Goal: Task Accomplishment & Management: Use online tool/utility

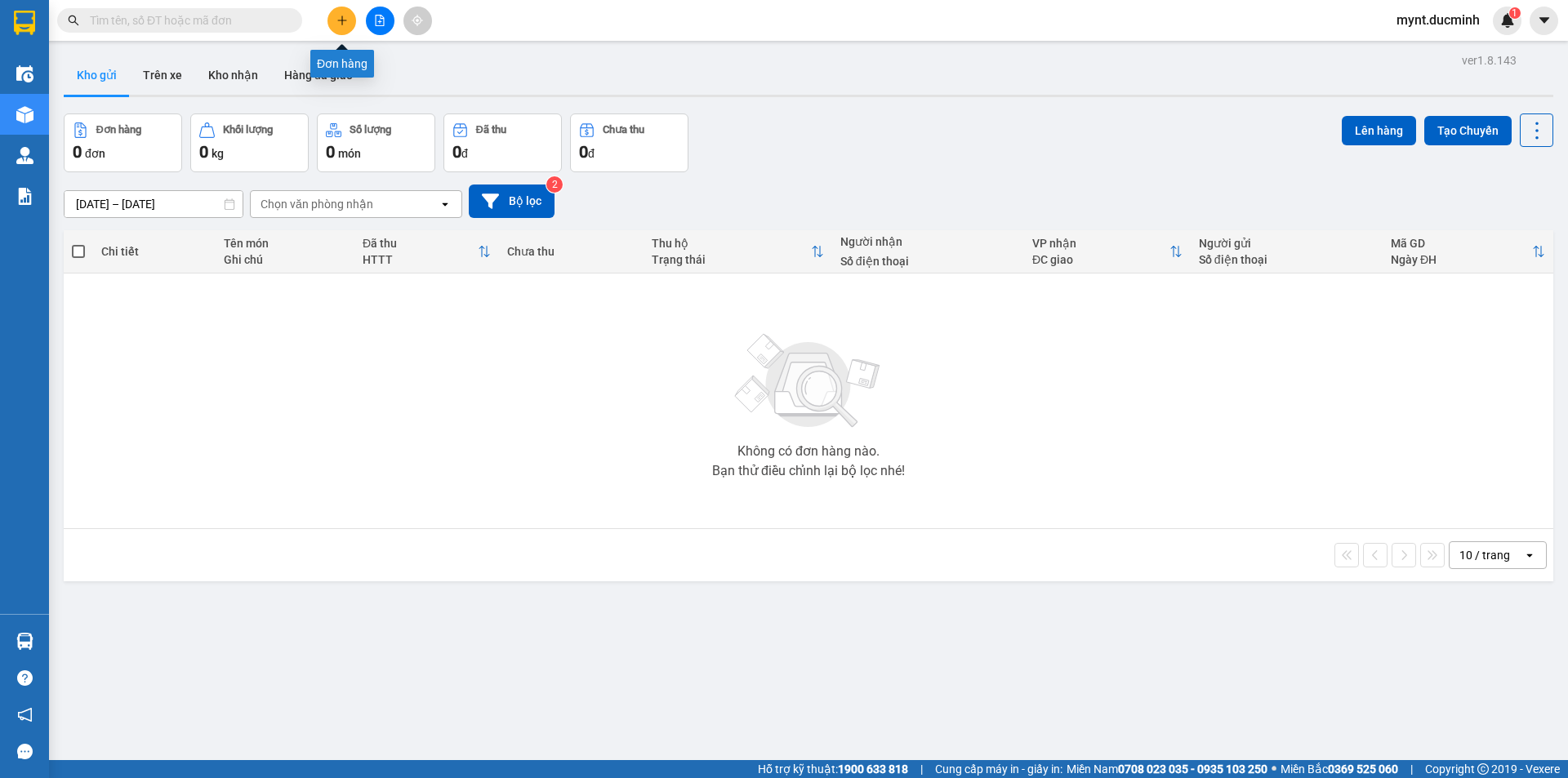
click at [340, 14] on button at bounding box center [342, 21] width 29 height 29
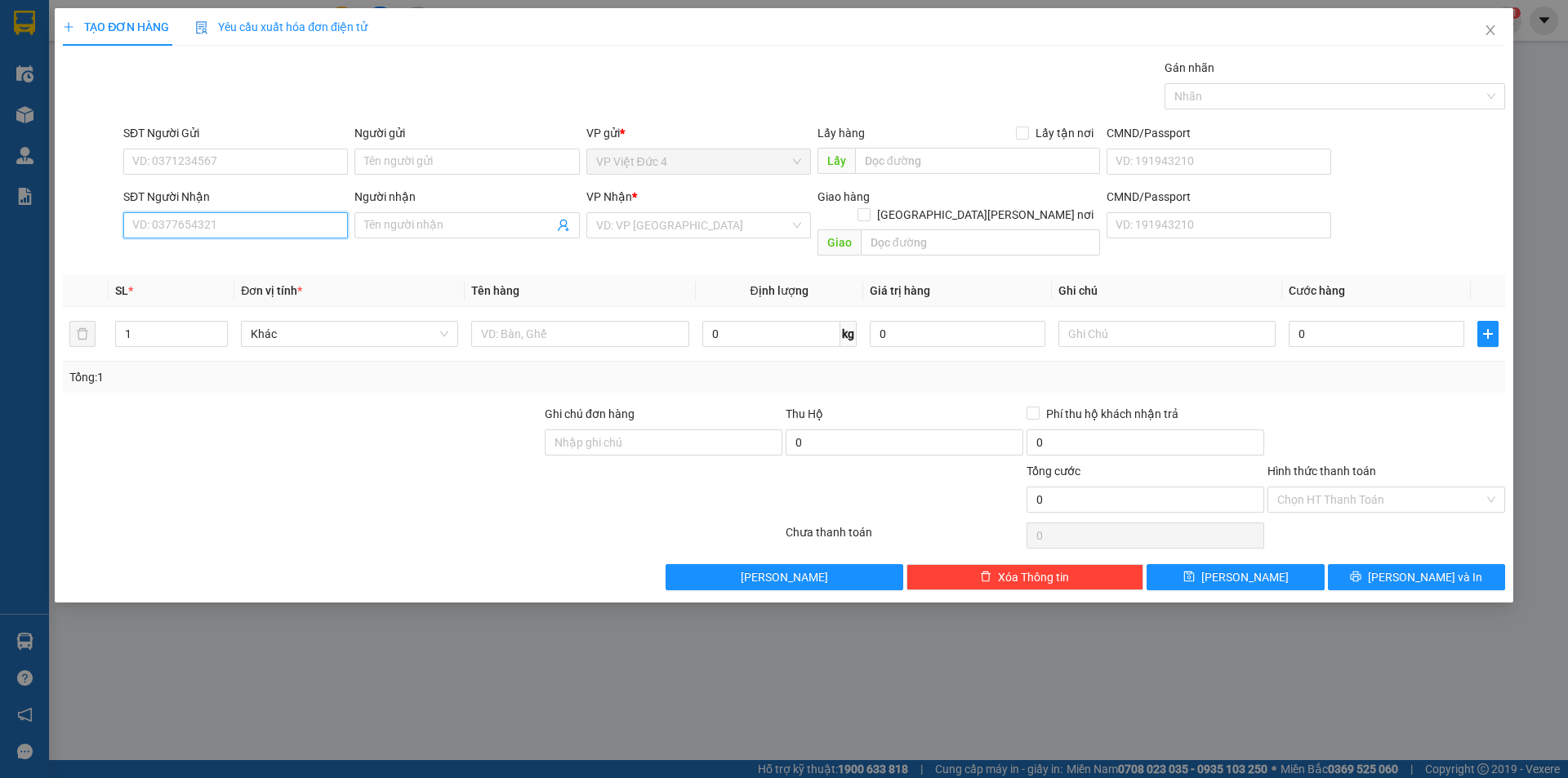
click at [315, 223] on input "SĐT Người Nhận" at bounding box center [235, 225] width 224 height 26
type input "0984451237"
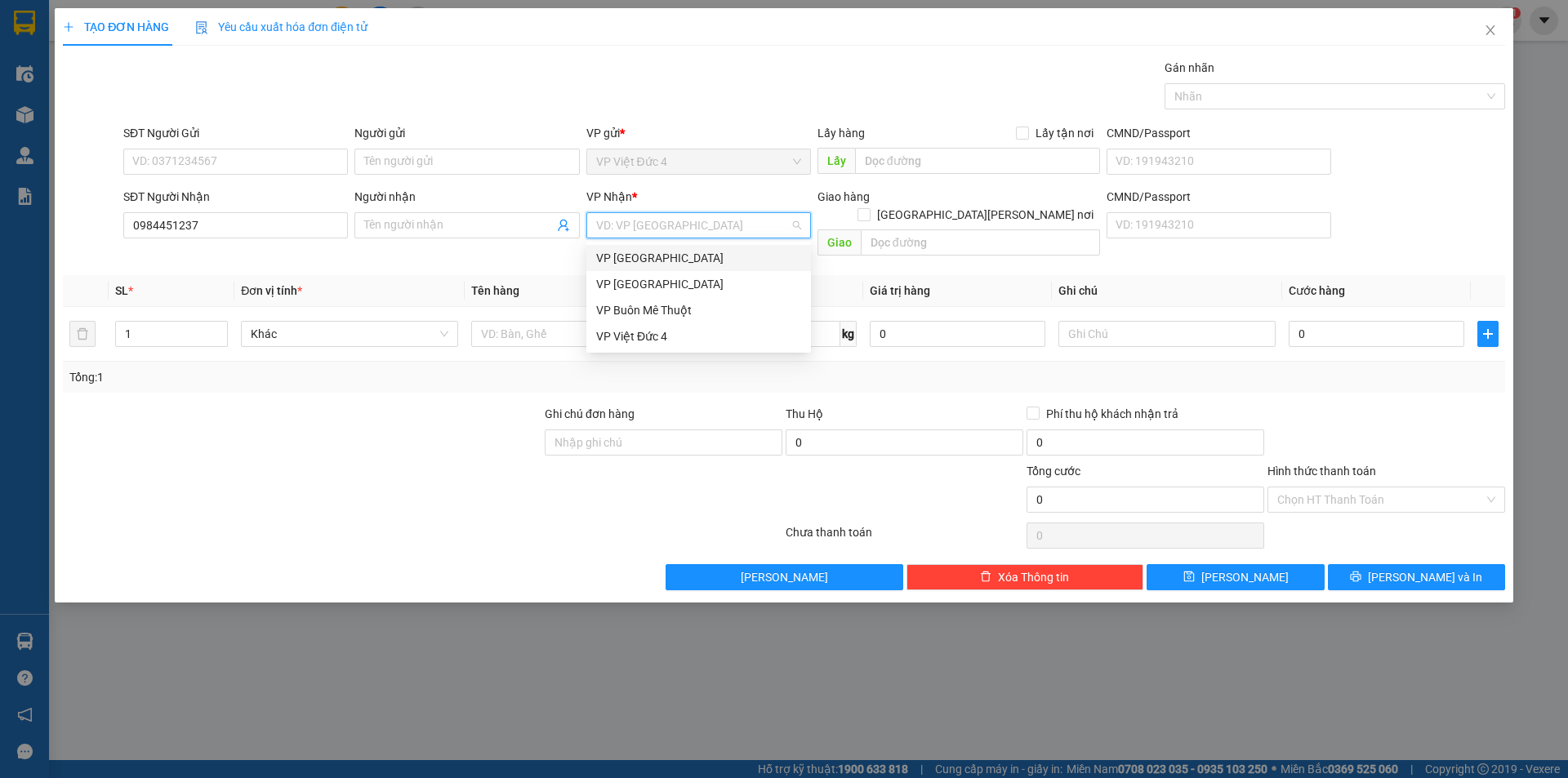
click at [660, 226] on input "search" at bounding box center [692, 225] width 194 height 24
click at [638, 256] on div "VP [GEOGRAPHIC_DATA]" at bounding box center [698, 258] width 205 height 18
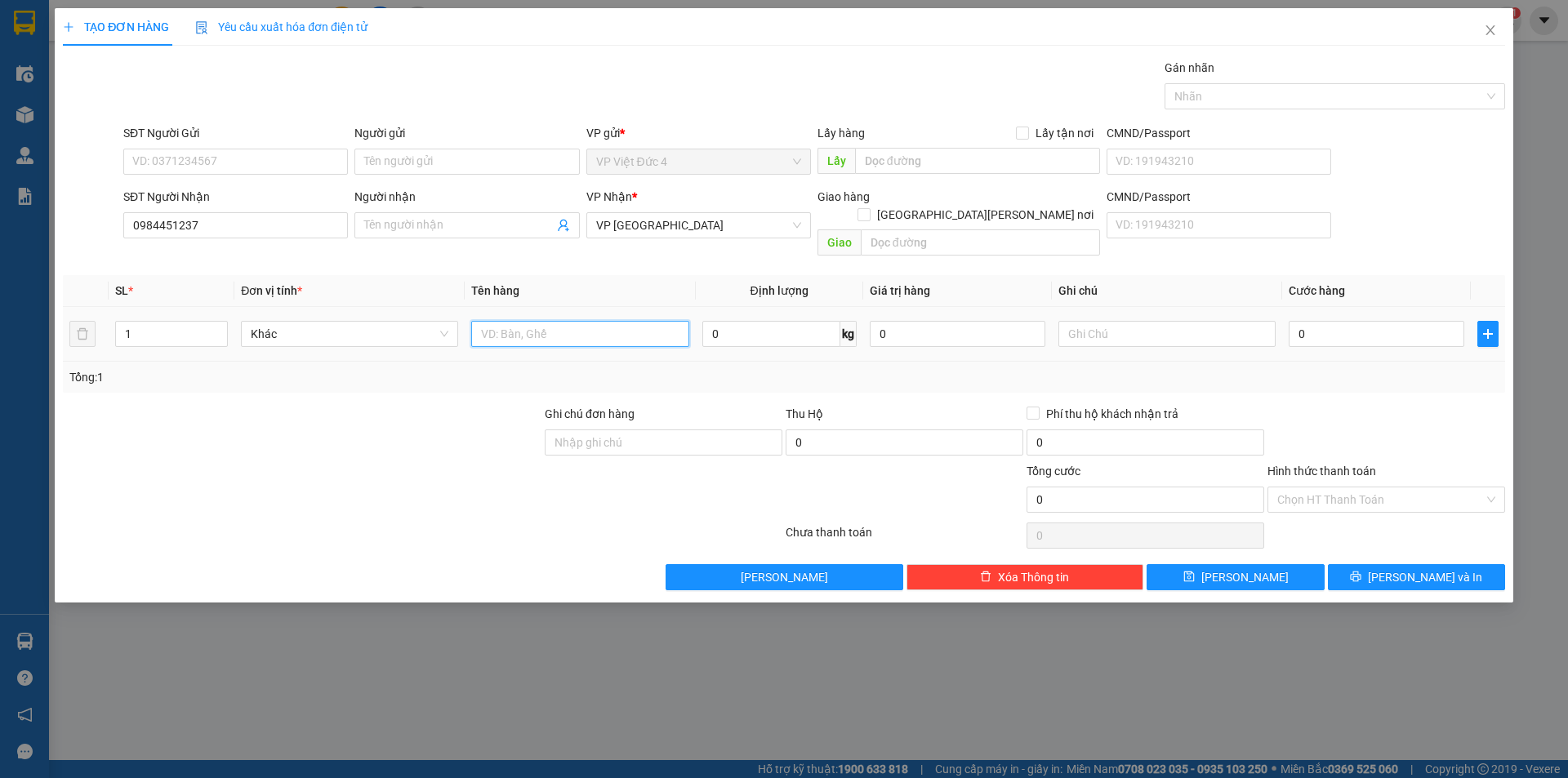
click at [650, 321] on input "text" at bounding box center [579, 333] width 217 height 26
type input "th g"
click at [1429, 321] on input "0" at bounding box center [1376, 333] width 176 height 26
type input "8"
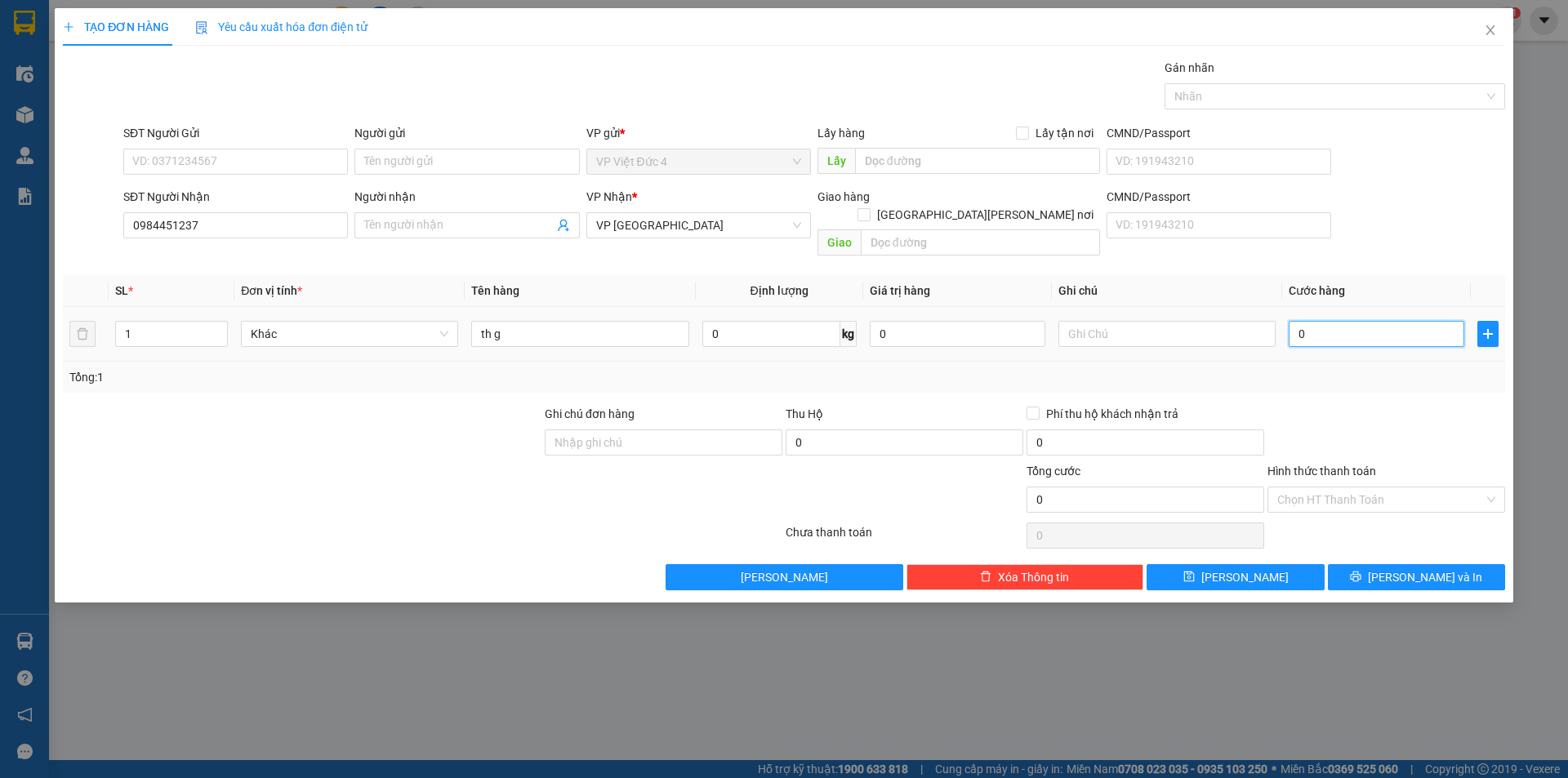
type input "8"
type input "80"
type input "800"
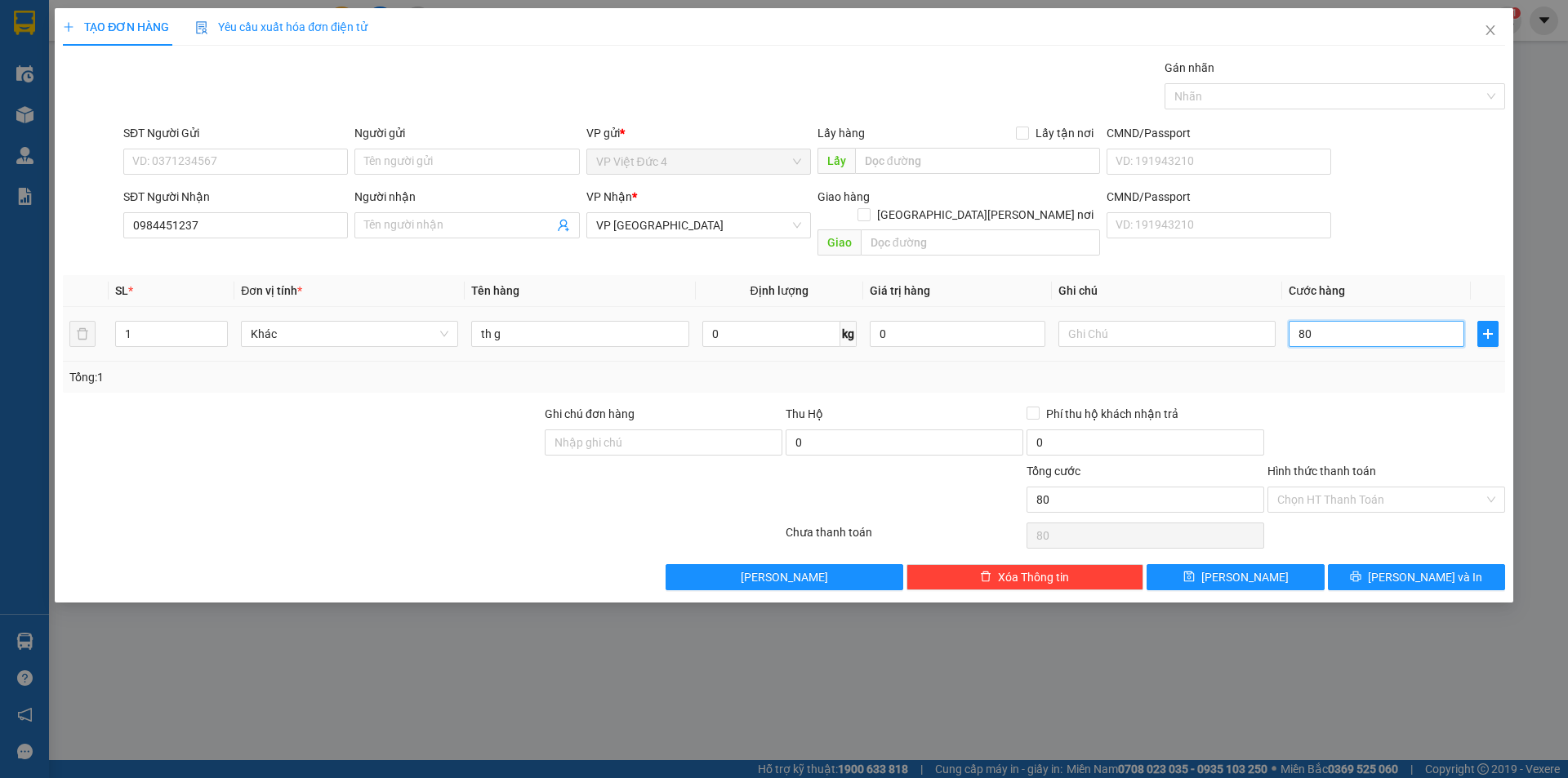
type input "800"
type input "8.000"
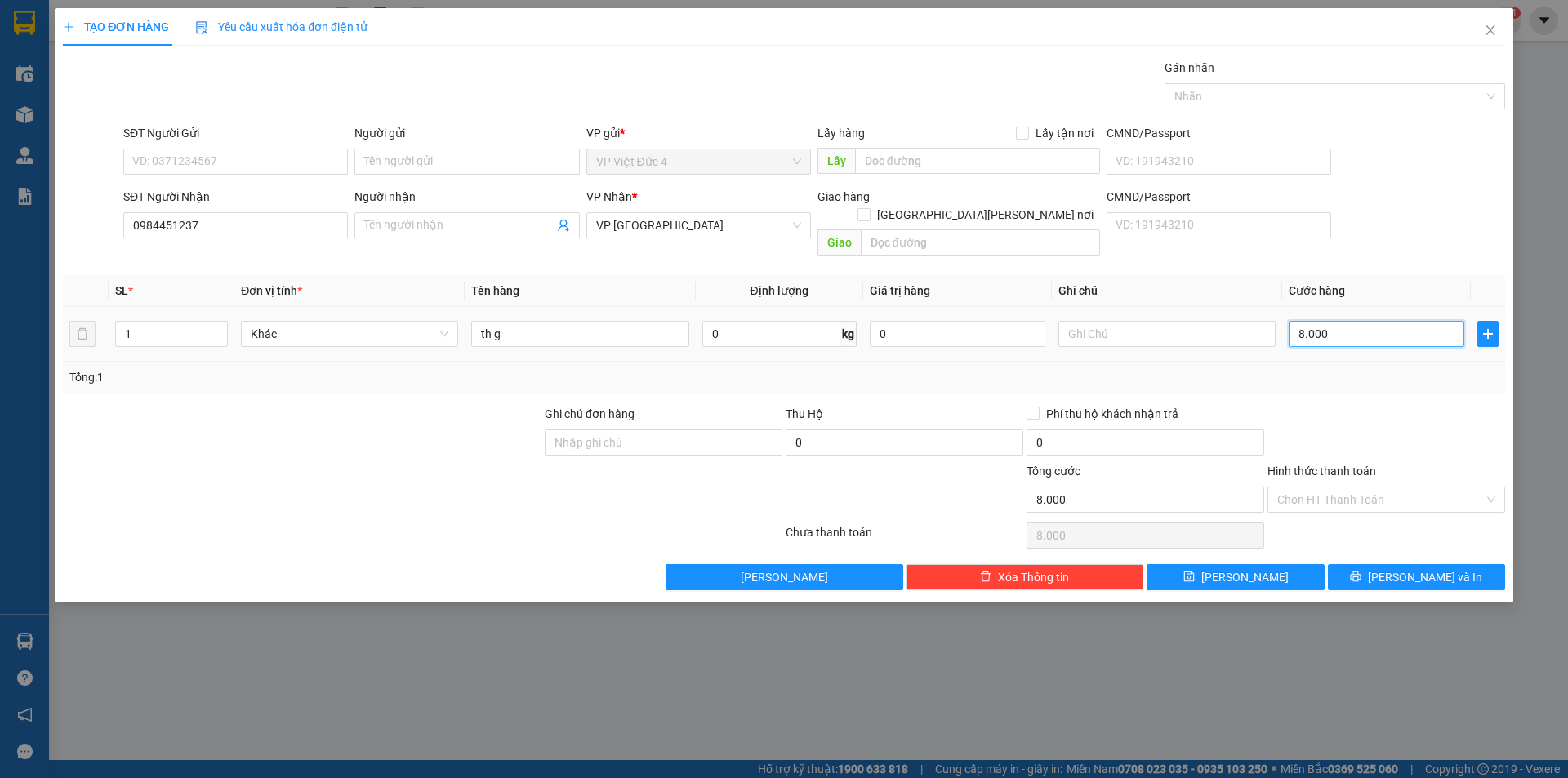
type input "80.000"
click at [1242, 568] on span "[PERSON_NAME]" at bounding box center [1245, 577] width 88 height 18
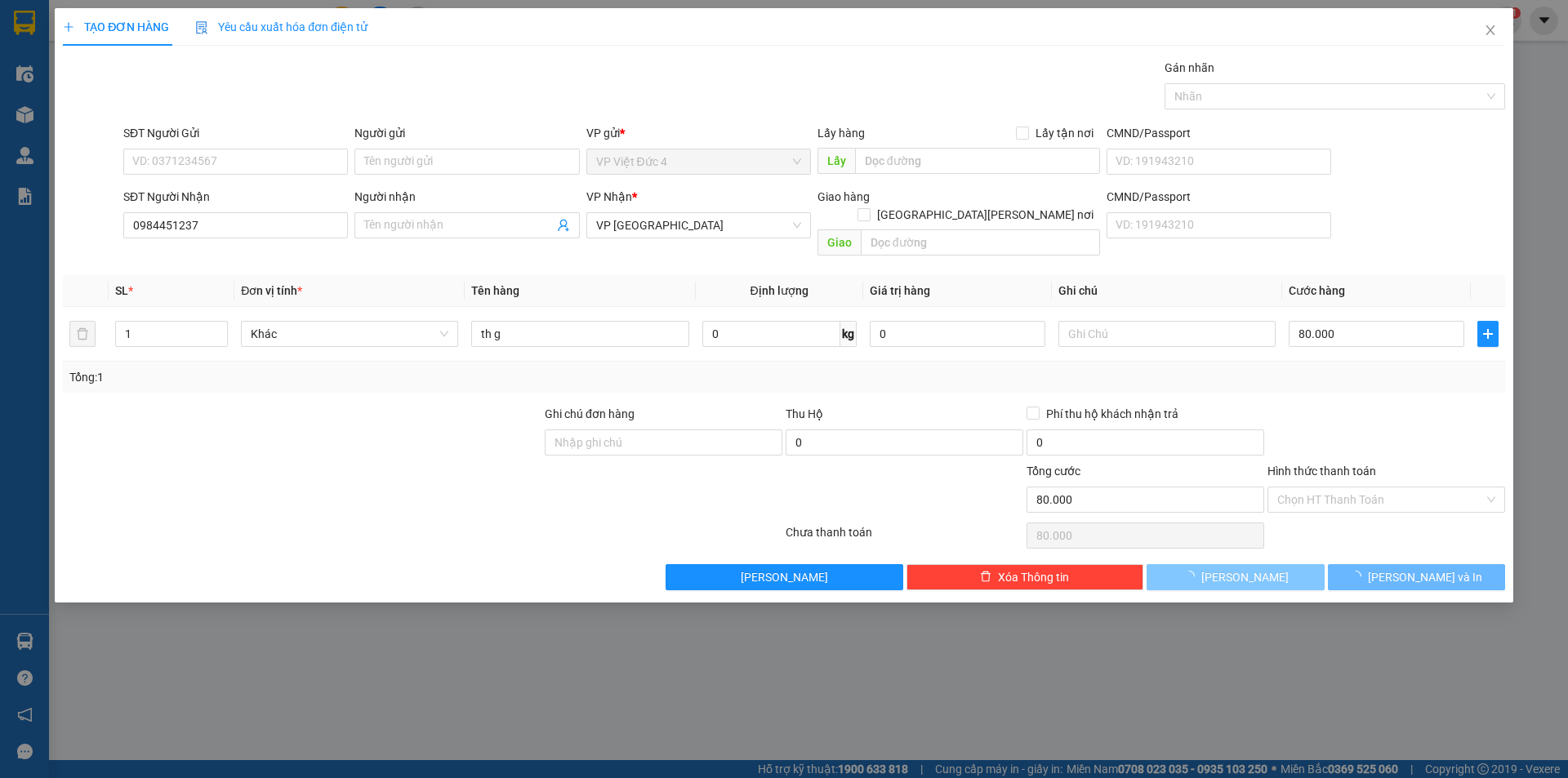
type input "0"
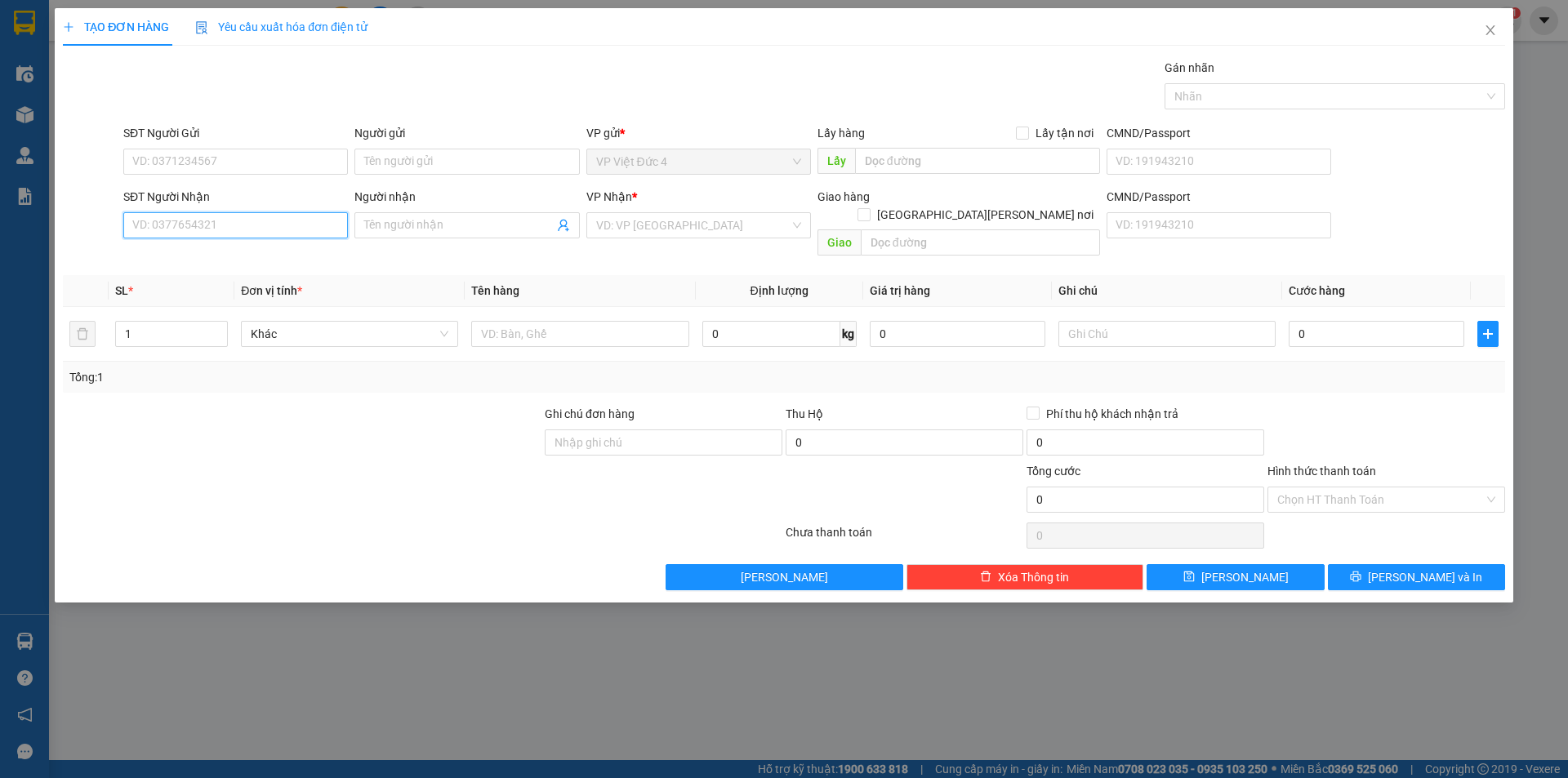
click at [293, 222] on input "SĐT Người Nhận" at bounding box center [235, 225] width 224 height 26
type input "0907693709"
click at [695, 226] on input "search" at bounding box center [692, 225] width 194 height 24
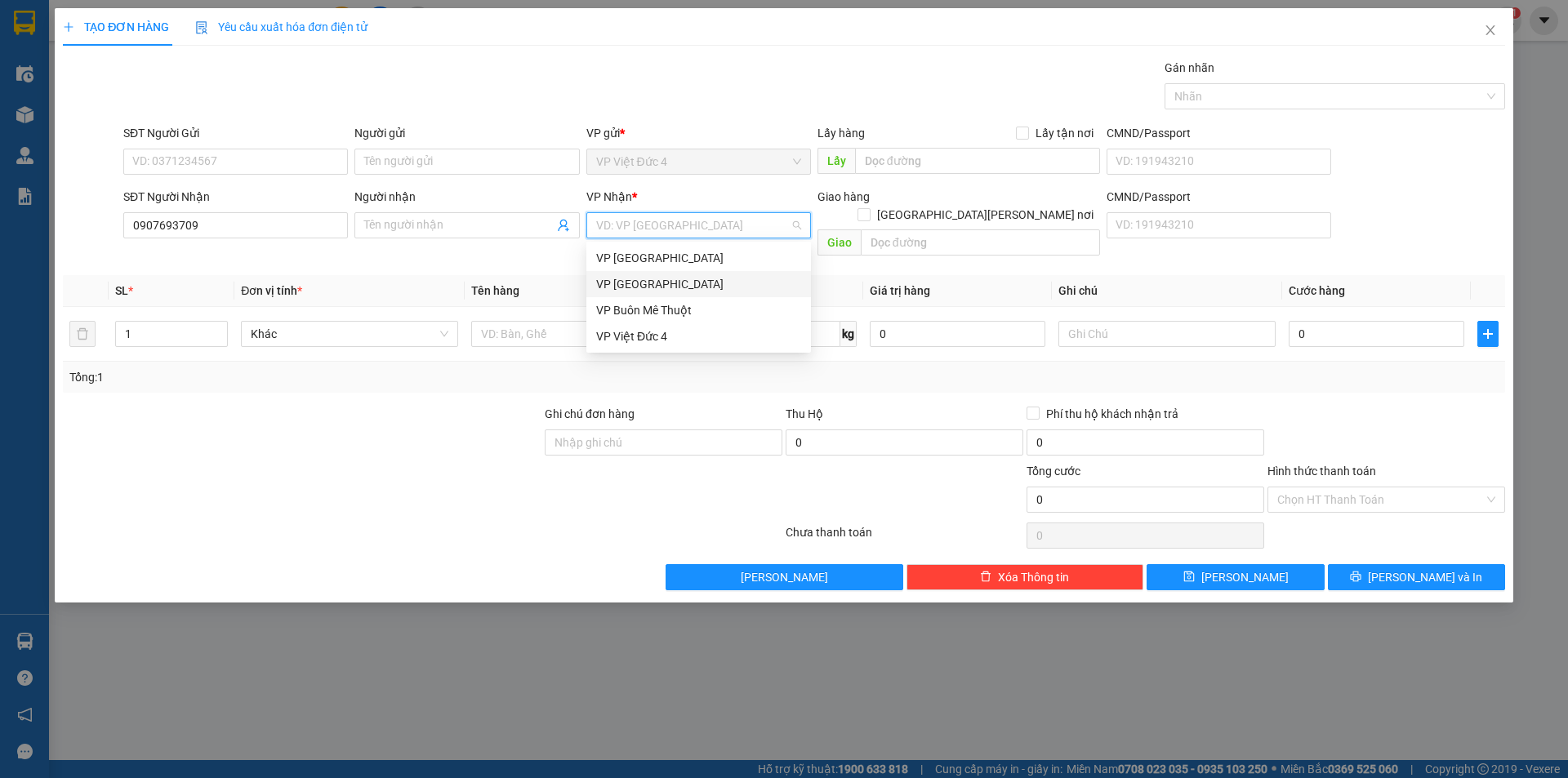
click at [627, 282] on div "VP [GEOGRAPHIC_DATA]" at bounding box center [698, 284] width 205 height 18
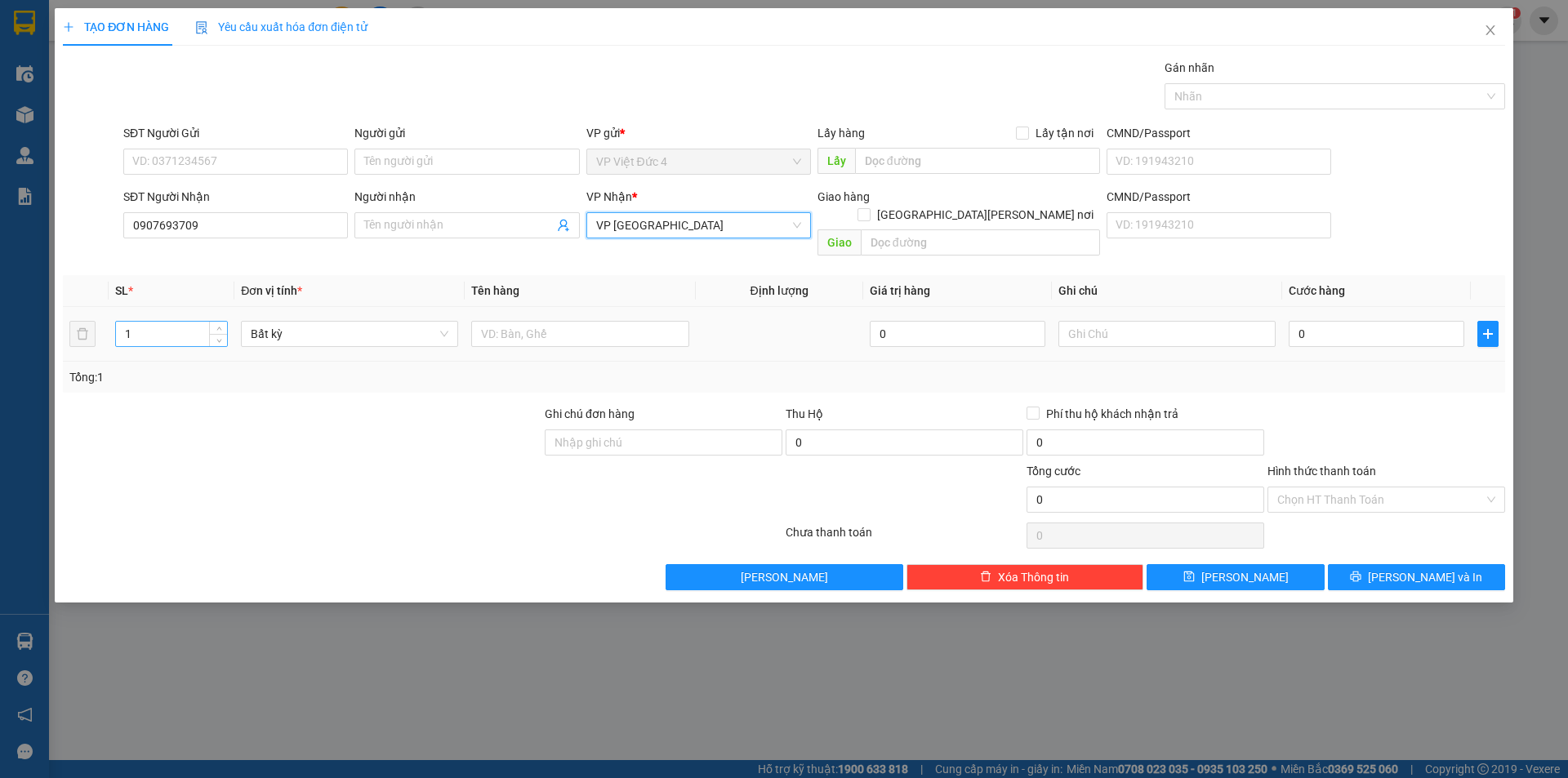
click at [162, 322] on input "1" at bounding box center [172, 333] width 111 height 24
type input "2"
click at [655, 321] on input "text" at bounding box center [579, 333] width 217 height 26
type input "1 th x 1 th g"
click at [1397, 321] on input "0" at bounding box center [1376, 333] width 176 height 26
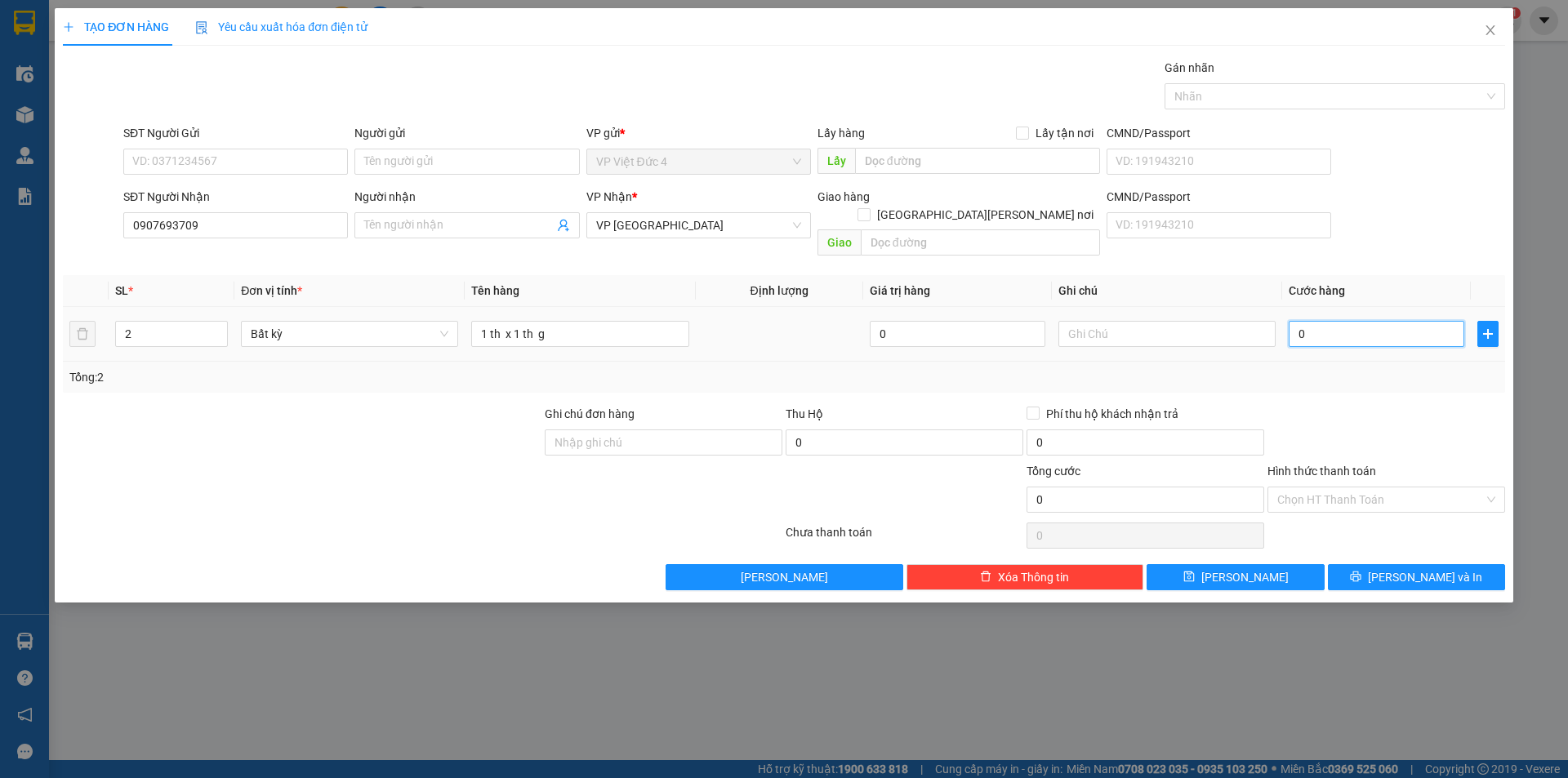
type input "1"
type input "14"
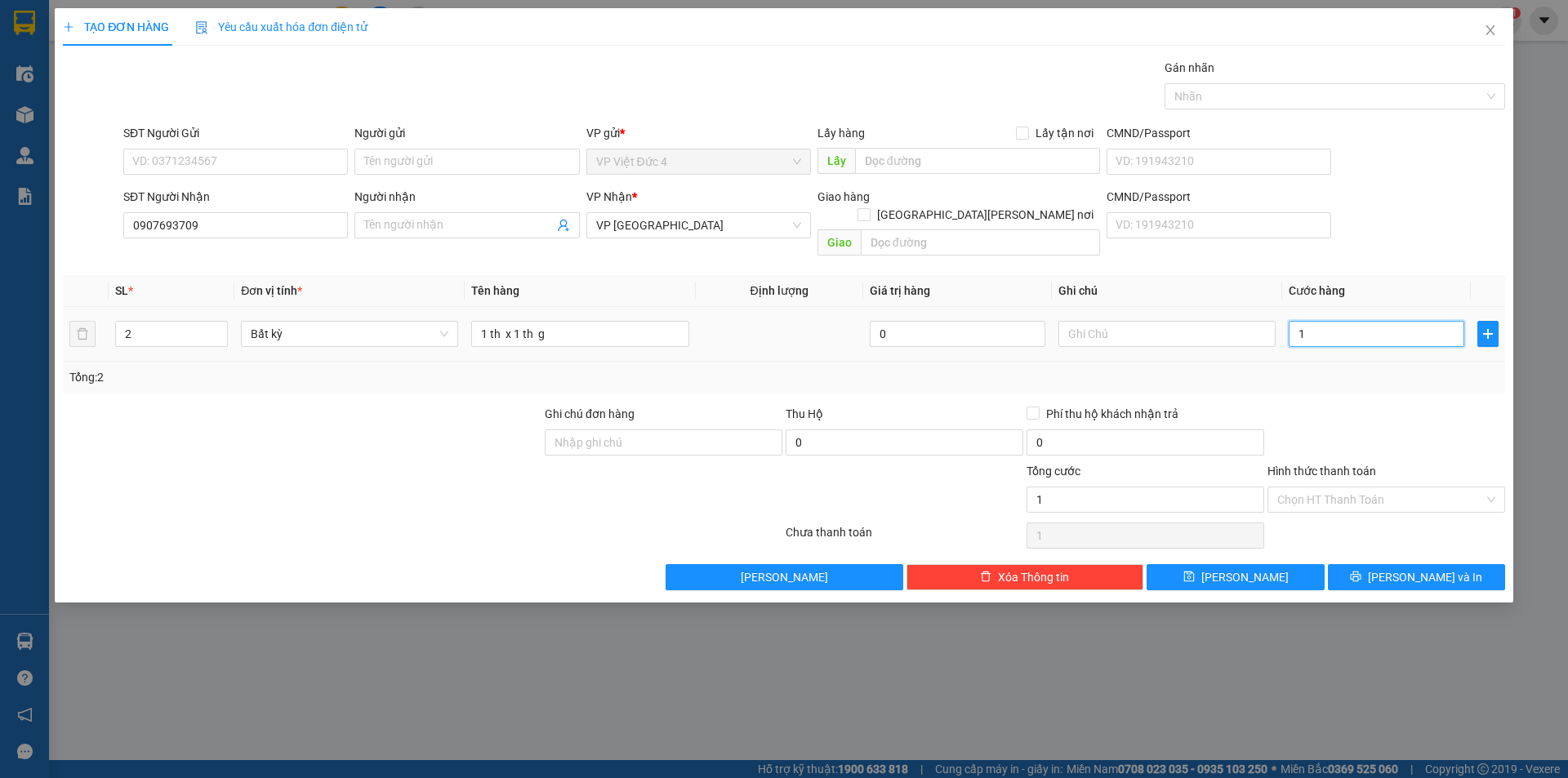
type input "14"
type input "140"
type input "1.400"
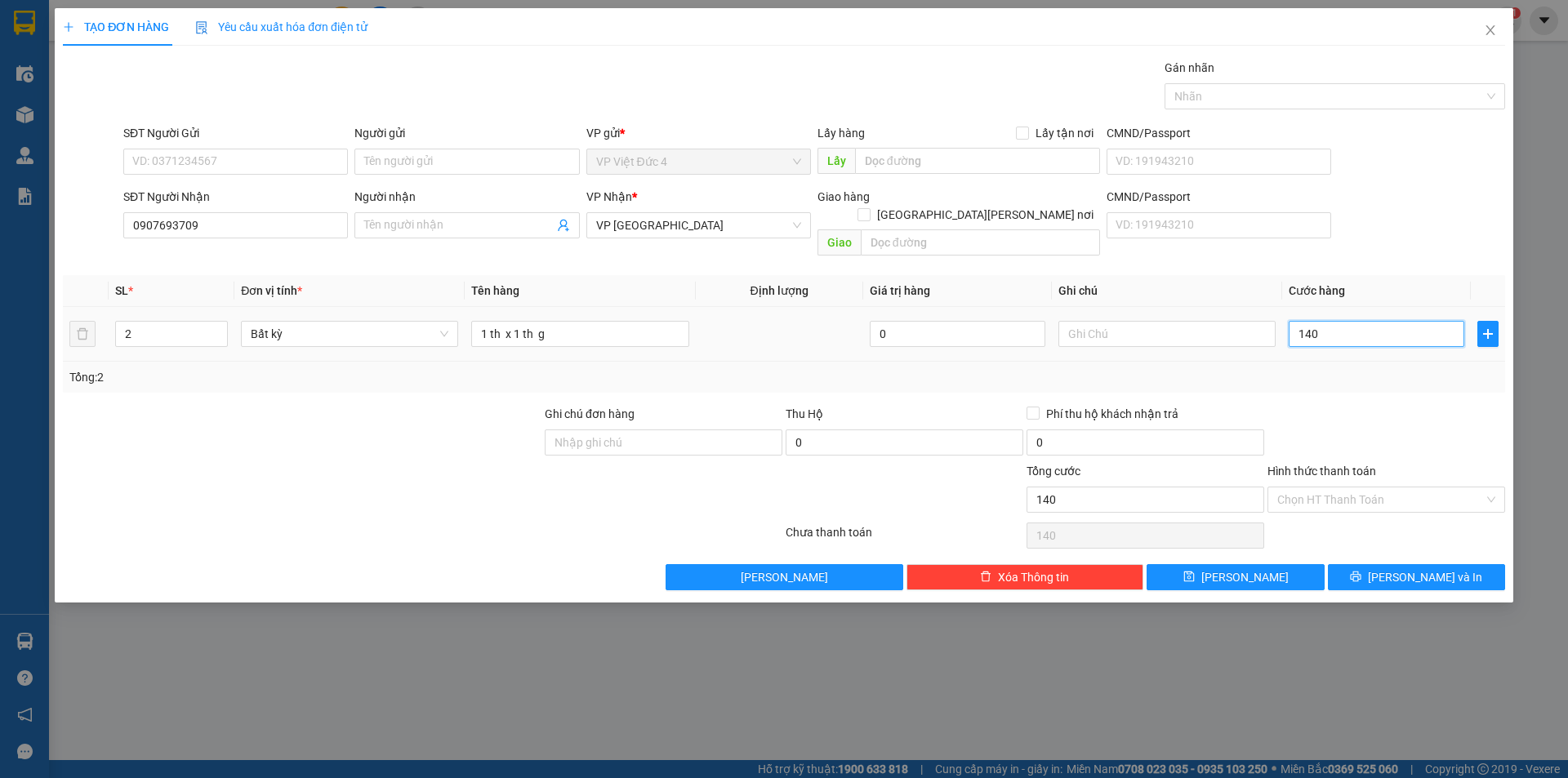
type input "1.400"
type input "14.000"
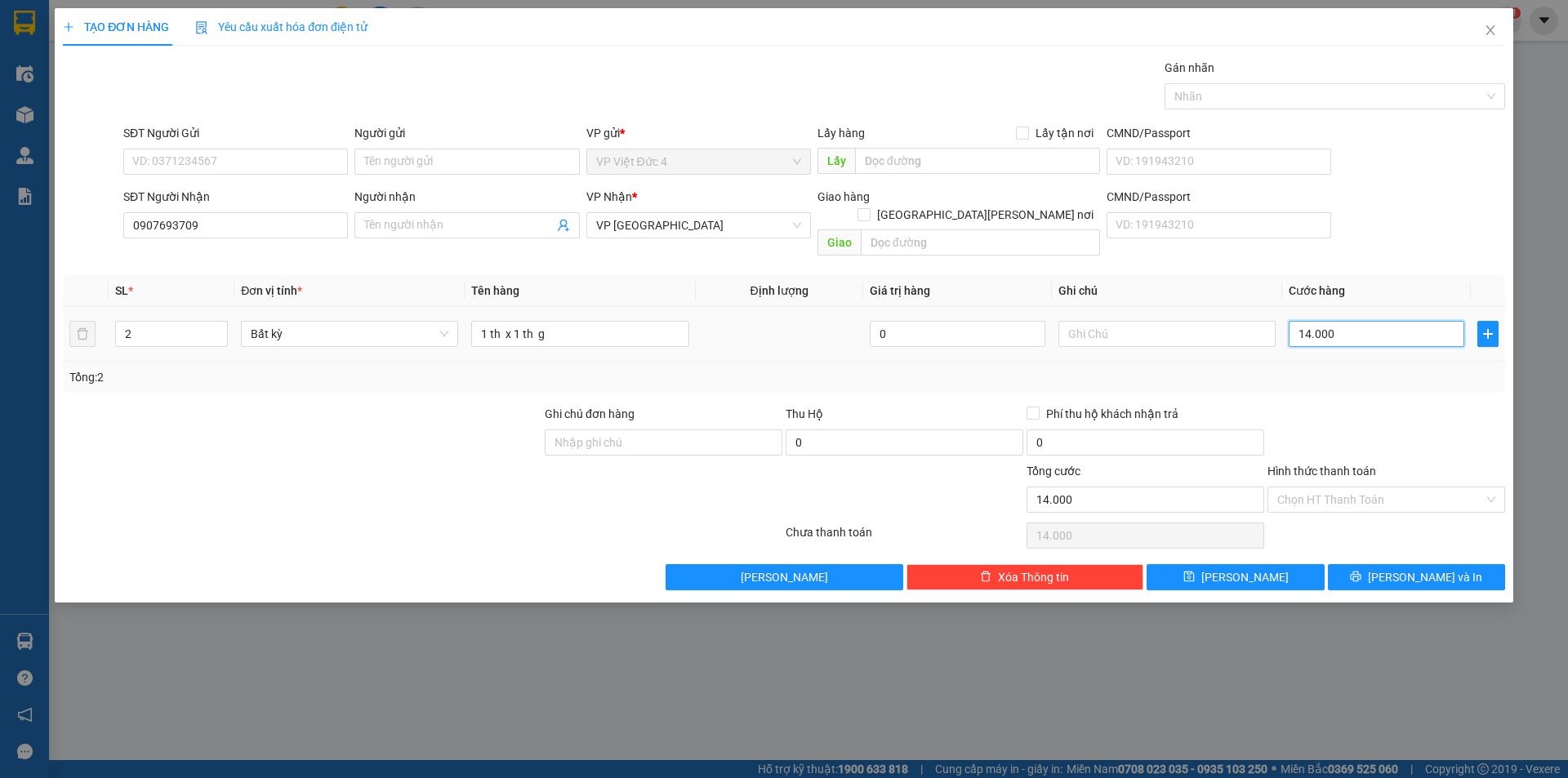
type input "140.000"
click at [1327, 488] on input "Hình thức thanh toán" at bounding box center [1380, 499] width 206 height 24
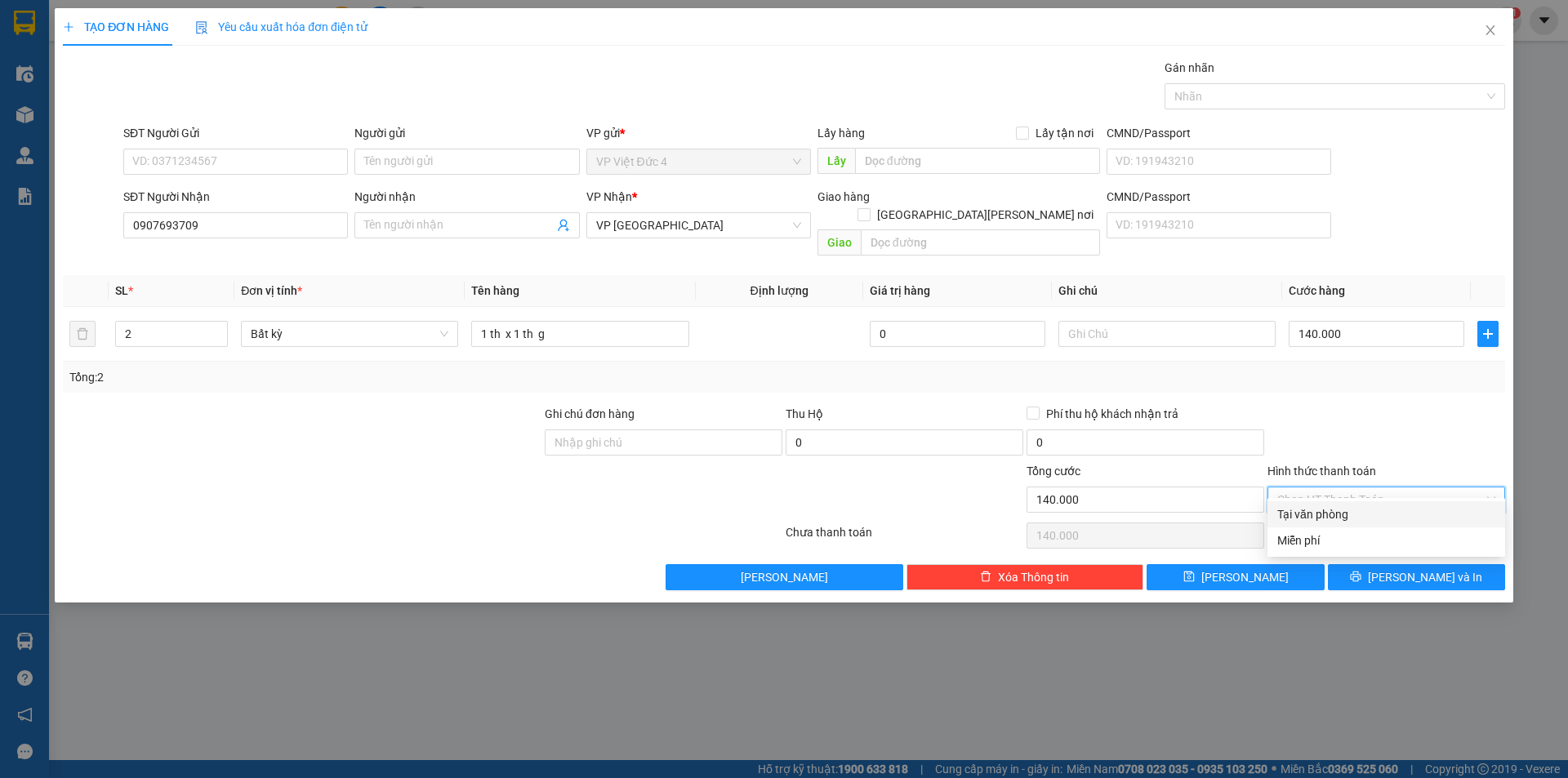
click at [1312, 512] on div "Tại văn phòng" at bounding box center [1387, 514] width 218 height 18
type input "0"
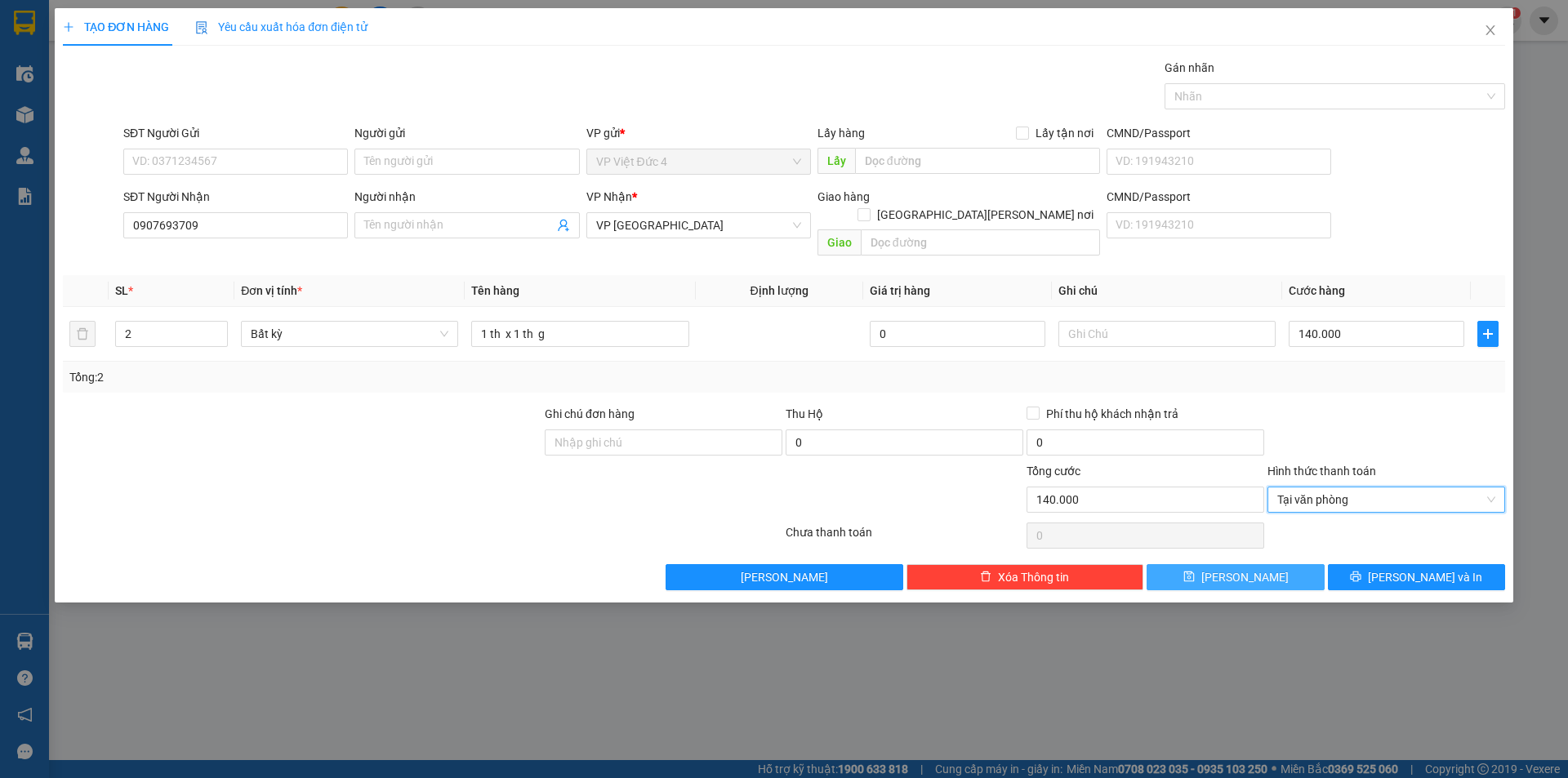
click at [1234, 565] on button "[PERSON_NAME]" at bounding box center [1235, 577] width 177 height 26
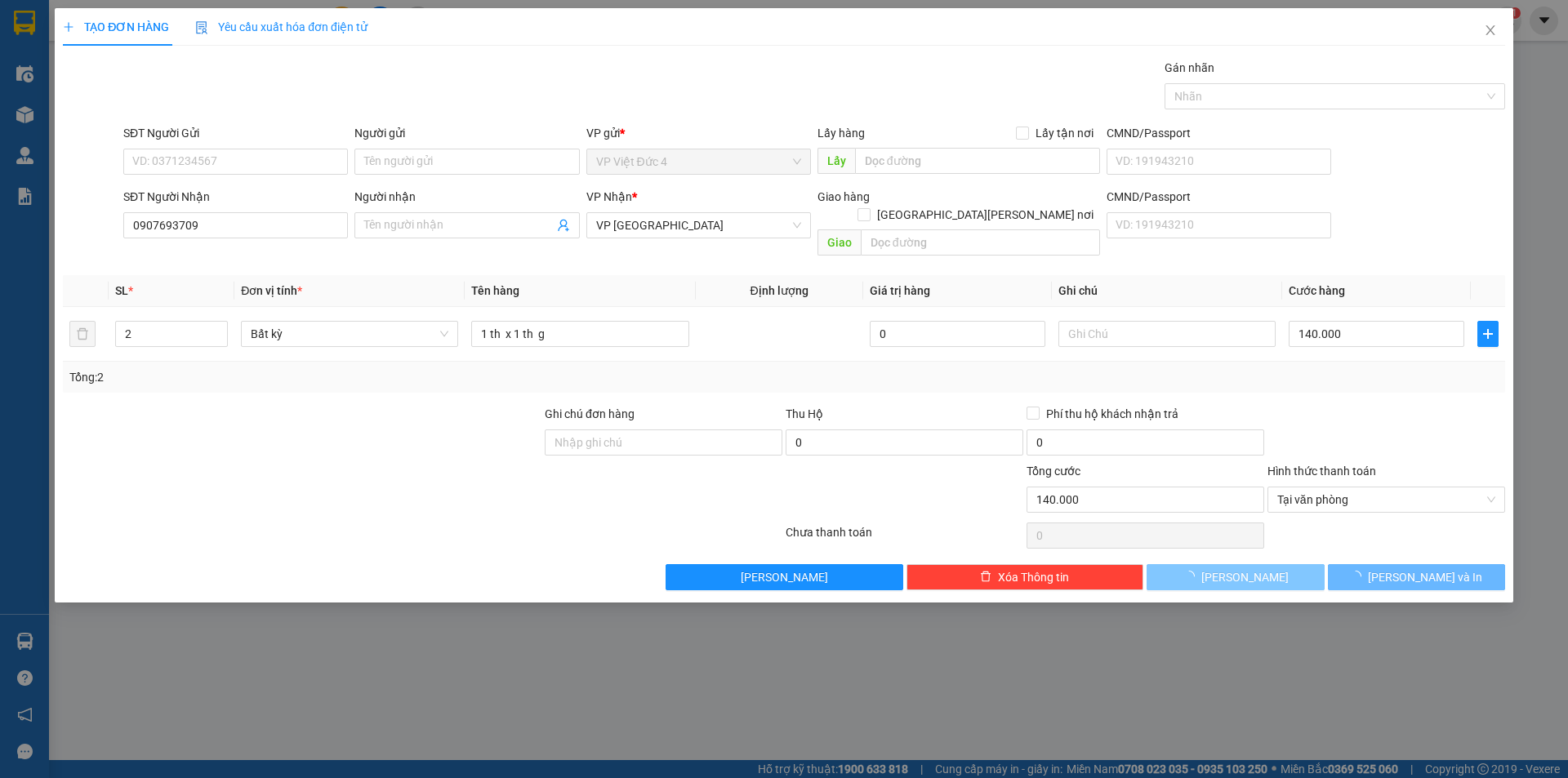
type input "1"
type input "0"
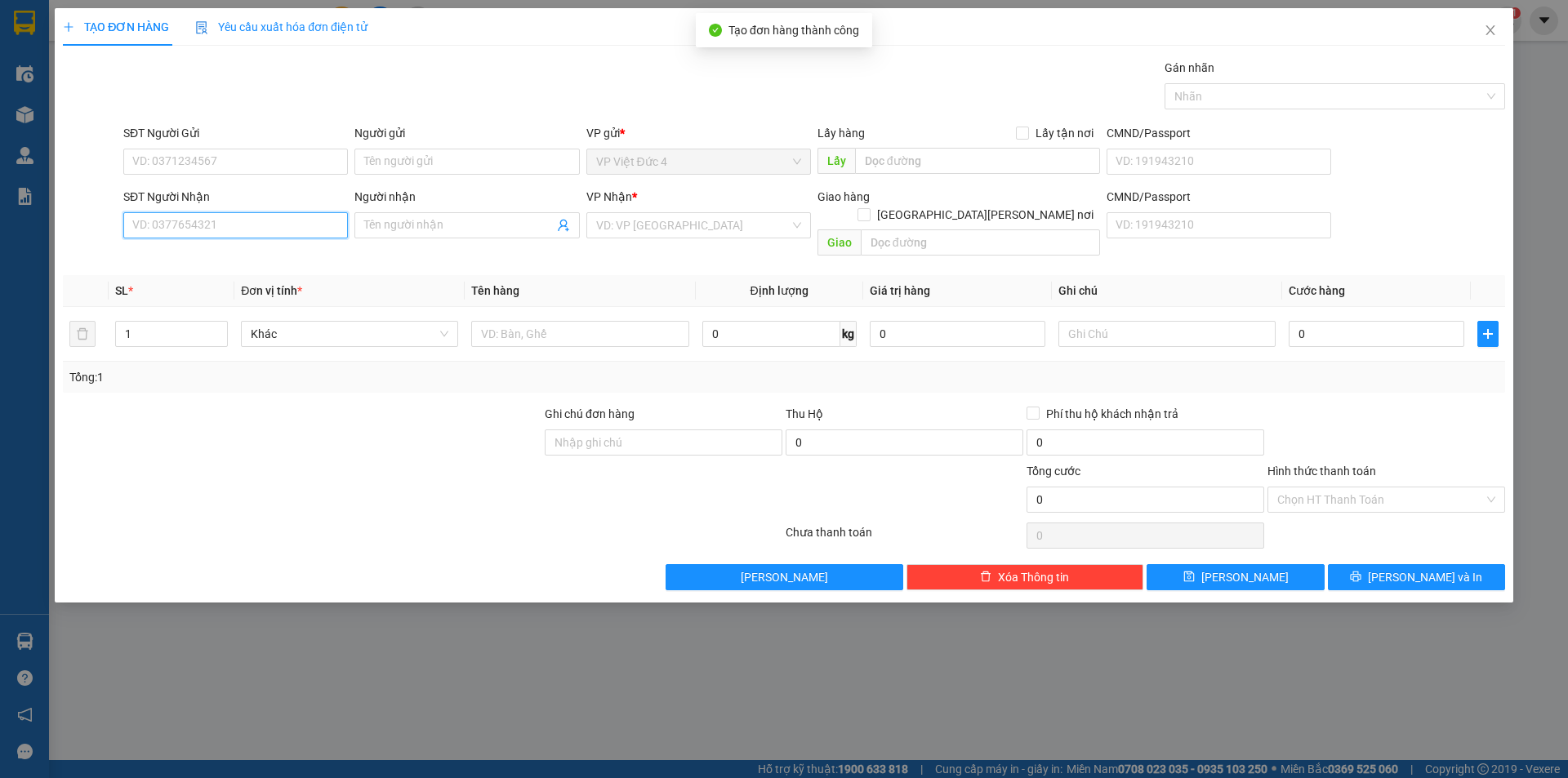
click at [286, 225] on input "SĐT Người Nhận" at bounding box center [235, 225] width 224 height 26
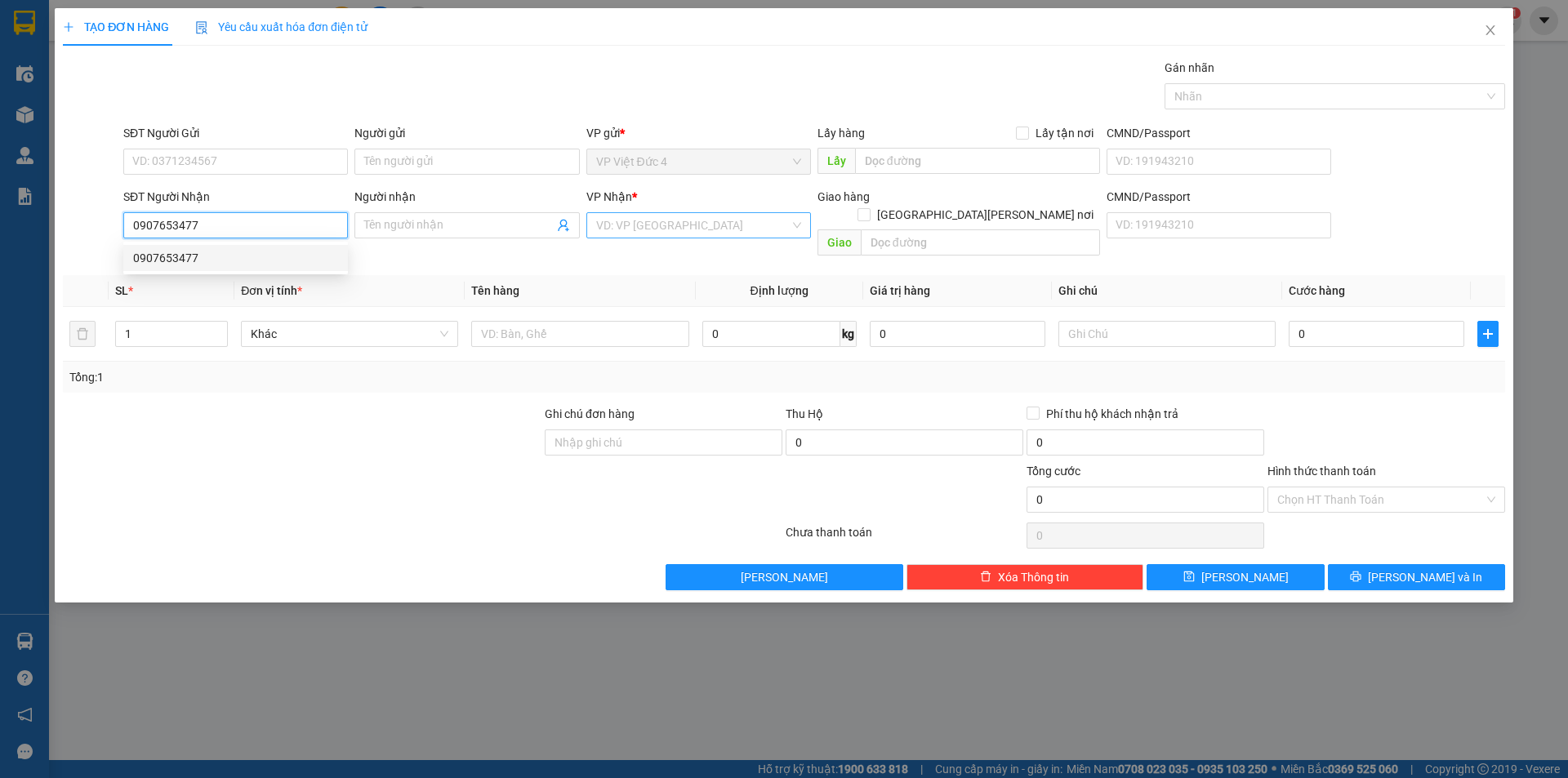
type input "0907653477"
click at [690, 223] on input "search" at bounding box center [692, 225] width 194 height 24
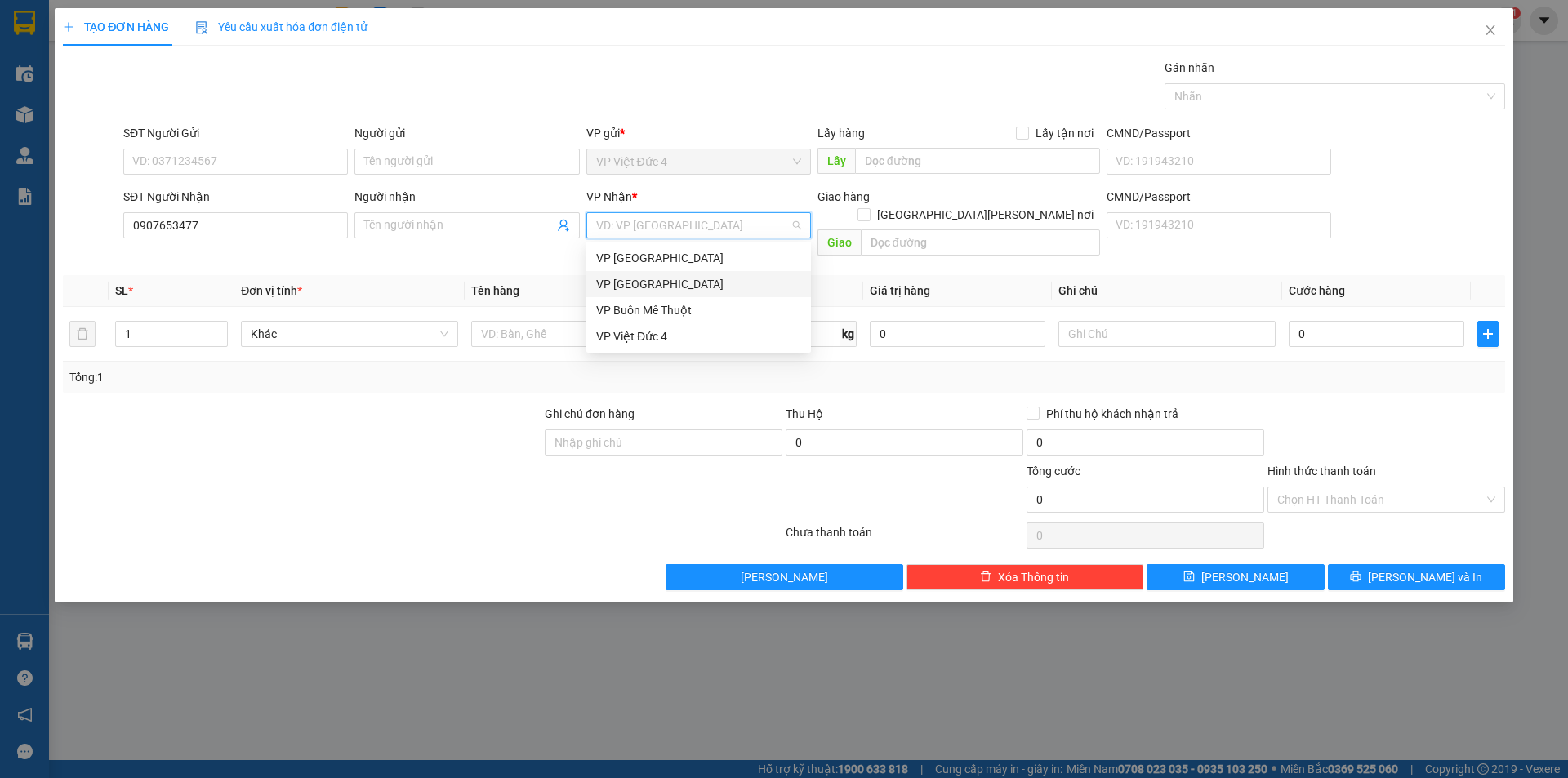
click at [633, 281] on div "VP [GEOGRAPHIC_DATA]" at bounding box center [698, 284] width 205 height 18
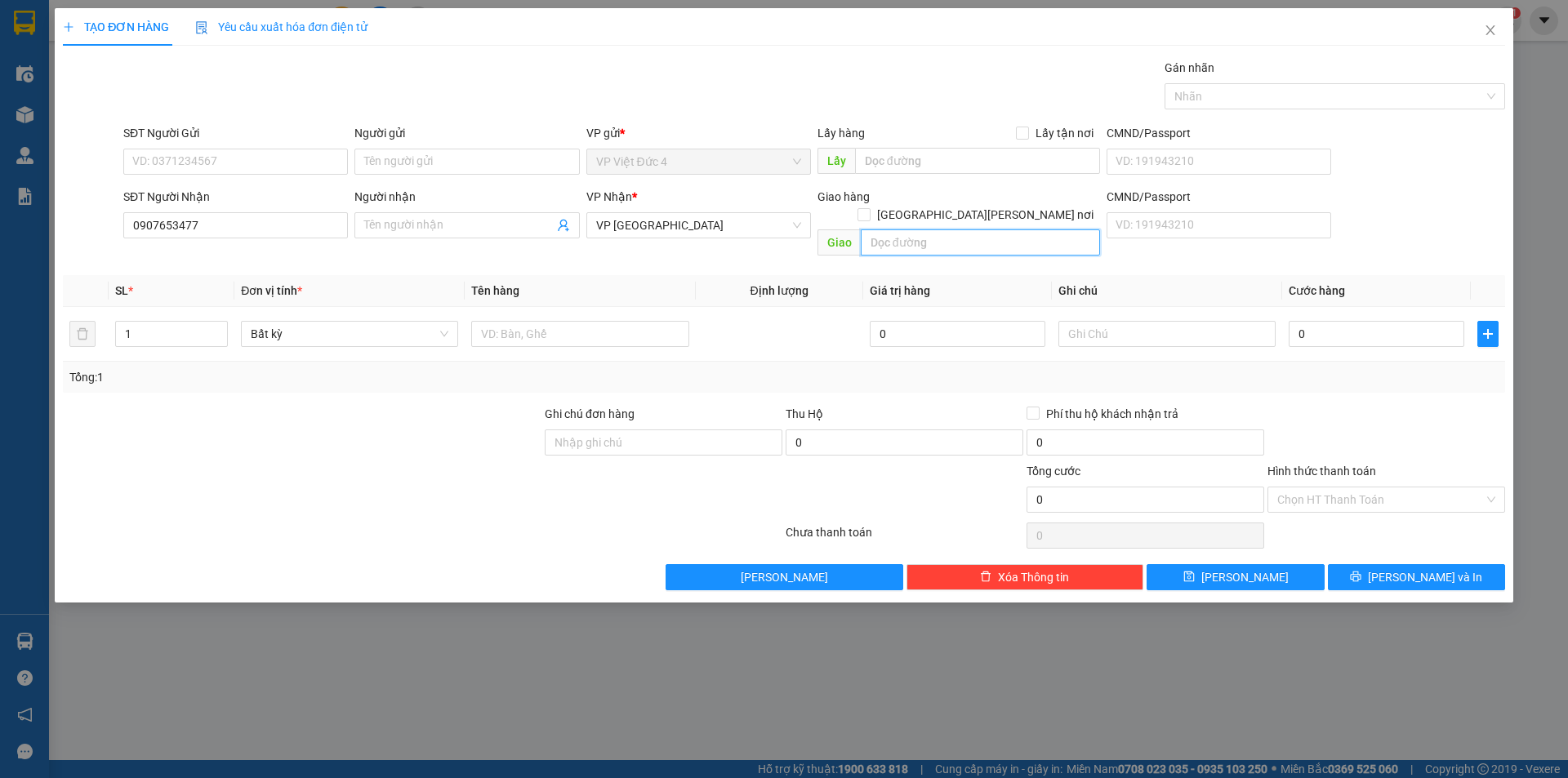
click at [1076, 230] on input "text" at bounding box center [980, 242] width 239 height 26
type input "n 4 so sao"
click at [159, 322] on input "1" at bounding box center [172, 333] width 111 height 24
type input "3"
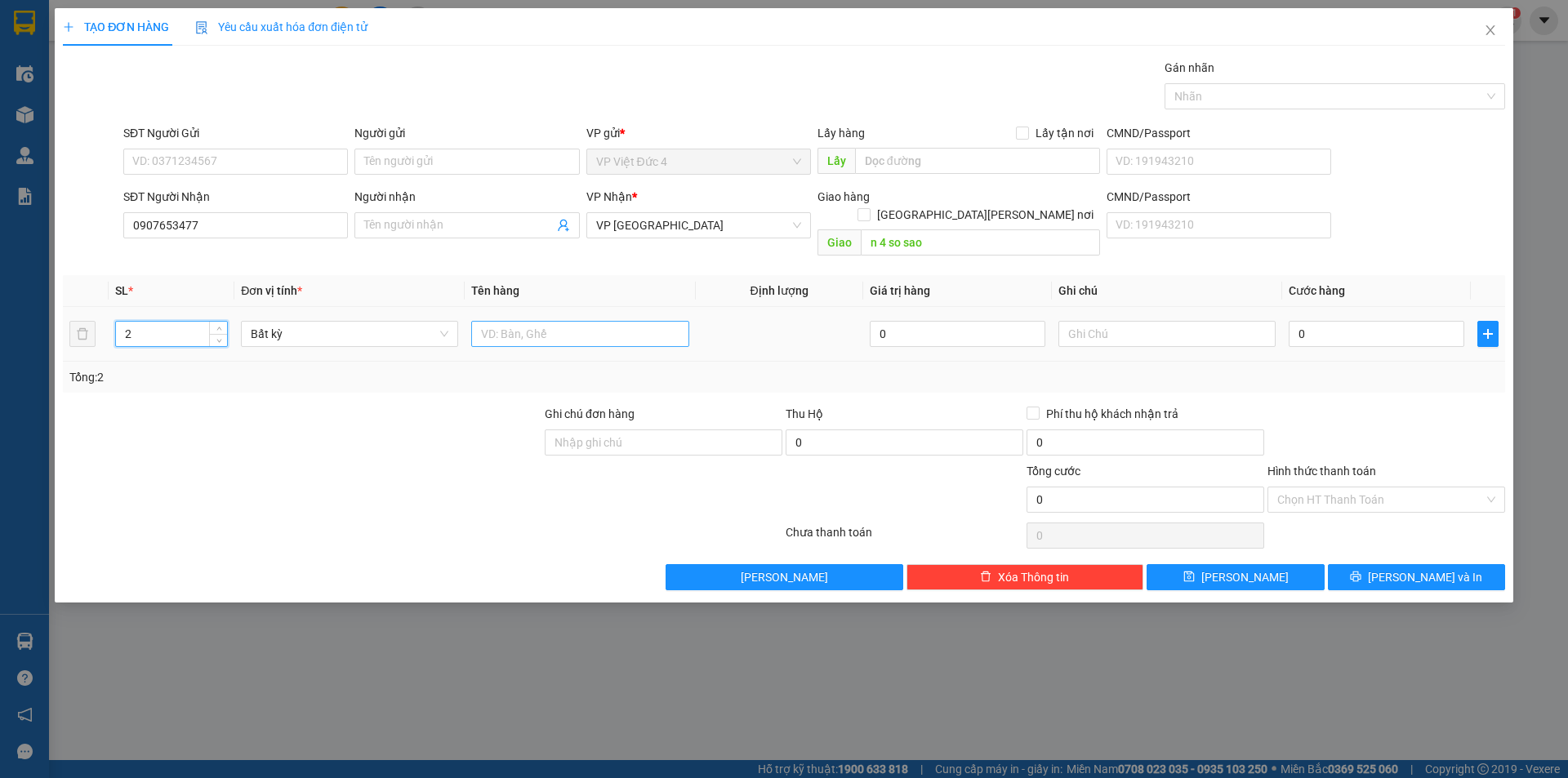
type input "2"
click at [661, 321] on input "text" at bounding box center [579, 333] width 217 height 26
type input "th g"
click at [1413, 321] on input "0" at bounding box center [1376, 333] width 176 height 26
type input "2"
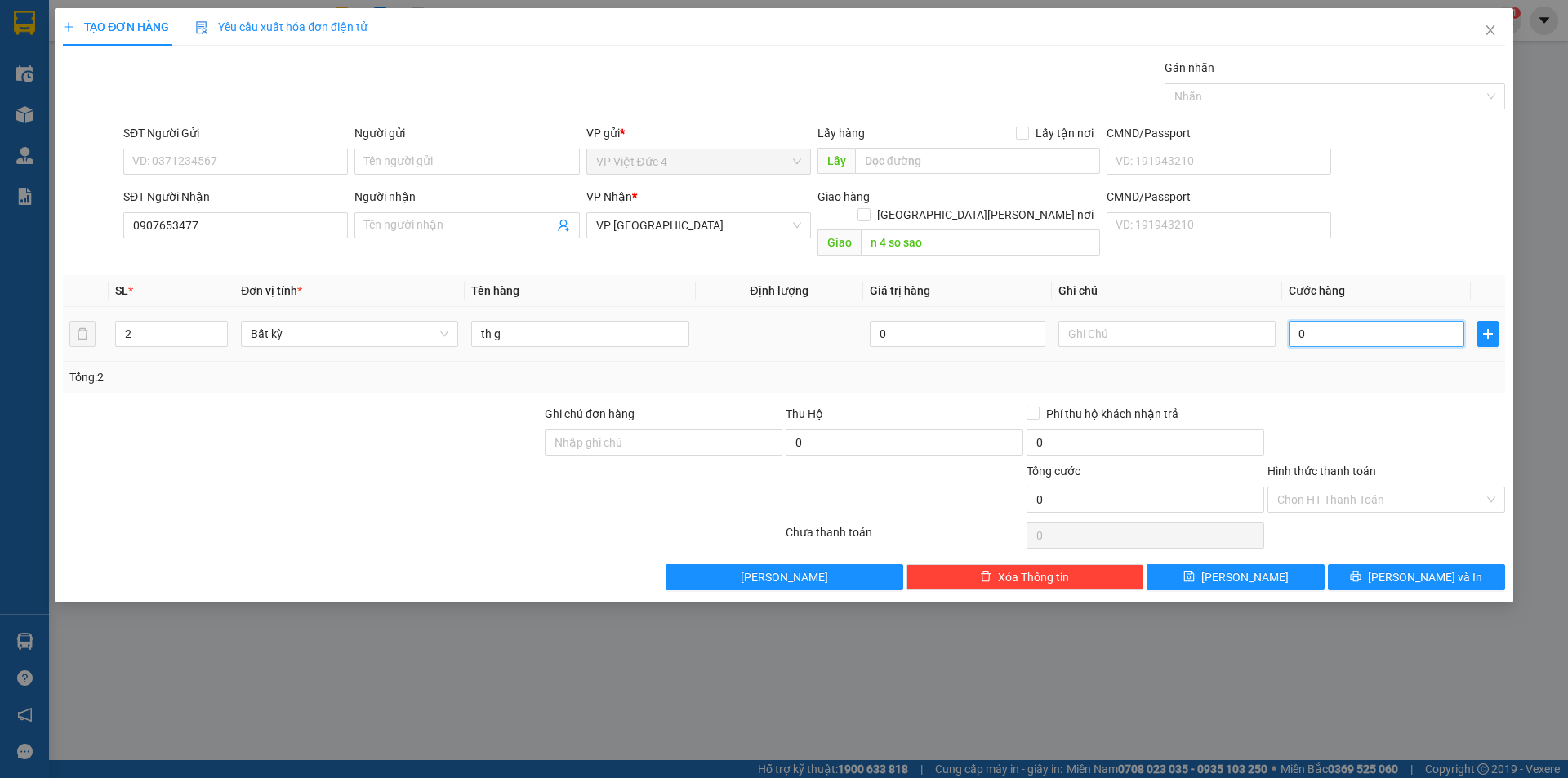
type input "2"
type input "22"
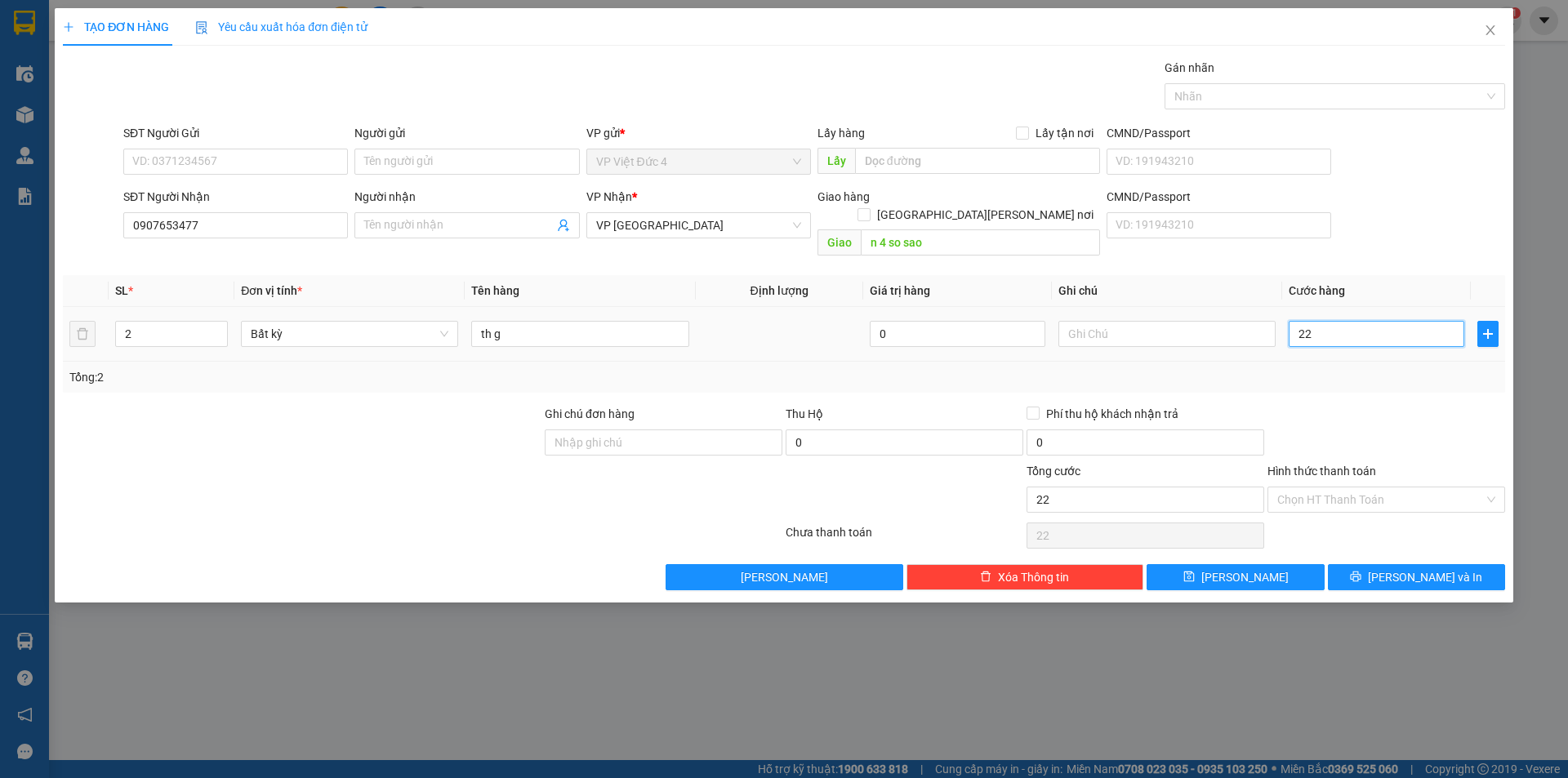
type input "220"
type input "2.200"
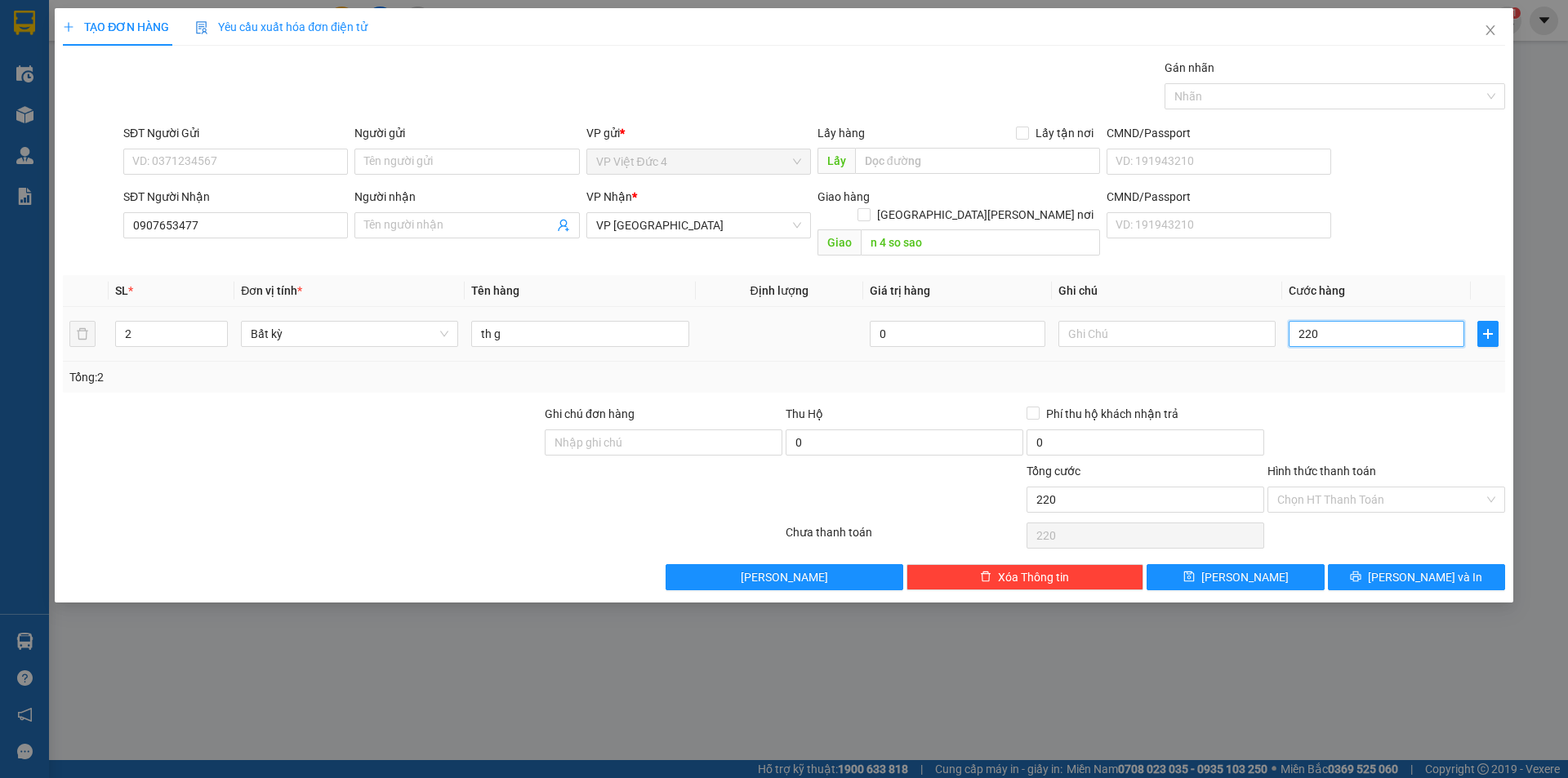
type input "2.200"
type input "22.000"
type input "220.000"
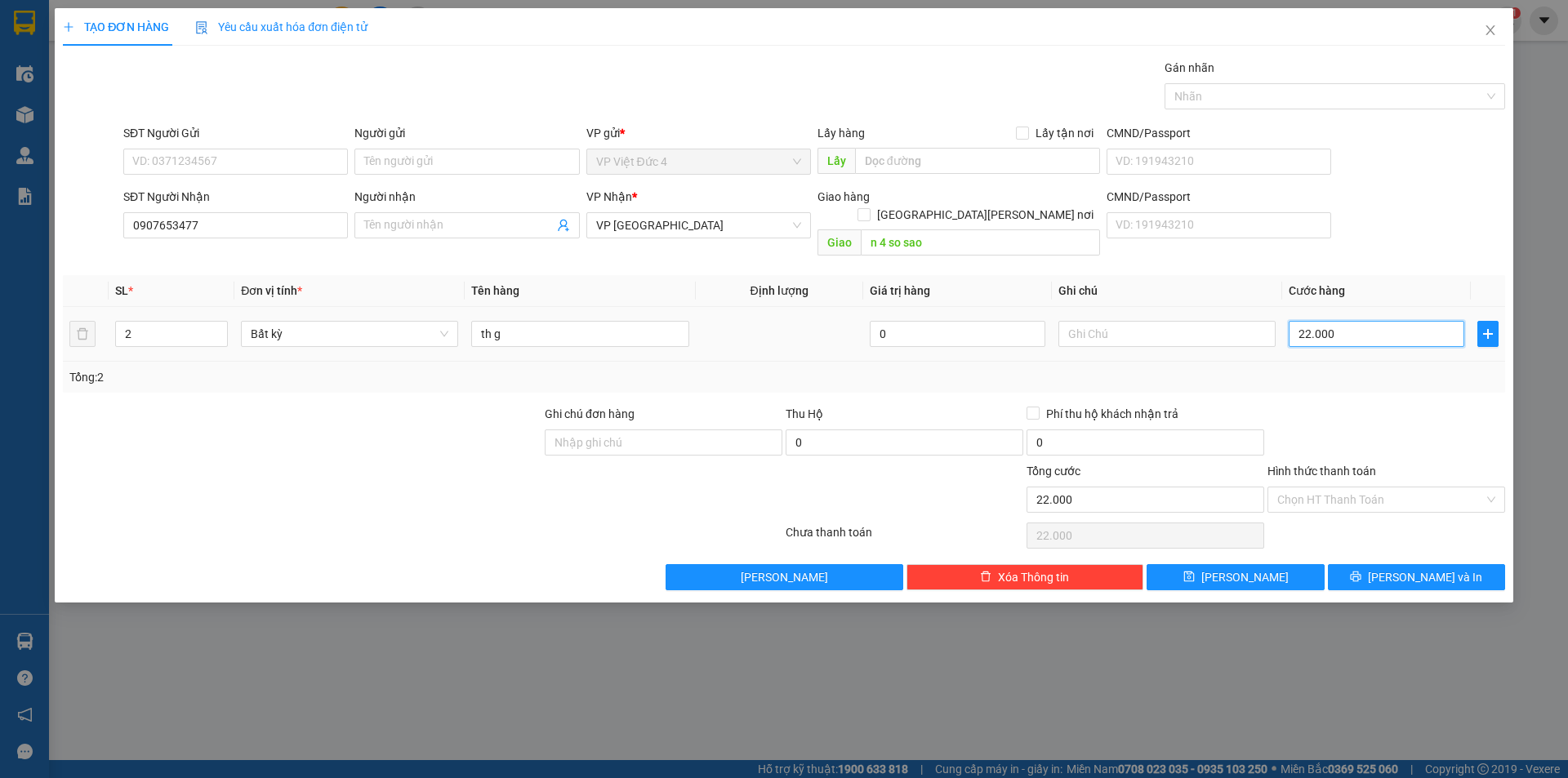
type input "220.000"
click at [1245, 568] on span "[PERSON_NAME]" at bounding box center [1245, 577] width 88 height 18
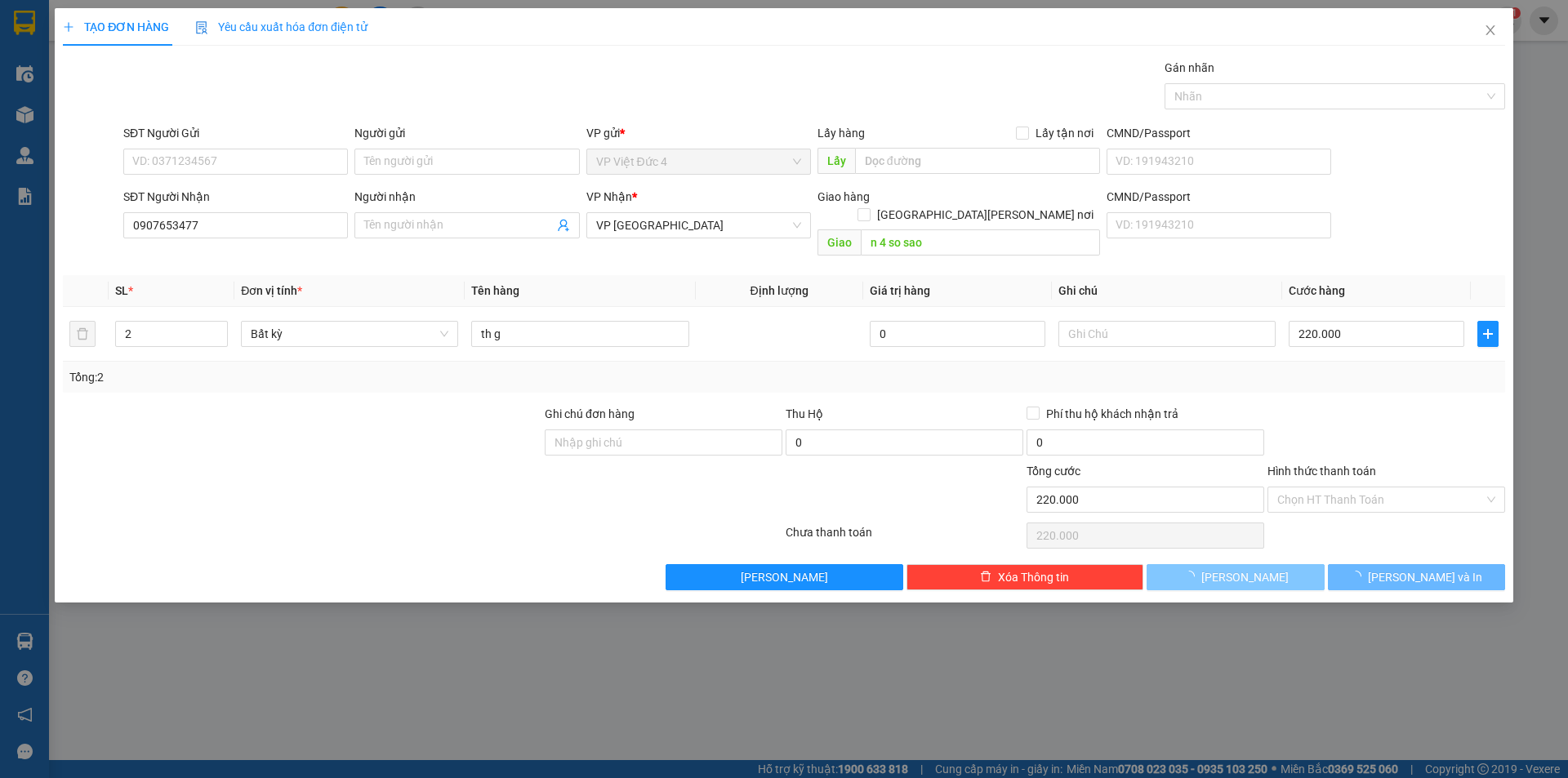
type input "1"
type input "0"
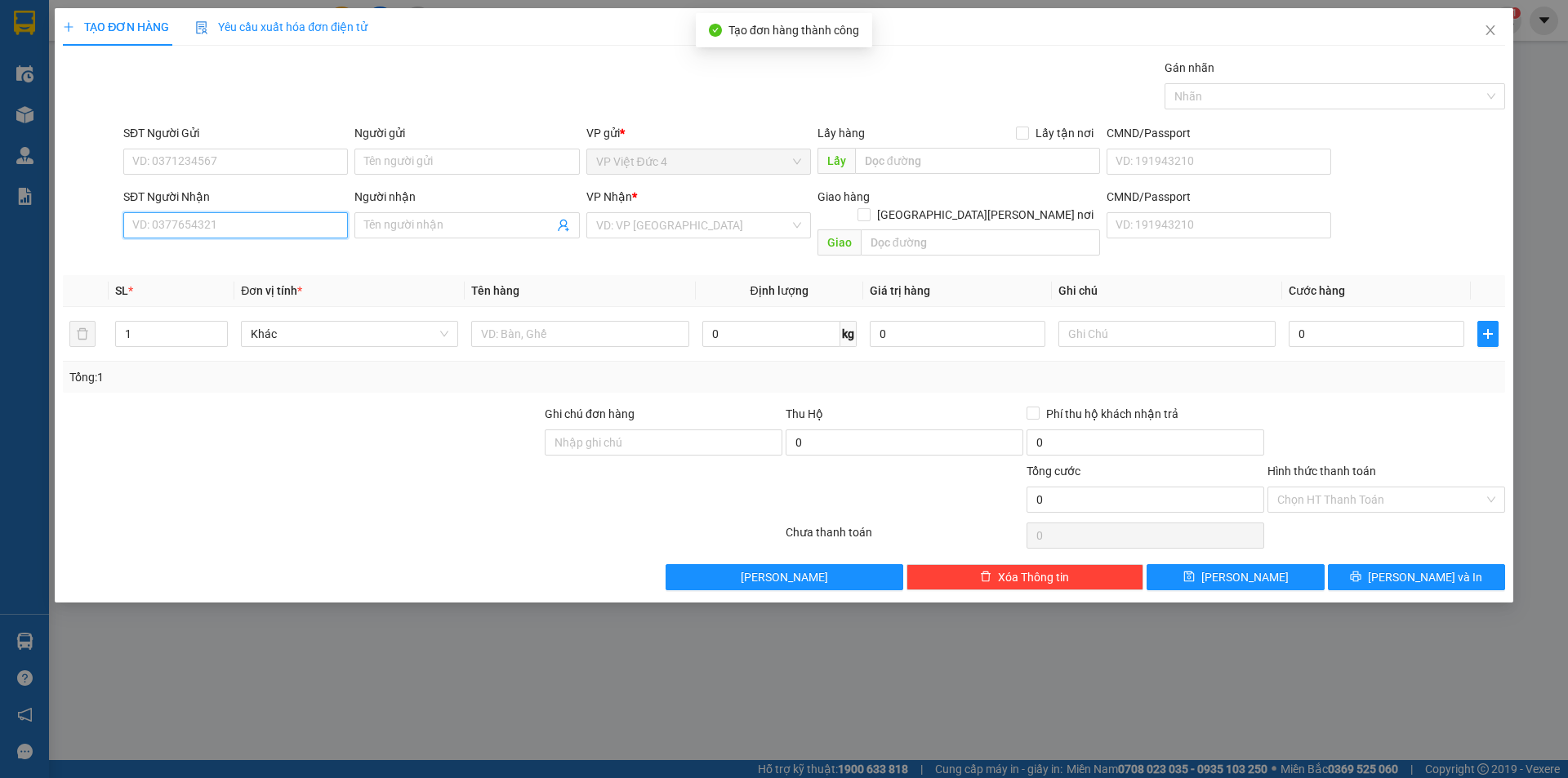
click at [287, 222] on input "SĐT Người Nhận" at bounding box center [235, 225] width 224 height 26
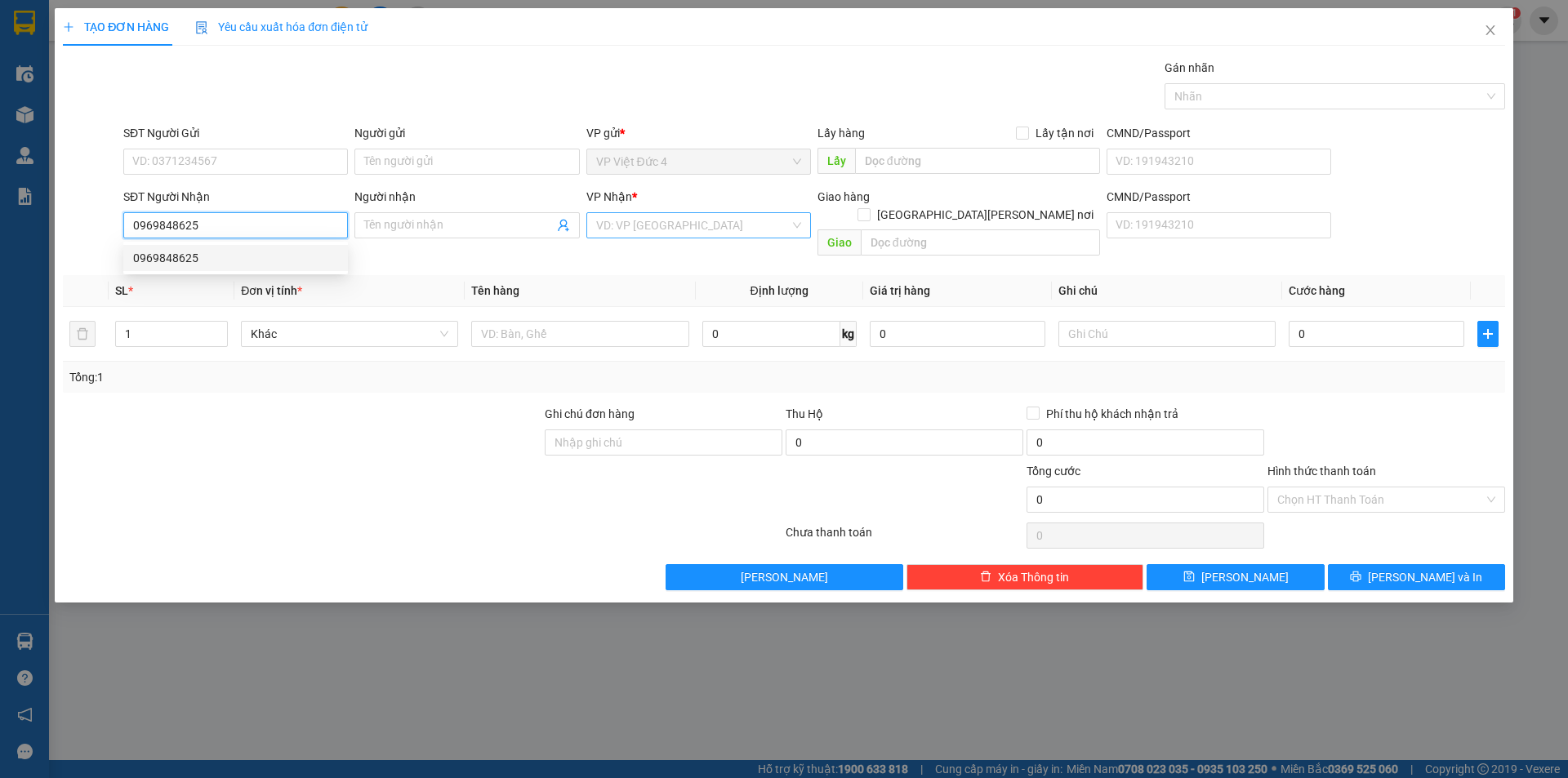
type input "0969848625"
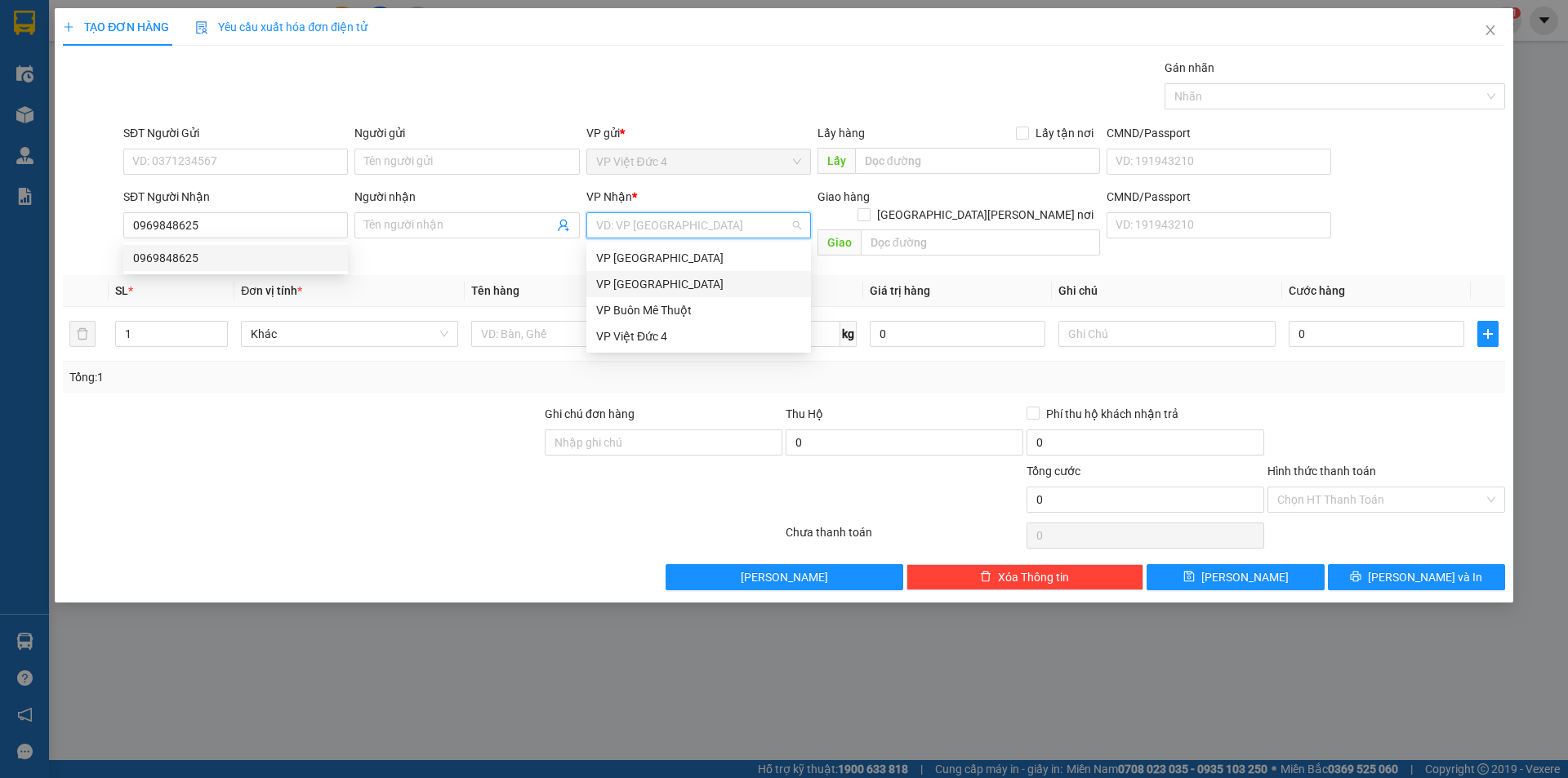
click at [678, 226] on input "search" at bounding box center [692, 225] width 194 height 24
click at [638, 284] on div "VP [GEOGRAPHIC_DATA]" at bounding box center [698, 284] width 205 height 18
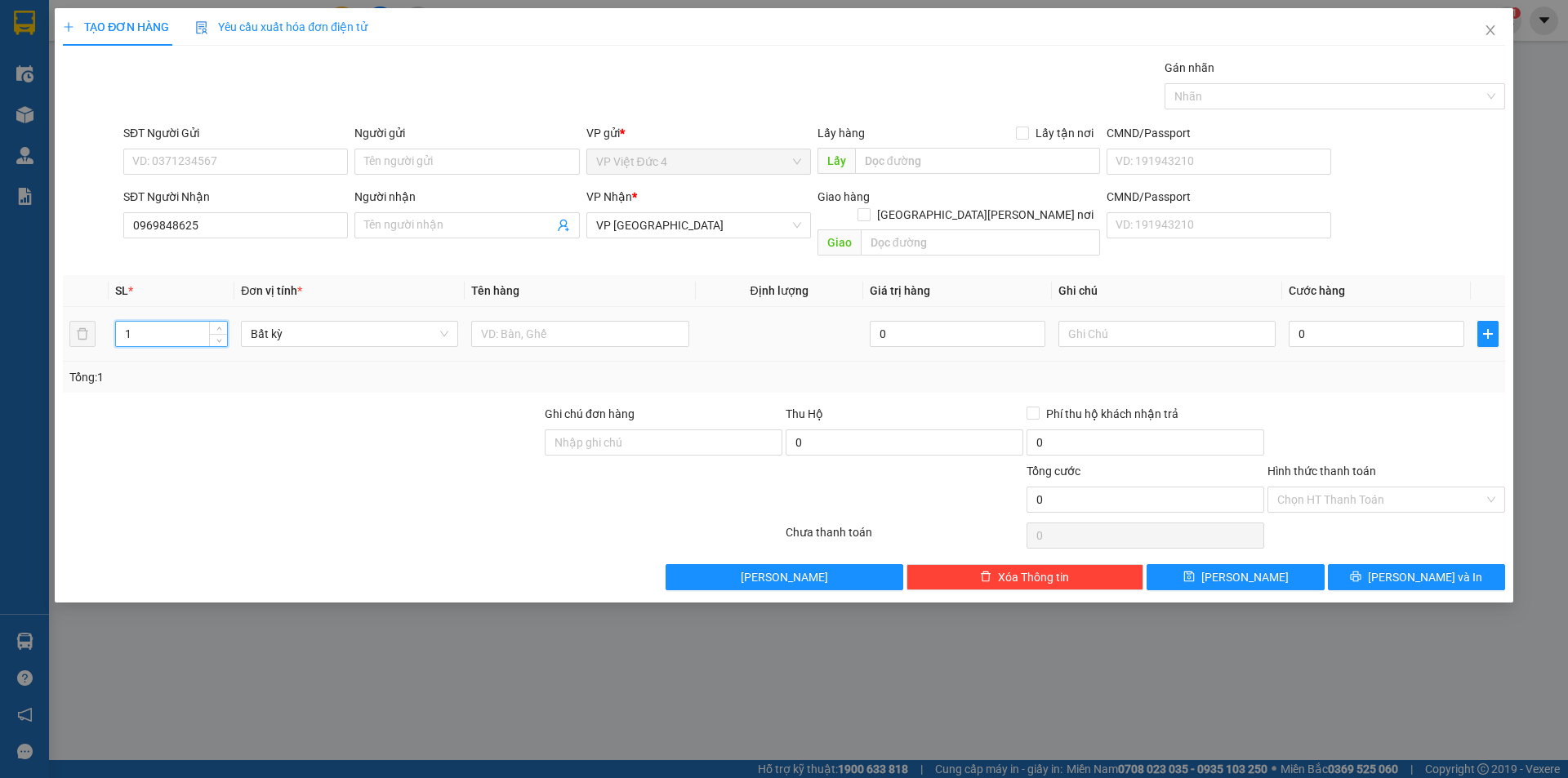
click at [175, 322] on input "1" at bounding box center [172, 333] width 111 height 24
type input "2"
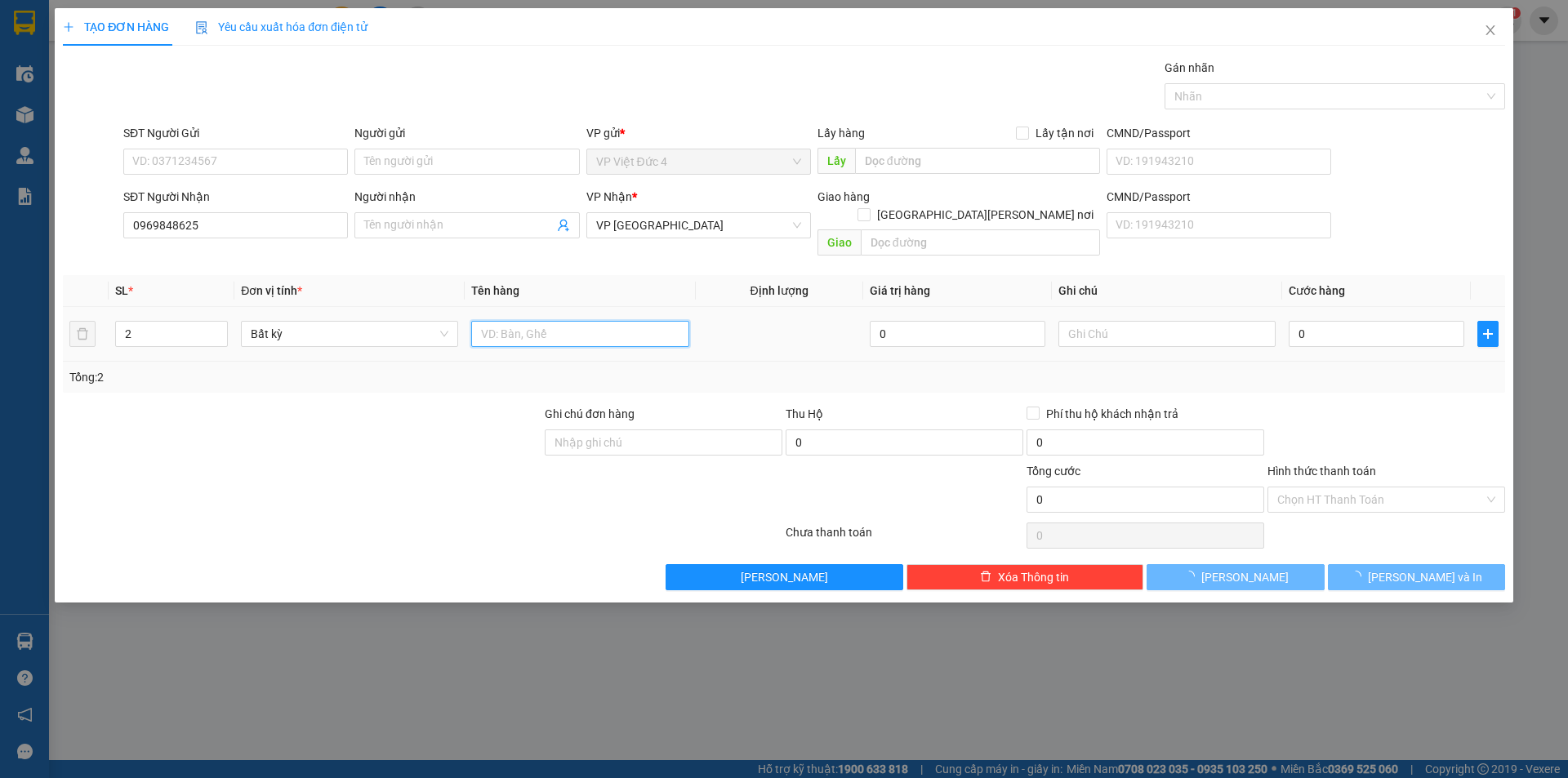
click at [645, 321] on input "text" at bounding box center [579, 333] width 217 height 26
type input "th g"
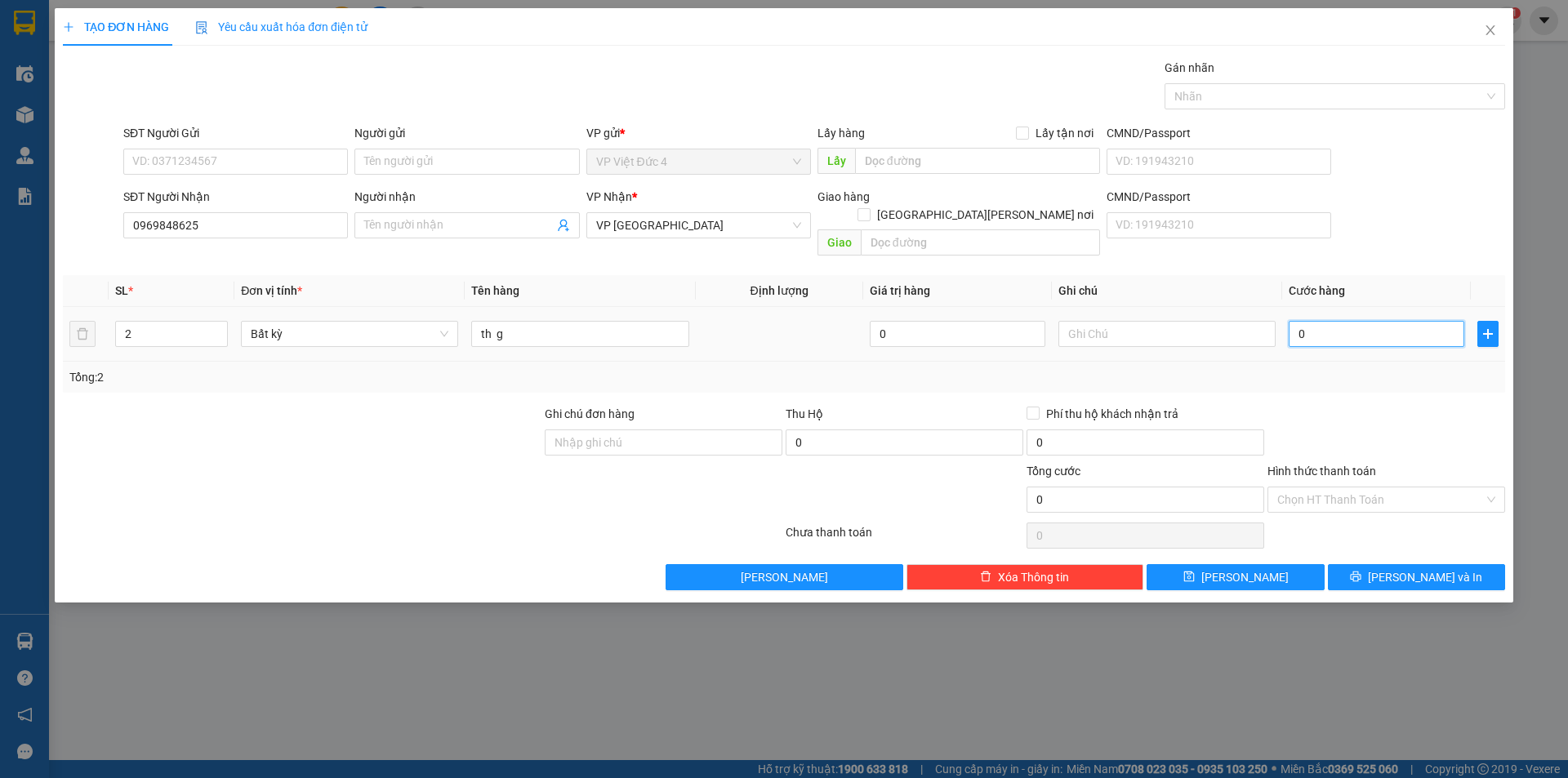
click at [1404, 321] on input "0" at bounding box center [1376, 333] width 176 height 26
type input "2"
type input "26"
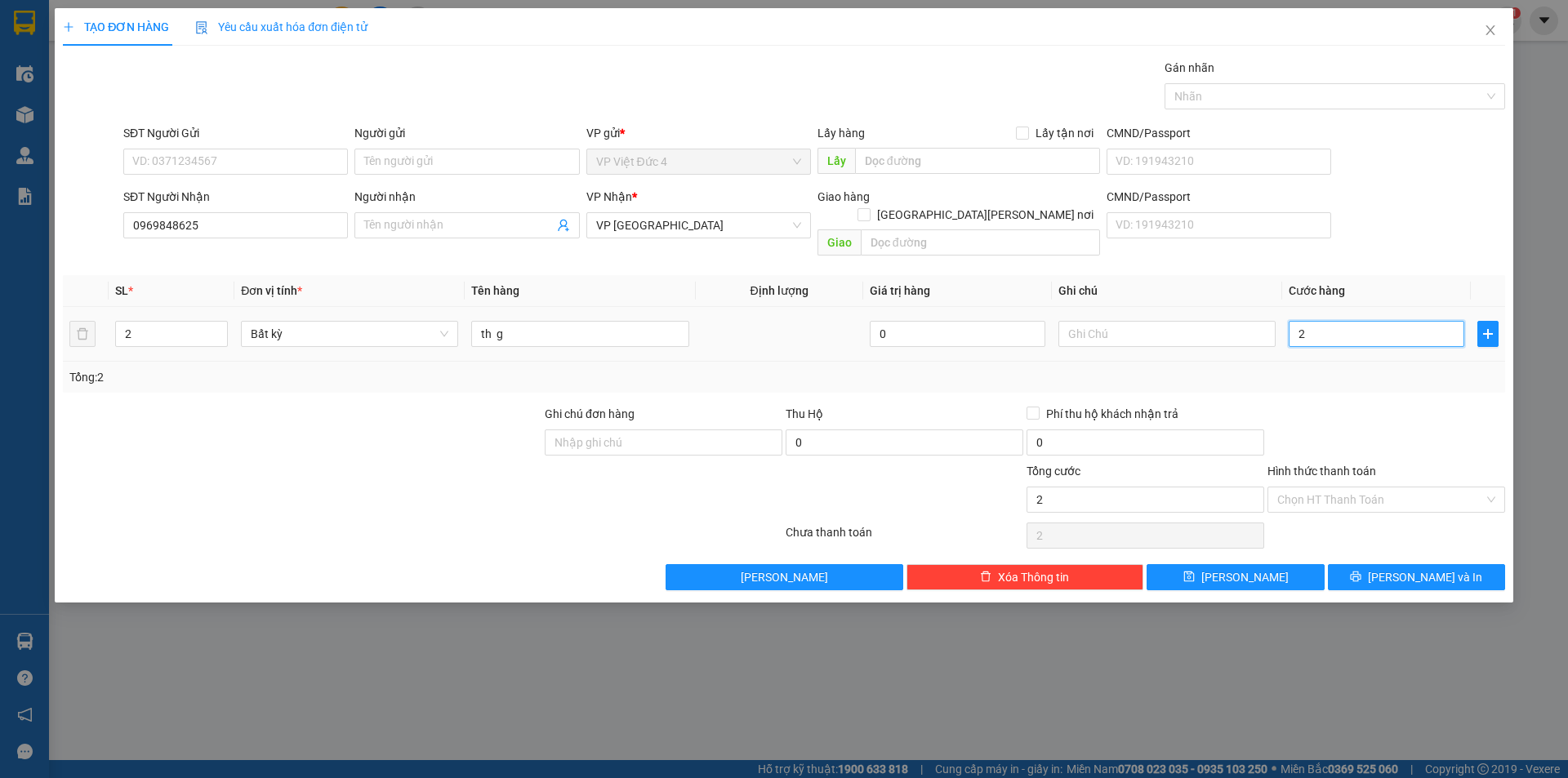
type input "26"
type input "260"
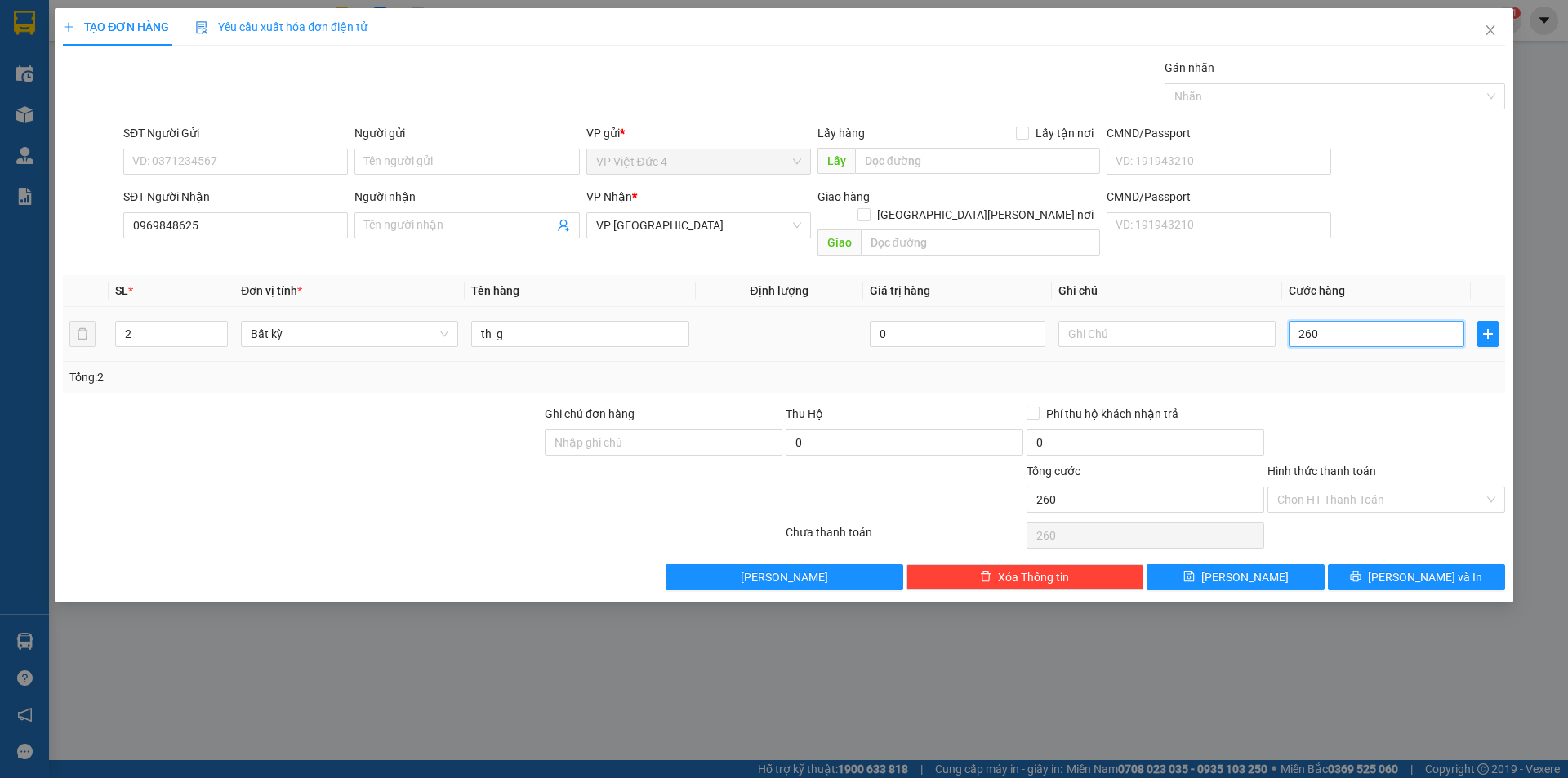
type input "2.600"
type input "26.000"
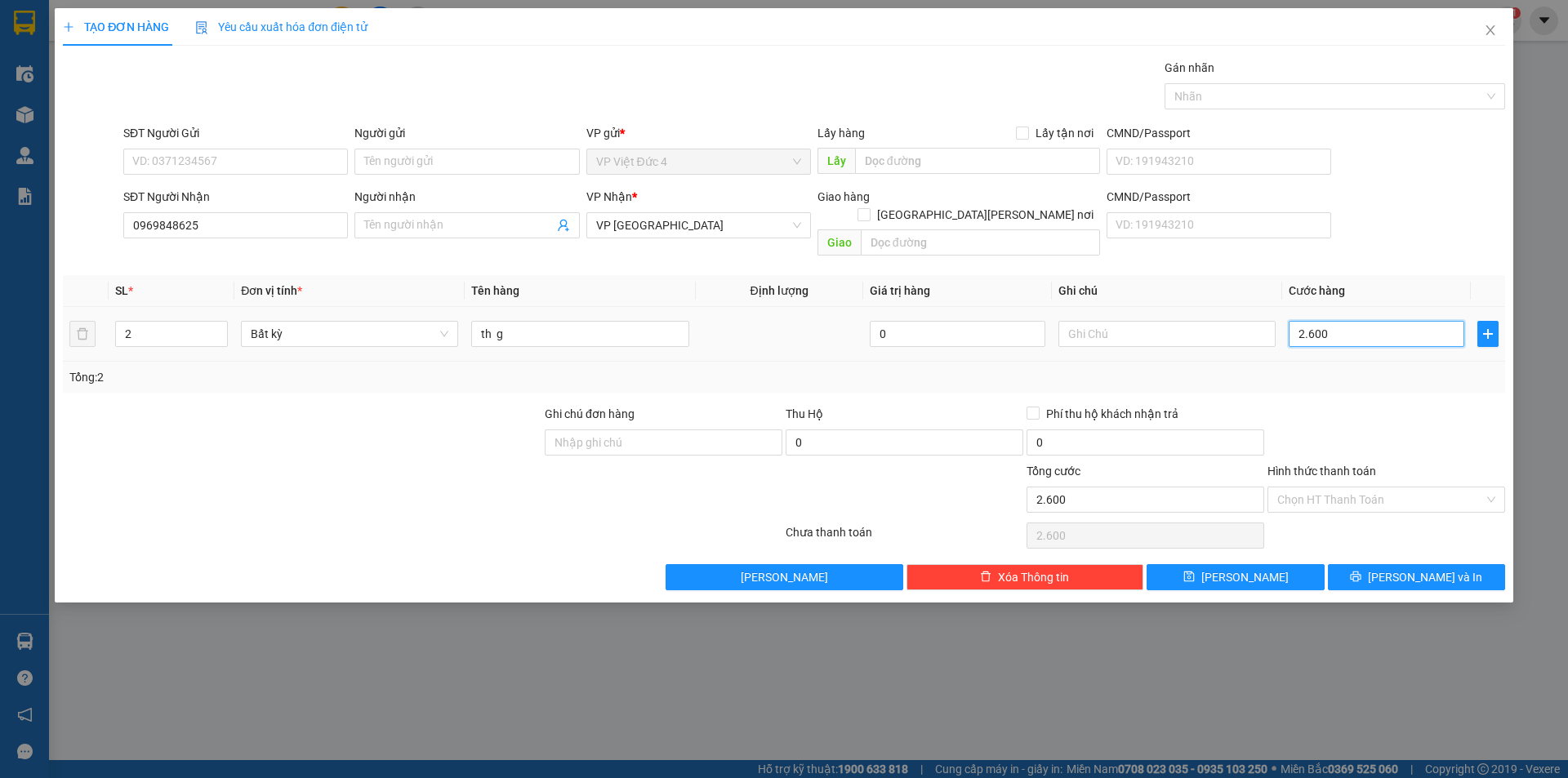
type input "26.000"
type input "260.000"
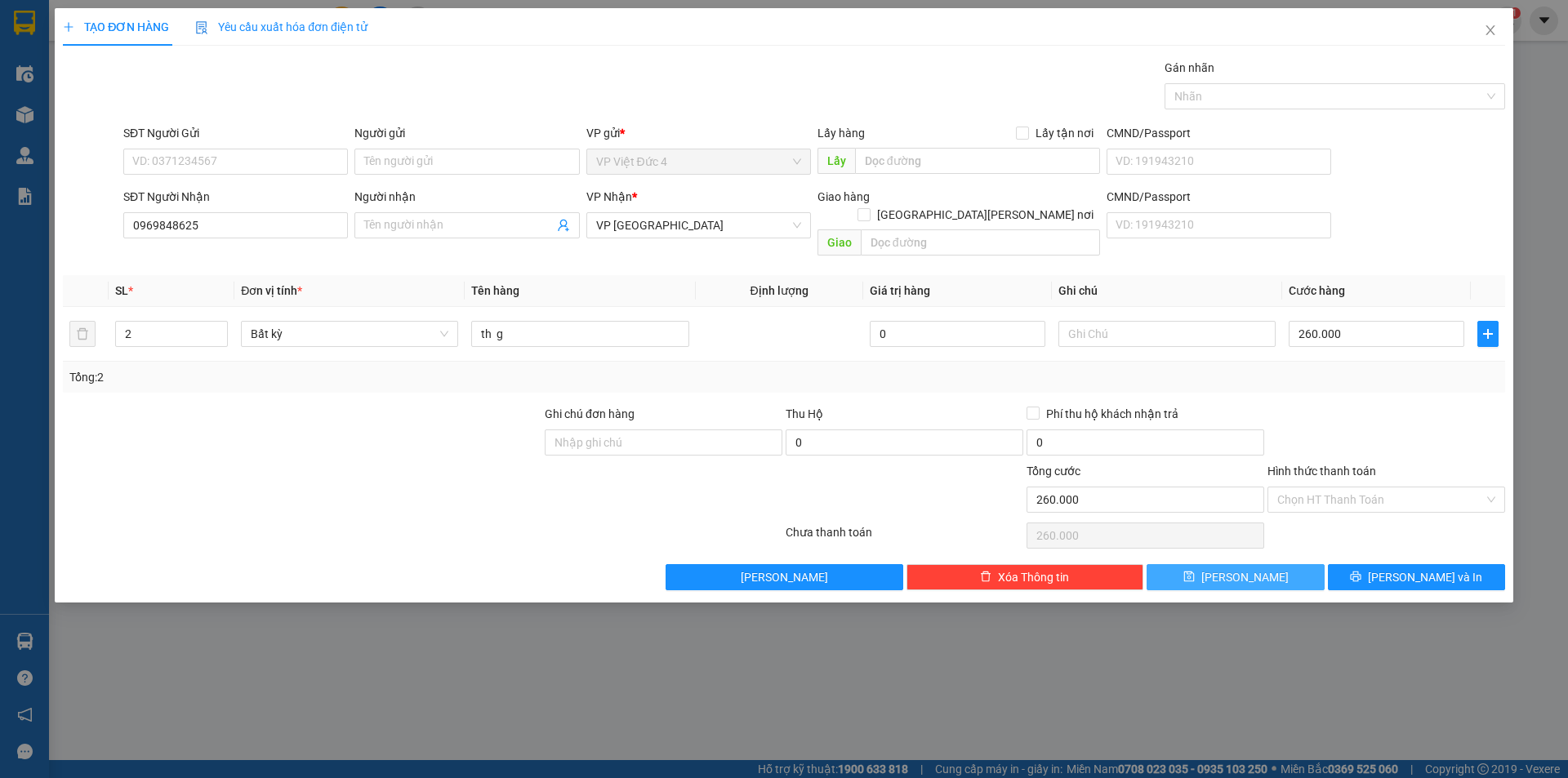
click at [1241, 568] on span "[PERSON_NAME]" at bounding box center [1245, 577] width 88 height 18
type input "1"
type input "0"
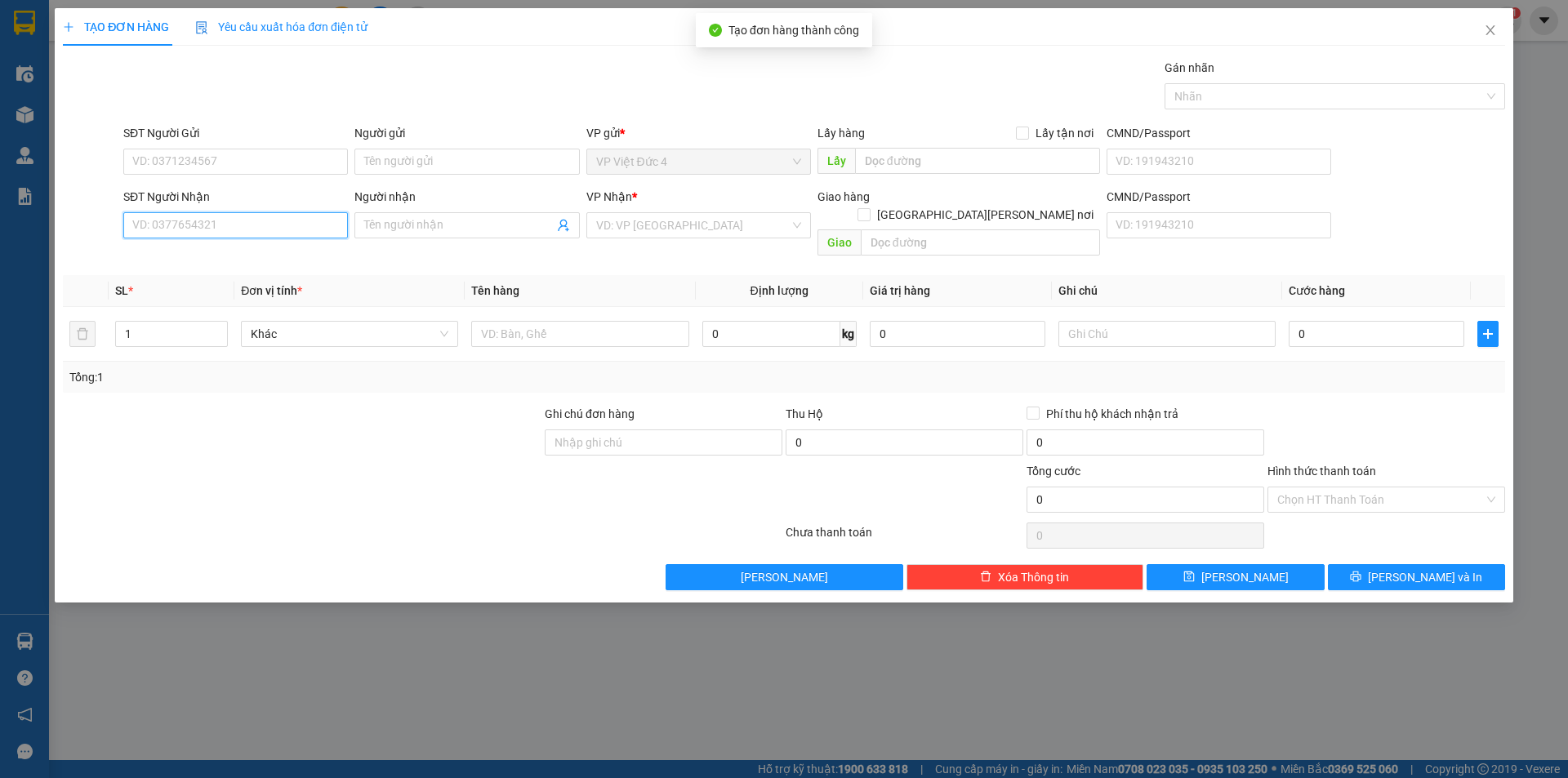
click at [295, 227] on input "SĐT Người Nhận" at bounding box center [235, 225] width 224 height 26
type input "0915653777"
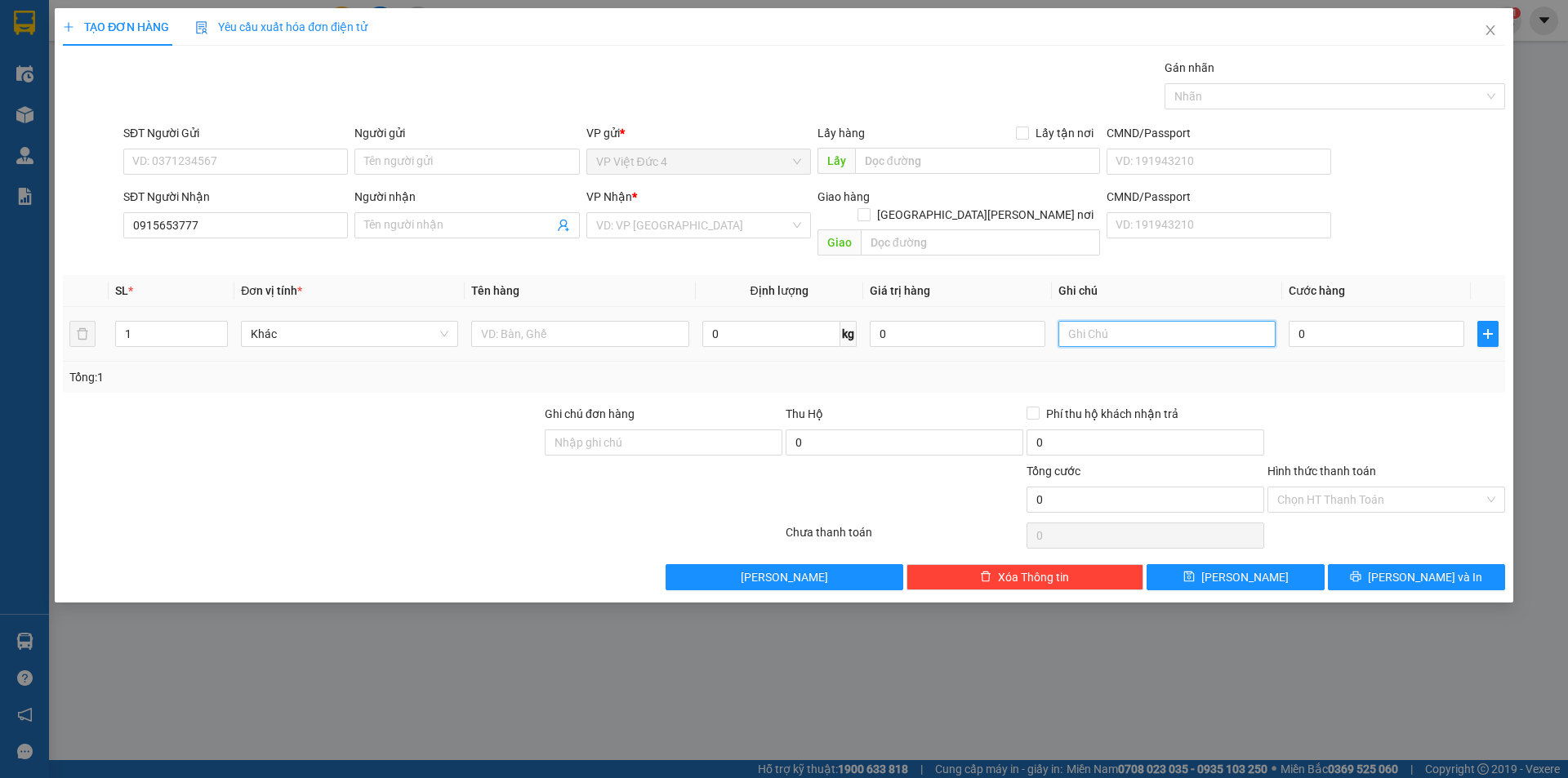
click at [1266, 321] on input "text" at bounding box center [1167, 333] width 217 height 26
type input "rap go vap"
click at [670, 321] on input "text" at bounding box center [579, 333] width 217 height 26
type input "th g"
click at [1419, 321] on input "0" at bounding box center [1376, 333] width 176 height 26
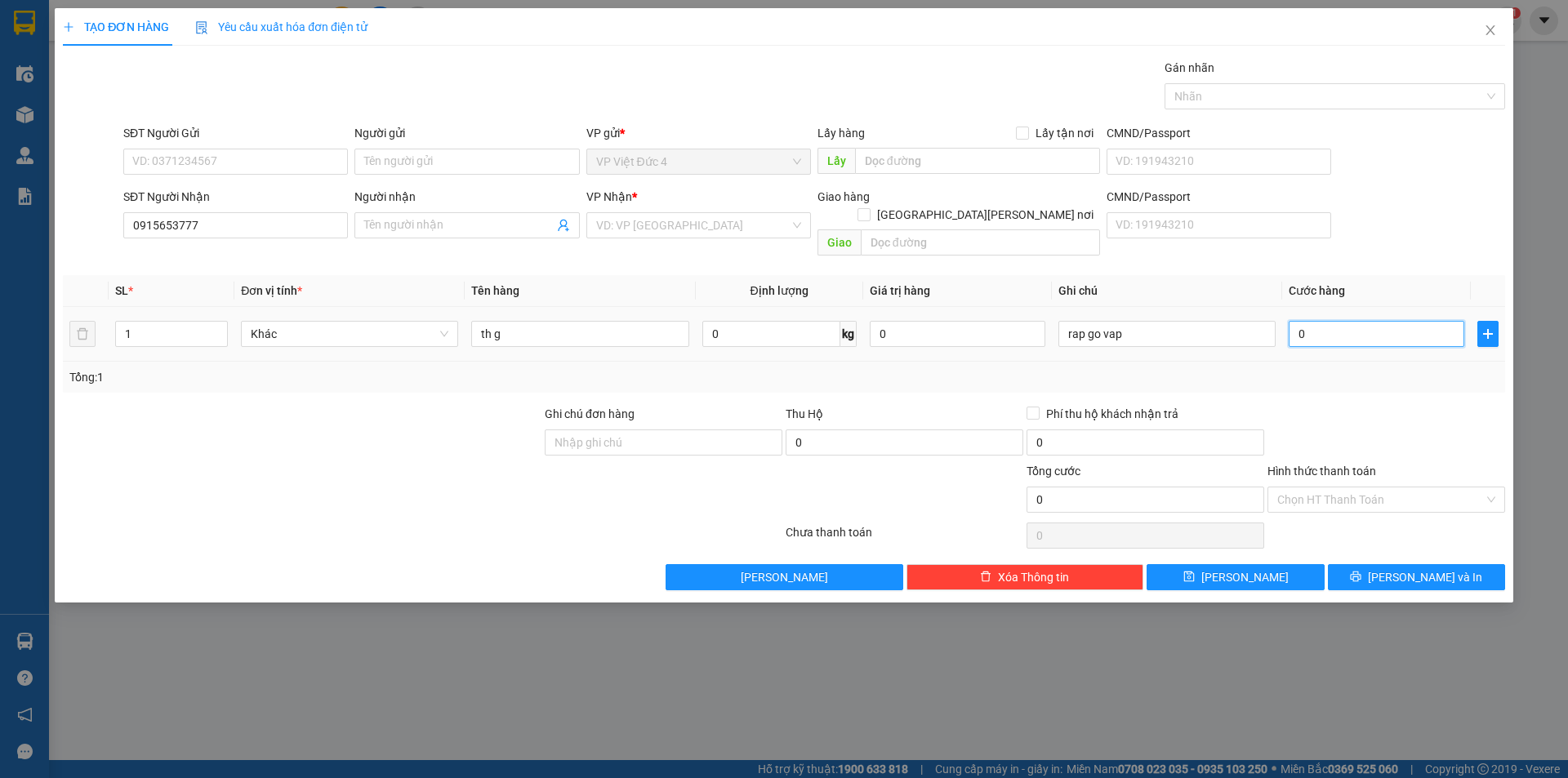
type input "7"
type input "70"
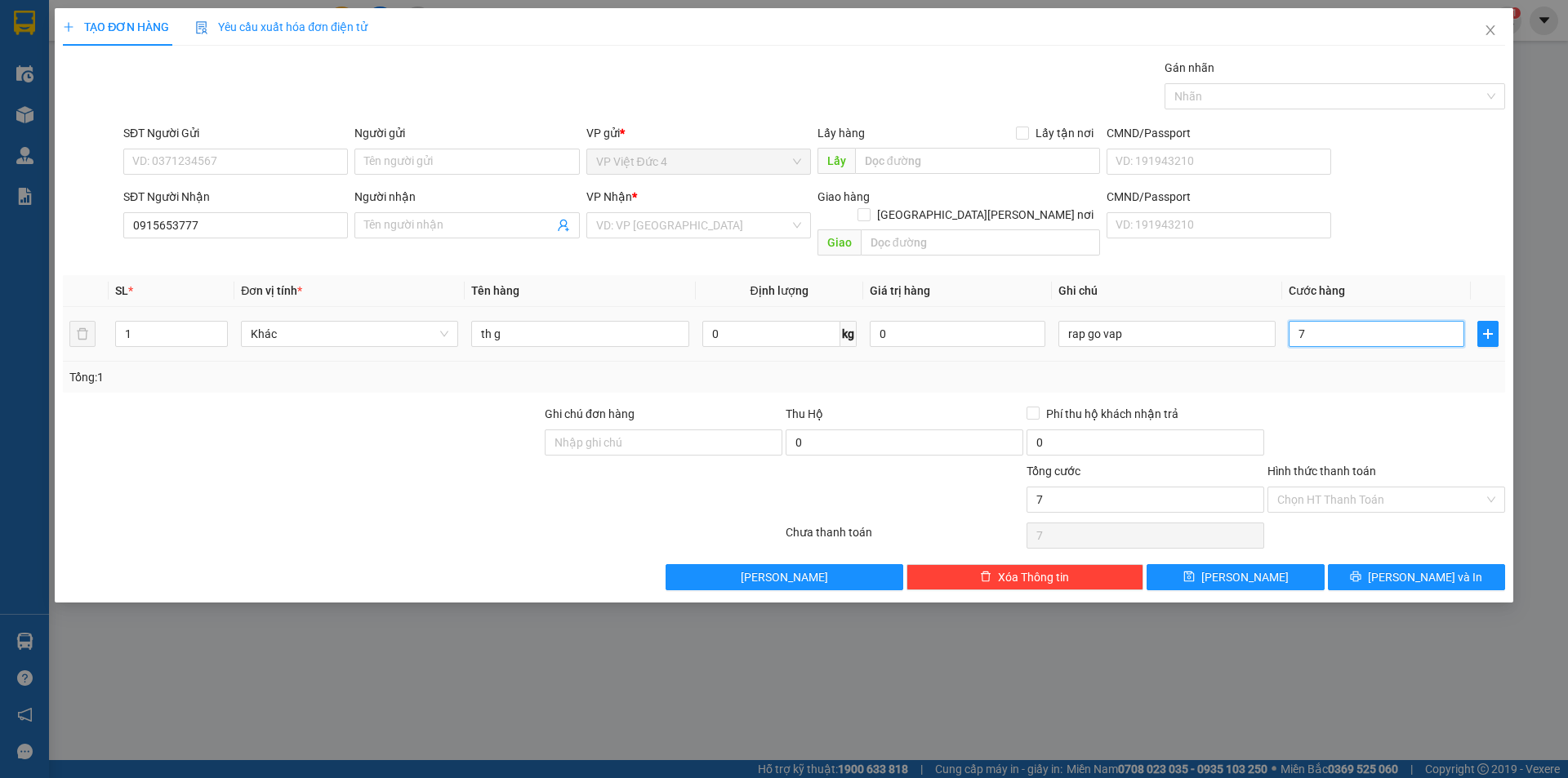
type input "70"
type input "700"
type input "7.000"
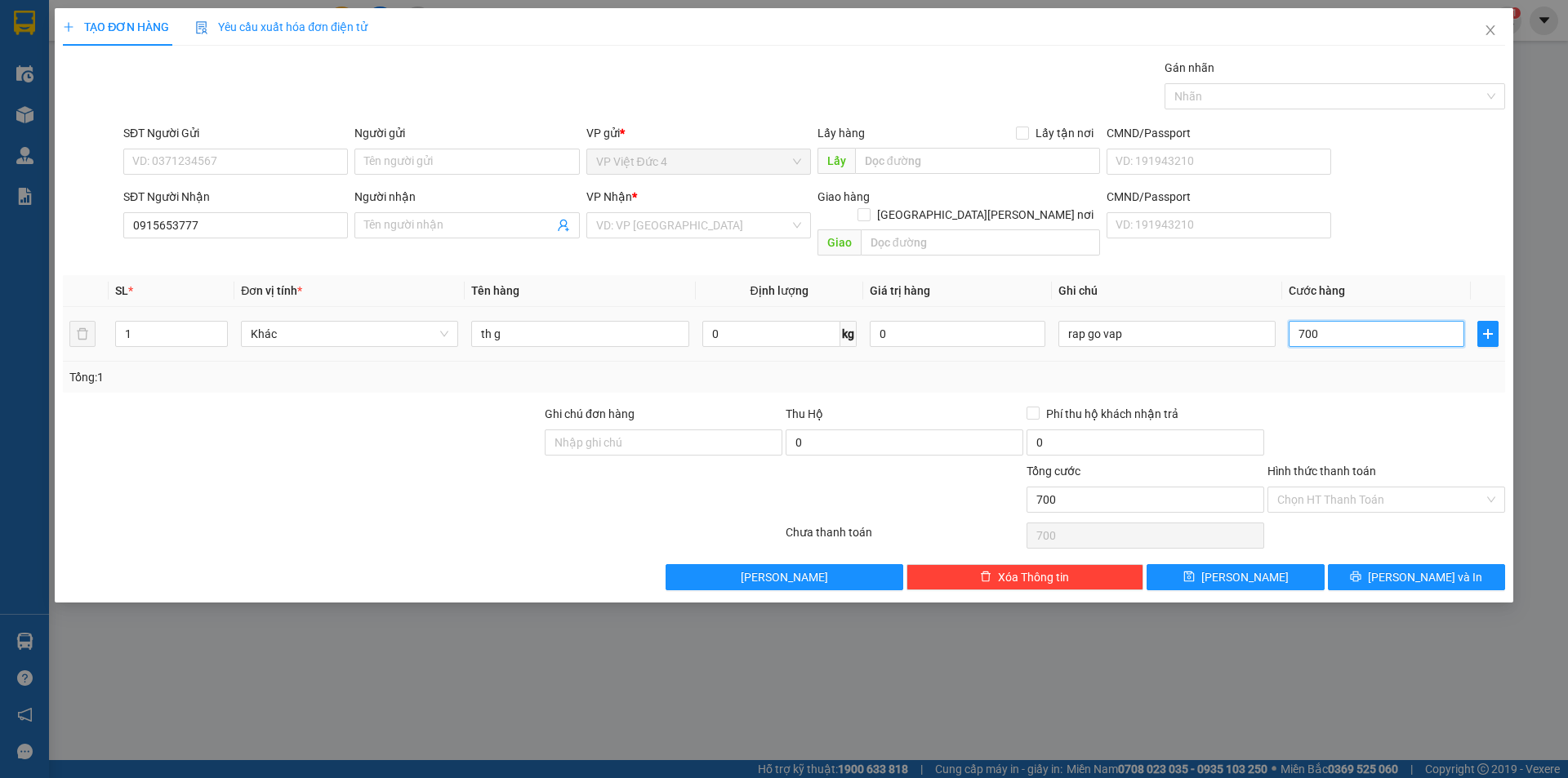
type input "7.000"
type input "70.000"
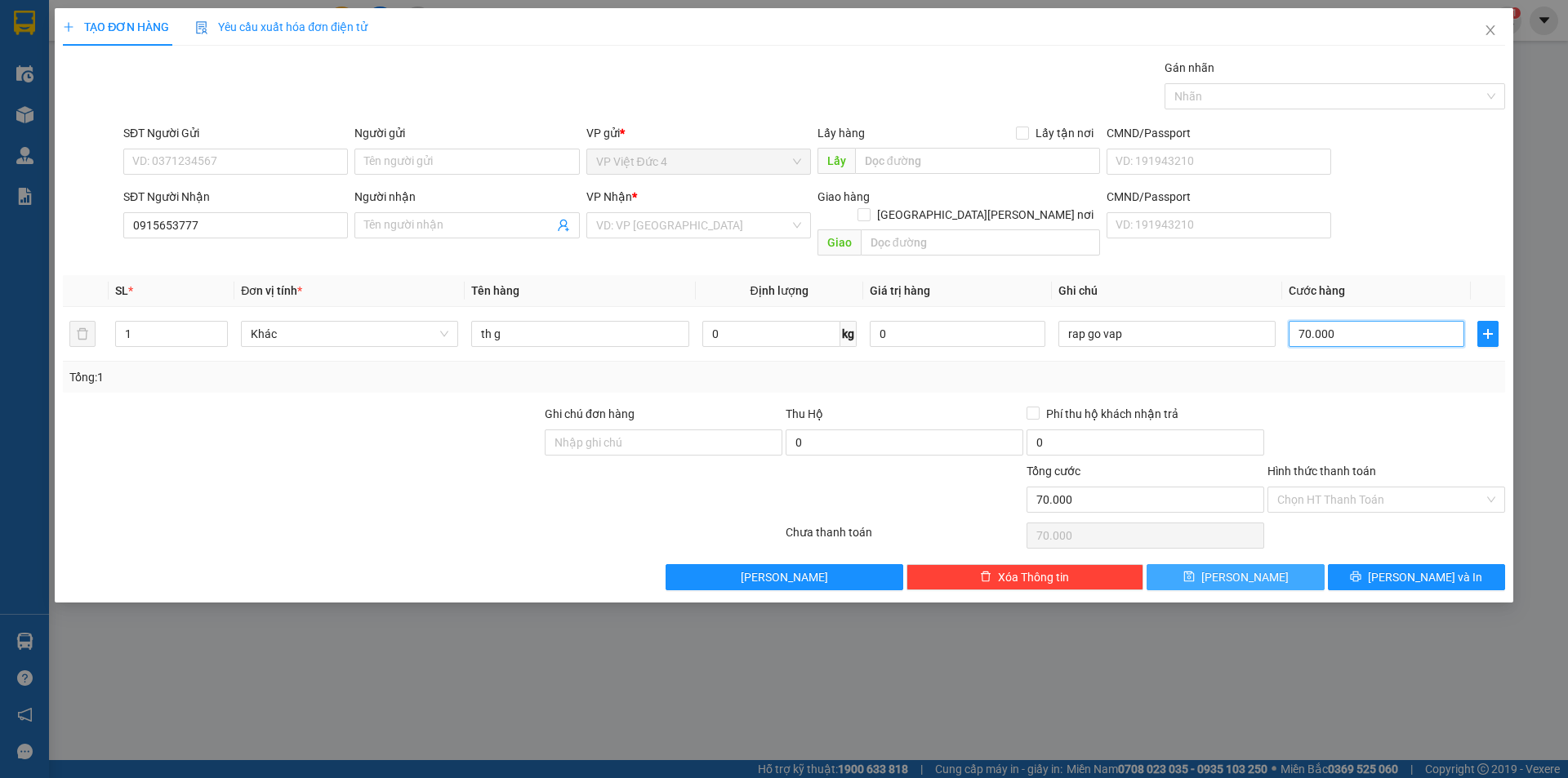
type input "70.000"
click at [1243, 568] on span "[PERSON_NAME]" at bounding box center [1245, 577] width 88 height 18
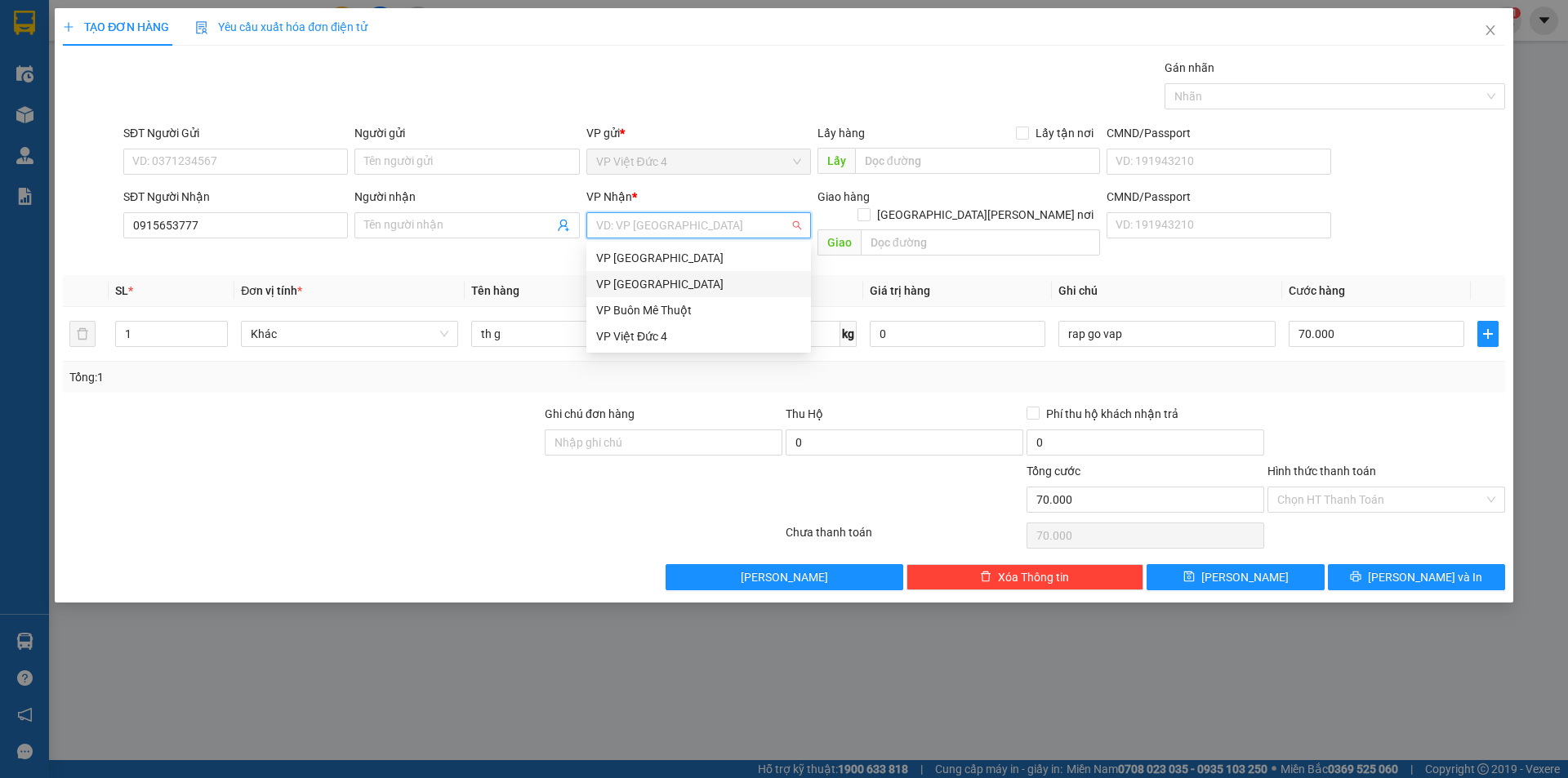
click at [608, 220] on input "search" at bounding box center [692, 225] width 194 height 24
click at [617, 280] on div "VP [GEOGRAPHIC_DATA]" at bounding box center [698, 284] width 205 height 18
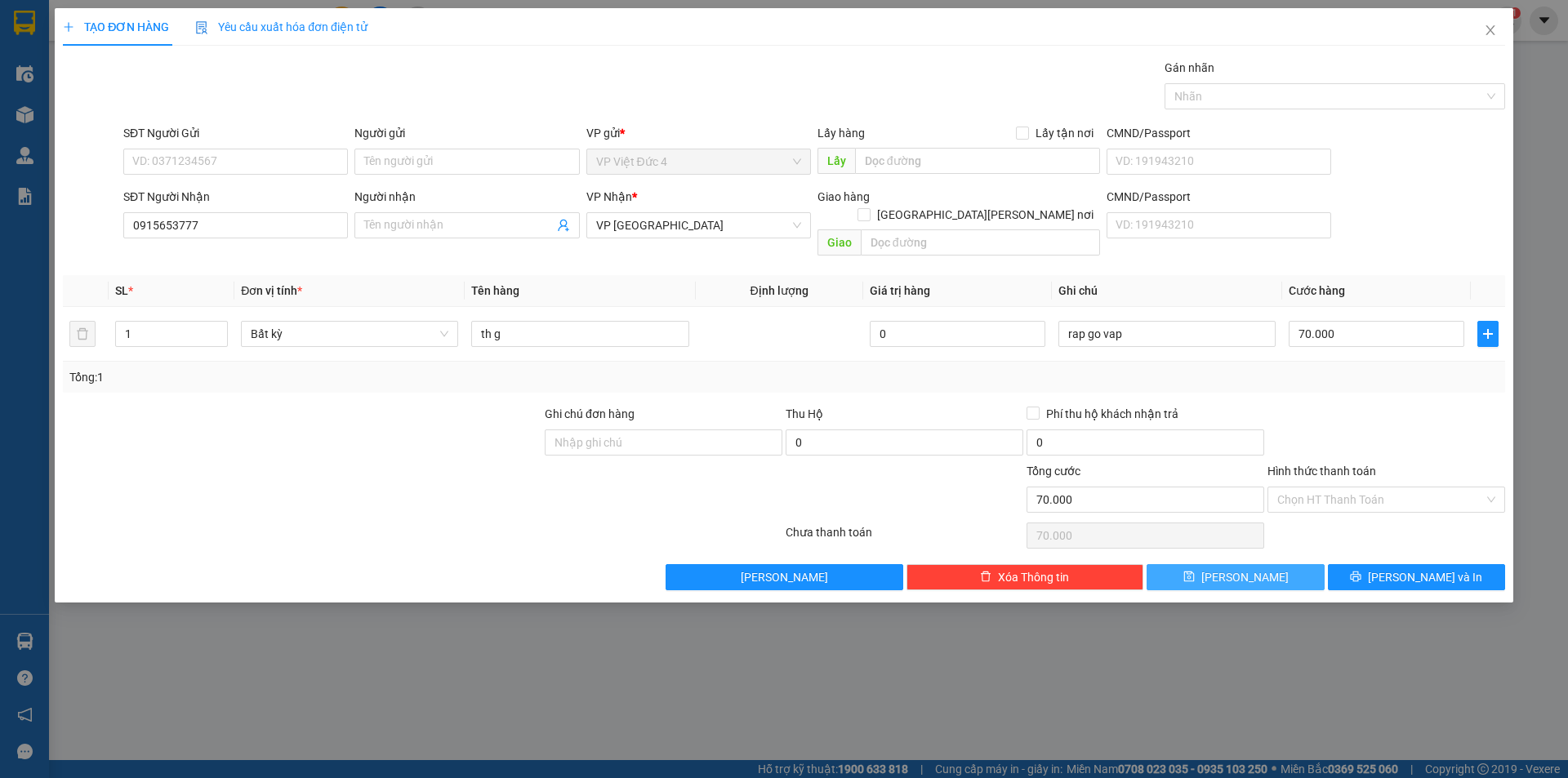
click at [1252, 568] on span "[PERSON_NAME]" at bounding box center [1245, 577] width 88 height 18
type input "0"
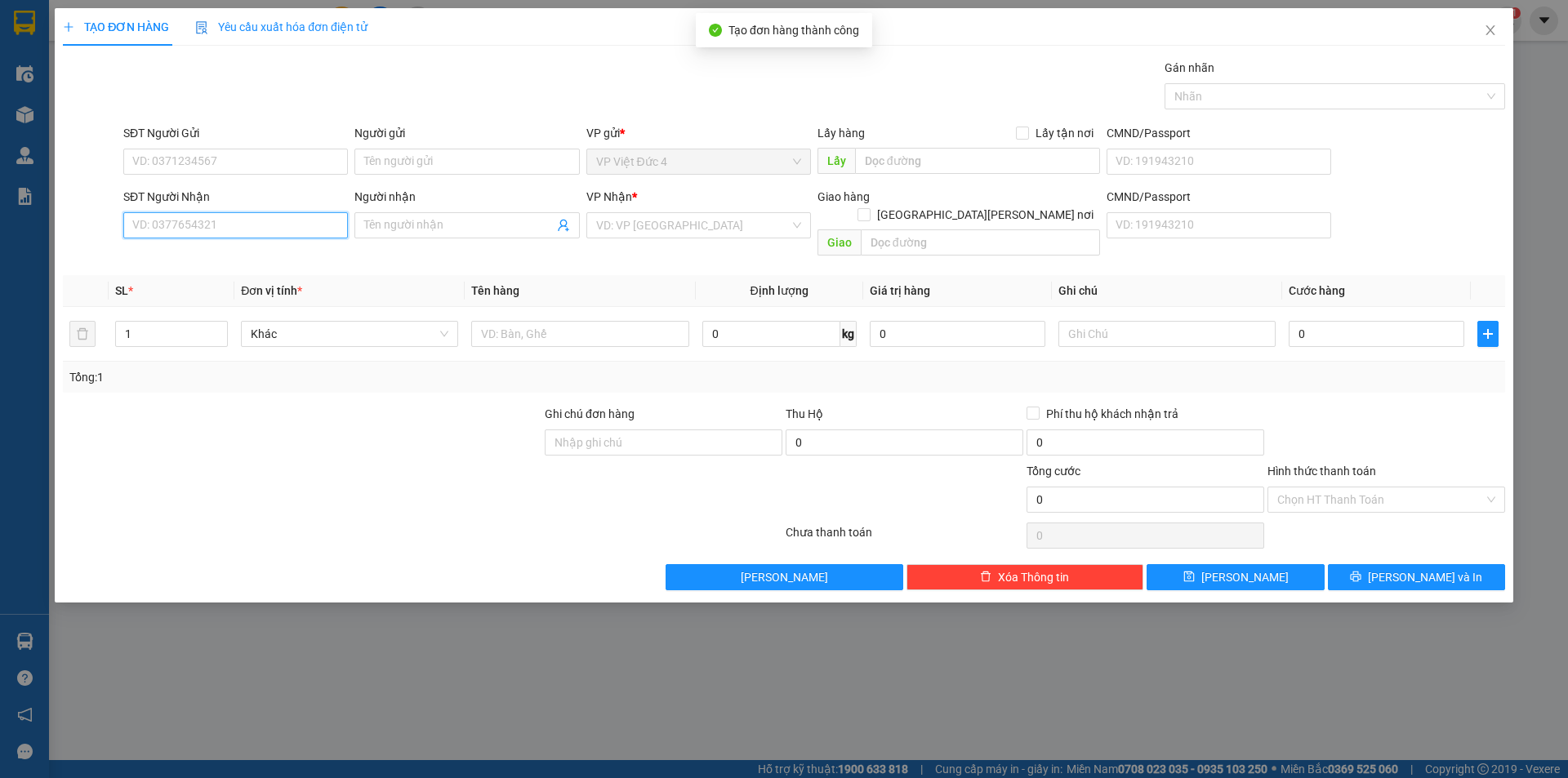
click at [281, 223] on input "SĐT Người Nhận" at bounding box center [235, 225] width 224 height 26
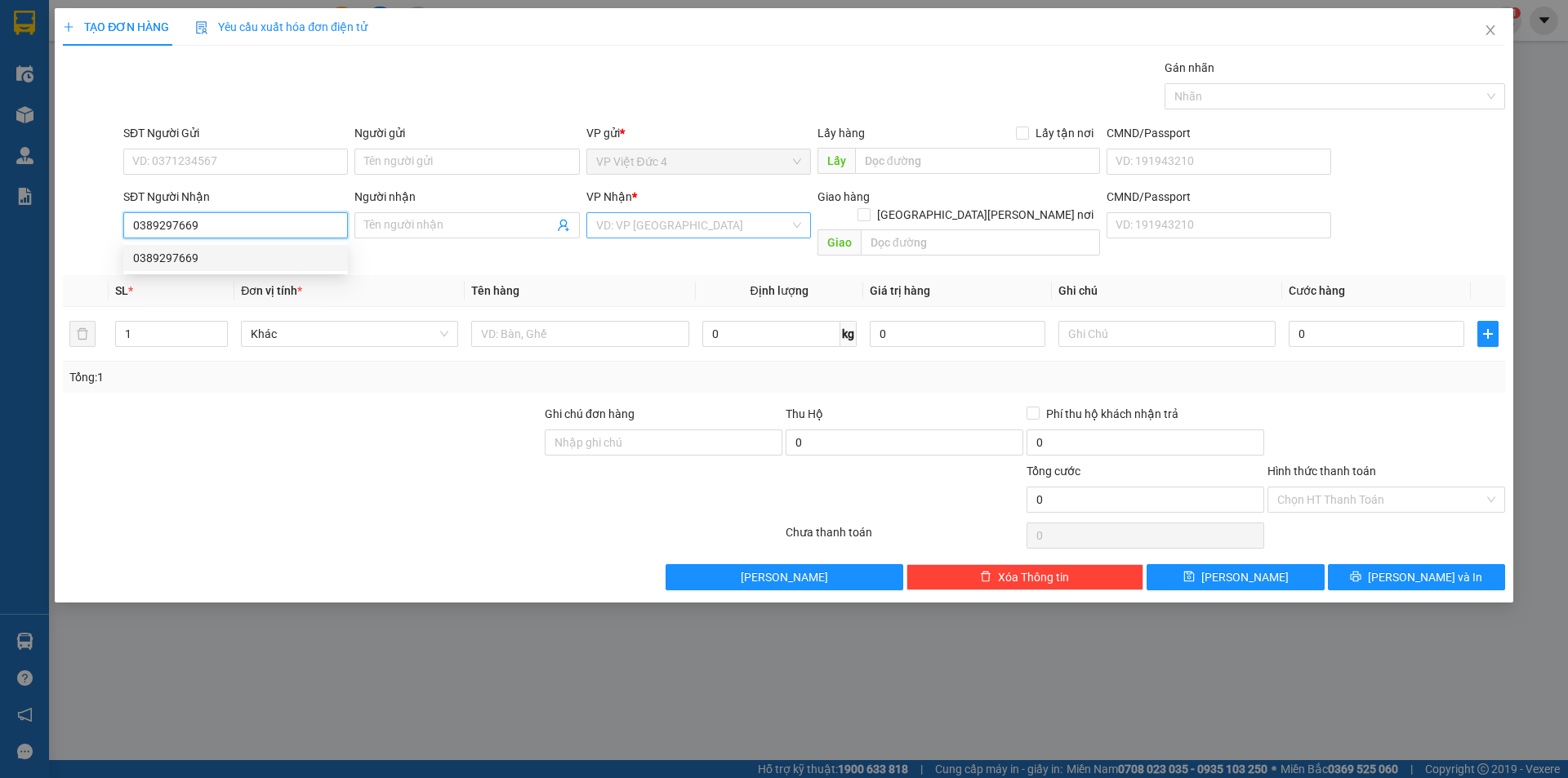
type input "0389297669"
click at [689, 228] on input "search" at bounding box center [692, 225] width 194 height 24
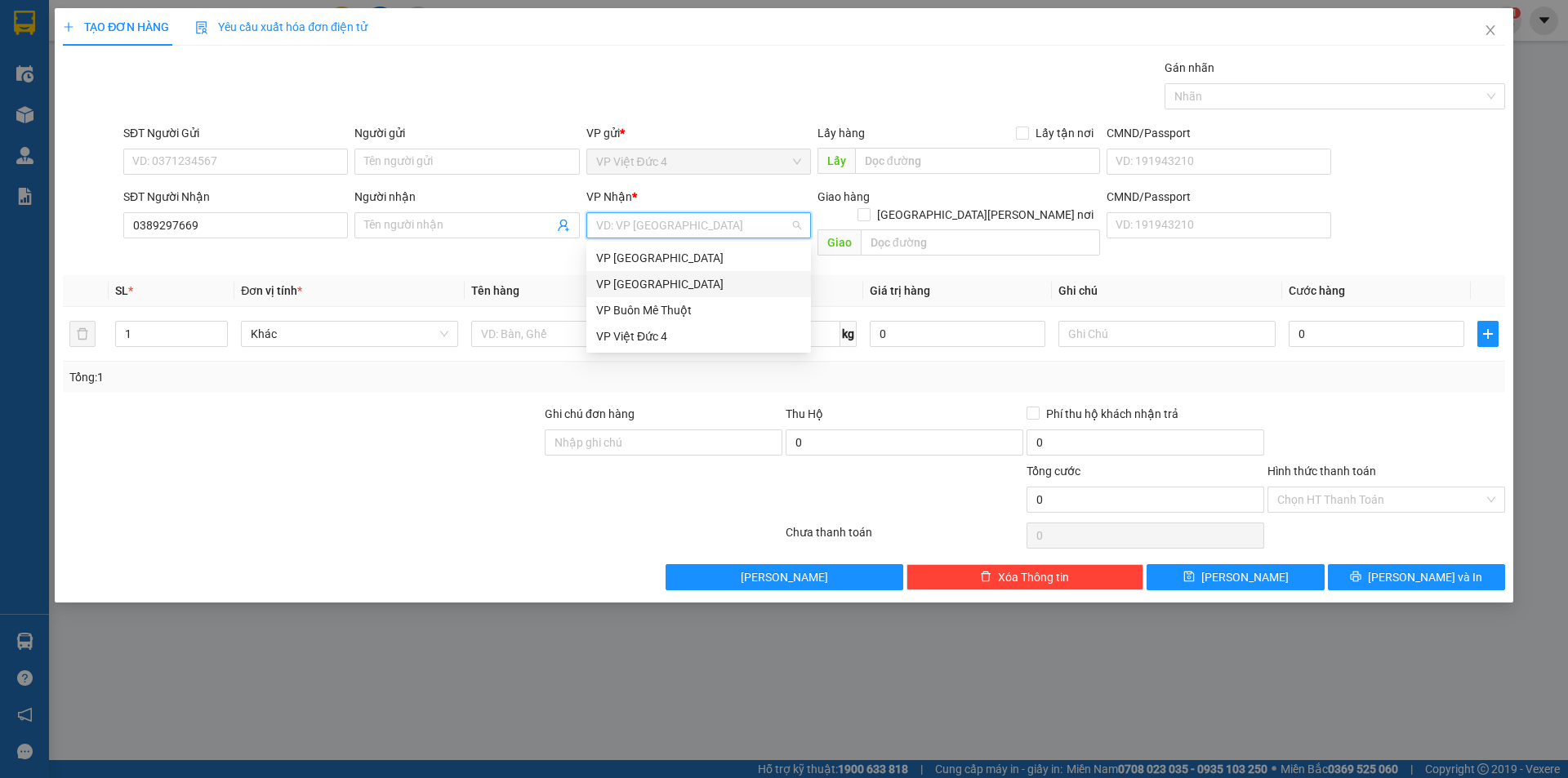
click at [639, 282] on div "VP [GEOGRAPHIC_DATA]" at bounding box center [698, 284] width 205 height 18
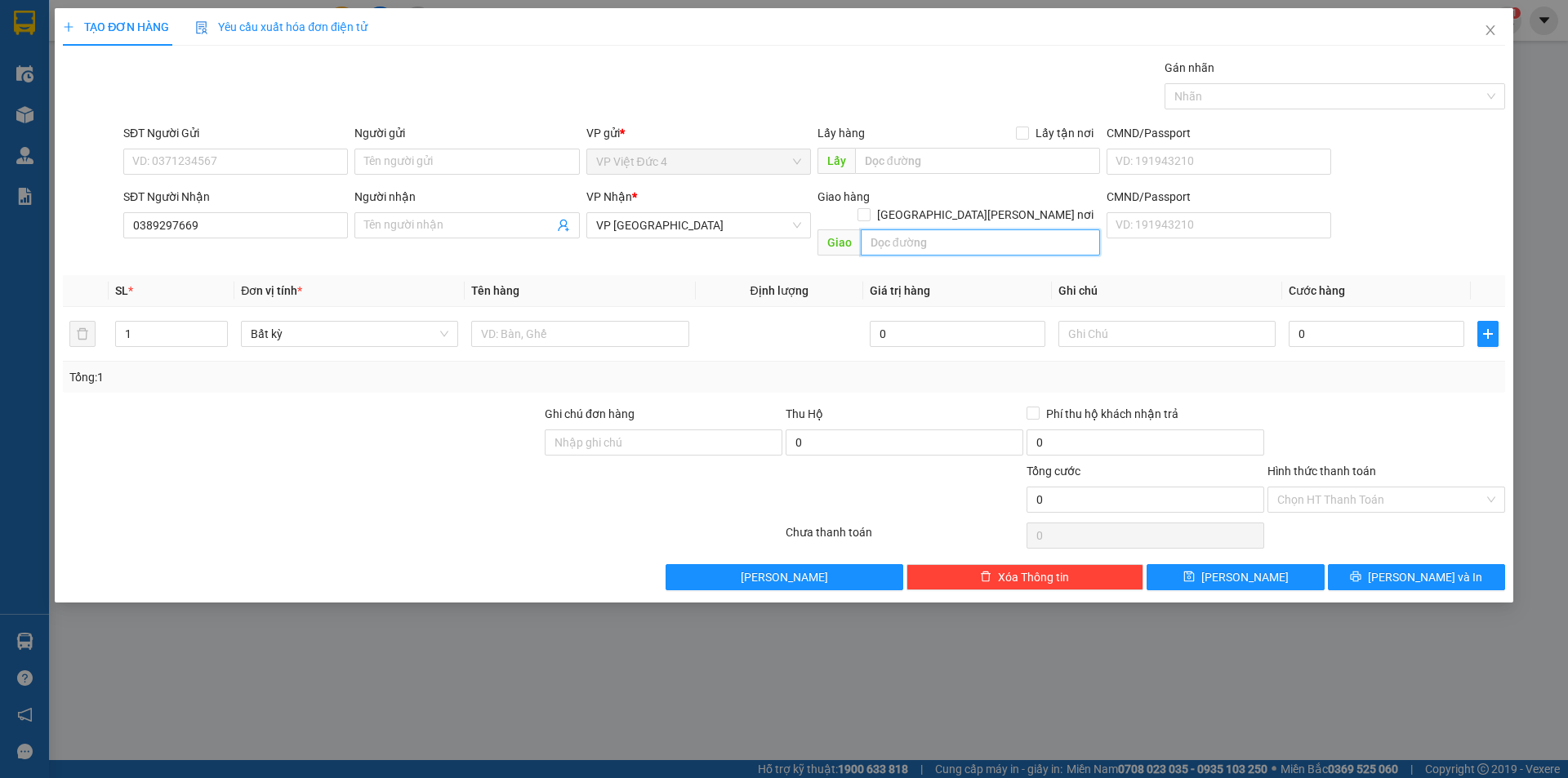
click at [1061, 230] on input "text" at bounding box center [980, 242] width 239 height 26
type input "n 3 phu hoa"
click at [648, 321] on input "text" at bounding box center [579, 333] width 217 height 26
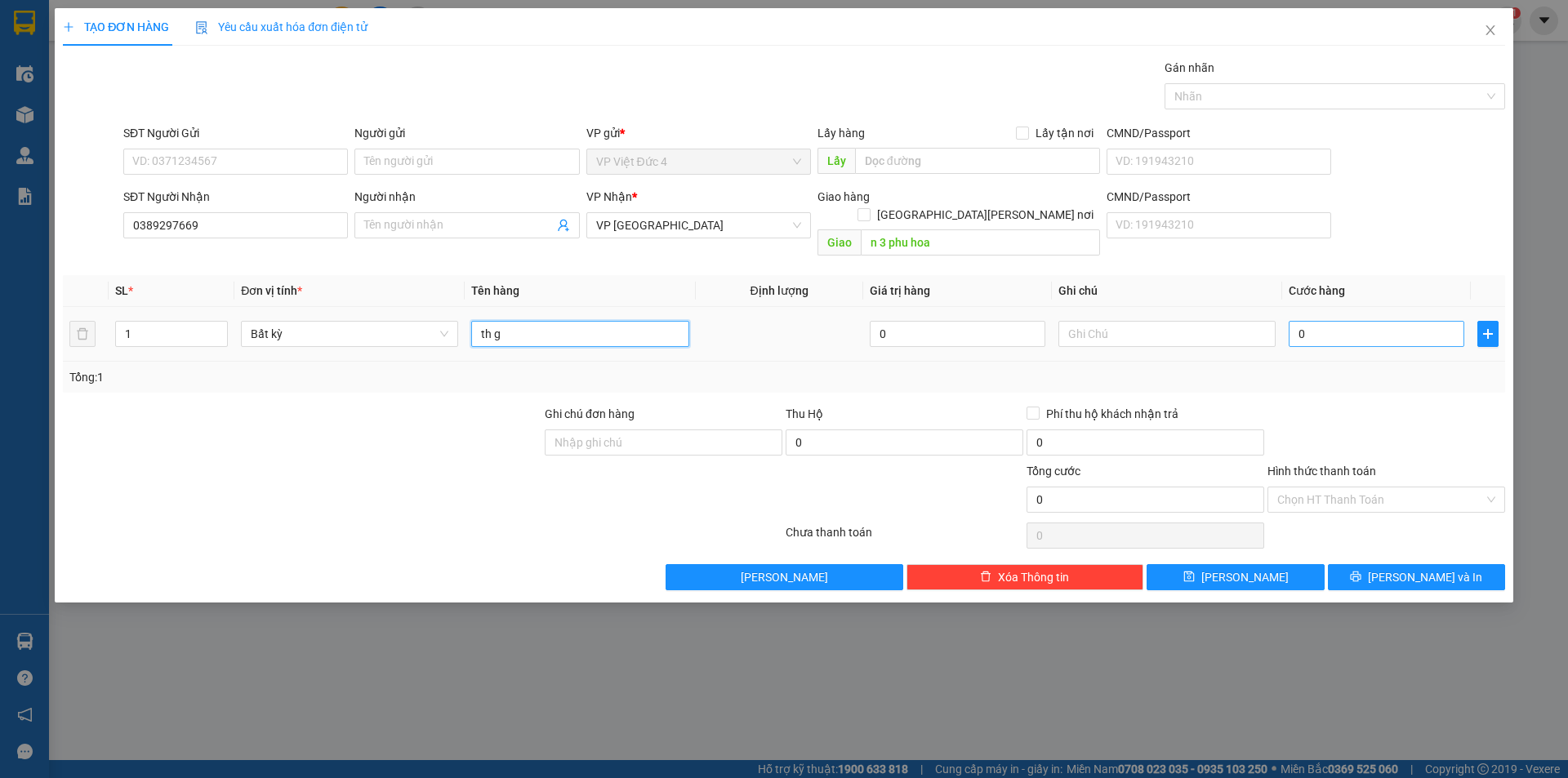
type input "th g"
click at [1433, 321] on input "0" at bounding box center [1376, 333] width 176 height 26
type input "7"
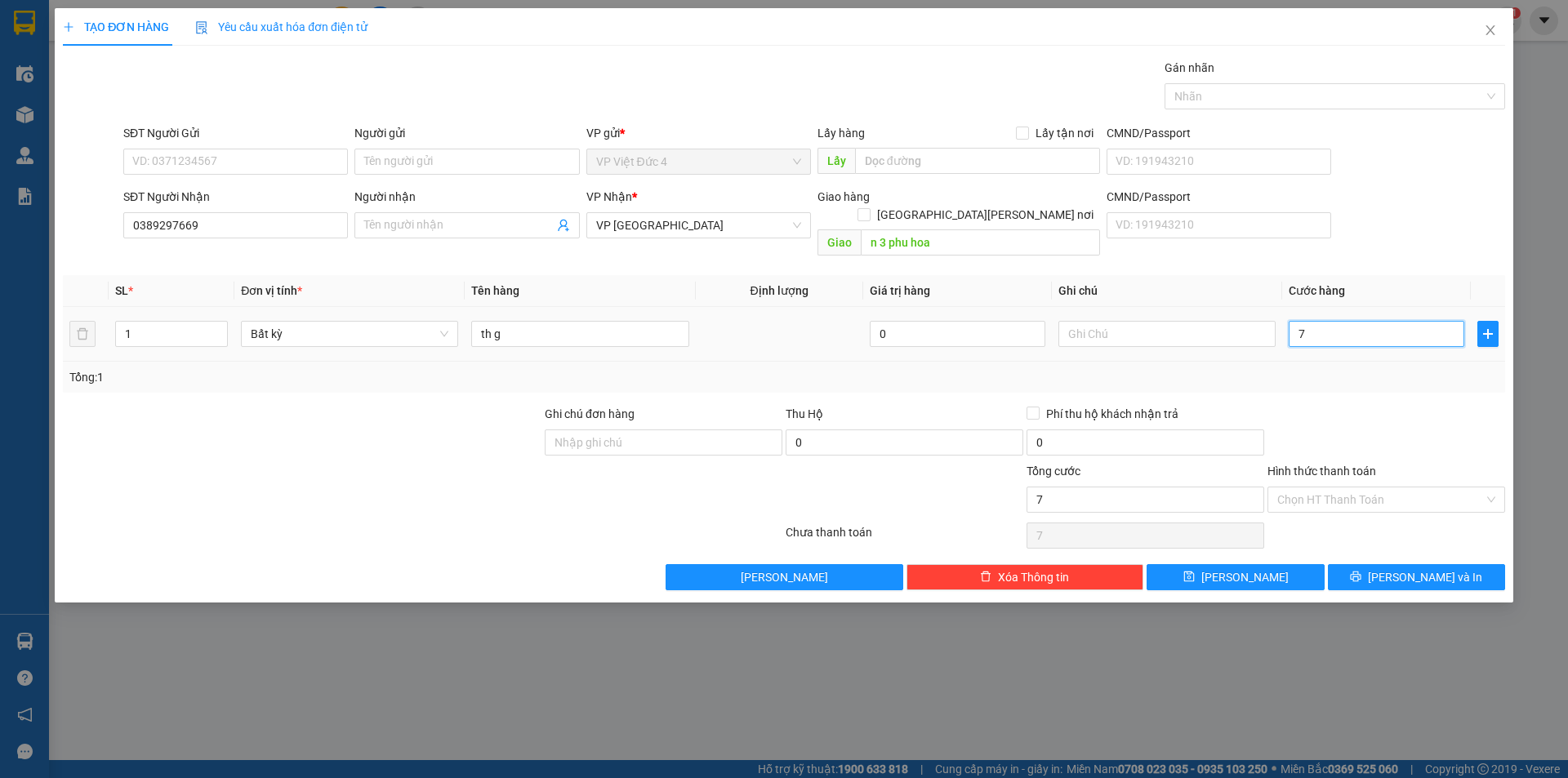
type input "0"
click at [594, 321] on input "th g" at bounding box center [579, 333] width 217 height 26
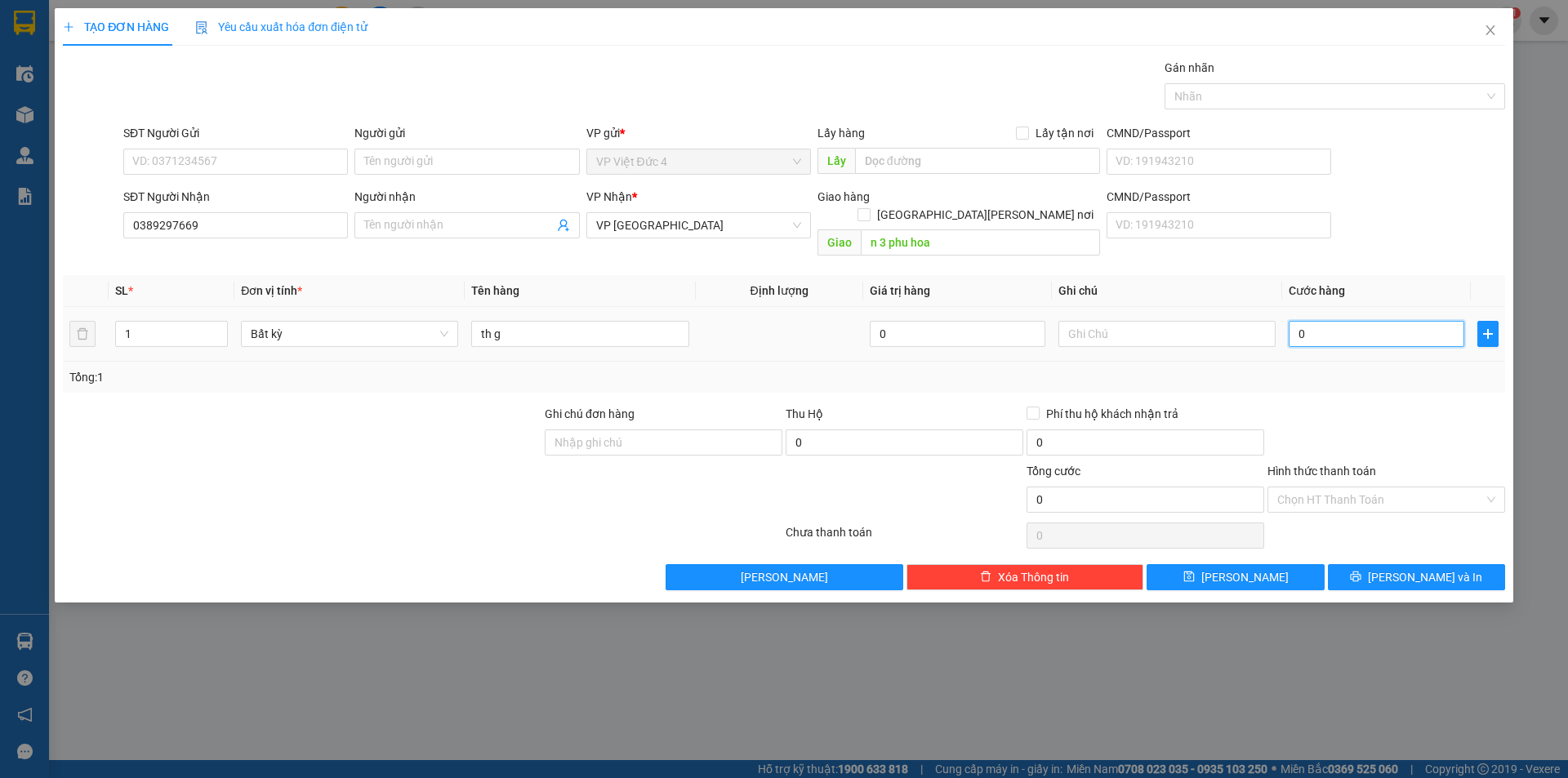
click at [1422, 321] on input "0" at bounding box center [1376, 333] width 176 height 26
type input "70"
type input "0"
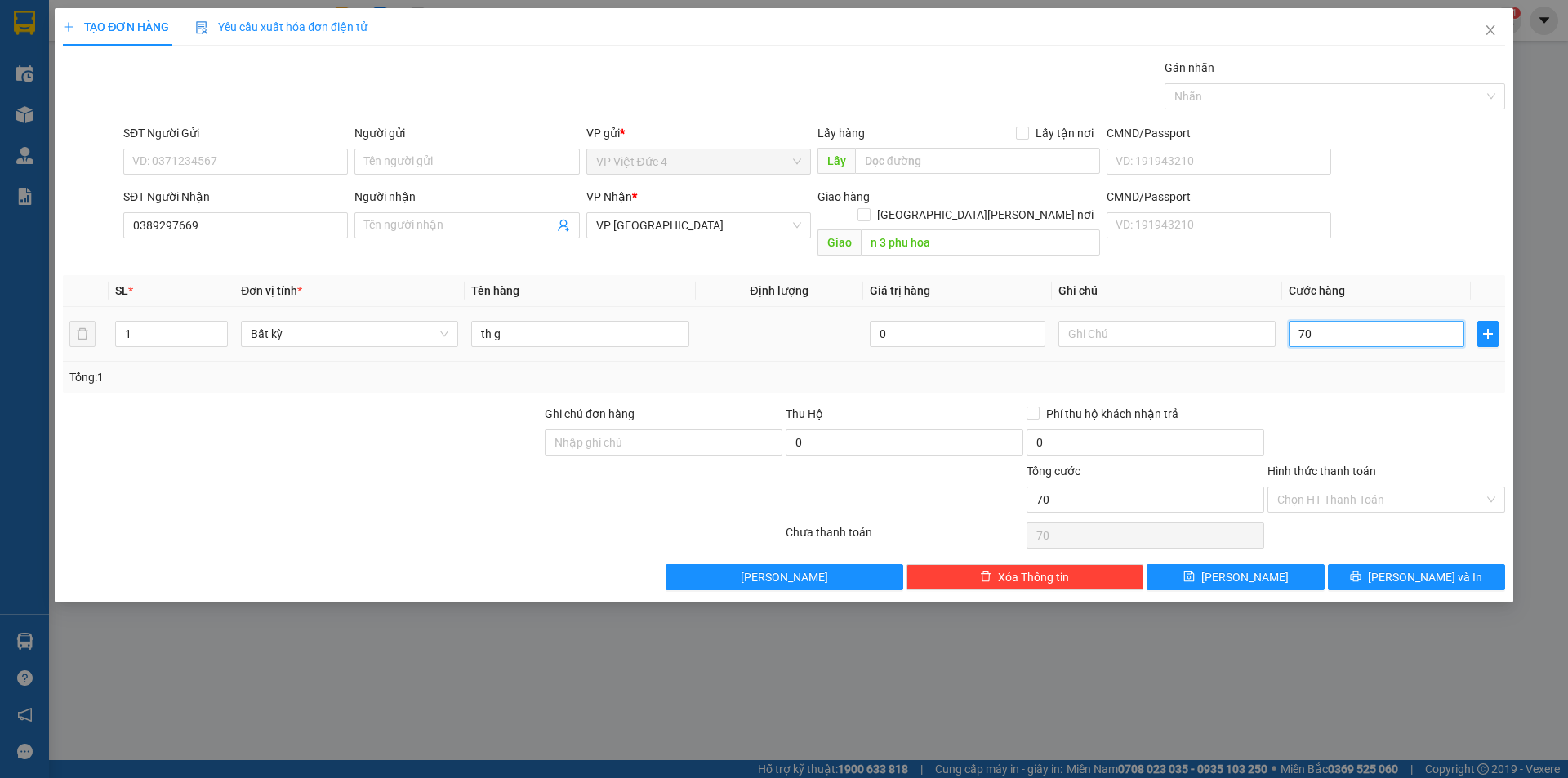
type input "0"
type input "70"
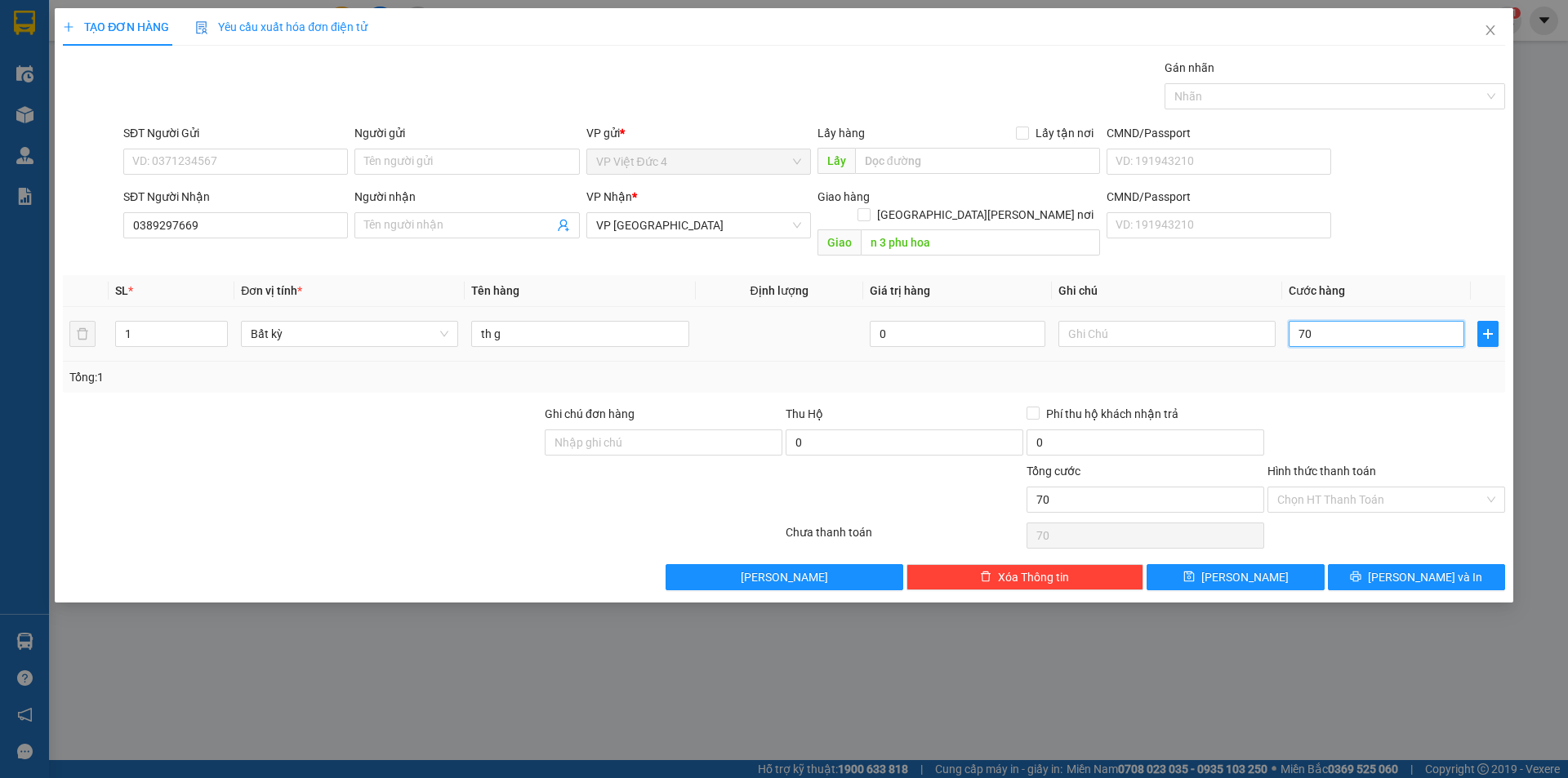
type input "700"
type input "7.000"
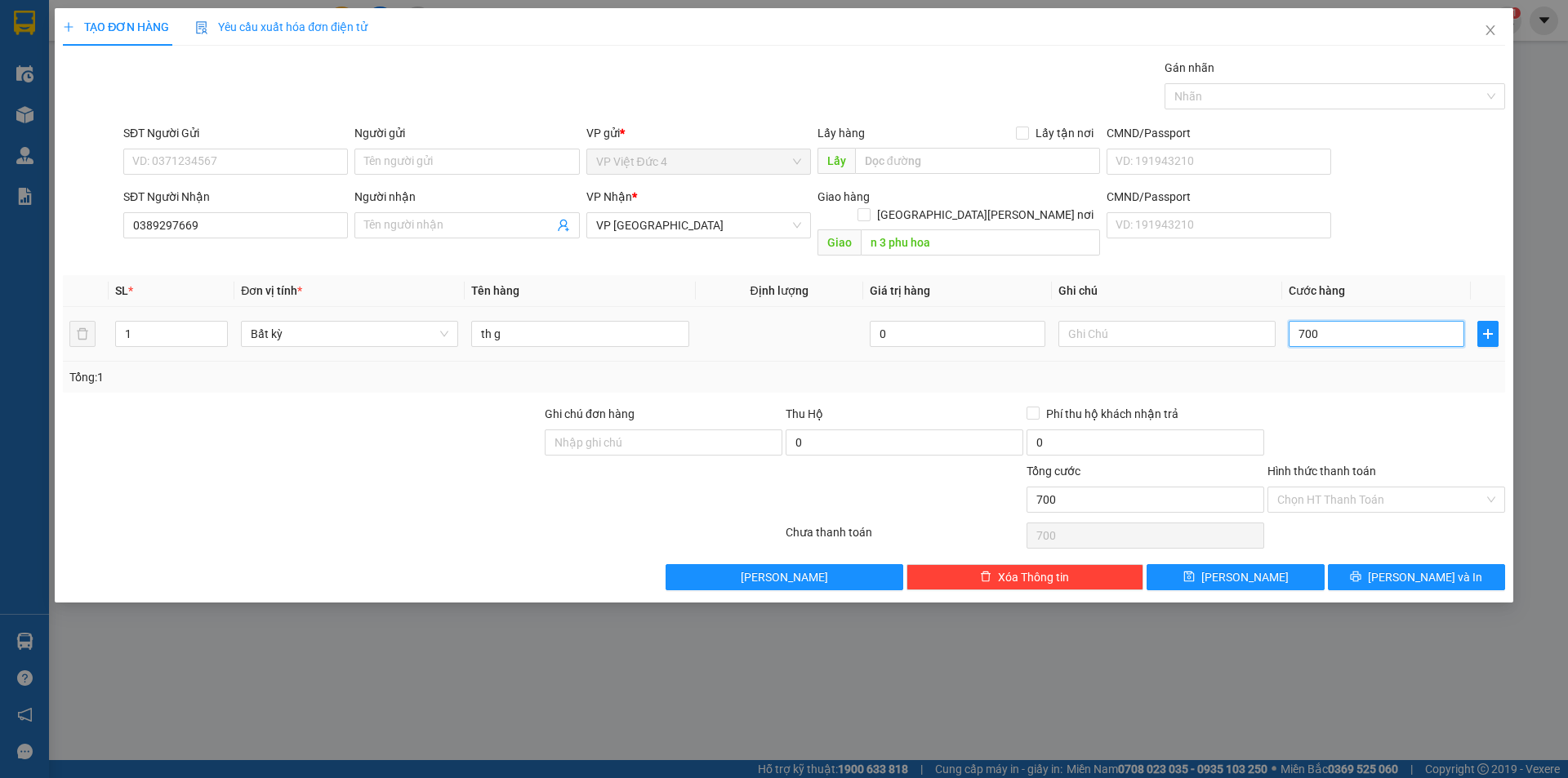
type input "7.000"
type input "70.000"
type input "700.000"
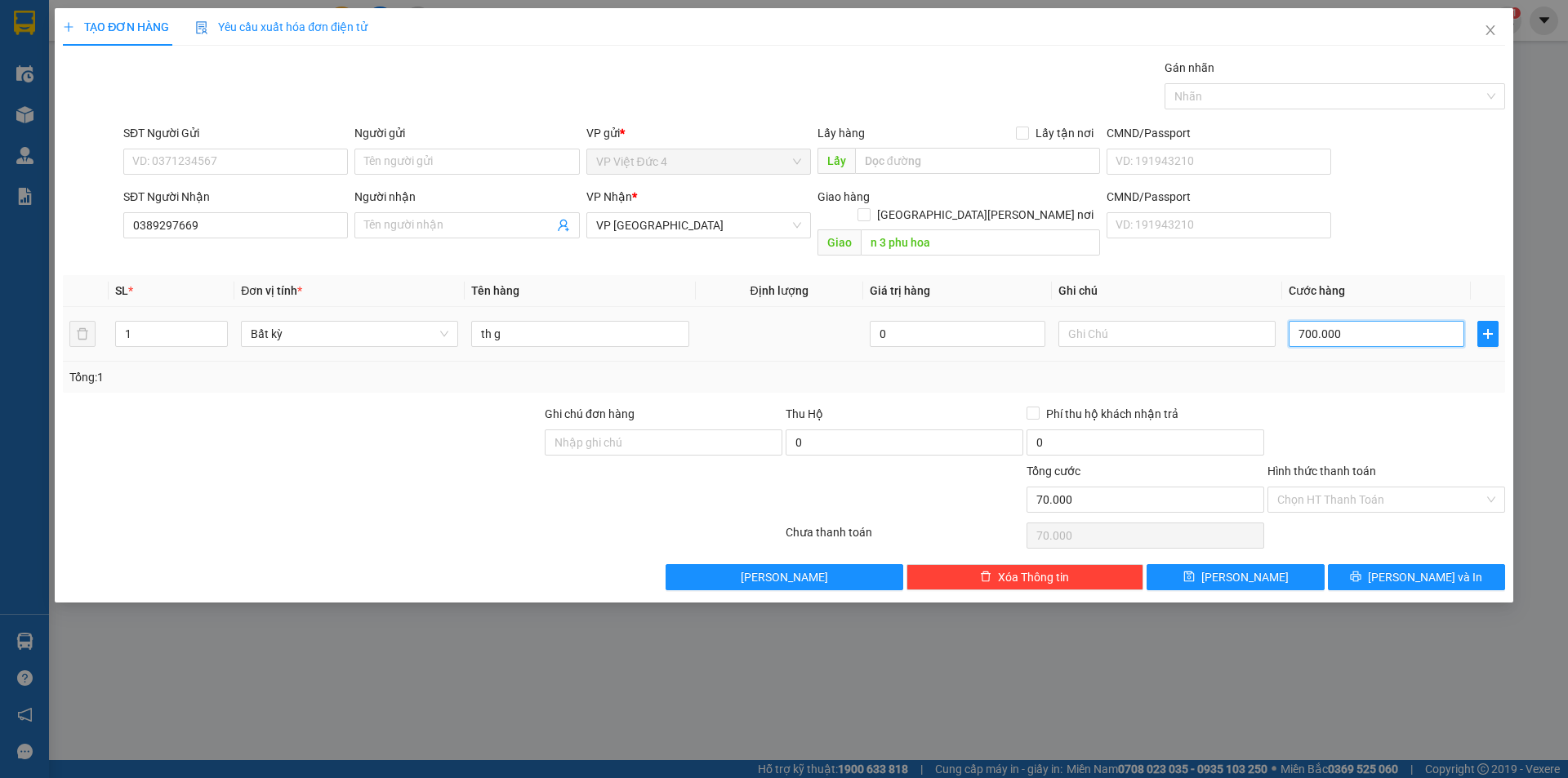
type input "700.000"
type input "70.000"
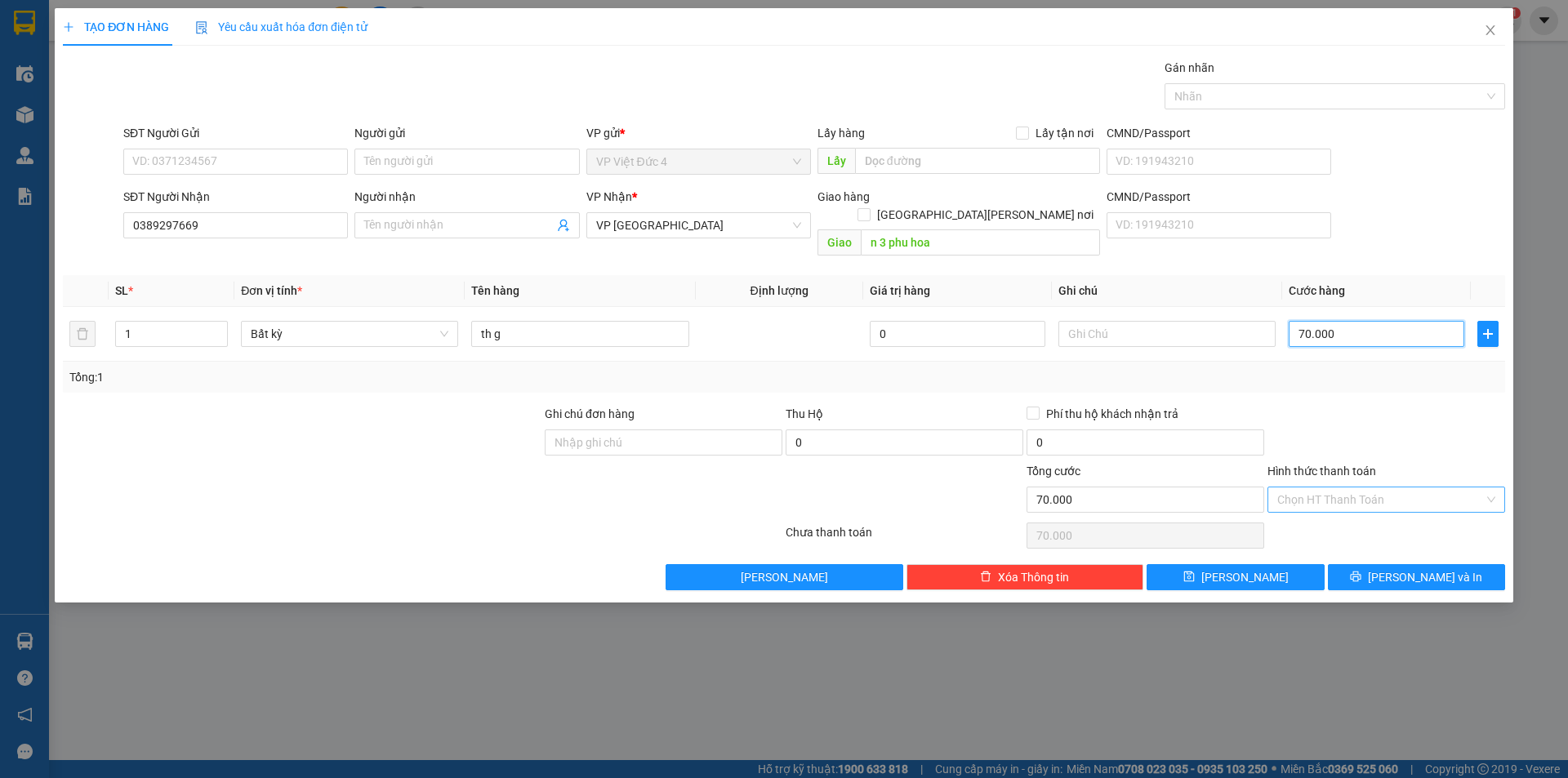
type input "70.000"
drag, startPoint x: 1312, startPoint y: 476, endPoint x: 1318, endPoint y: 499, distance: 23.8
click at [1312, 488] on input "Hình thức thanh toán" at bounding box center [1380, 499] width 206 height 24
click at [1318, 511] on div "Tại văn phòng" at bounding box center [1387, 514] width 218 height 18
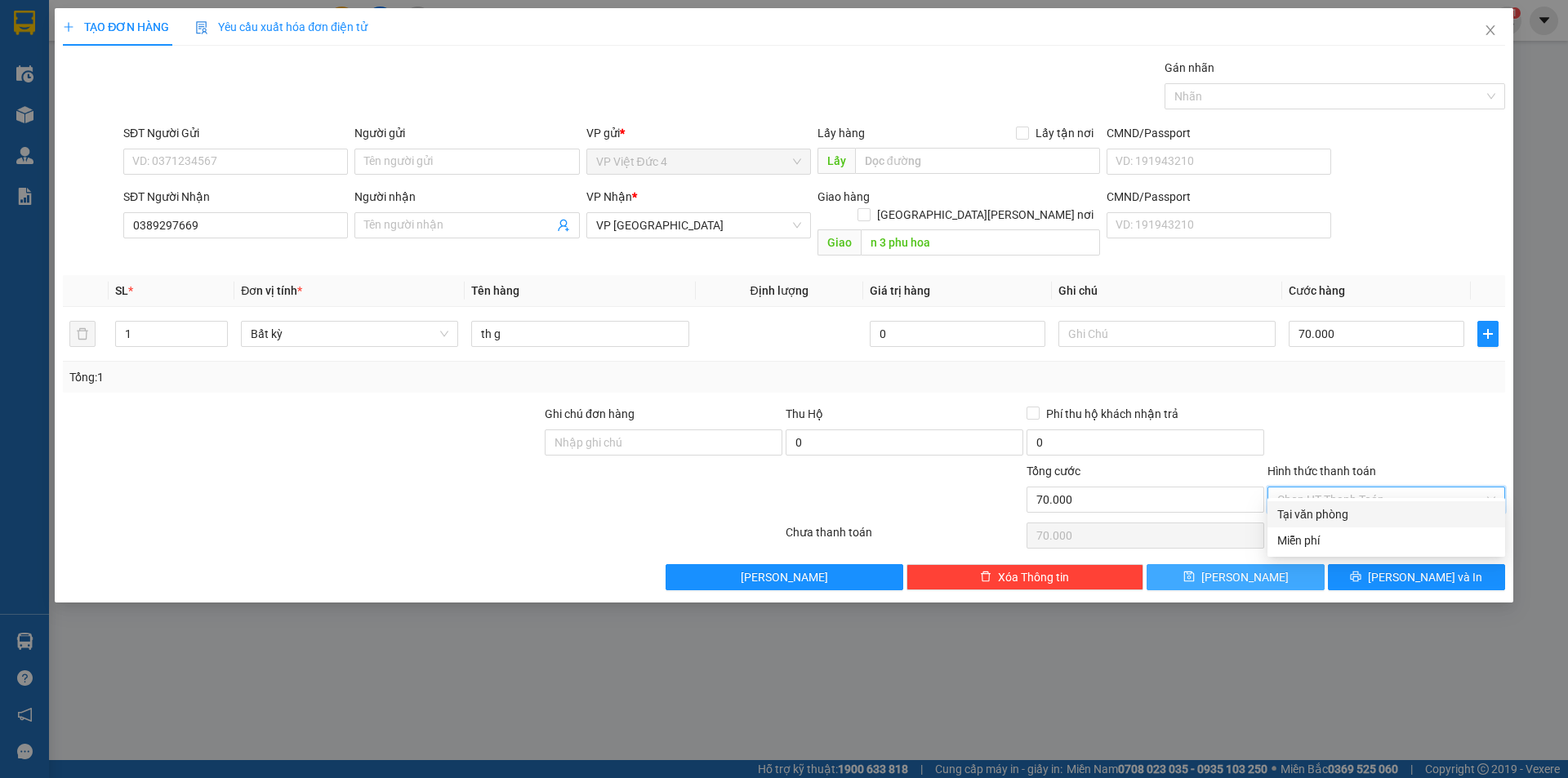
type input "0"
click at [1246, 568] on span "[PERSON_NAME]" at bounding box center [1245, 577] width 88 height 18
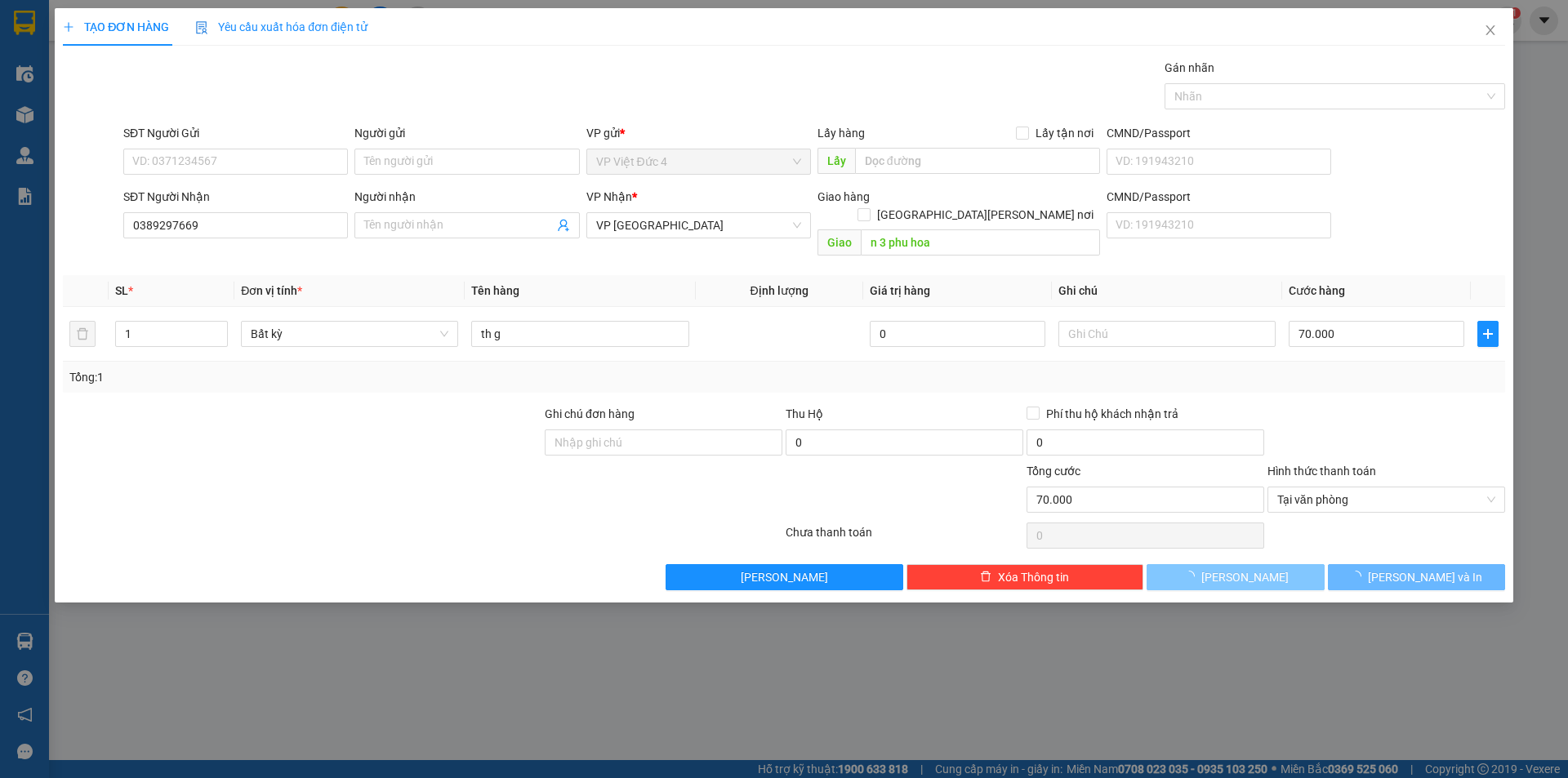
type input "0"
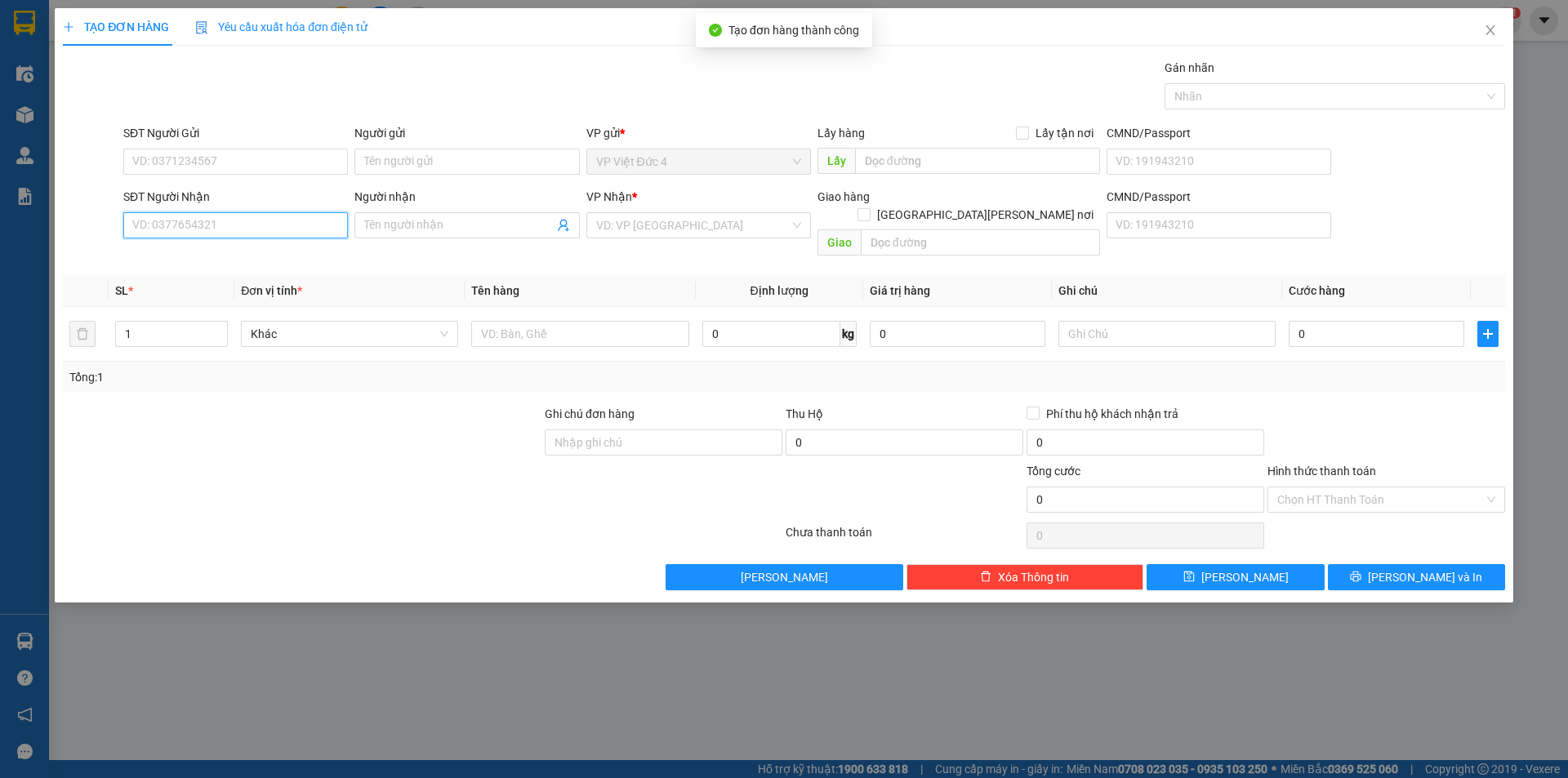
click at [310, 222] on input "SĐT Người Nhận" at bounding box center [235, 225] width 224 height 26
type input "0966791314"
drag, startPoint x: 697, startPoint y: 222, endPoint x: 689, endPoint y: 258, distance: 36.9
click at [697, 224] on input "search" at bounding box center [692, 225] width 194 height 24
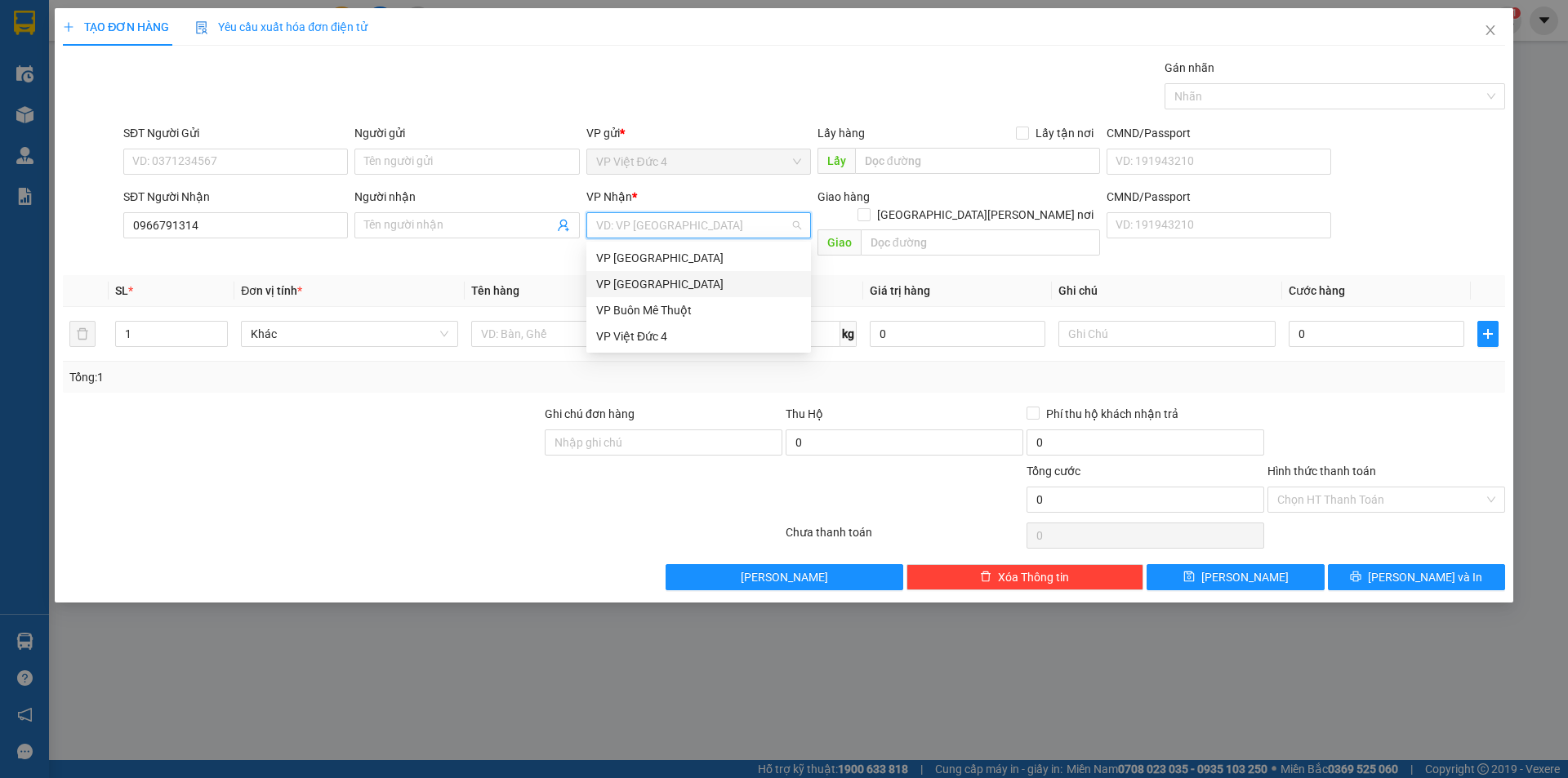
click at [633, 280] on div "VP [GEOGRAPHIC_DATA]" at bounding box center [698, 284] width 205 height 18
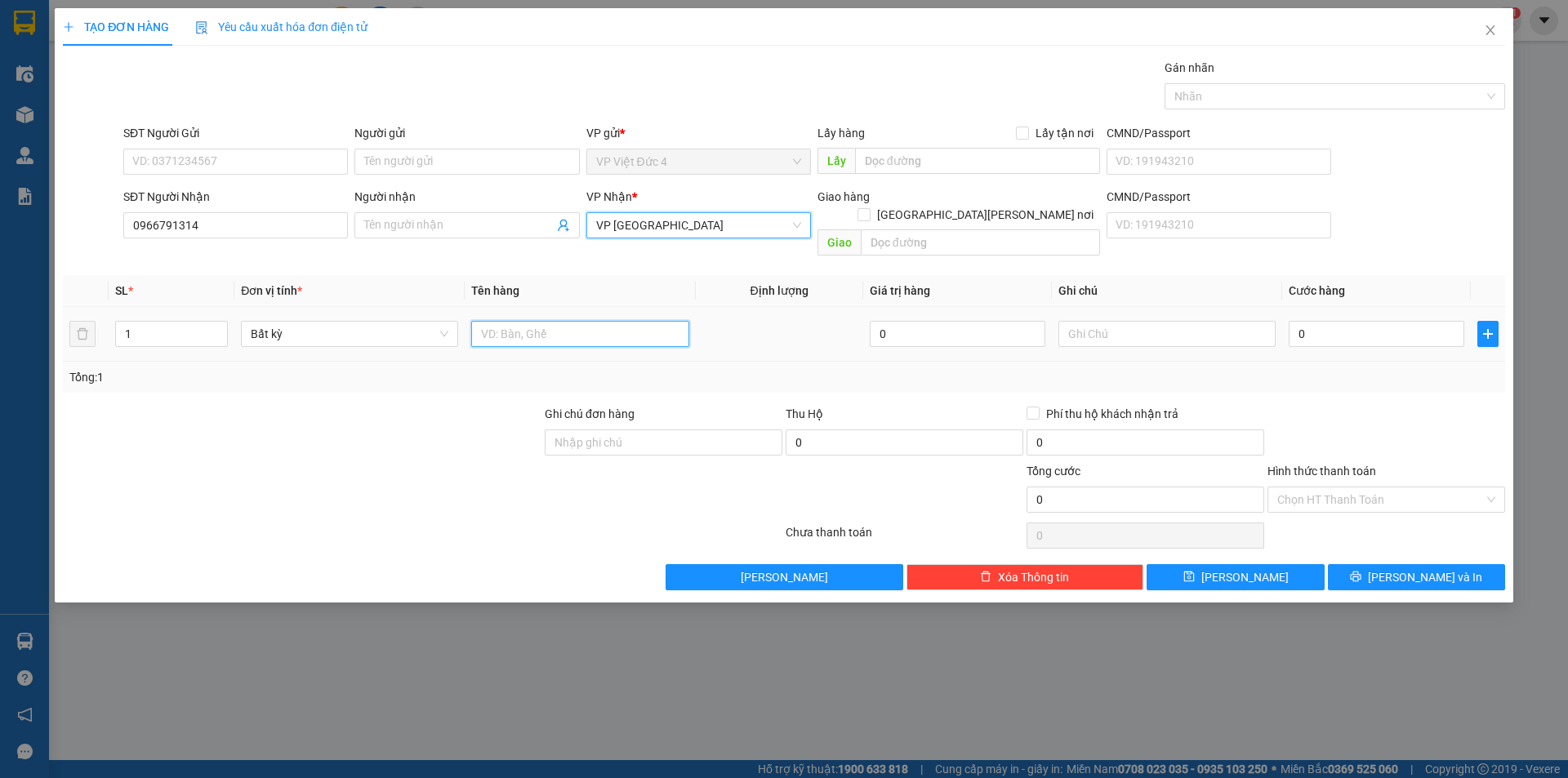
click at [608, 321] on input "text" at bounding box center [579, 333] width 217 height 26
type input "th x"
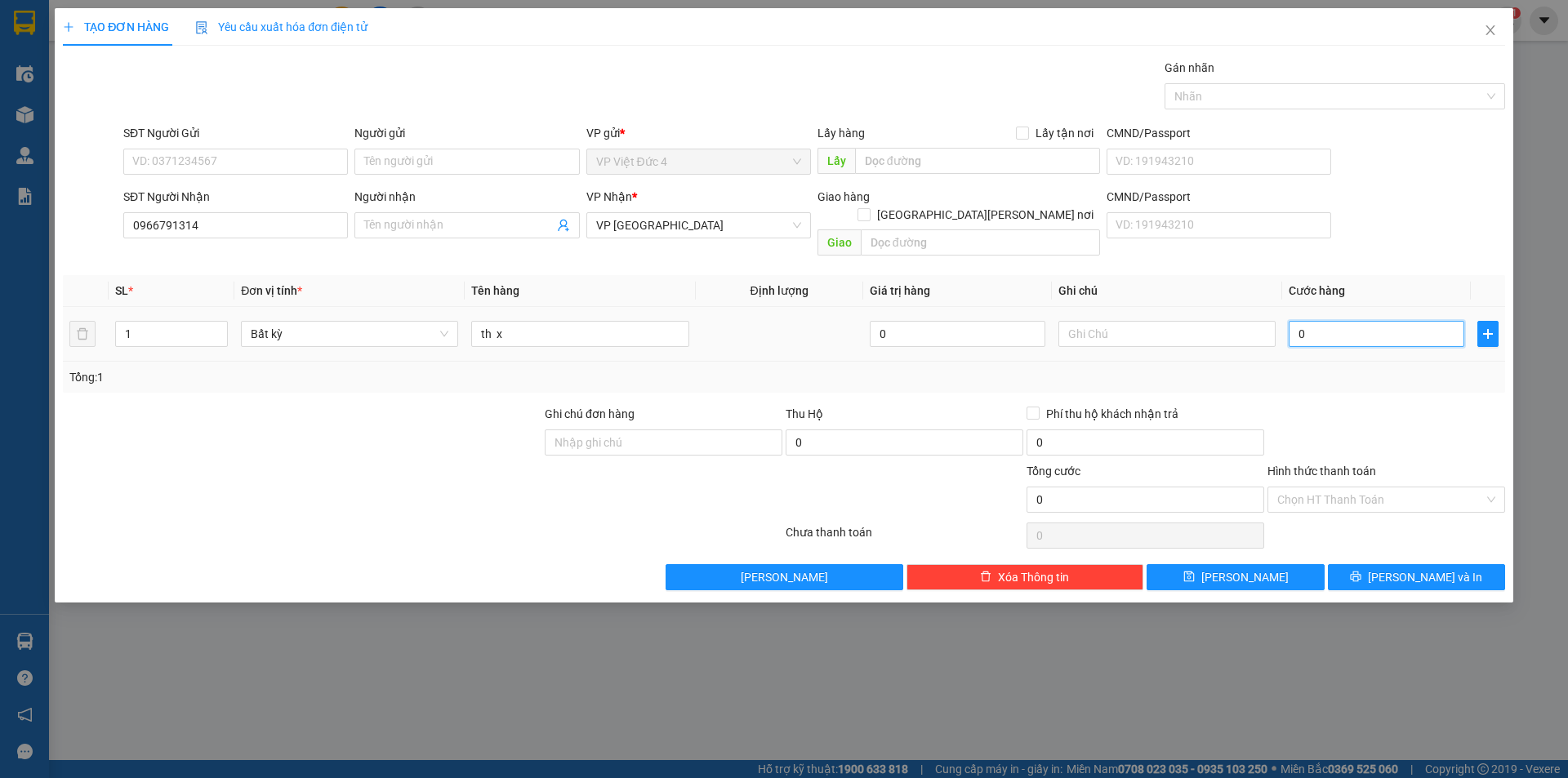
click at [1424, 321] on input "0" at bounding box center [1376, 333] width 176 height 26
type input "4"
type input "40"
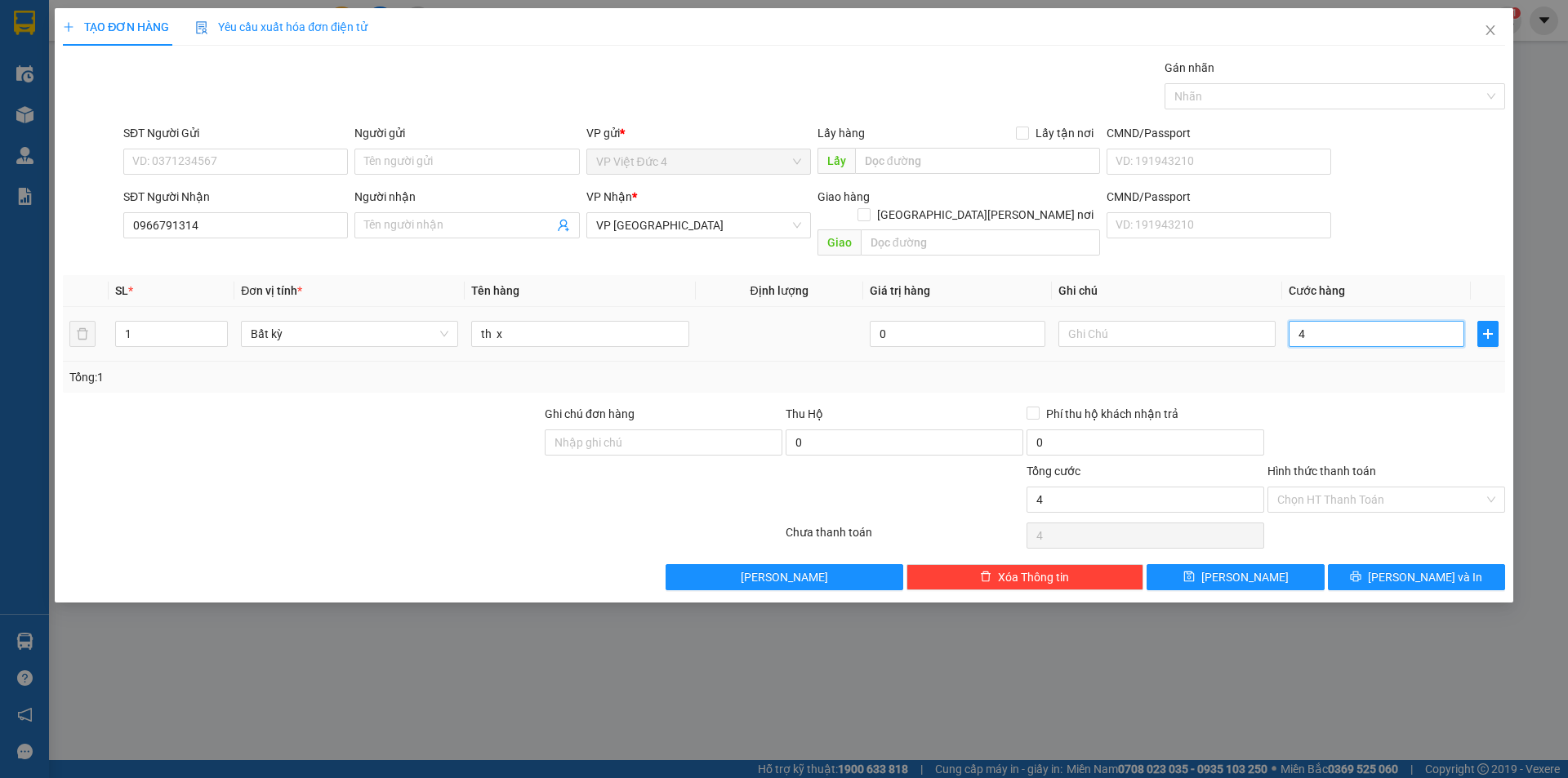
type input "40"
type input "400"
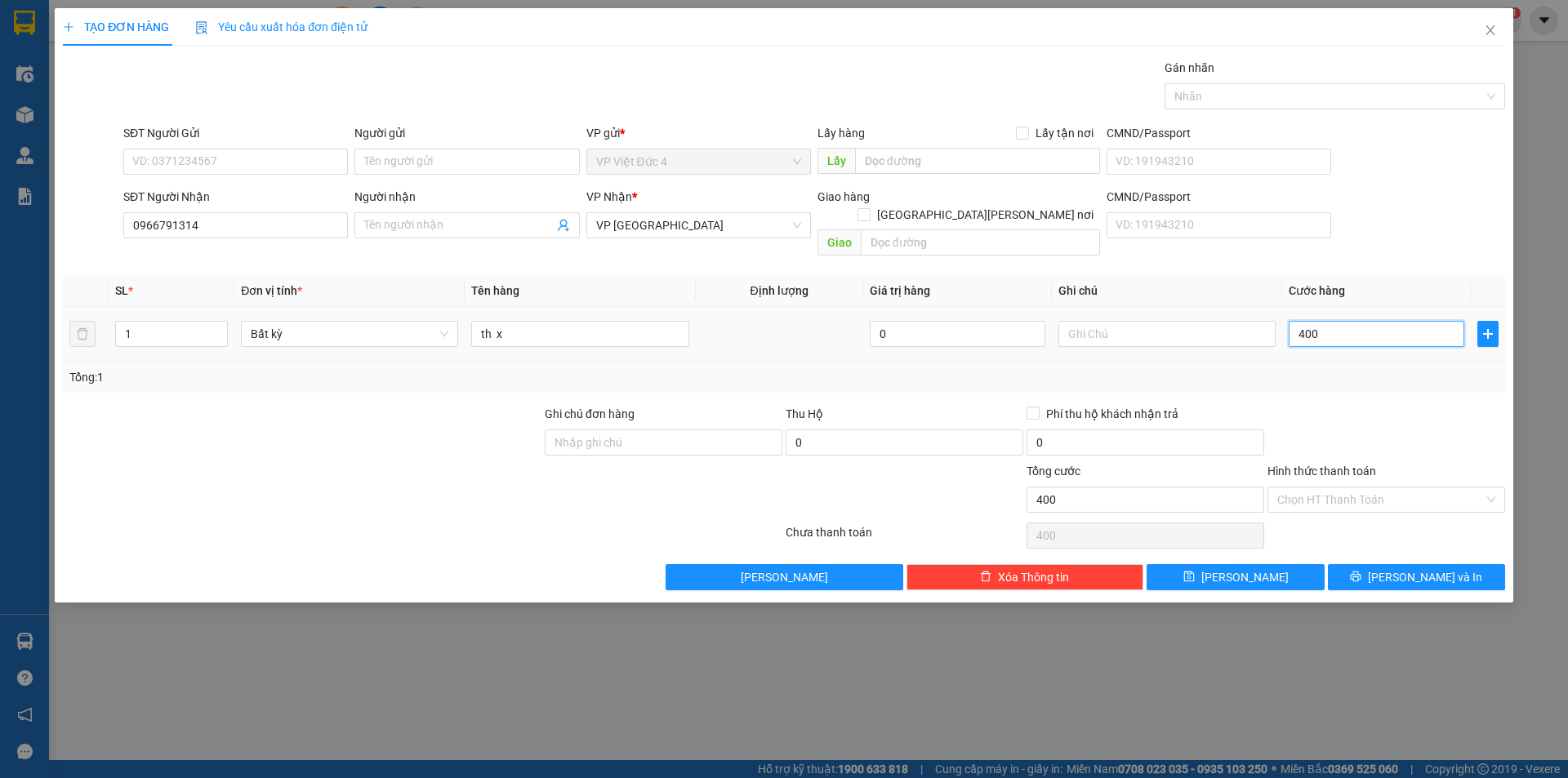
type input "4.000"
type input "40.000"
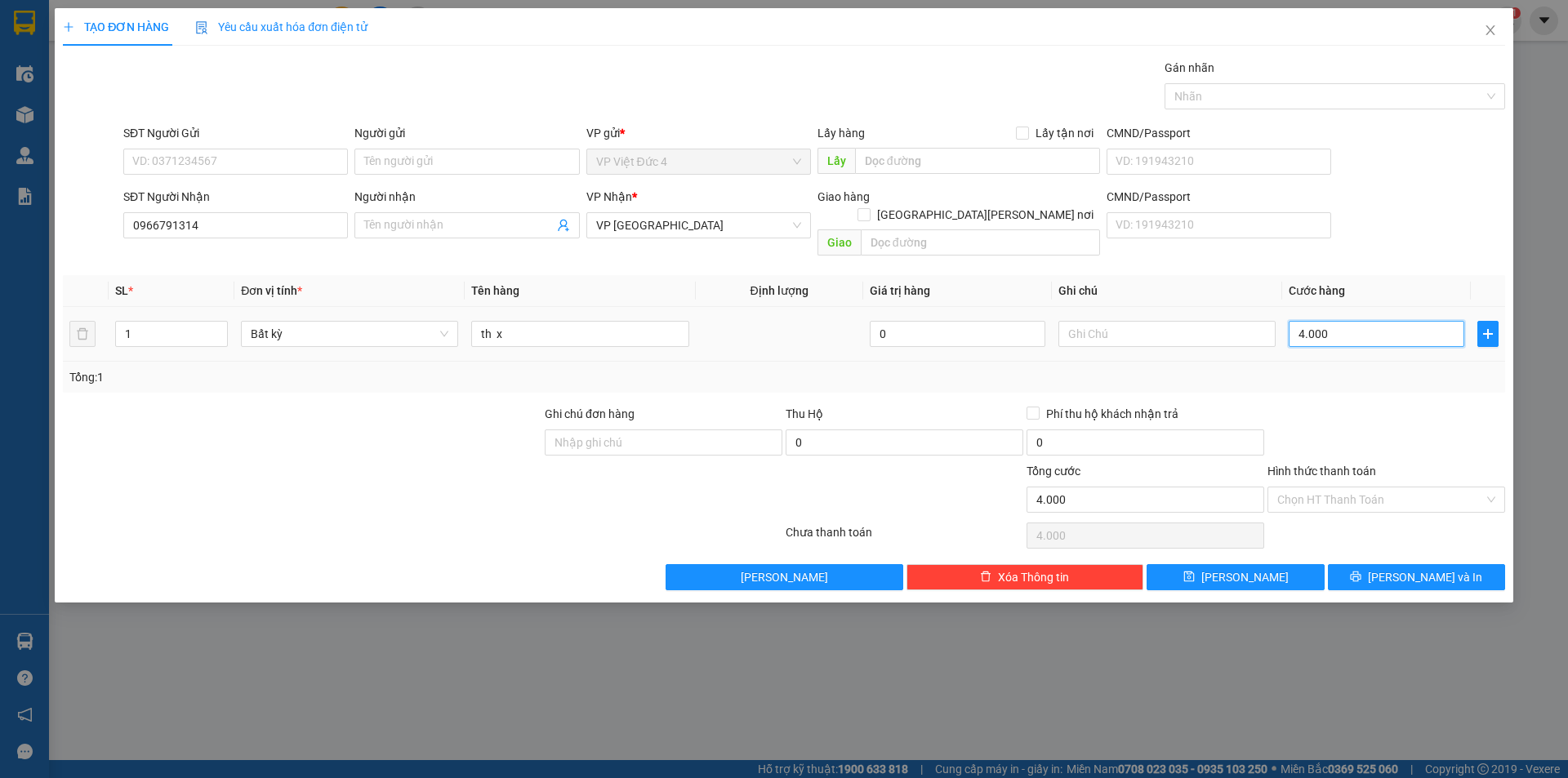
type input "40.000"
click at [1242, 565] on button "[PERSON_NAME]" at bounding box center [1235, 577] width 177 height 26
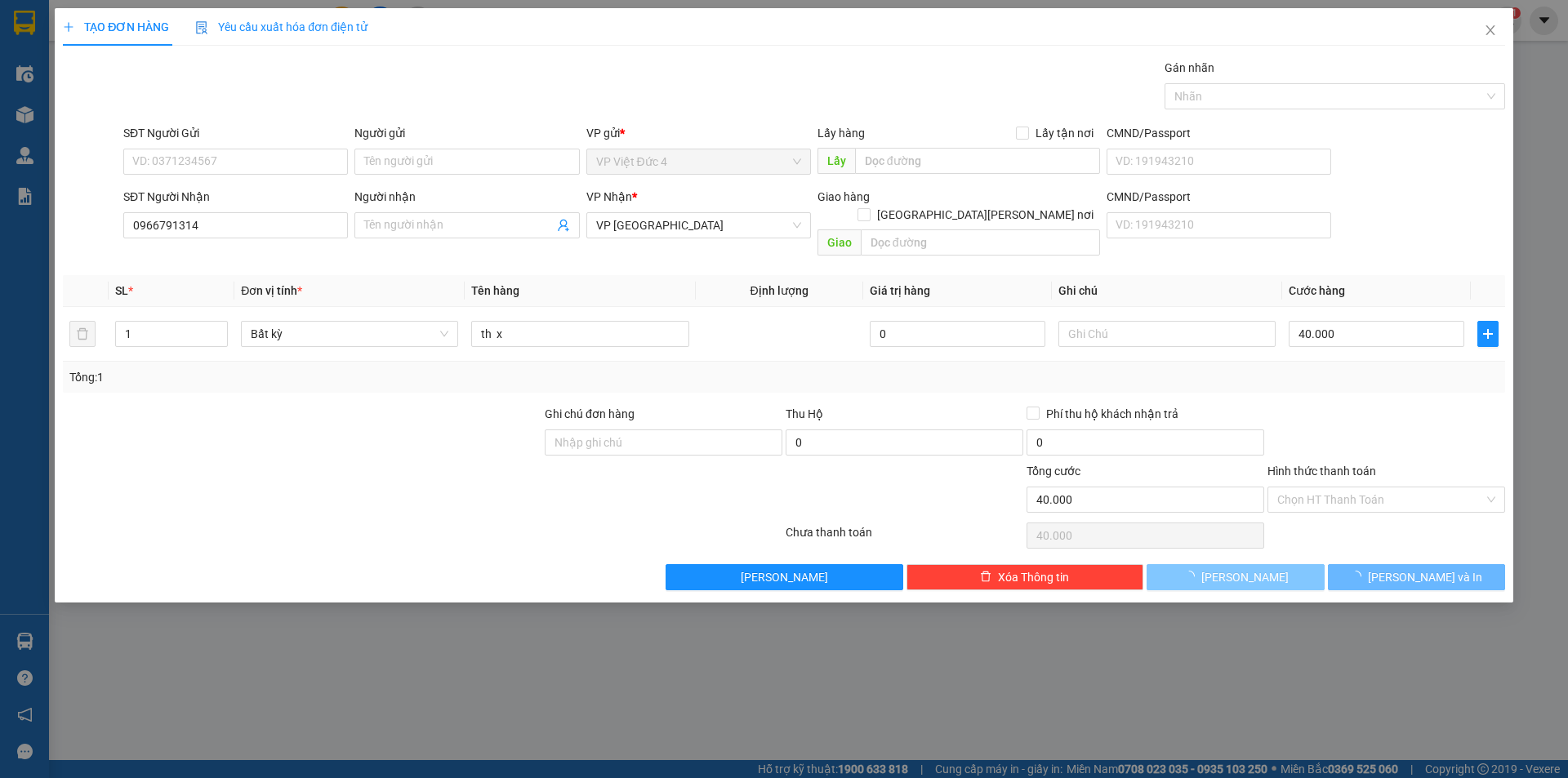
type input "0"
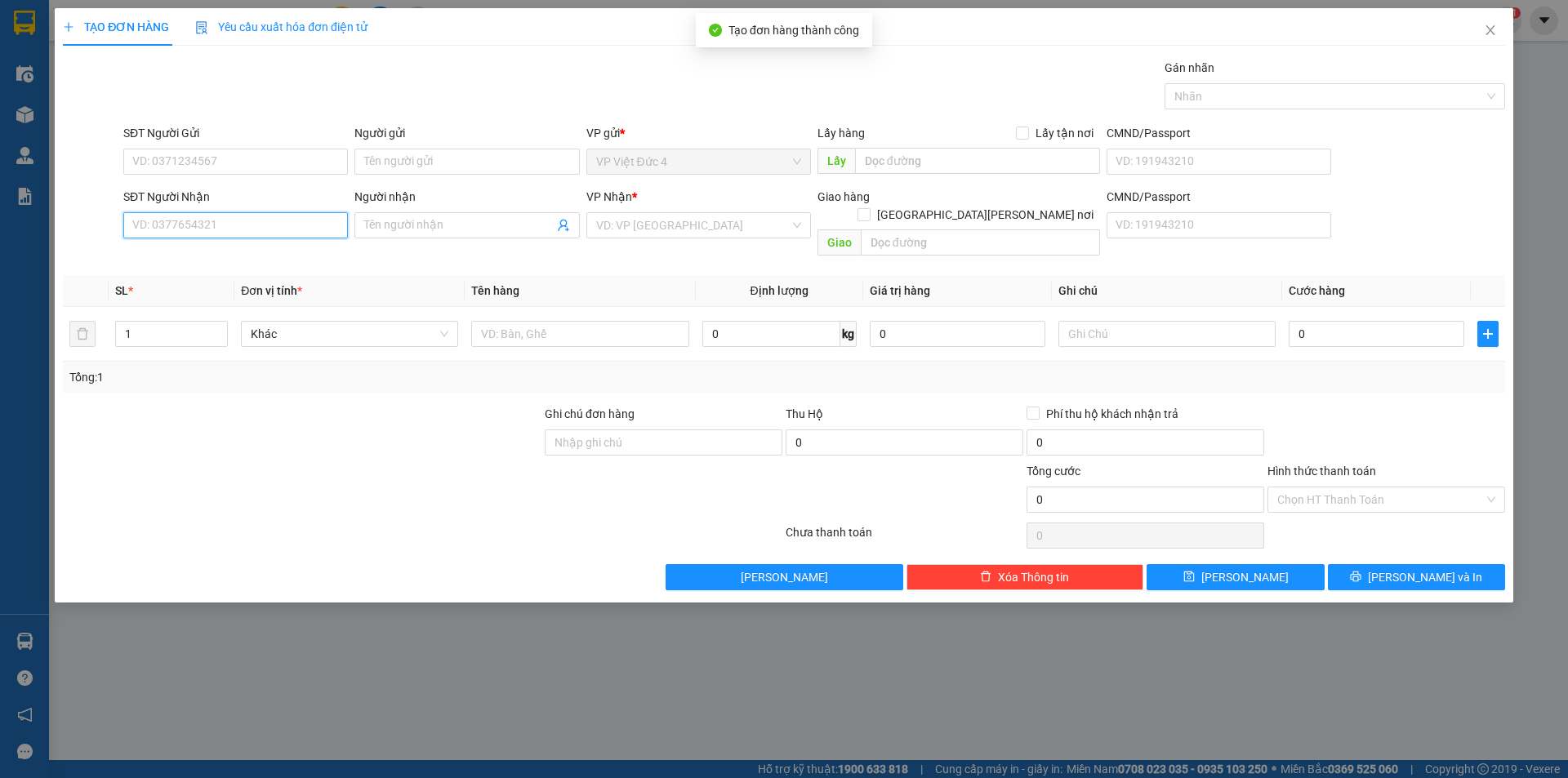
click at [277, 224] on input "SĐT Người Nhận" at bounding box center [235, 225] width 224 height 26
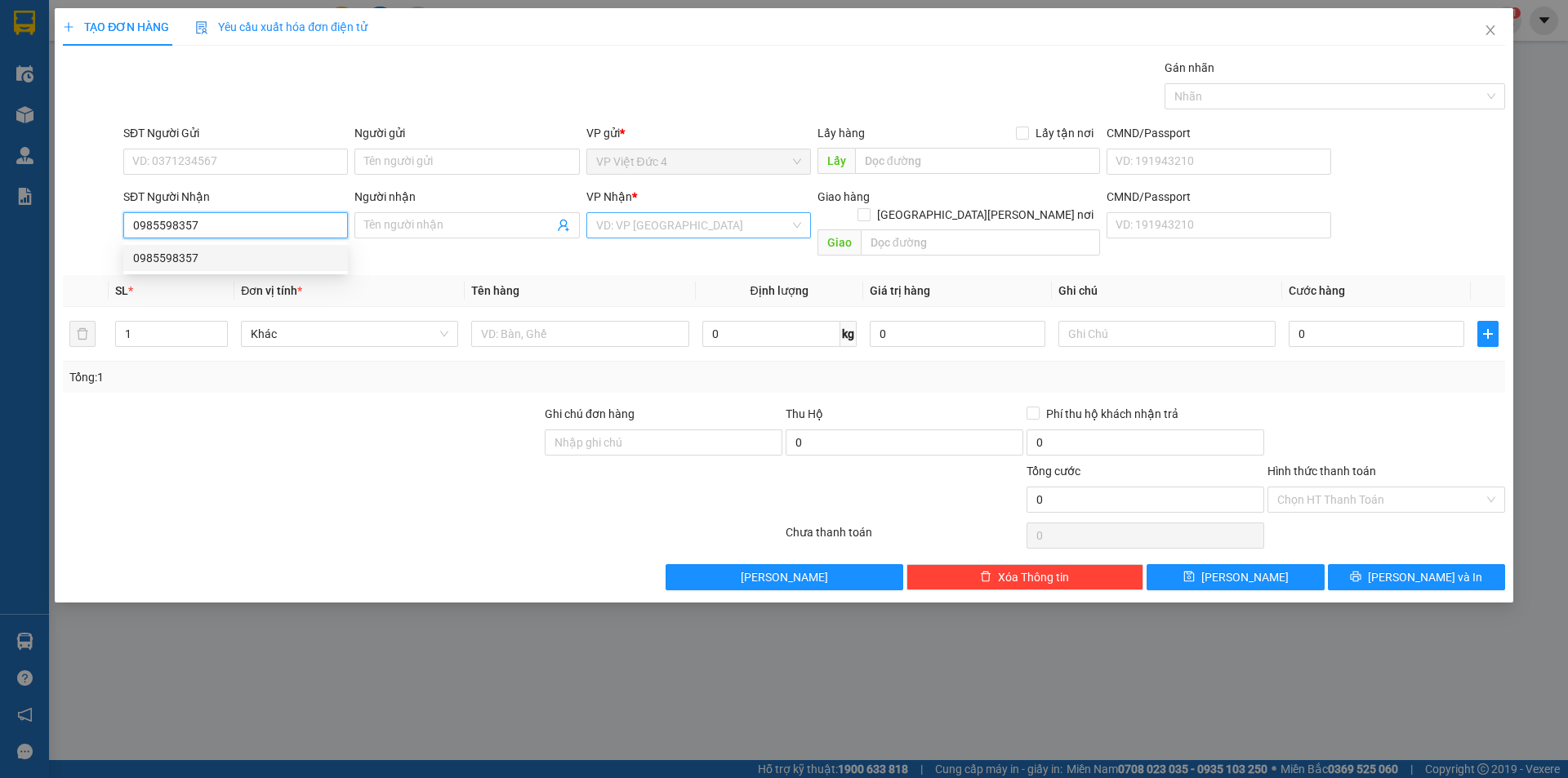
type input "0985598357"
click at [648, 222] on input "search" at bounding box center [692, 225] width 194 height 24
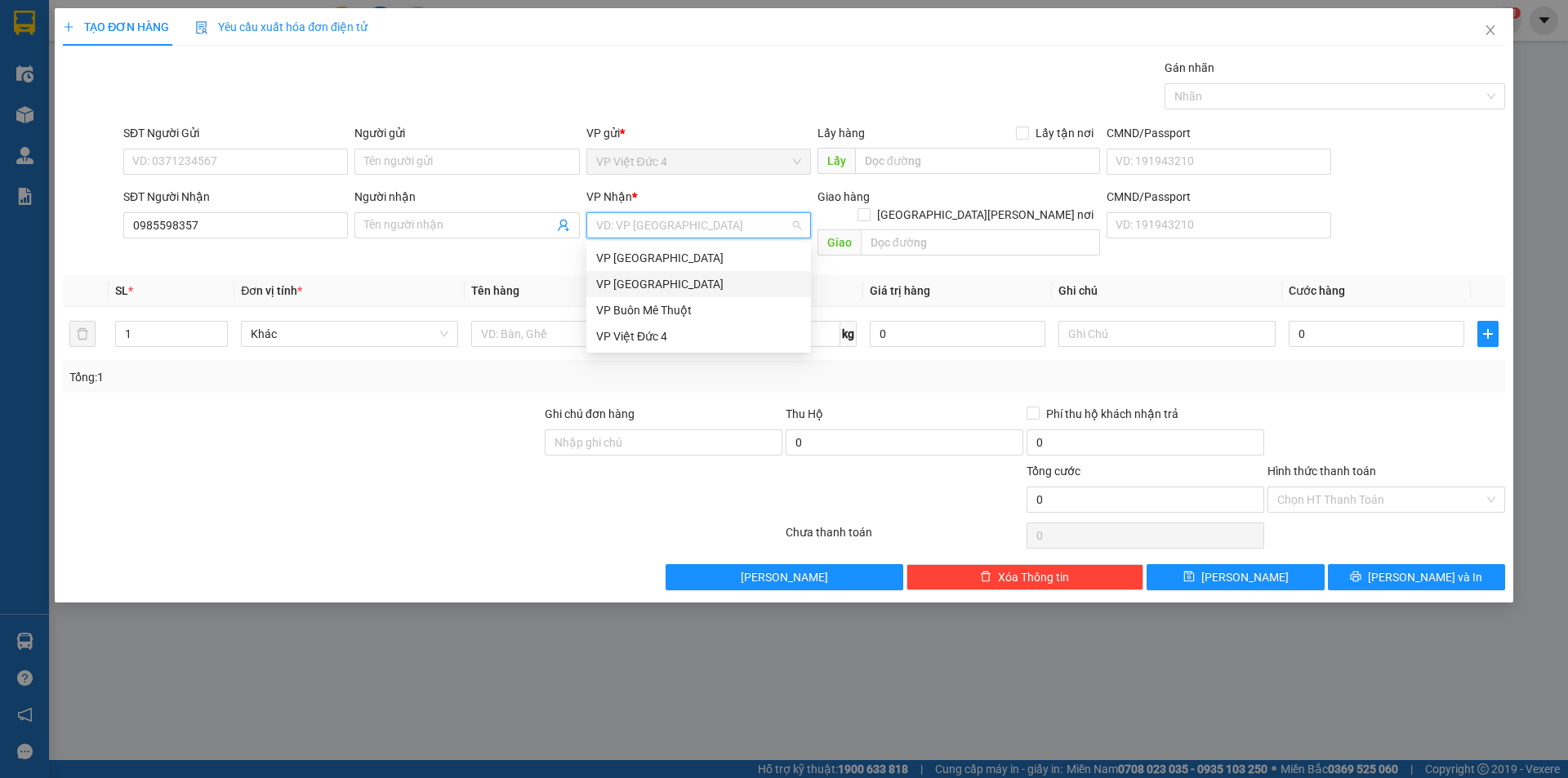
click at [645, 283] on div "VP [GEOGRAPHIC_DATA]" at bounding box center [698, 284] width 205 height 18
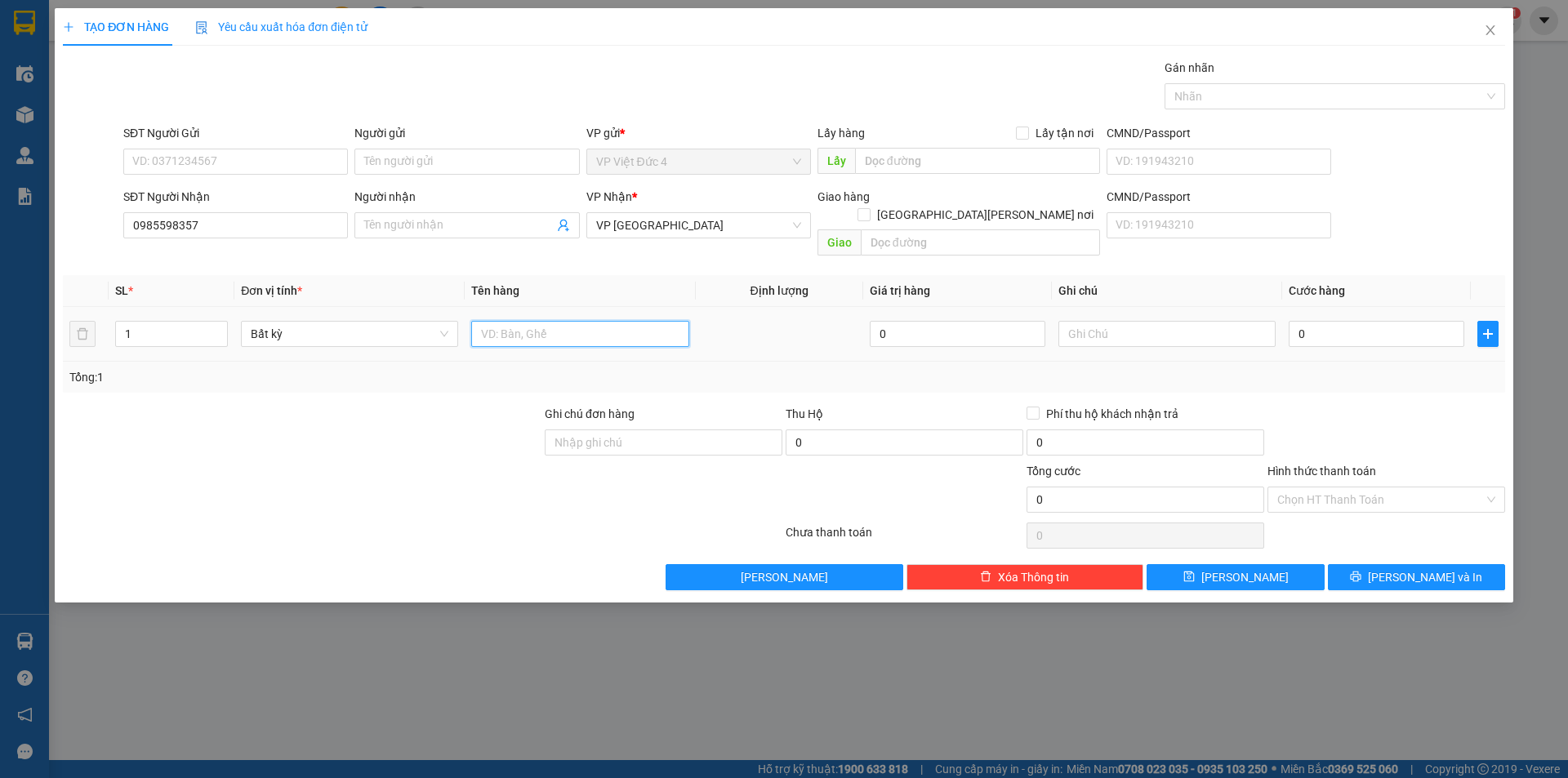
click at [649, 321] on input "text" at bounding box center [579, 333] width 217 height 26
type input "bao"
click at [1431, 321] on input "0" at bounding box center [1376, 333] width 176 height 26
drag, startPoint x: 1325, startPoint y: 476, endPoint x: 1321, endPoint y: 508, distance: 32.2
click at [1326, 488] on input "Hình thức thanh toán" at bounding box center [1380, 499] width 206 height 24
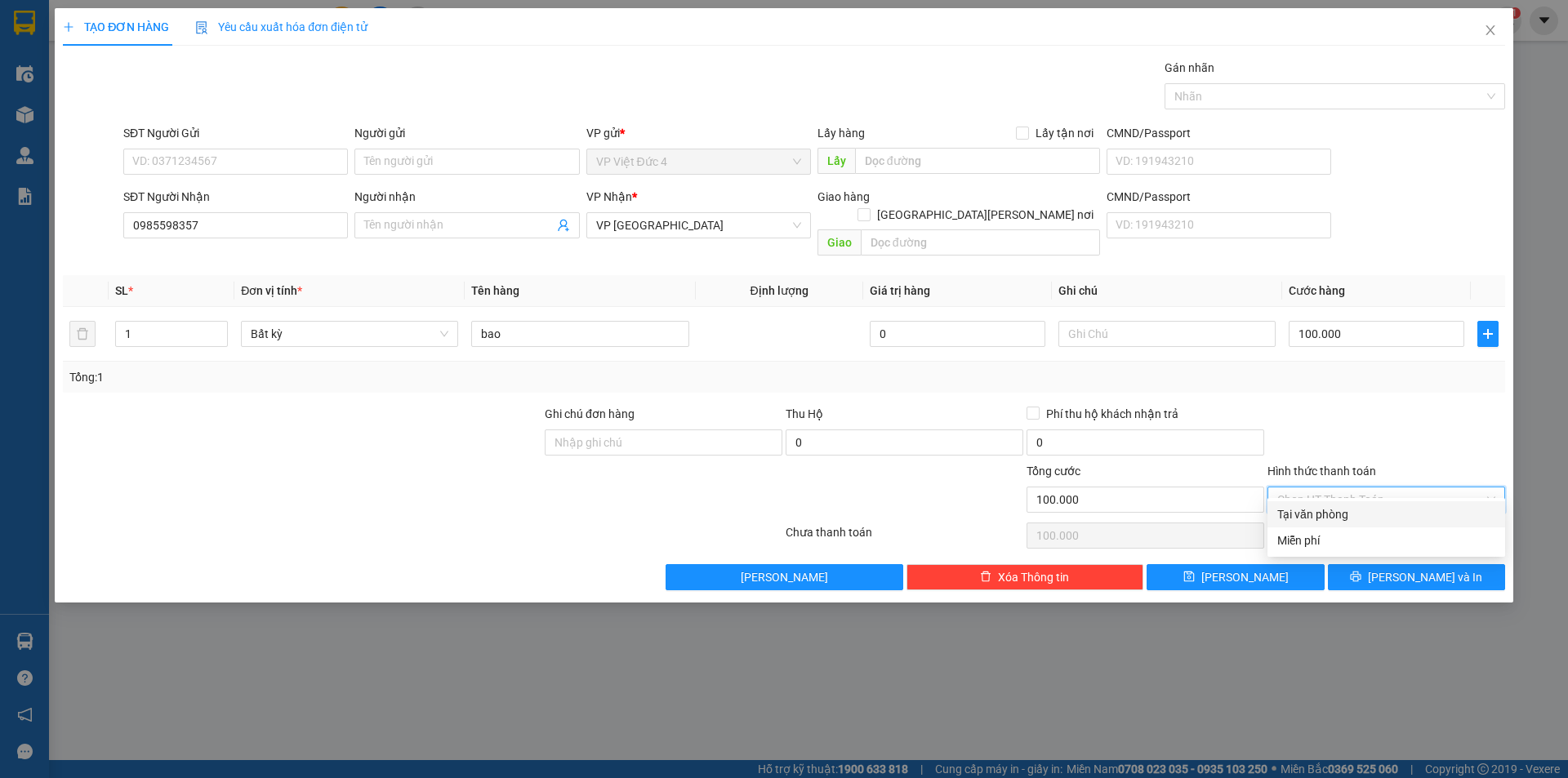
click at [1317, 510] on div "Tại văn phòng" at bounding box center [1387, 514] width 218 height 18
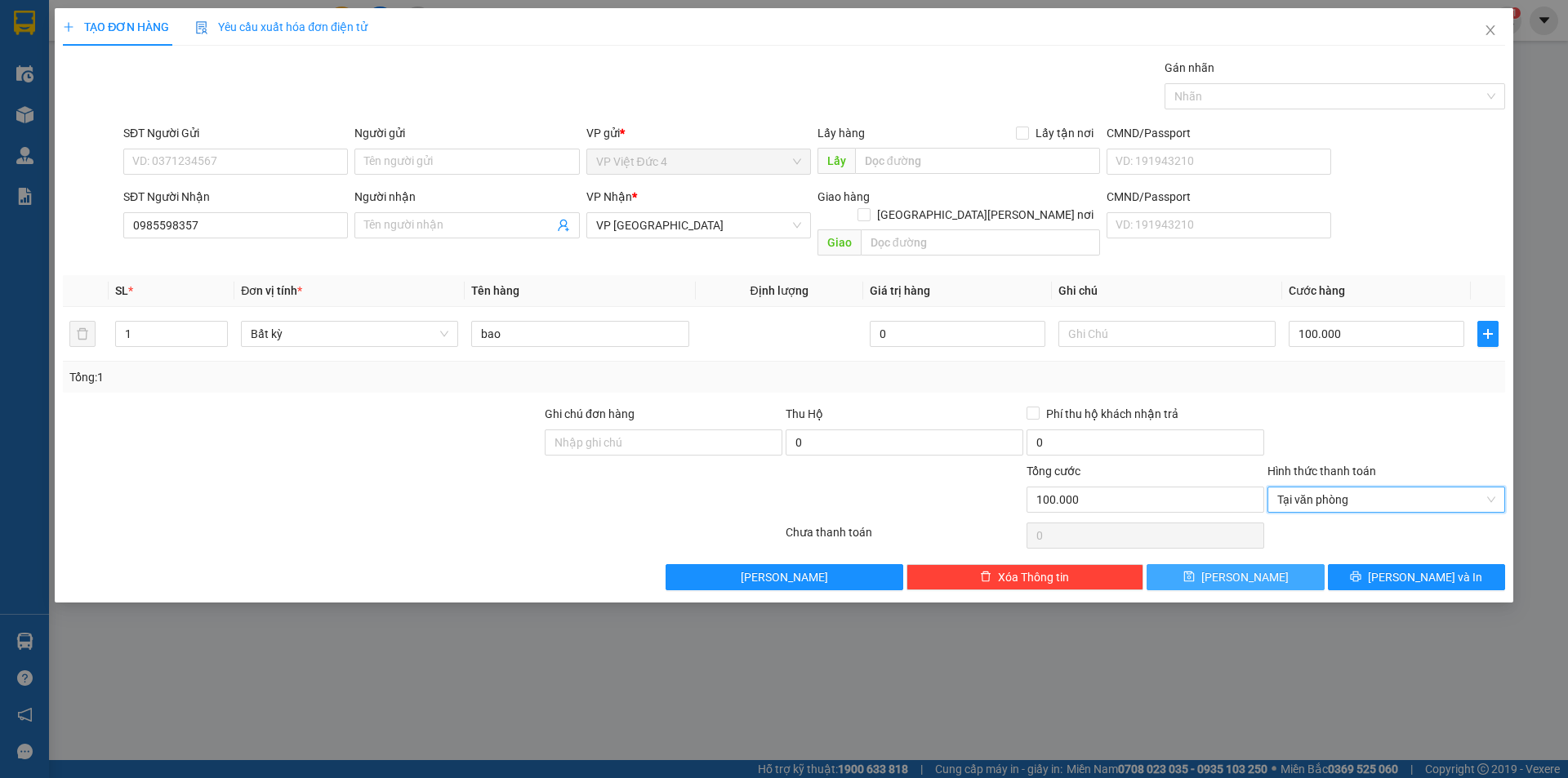
click at [1244, 568] on span "[PERSON_NAME]" at bounding box center [1245, 577] width 88 height 18
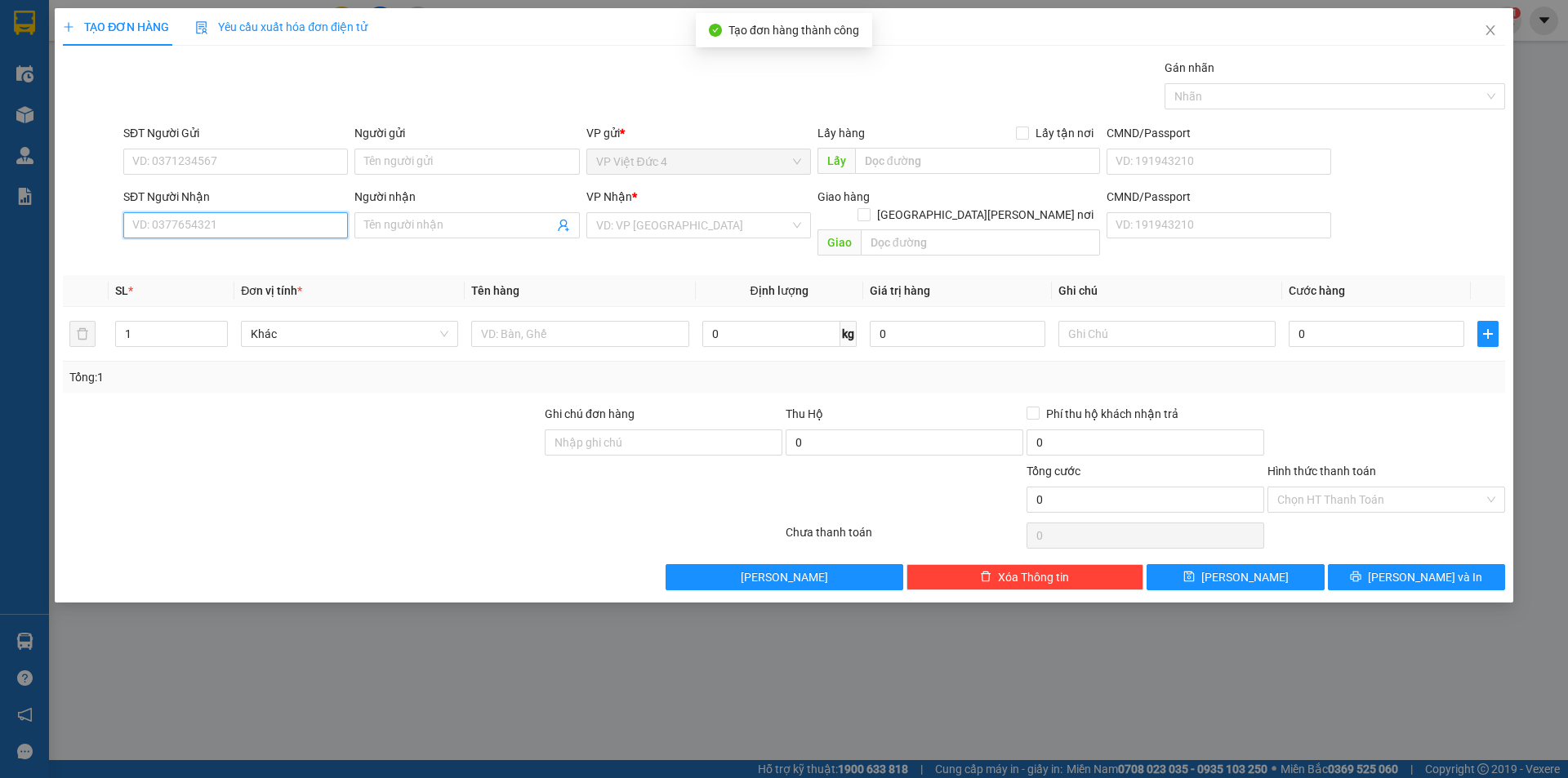
click at [323, 227] on input "SĐT Người Nhận" at bounding box center [235, 225] width 224 height 26
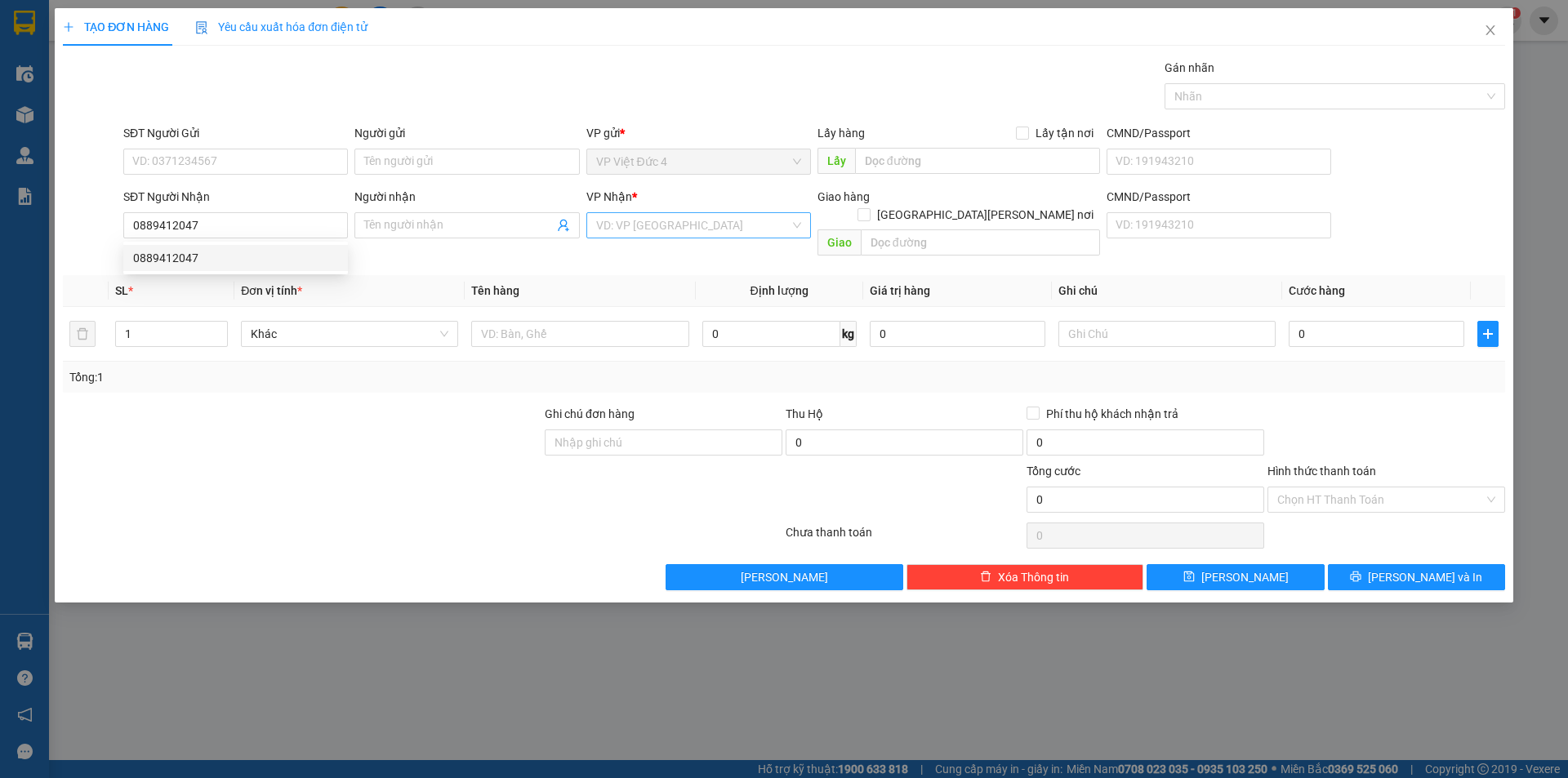
click at [743, 222] on input "search" at bounding box center [692, 225] width 194 height 24
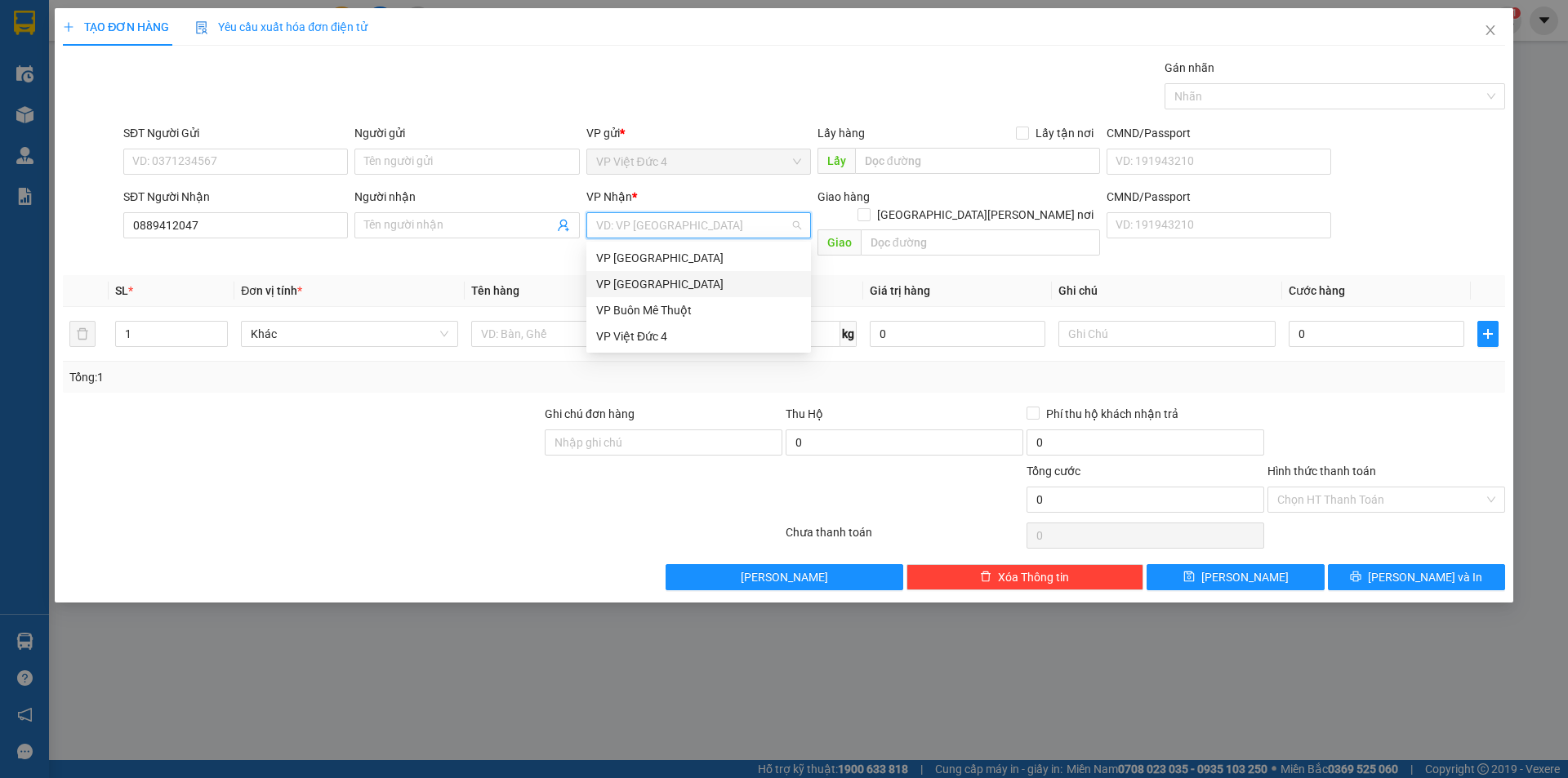
click at [616, 280] on div "VP [GEOGRAPHIC_DATA]" at bounding box center [698, 284] width 205 height 18
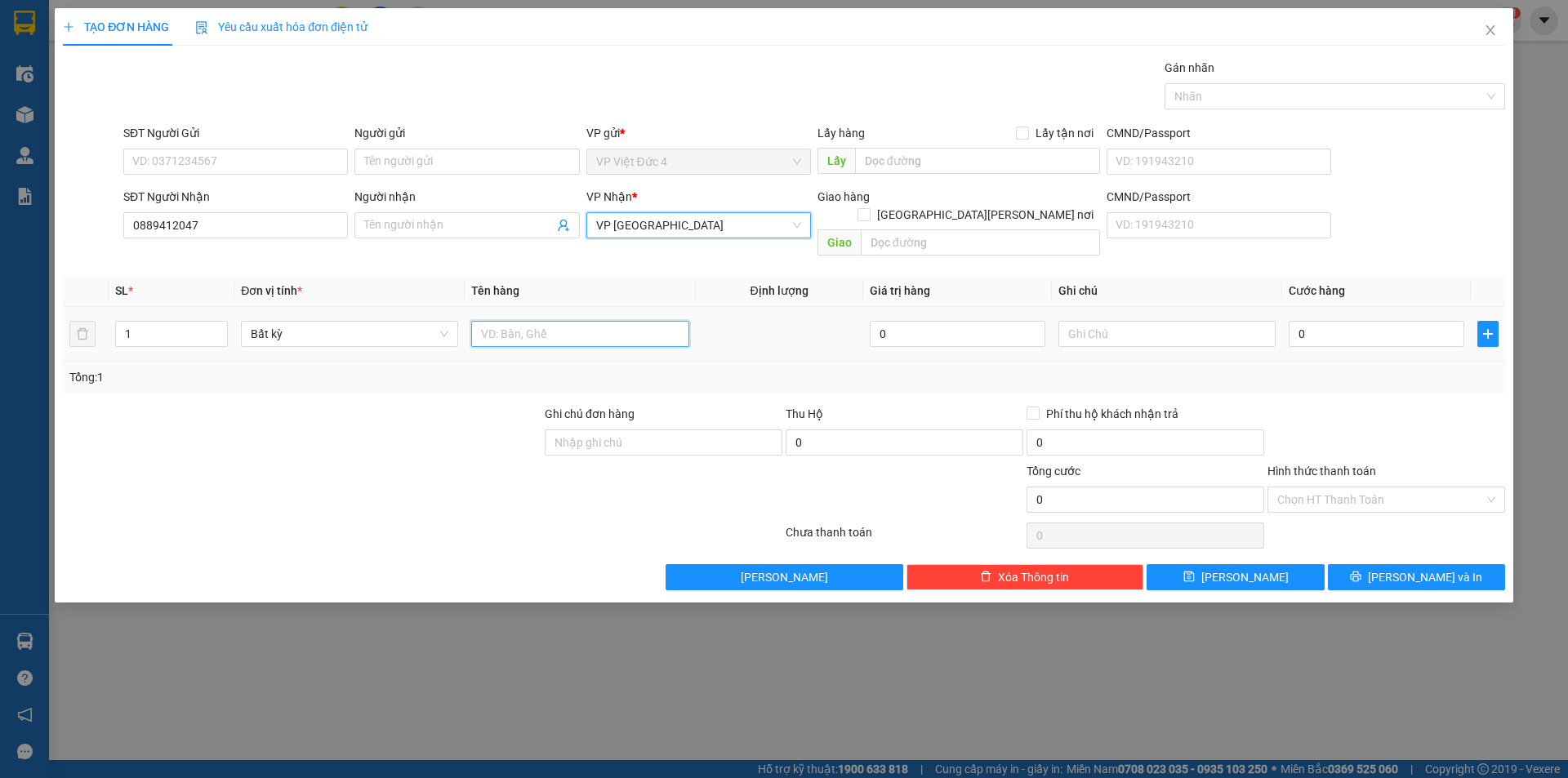
click at [612, 321] on input "text" at bounding box center [579, 333] width 217 height 26
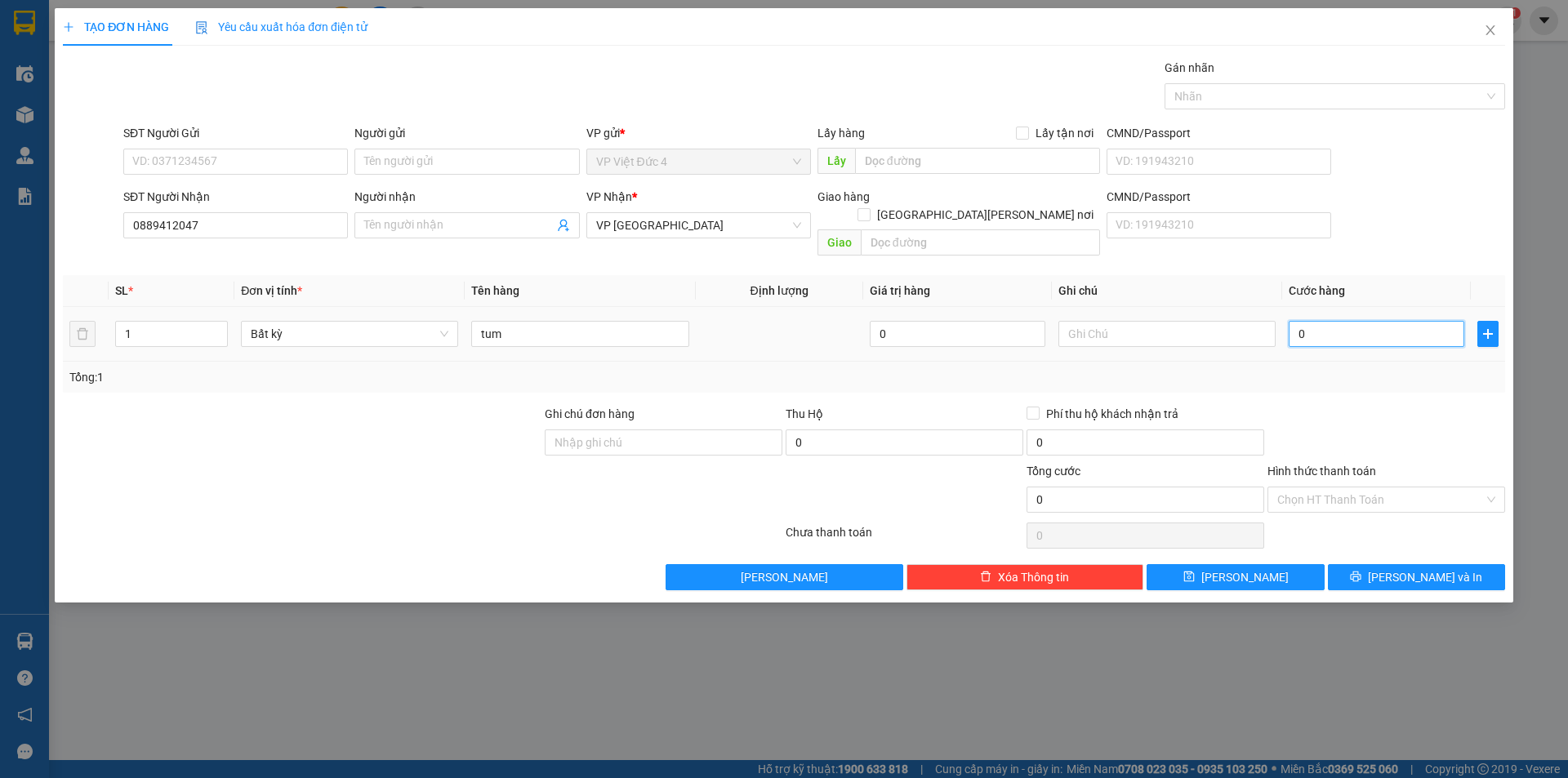
click at [1421, 321] on input "0" at bounding box center [1376, 333] width 176 height 26
drag, startPoint x: 1319, startPoint y: 471, endPoint x: 1319, endPoint y: 506, distance: 35.0
click at [1319, 488] on input "Hình thức thanh toán" at bounding box center [1380, 499] width 206 height 24
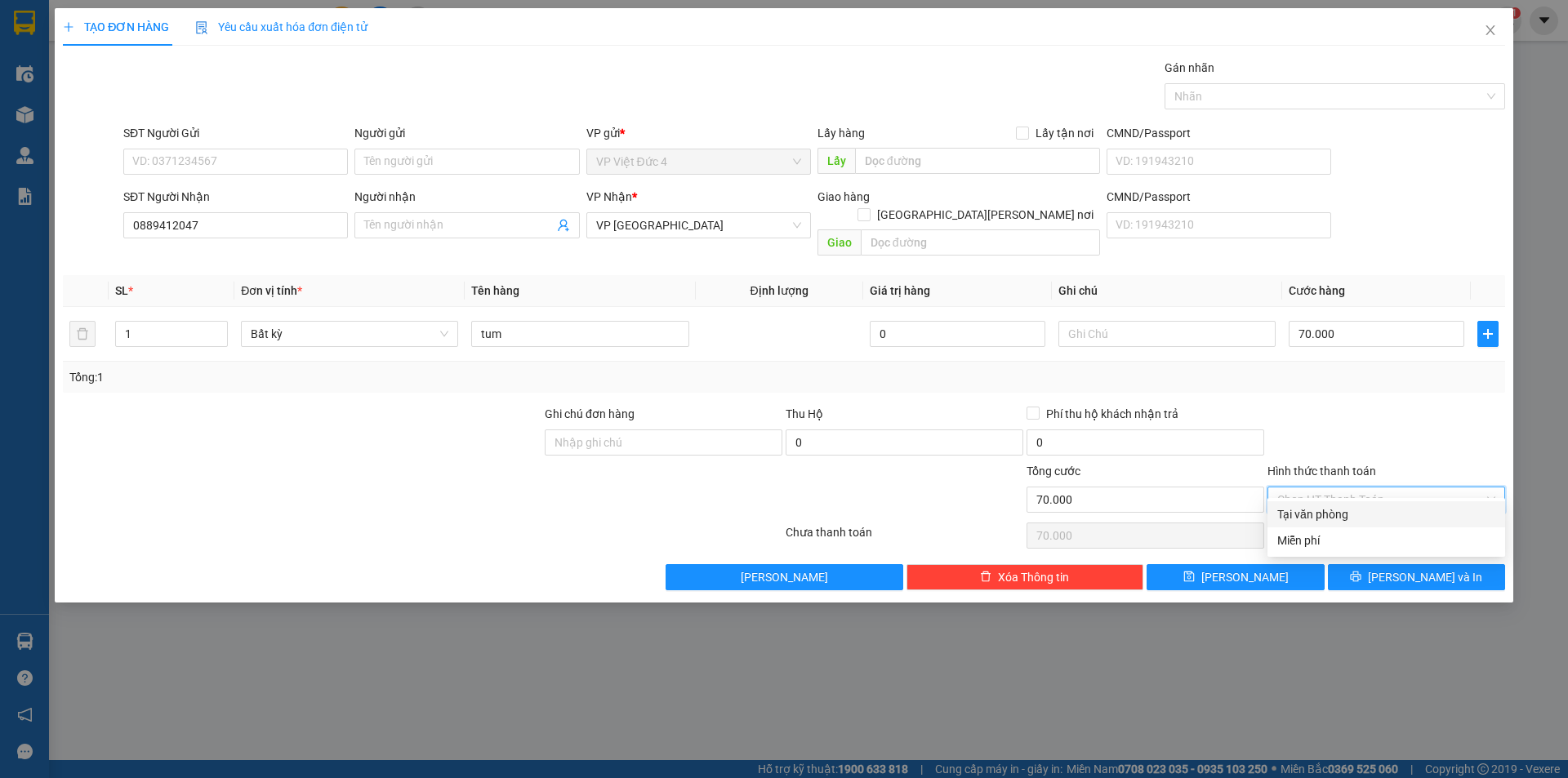
drag, startPoint x: 1317, startPoint y: 507, endPoint x: 1302, endPoint y: 519, distance: 19.2
click at [1312, 511] on div "Tại văn phòng" at bounding box center [1387, 514] width 218 height 18
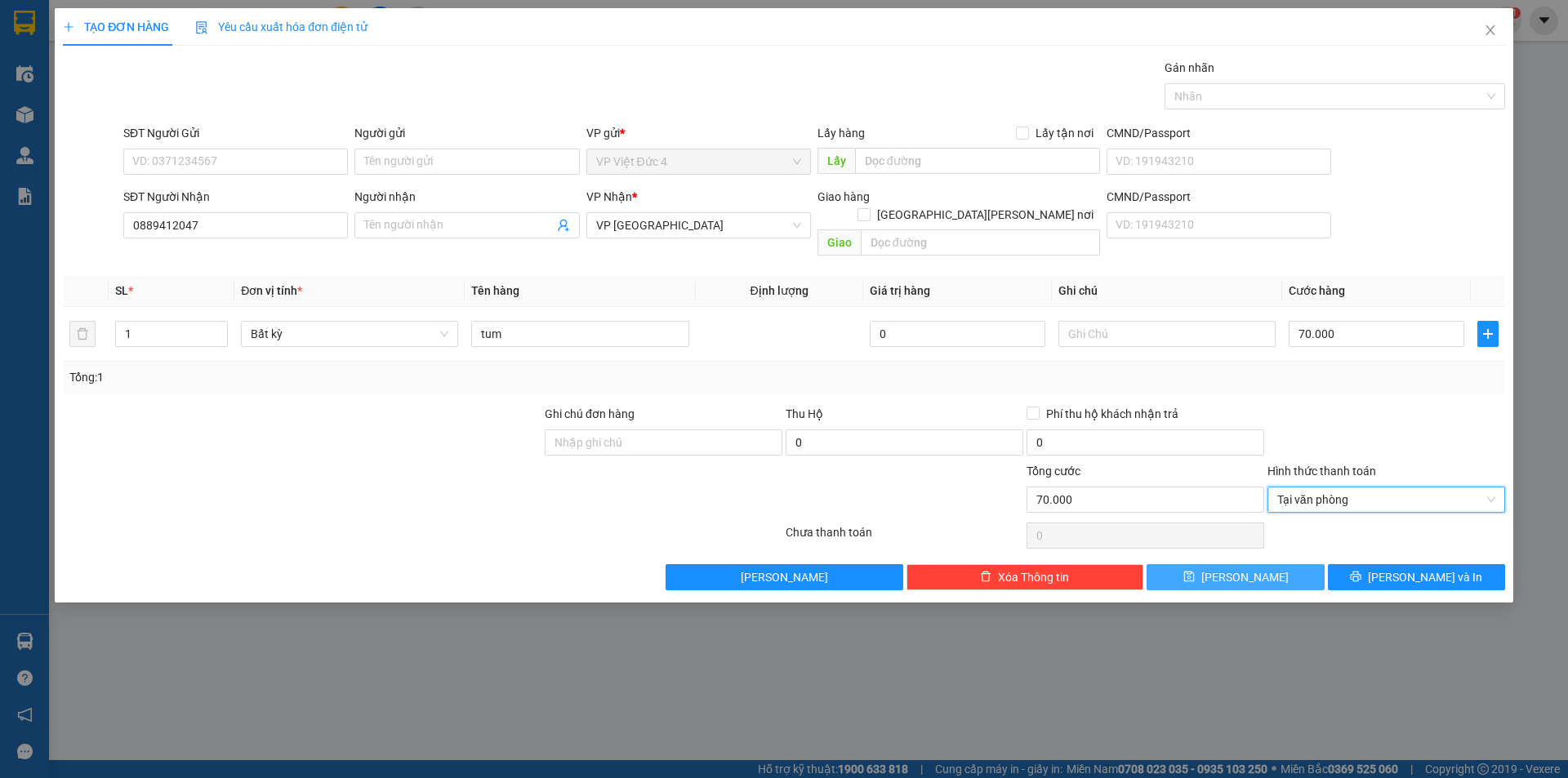
click at [1233, 565] on button "[PERSON_NAME]" at bounding box center [1235, 577] width 177 height 26
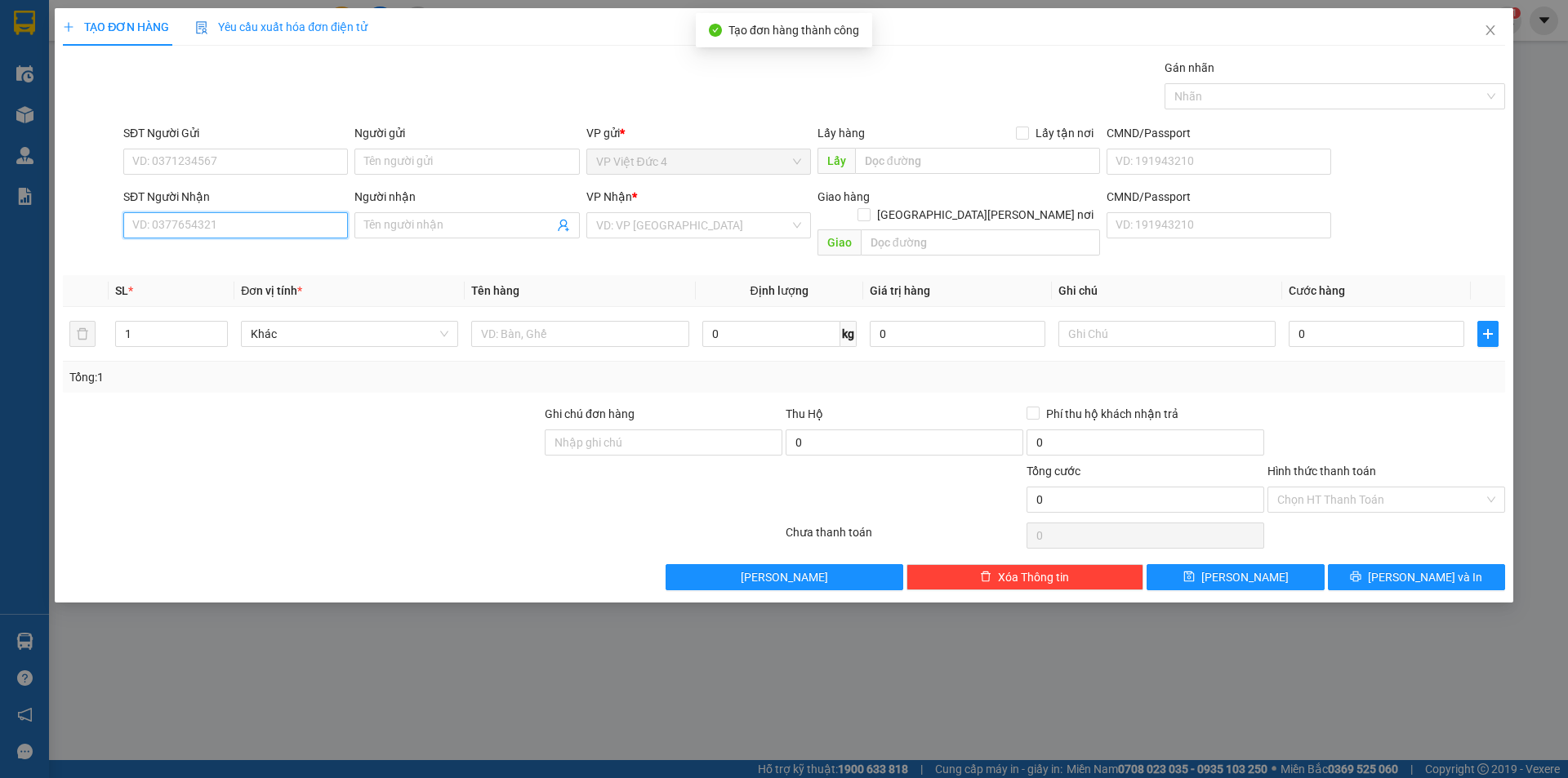
click at [304, 218] on input "SĐT Người Nhận" at bounding box center [235, 225] width 224 height 26
drag, startPoint x: 716, startPoint y: 217, endPoint x: 683, endPoint y: 245, distance: 43.3
click at [714, 217] on input "search" at bounding box center [692, 225] width 194 height 24
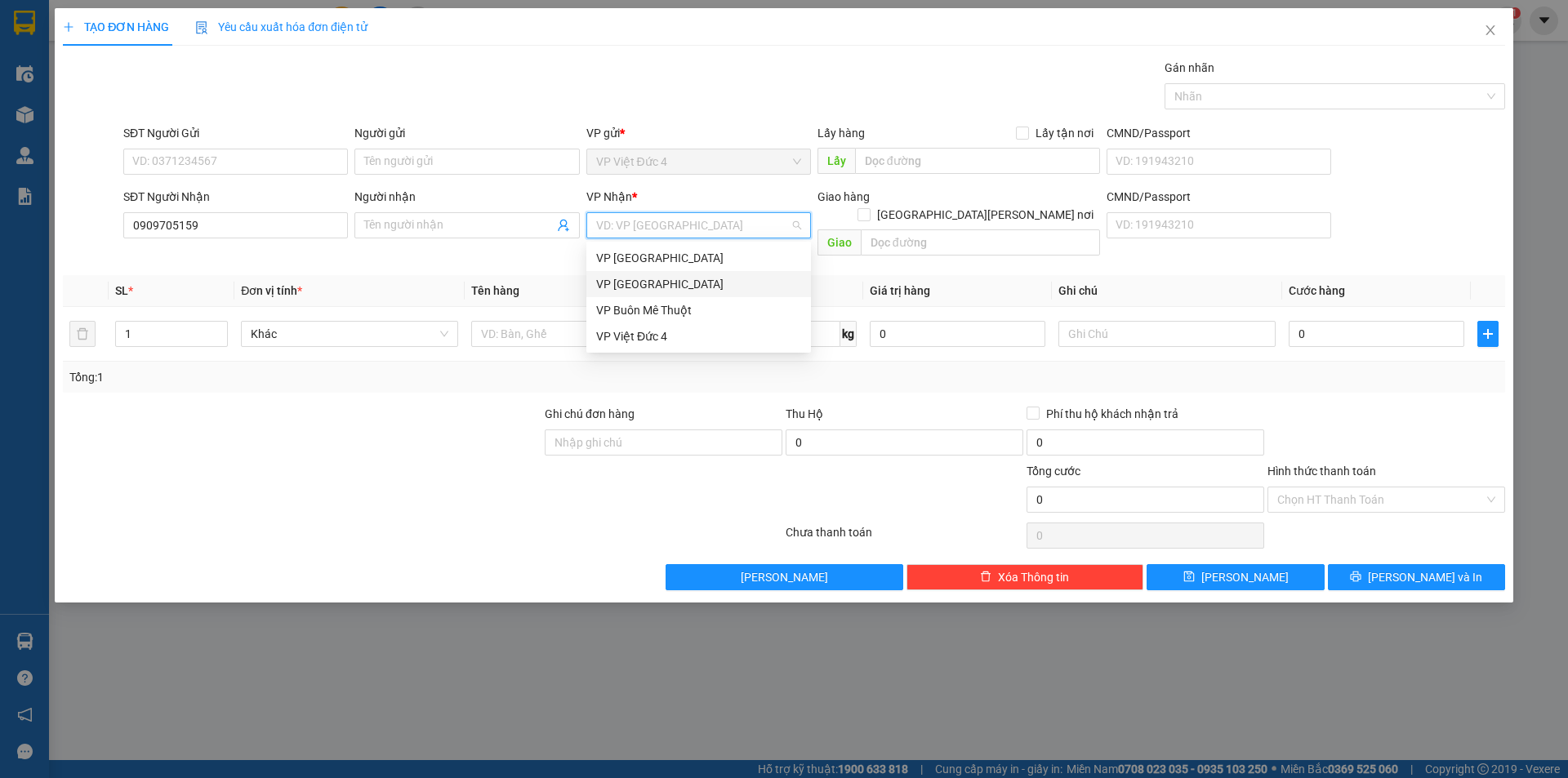
click at [633, 283] on div "VP [GEOGRAPHIC_DATA]" at bounding box center [698, 284] width 205 height 18
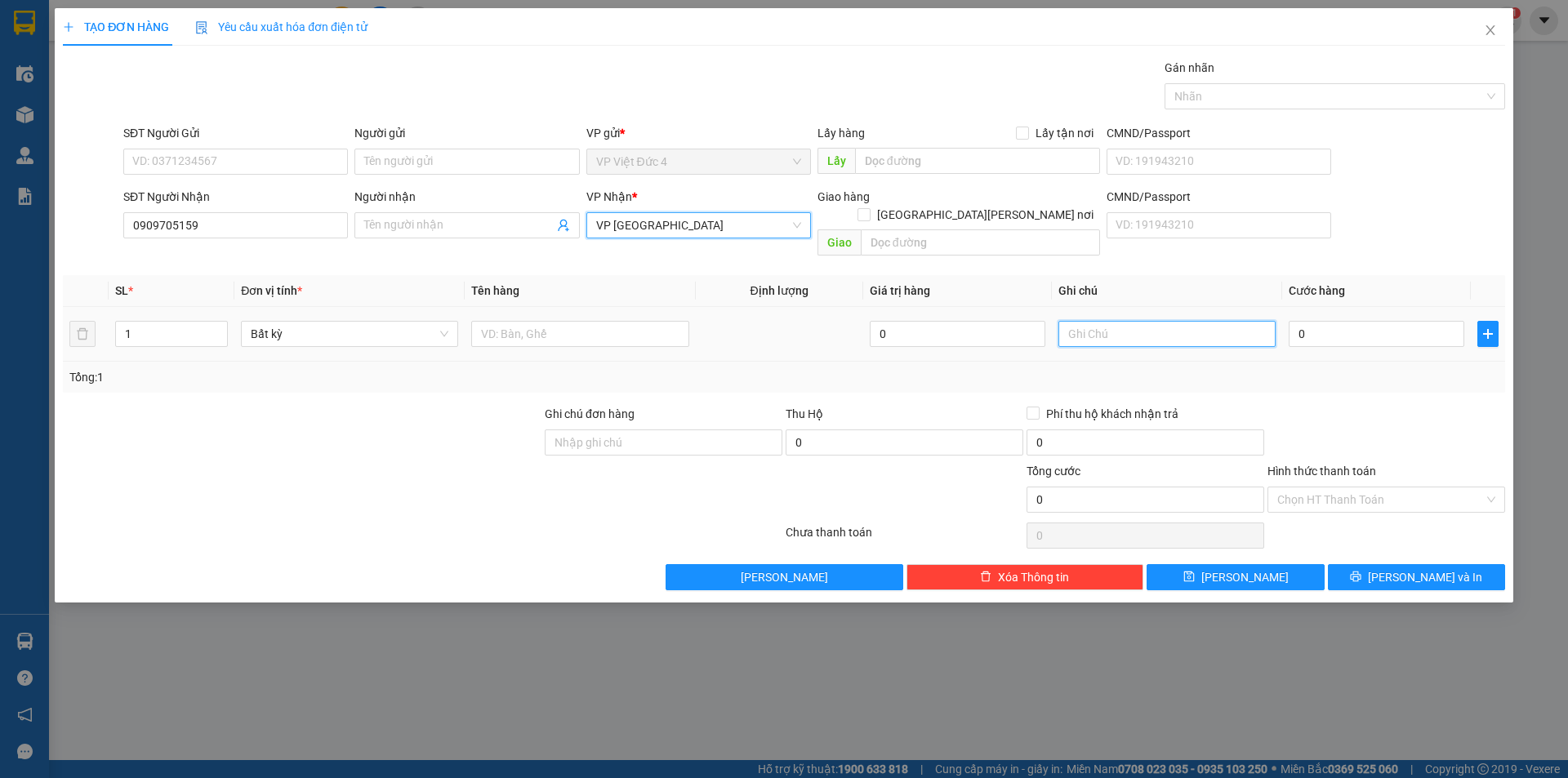
click at [1196, 321] on input "text" at bounding box center [1167, 333] width 217 height 26
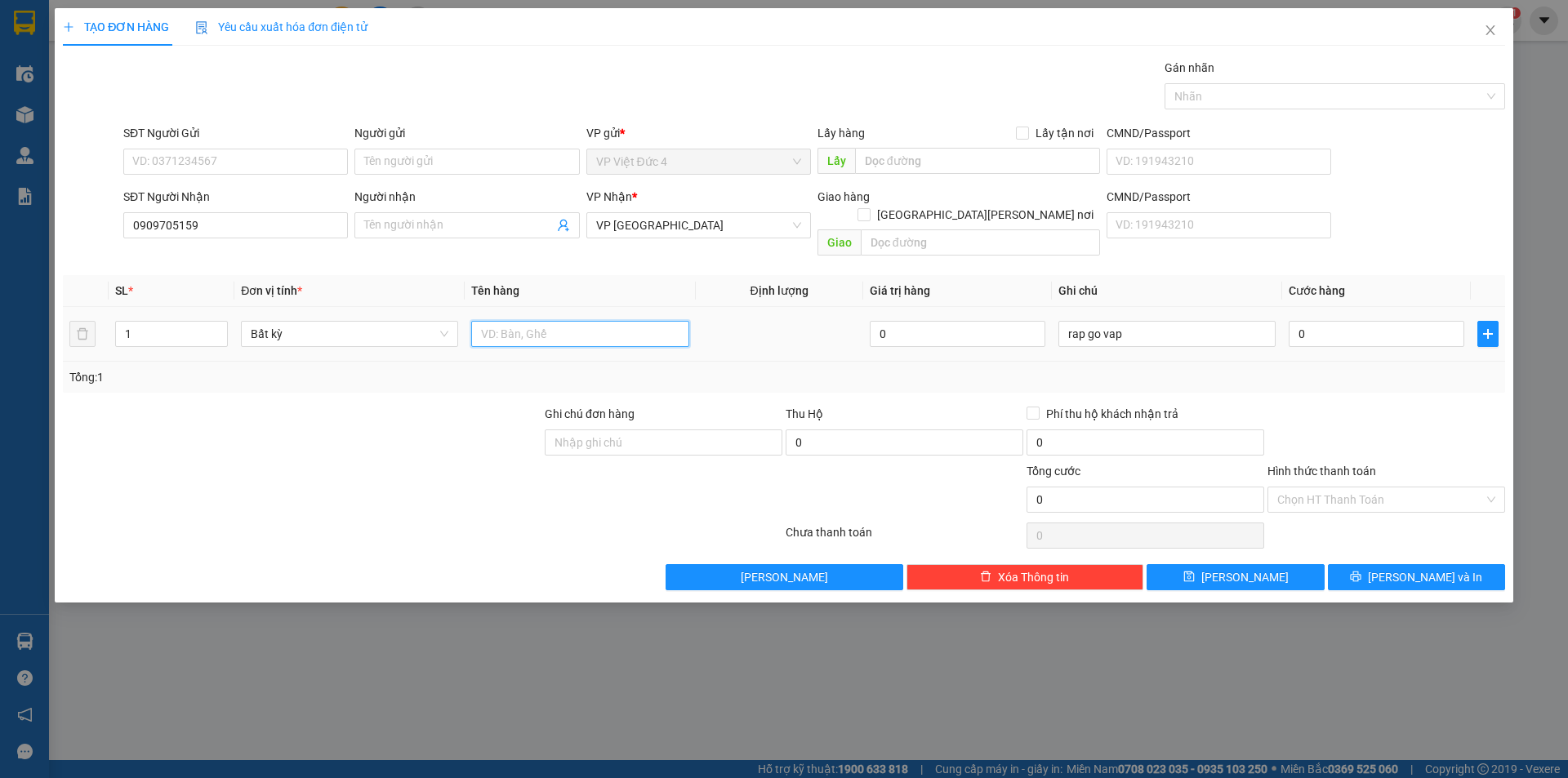
click at [644, 321] on input "text" at bounding box center [579, 333] width 217 height 26
click at [1423, 321] on input "0" at bounding box center [1376, 333] width 176 height 26
click at [1317, 488] on input "Hình thức thanh toán" at bounding box center [1380, 499] width 206 height 24
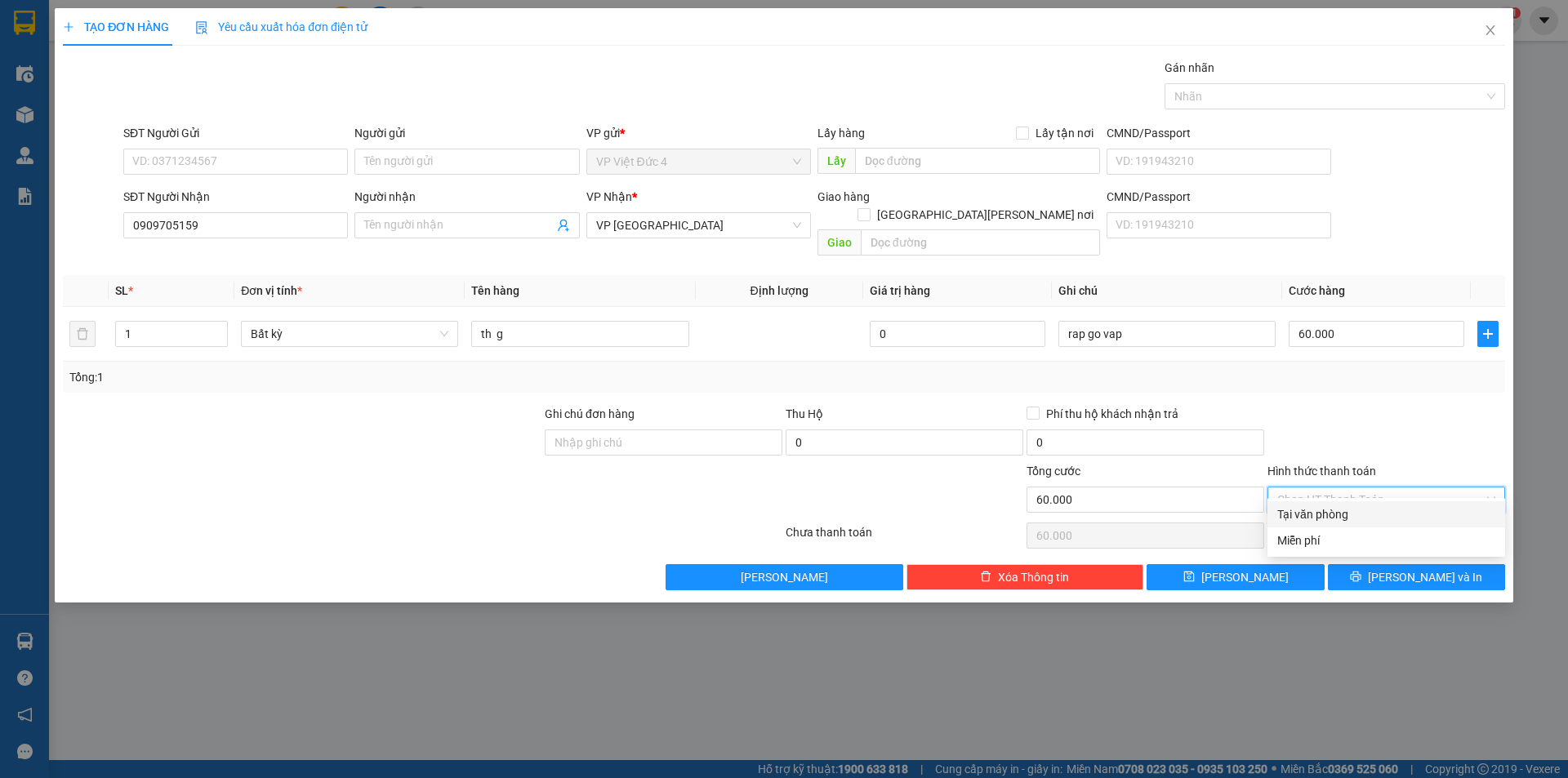
drag, startPoint x: 1308, startPoint y: 508, endPoint x: 1279, endPoint y: 544, distance: 46.2
click at [1306, 516] on div "Tại văn phòng" at bounding box center [1387, 514] width 218 height 18
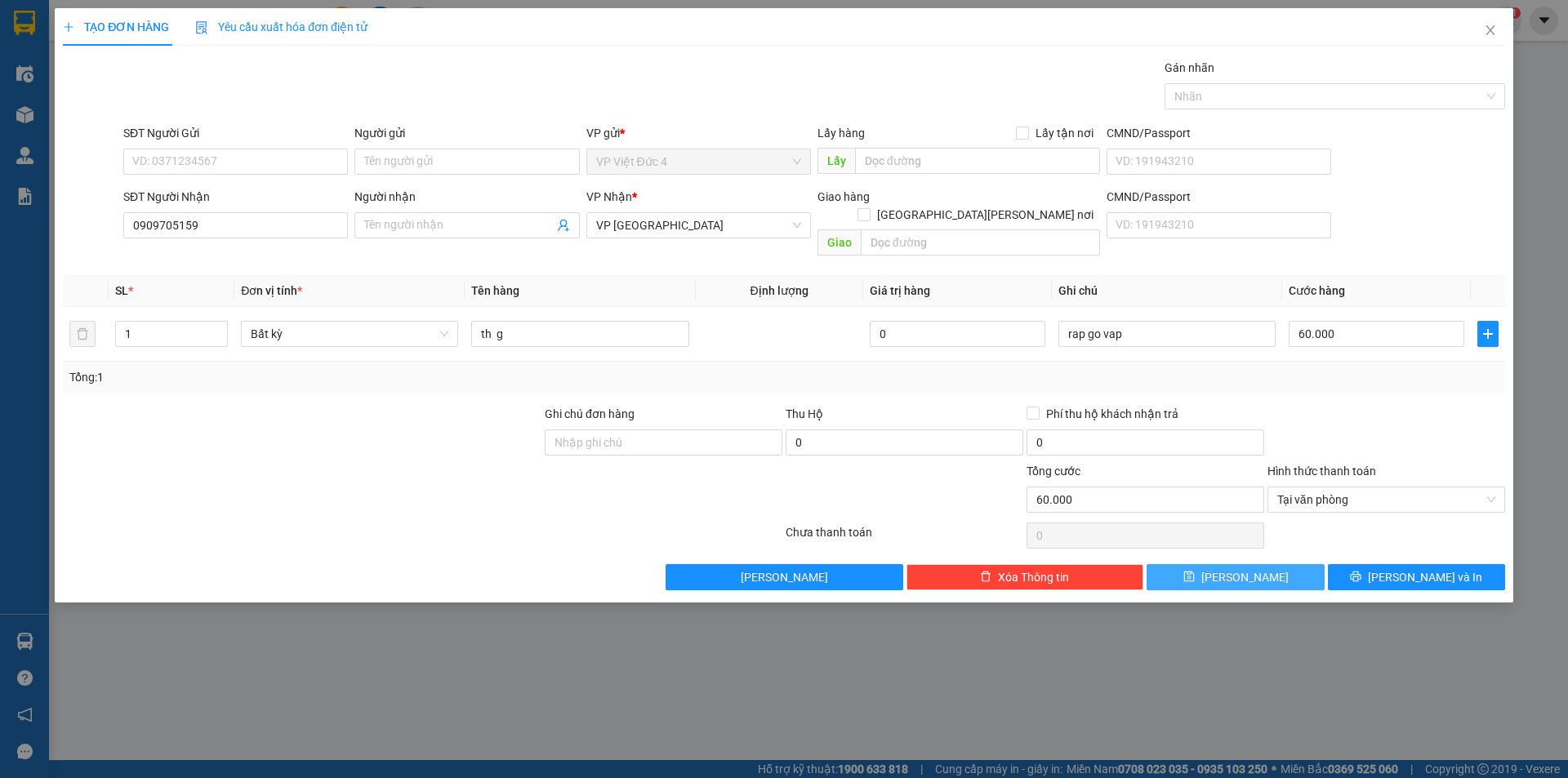
click at [1245, 568] on span "[PERSON_NAME]" at bounding box center [1245, 577] width 88 height 18
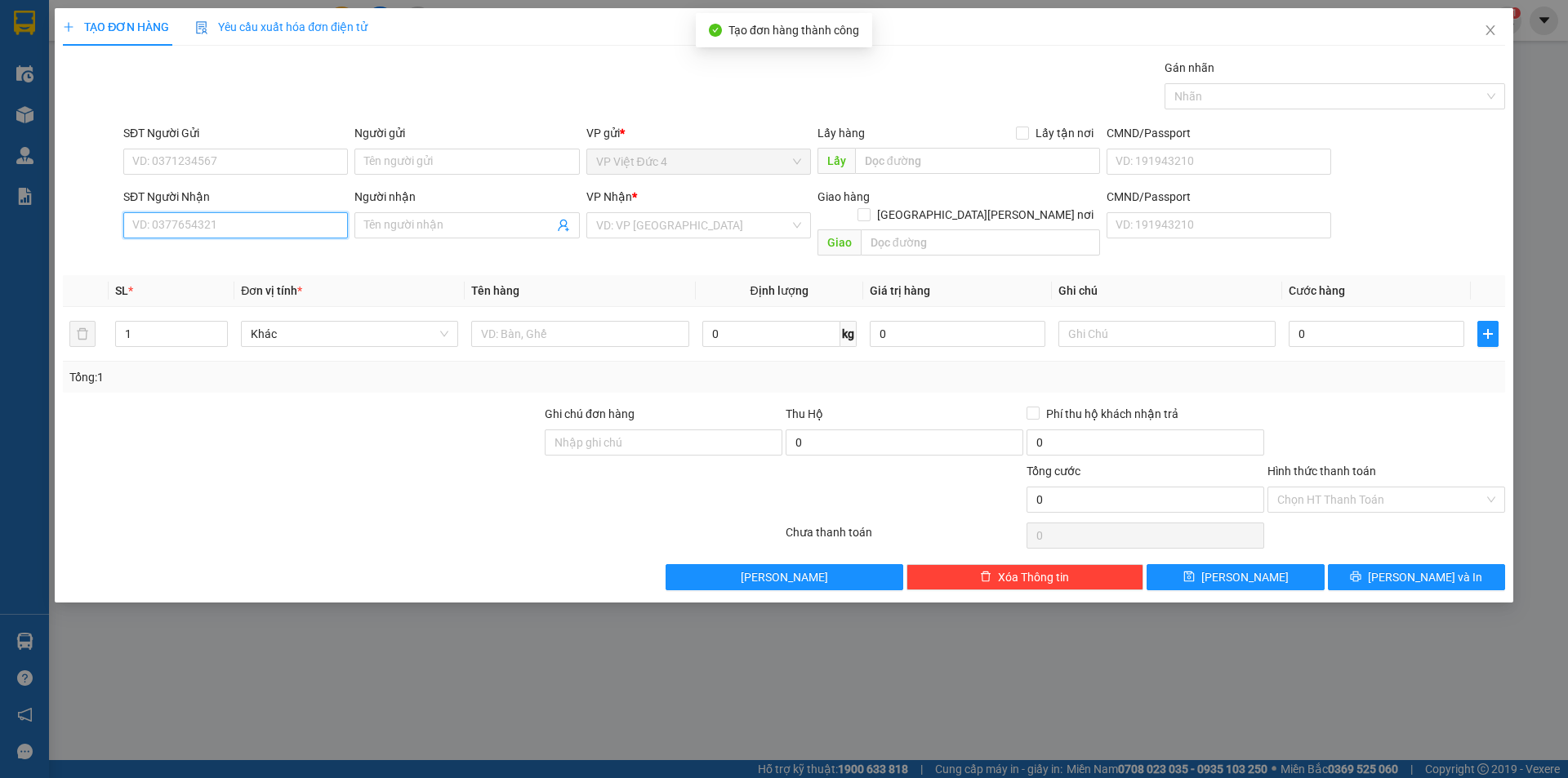
drag, startPoint x: 318, startPoint y: 225, endPoint x: 353, endPoint y: 188, distance: 50.9
click at [315, 224] on input "SĐT Người Nhận" at bounding box center [235, 225] width 224 height 26
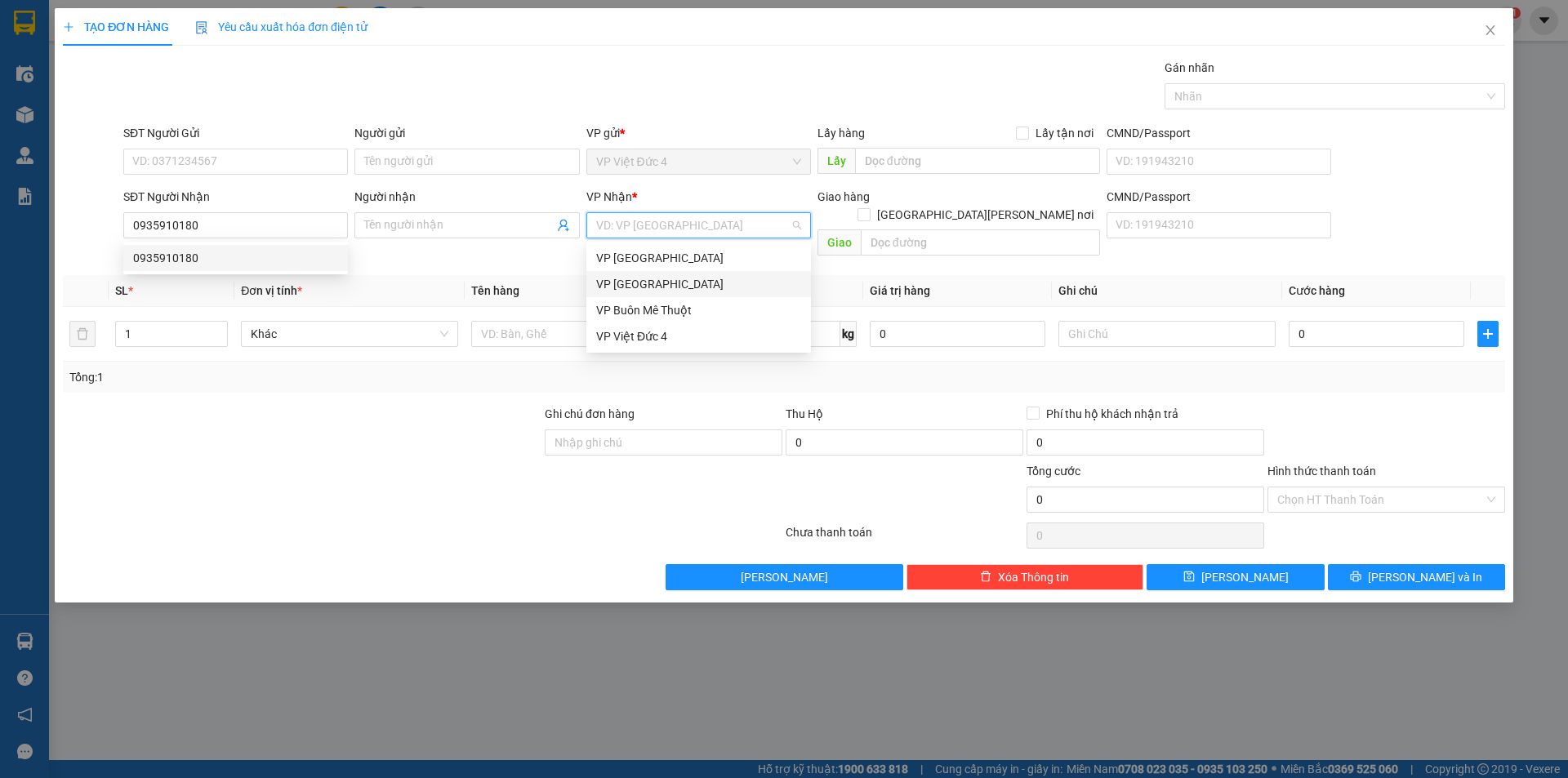
click at [661, 225] on input "search" at bounding box center [692, 225] width 194 height 24
click at [634, 256] on div "VP [GEOGRAPHIC_DATA]" at bounding box center [698, 258] width 205 height 18
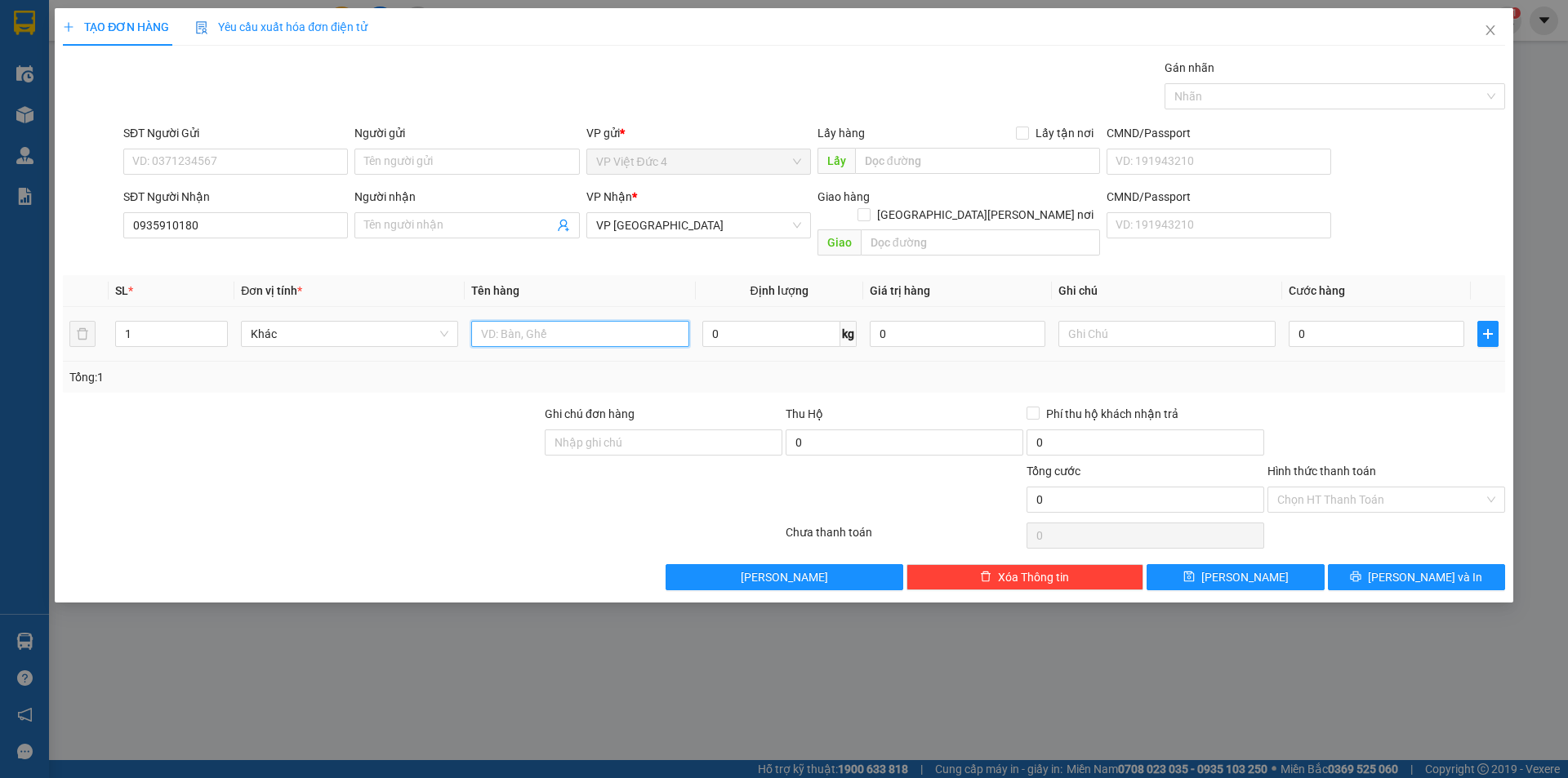
click at [638, 321] on input "text" at bounding box center [579, 333] width 217 height 26
click at [1425, 321] on input "0" at bounding box center [1376, 333] width 176 height 26
click at [1328, 488] on input "Hình thức thanh toán" at bounding box center [1380, 499] width 206 height 24
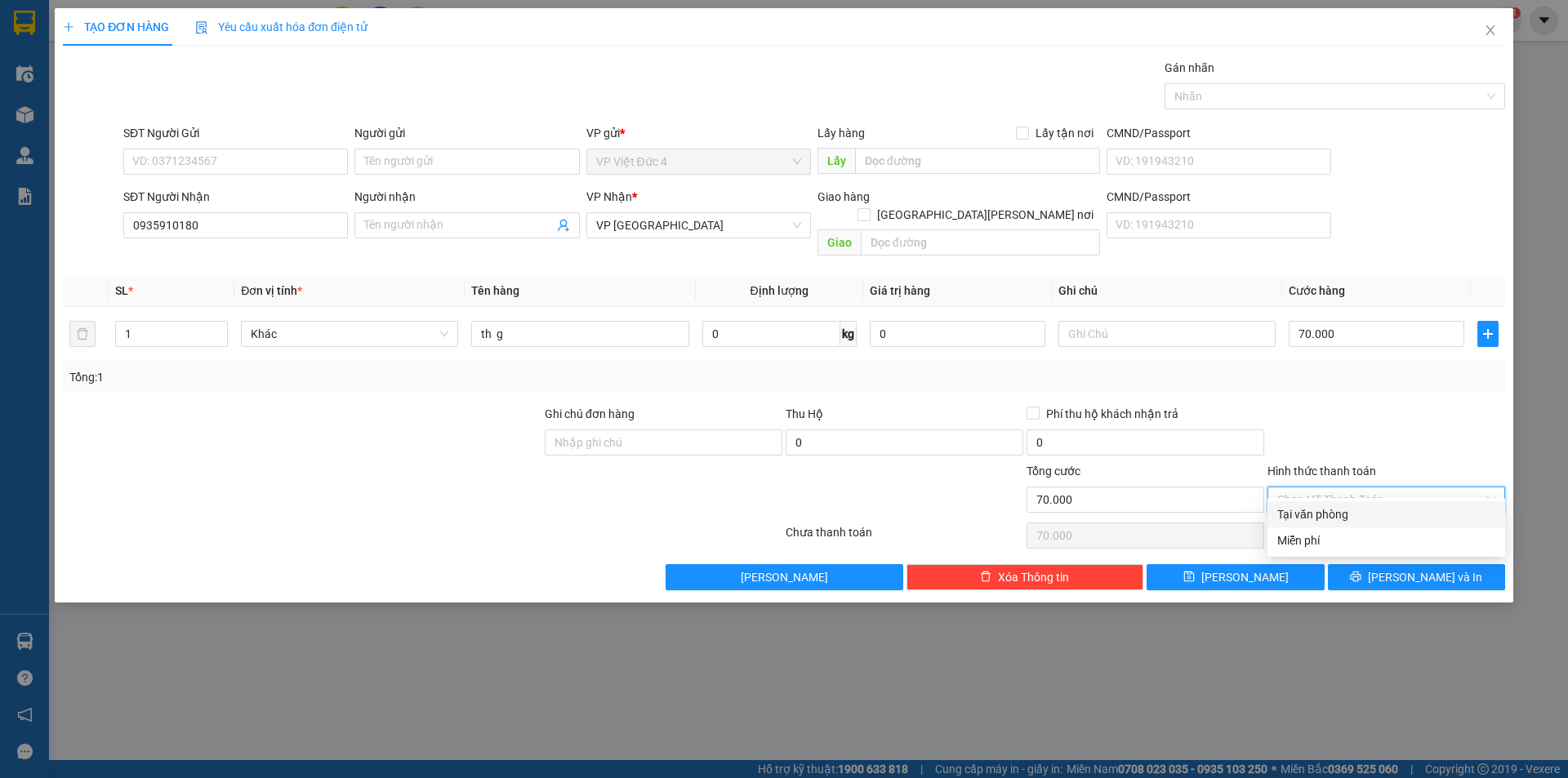
click at [1324, 509] on div "Tại văn phòng" at bounding box center [1387, 514] width 218 height 18
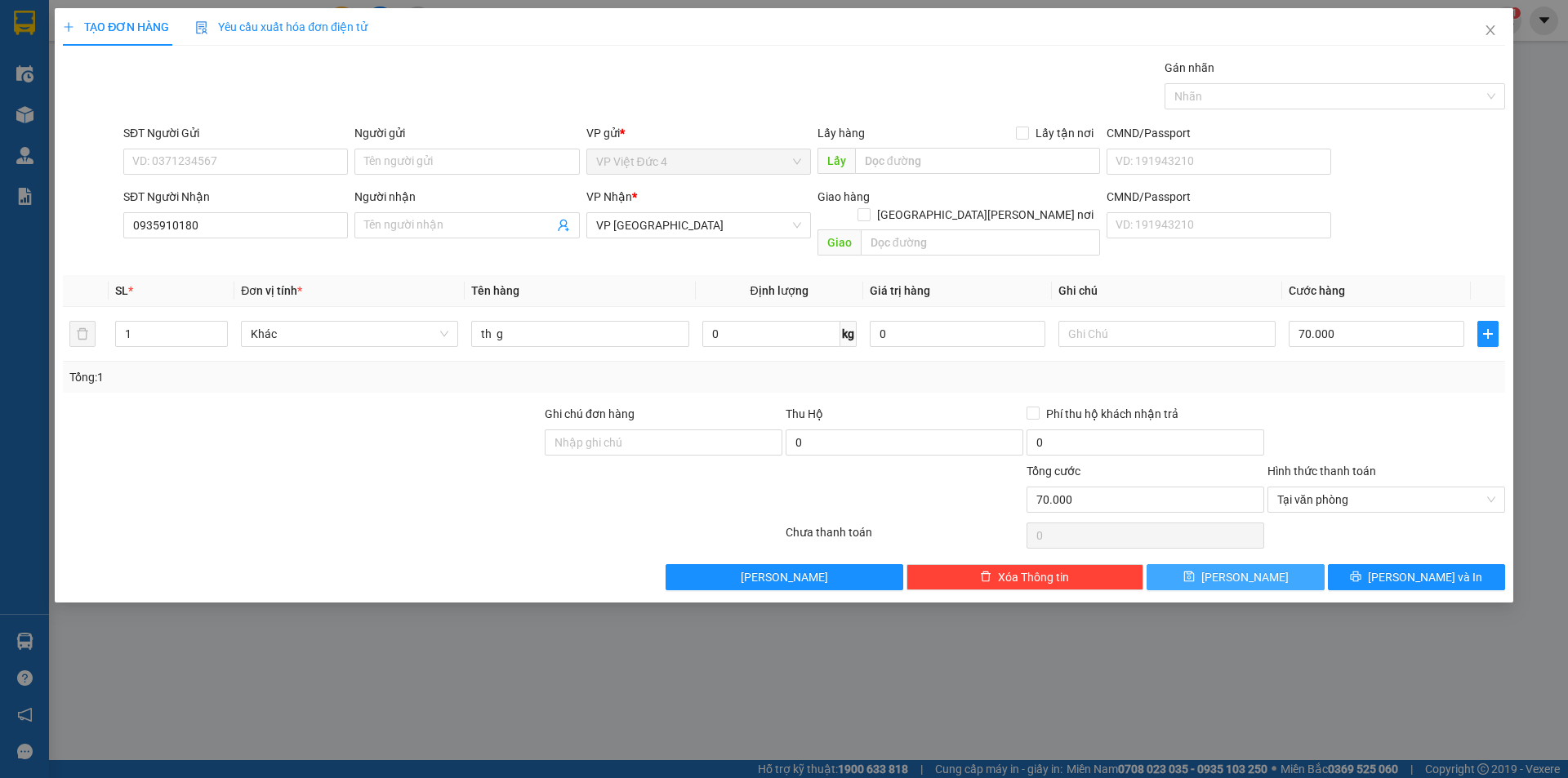
click at [1241, 568] on span "[PERSON_NAME]" at bounding box center [1245, 577] width 88 height 18
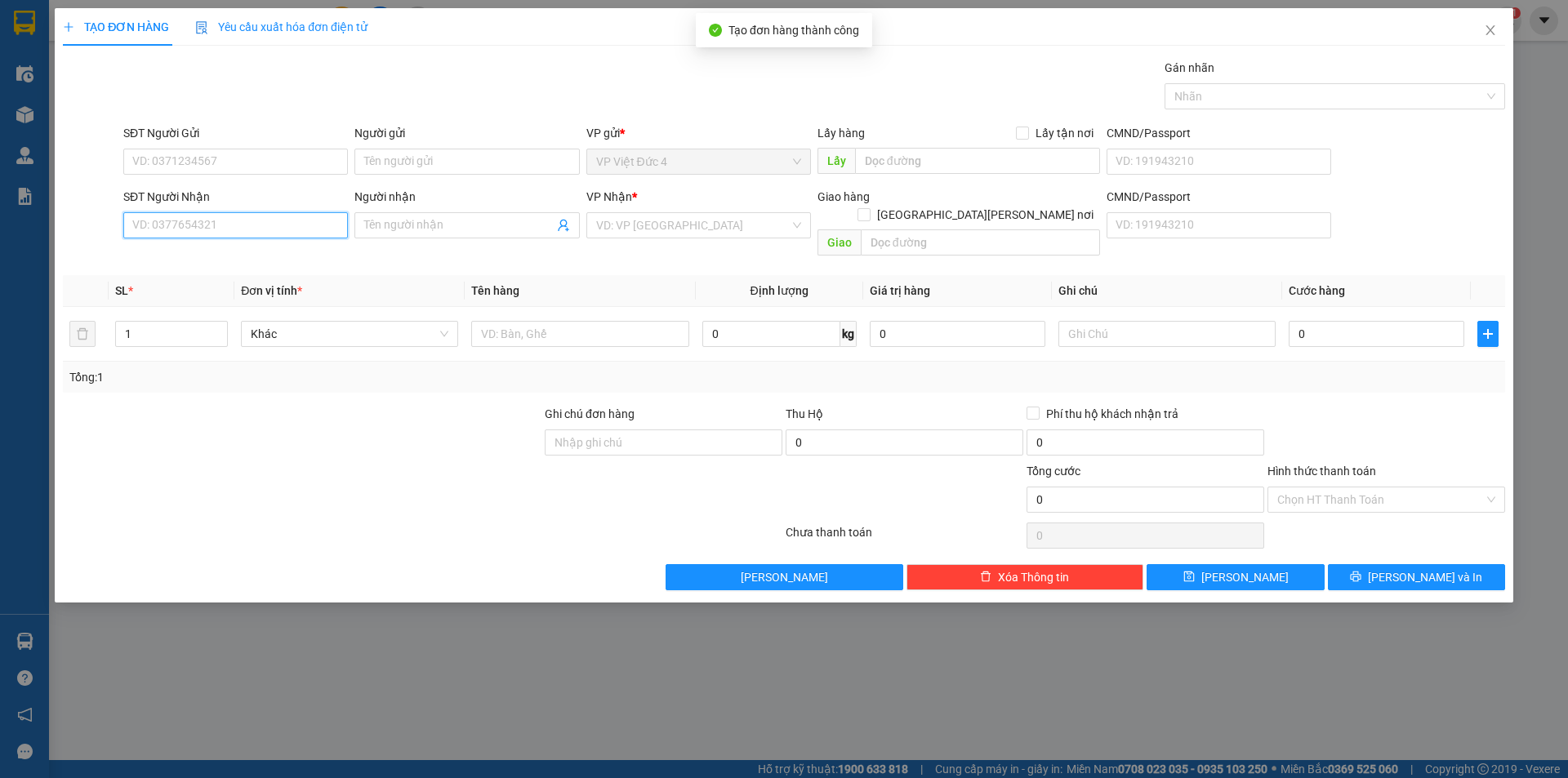
drag, startPoint x: 306, startPoint y: 223, endPoint x: 306, endPoint y: 213, distance: 10.0
click at [306, 221] on input "SĐT Người Nhận" at bounding box center [235, 225] width 224 height 26
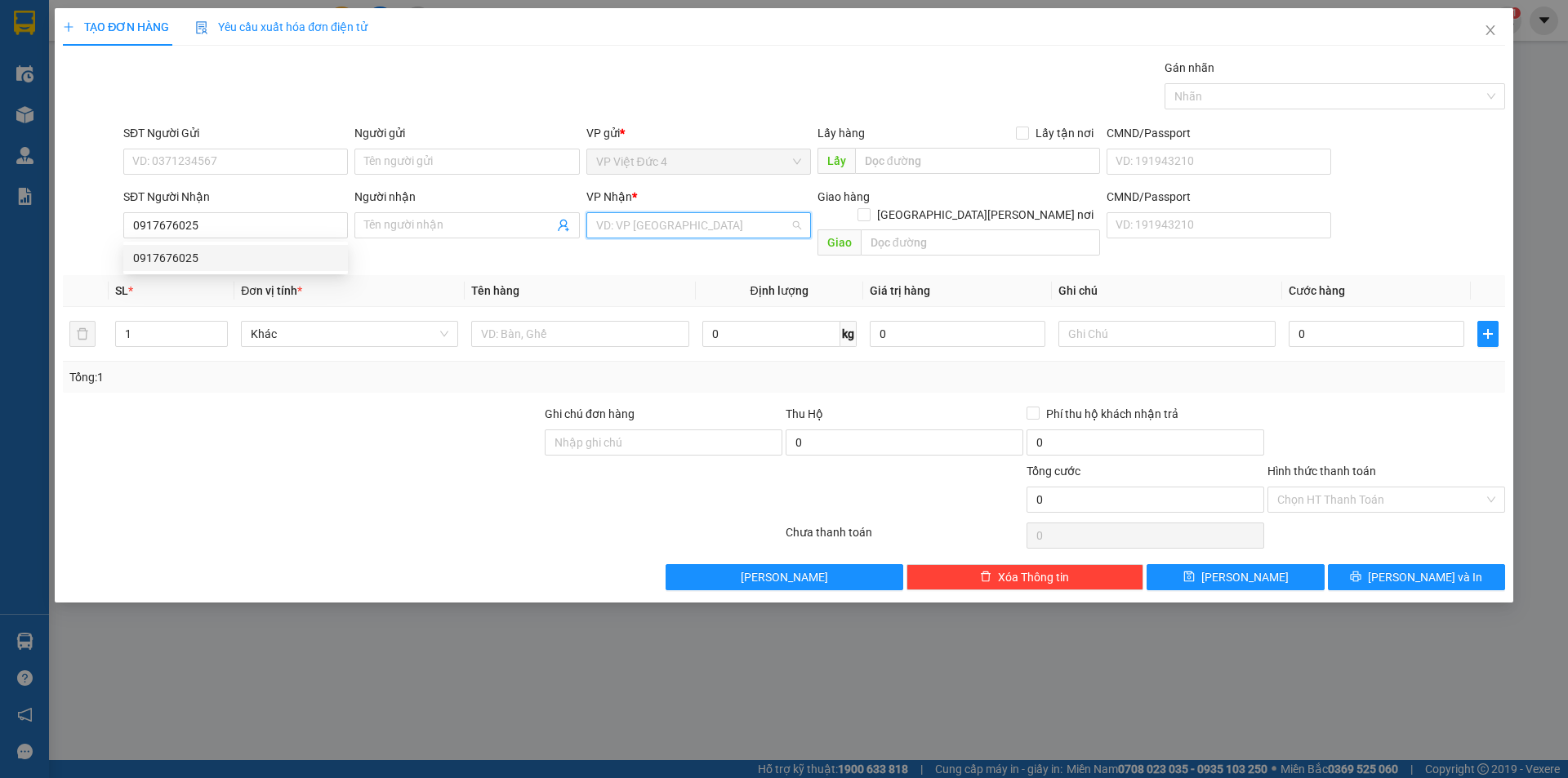
click at [666, 222] on input "search" at bounding box center [692, 225] width 194 height 24
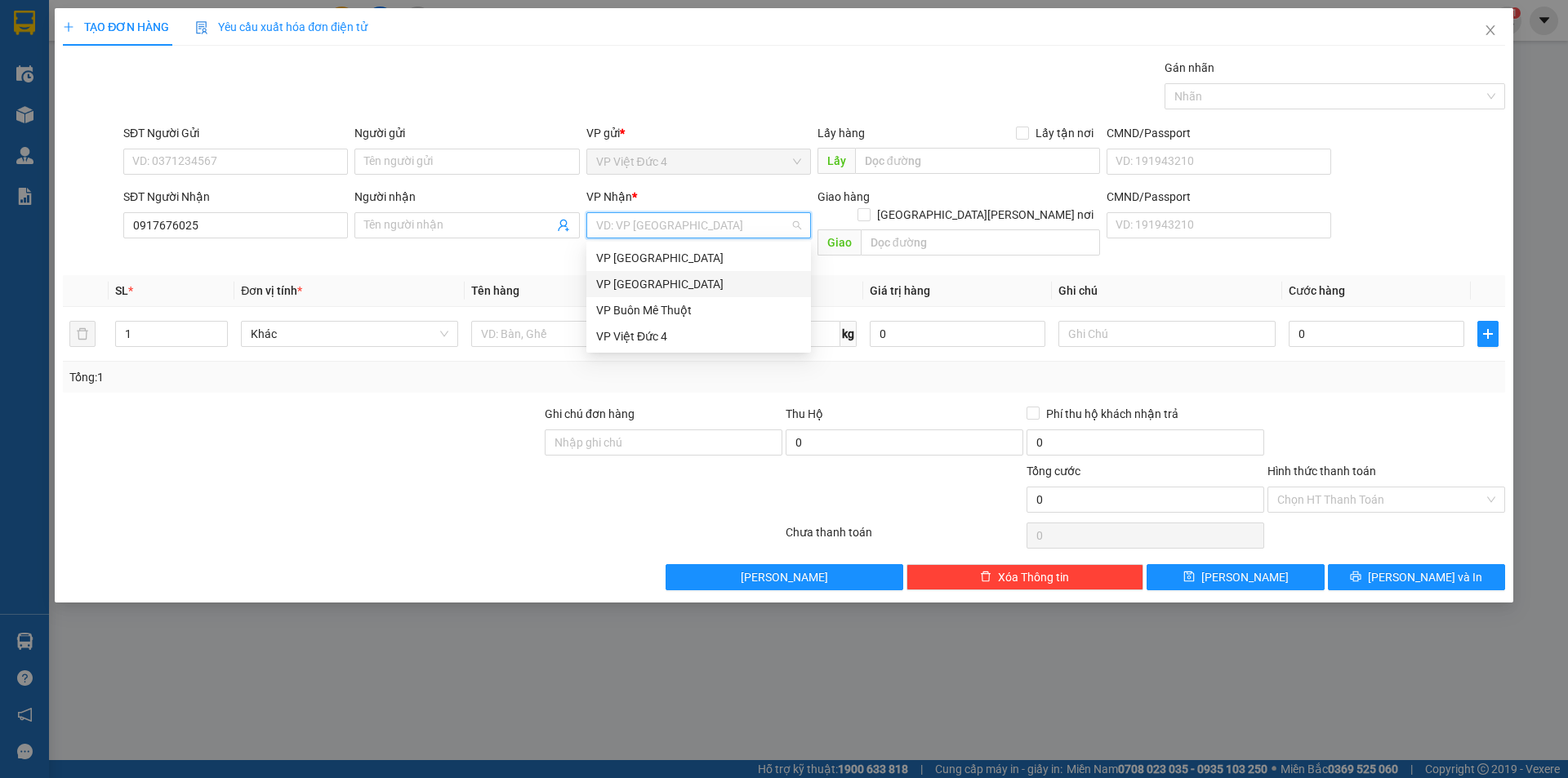
click at [636, 283] on div "VP [GEOGRAPHIC_DATA]" at bounding box center [698, 284] width 205 height 18
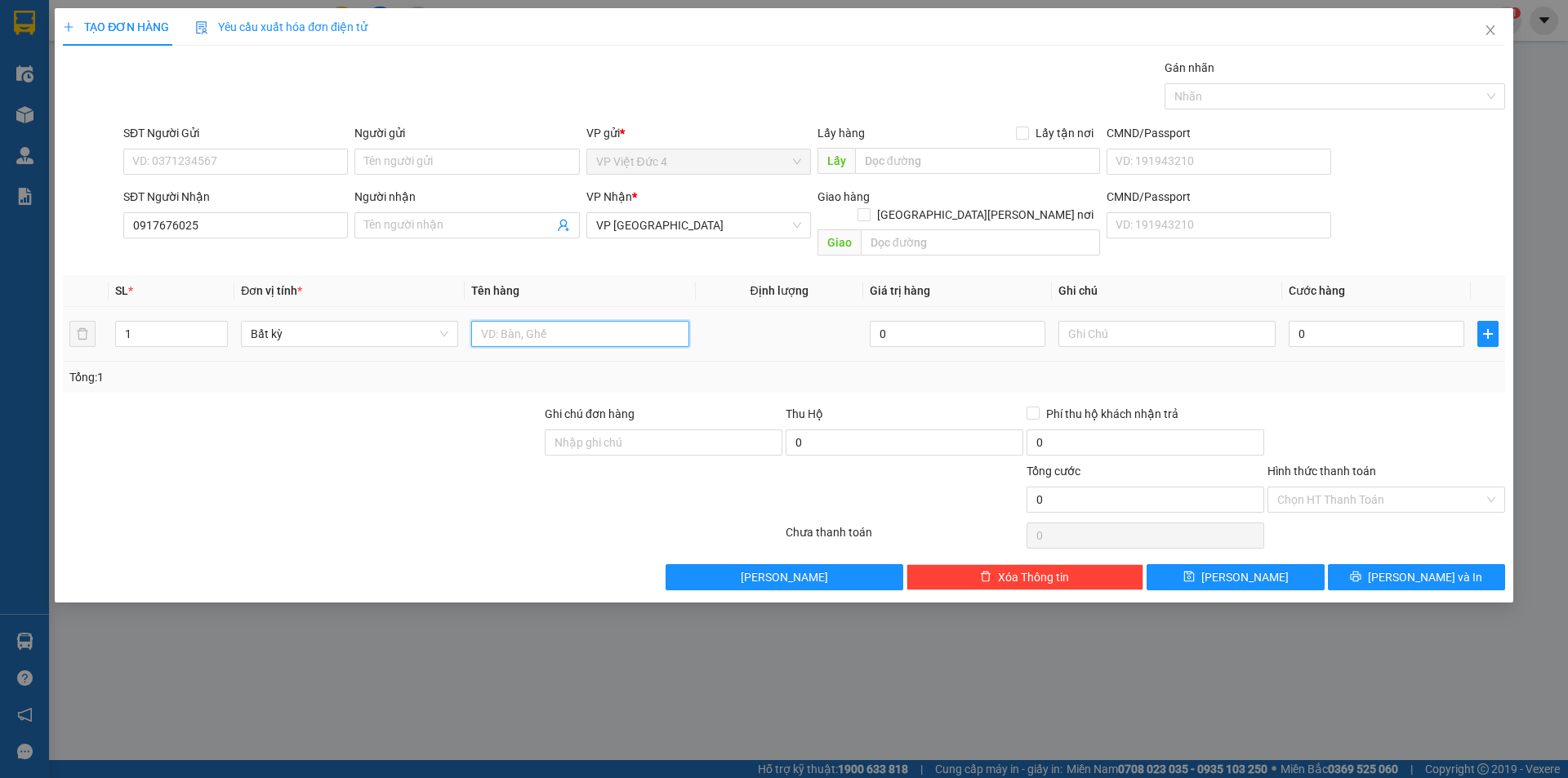
click at [651, 321] on input "text" at bounding box center [579, 333] width 217 height 26
click at [1442, 321] on input "0" at bounding box center [1376, 333] width 176 height 26
drag, startPoint x: 1335, startPoint y: 478, endPoint x: 1312, endPoint y: 531, distance: 57.8
click at [1334, 488] on input "Hình thức thanh toán" at bounding box center [1380, 499] width 206 height 24
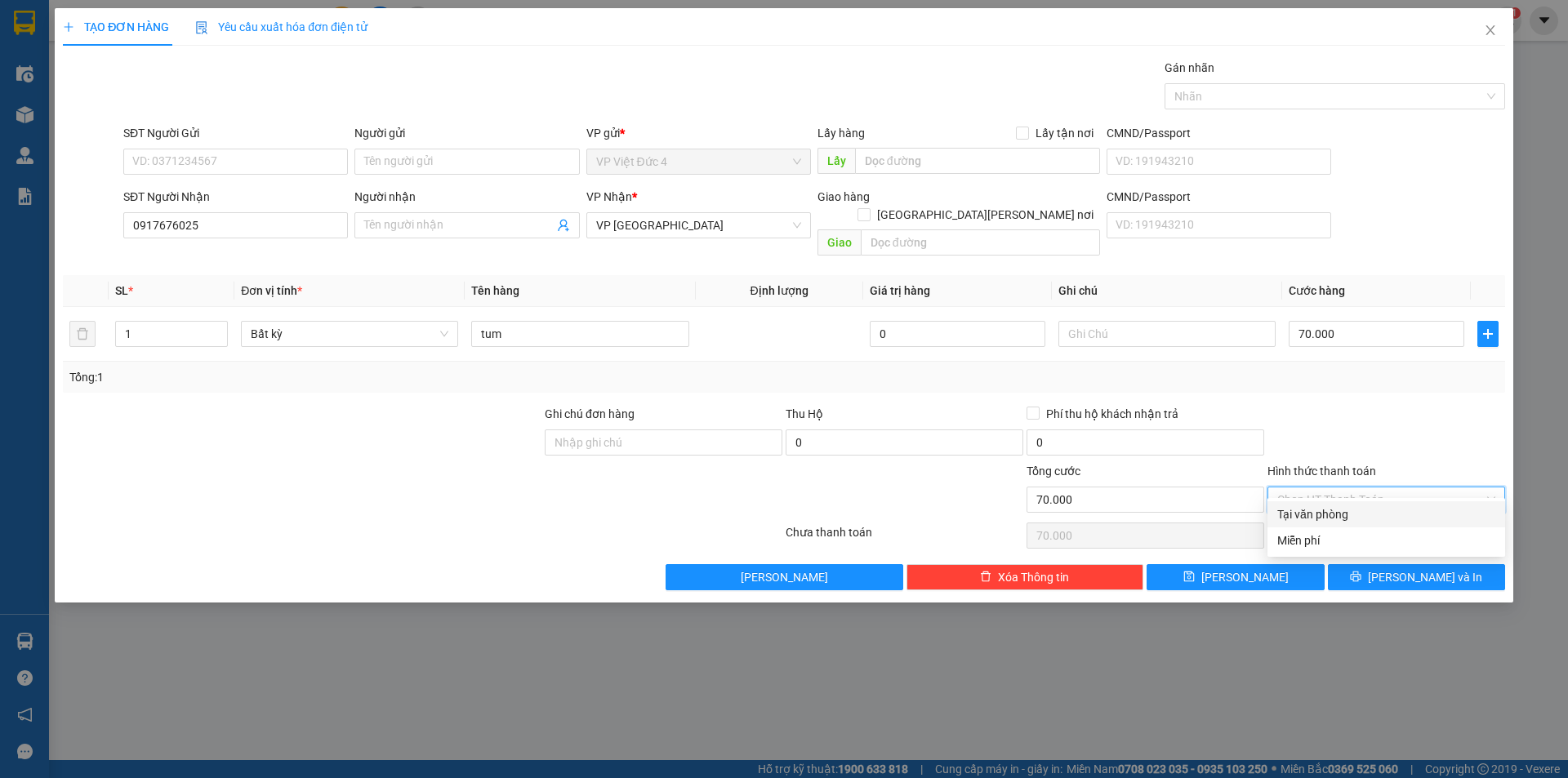
click at [1311, 511] on div "Tại văn phòng" at bounding box center [1387, 514] width 218 height 18
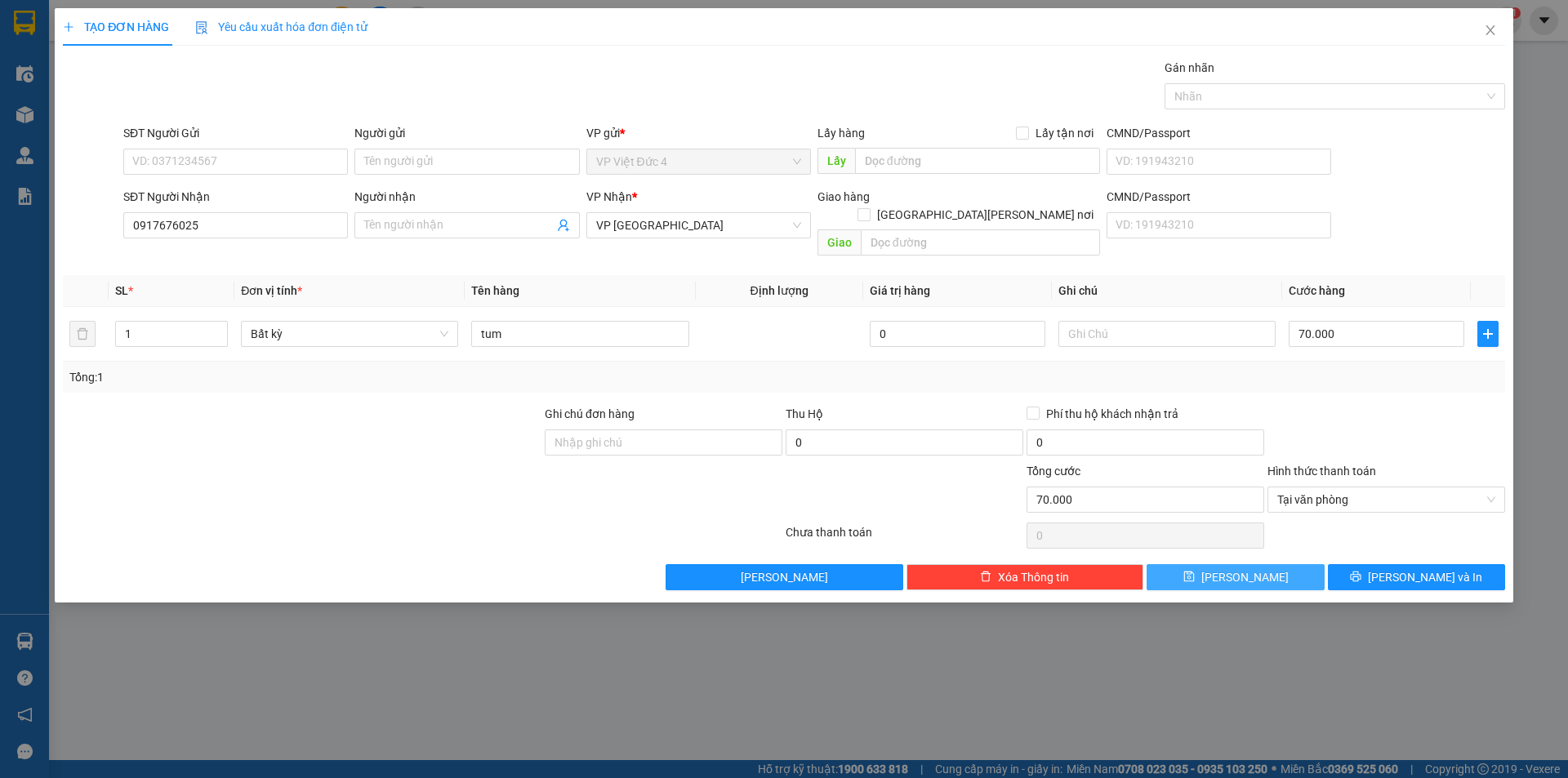
click at [1239, 568] on span "[PERSON_NAME]" at bounding box center [1245, 577] width 88 height 18
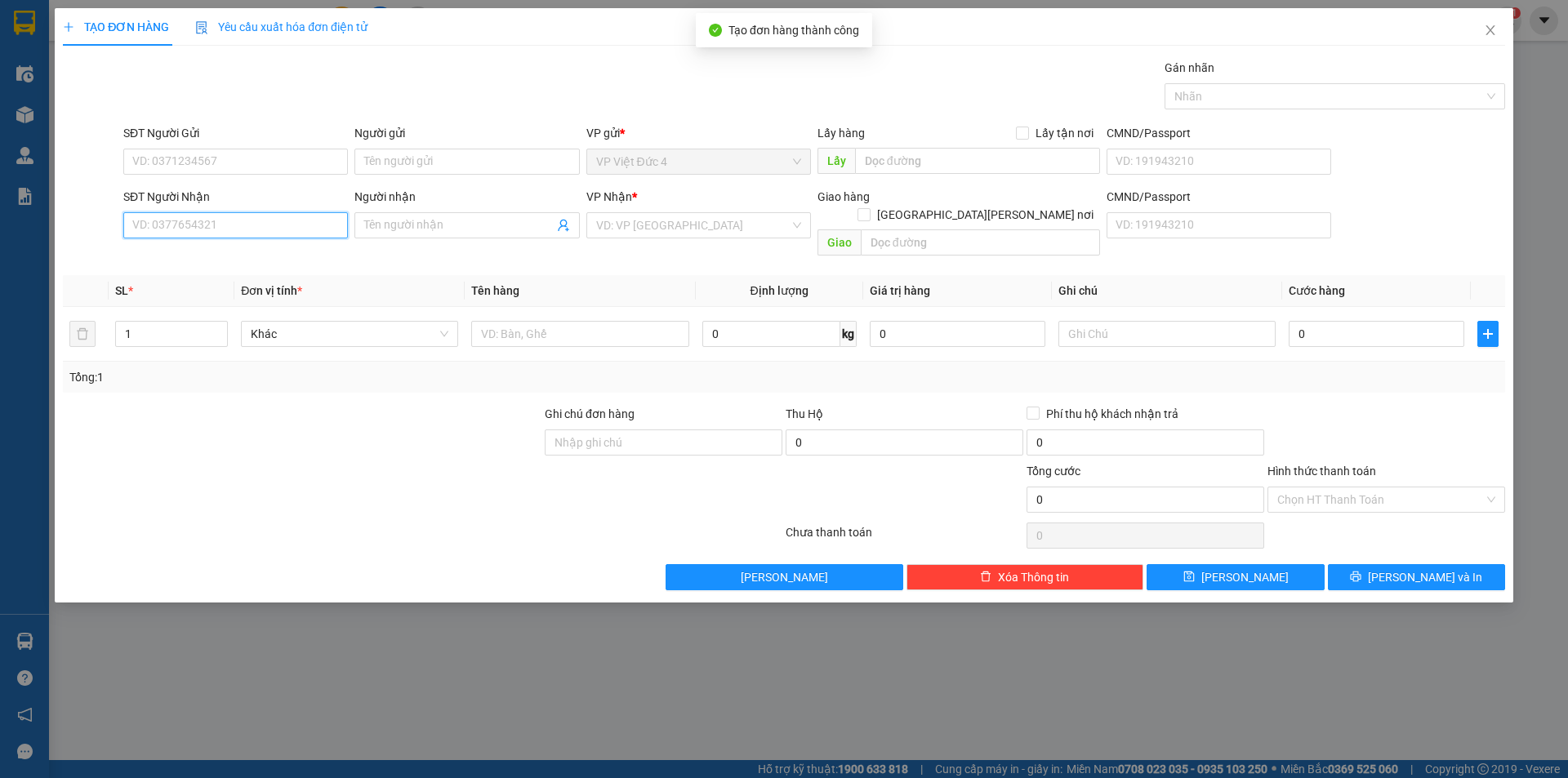
click at [308, 220] on input "SĐT Người Nhận" at bounding box center [235, 225] width 224 height 26
click at [650, 228] on input "search" at bounding box center [692, 225] width 194 height 24
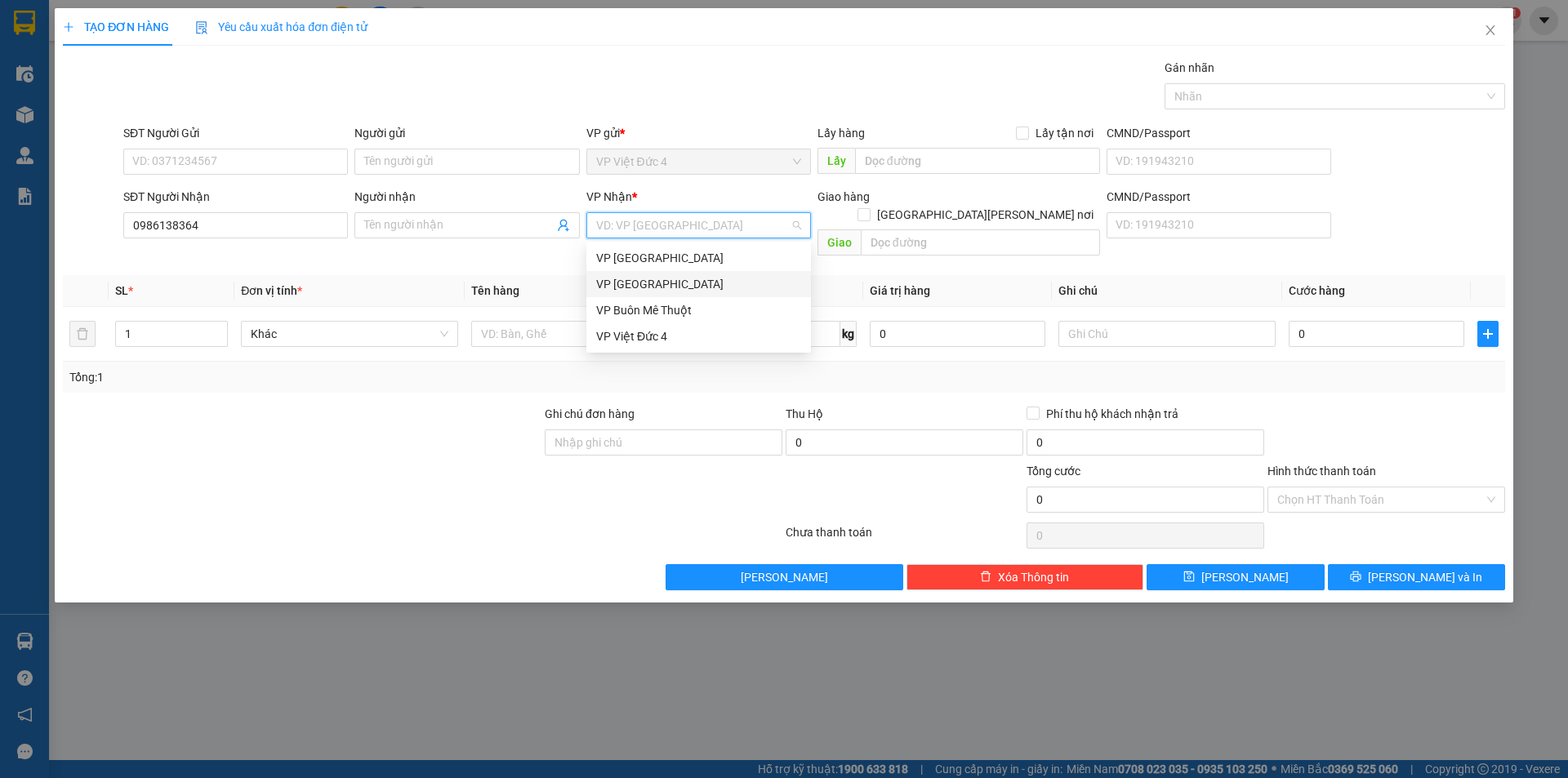
click at [632, 280] on div "VP [GEOGRAPHIC_DATA]" at bounding box center [698, 284] width 205 height 18
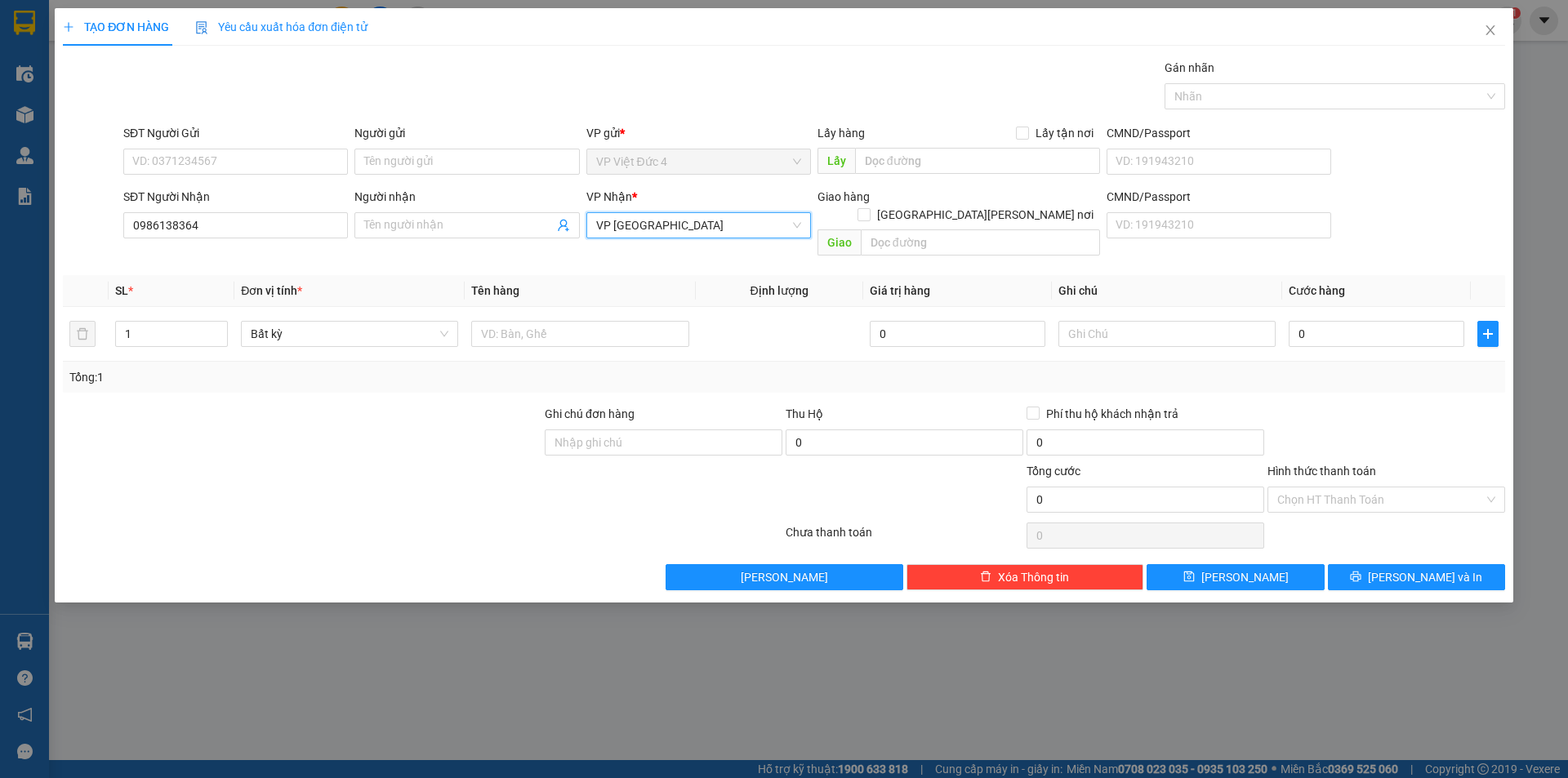
click at [621, 223] on span "VP [GEOGRAPHIC_DATA]" at bounding box center [698, 225] width 205 height 24
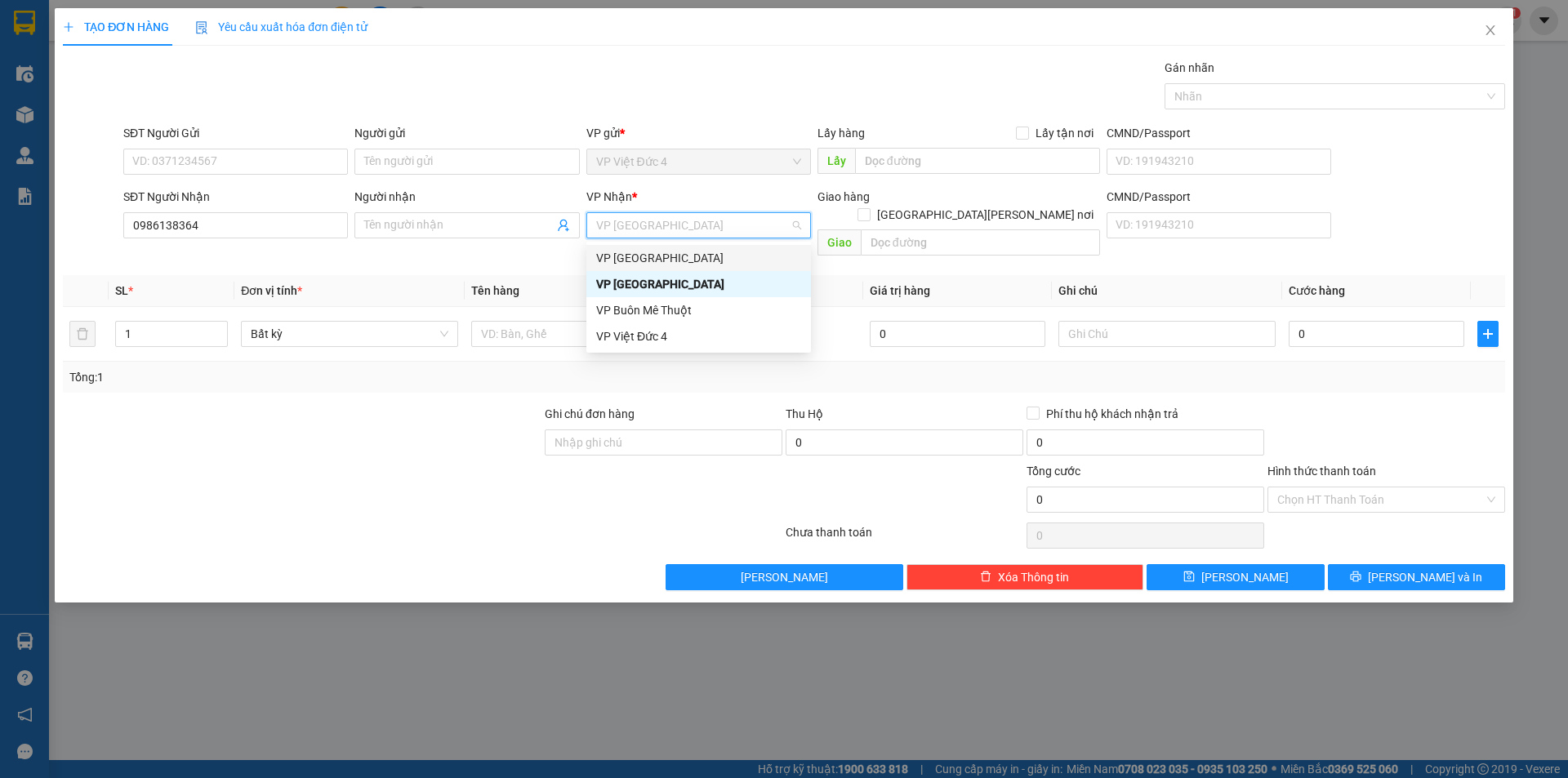
click at [622, 252] on div "VP [GEOGRAPHIC_DATA]" at bounding box center [698, 258] width 205 height 18
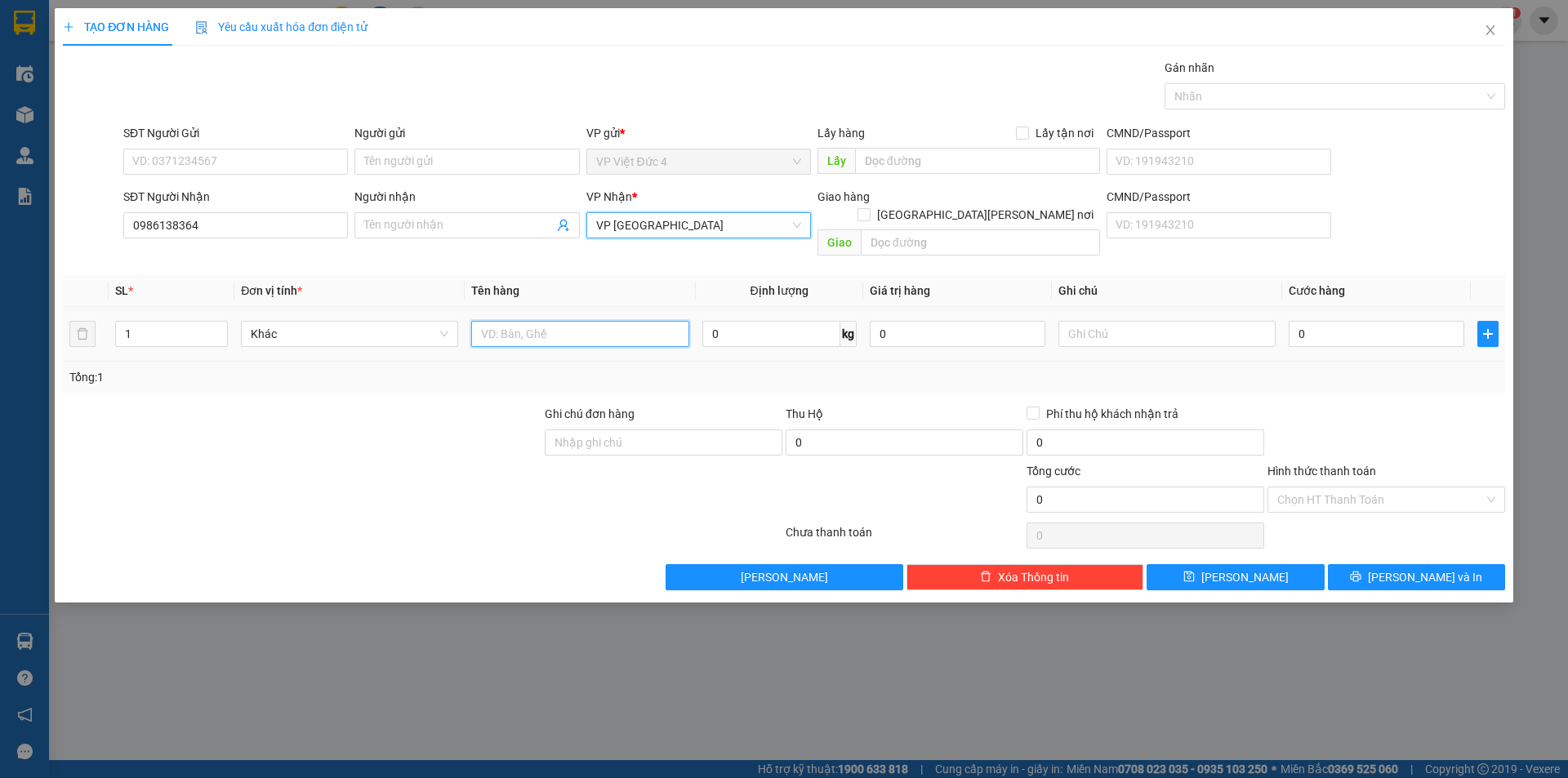
click at [633, 321] on input "text" at bounding box center [579, 333] width 217 height 26
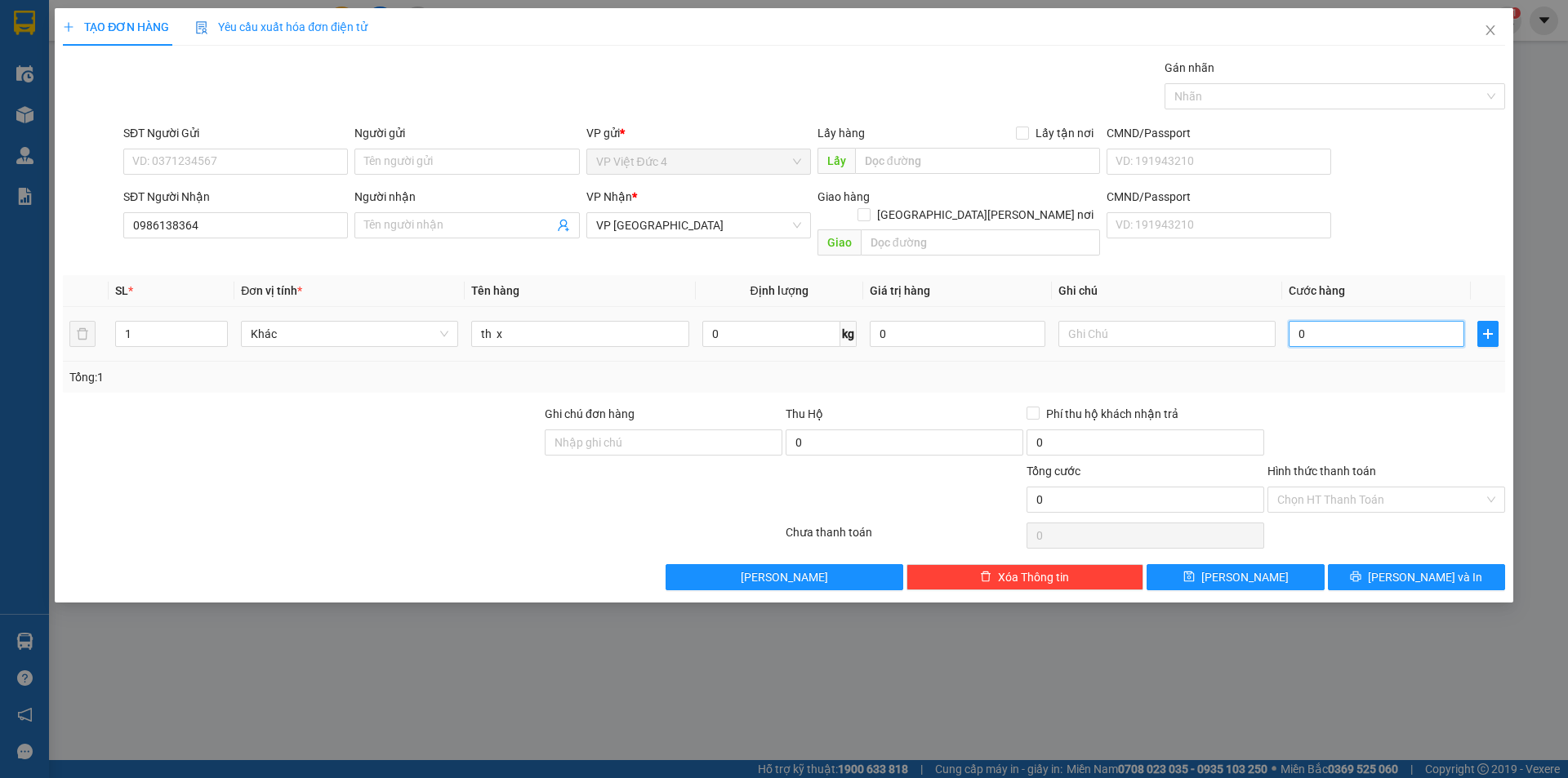
click at [1439, 321] on input "0" at bounding box center [1376, 333] width 176 height 26
click at [1323, 488] on input "Hình thức thanh toán" at bounding box center [1380, 499] width 206 height 24
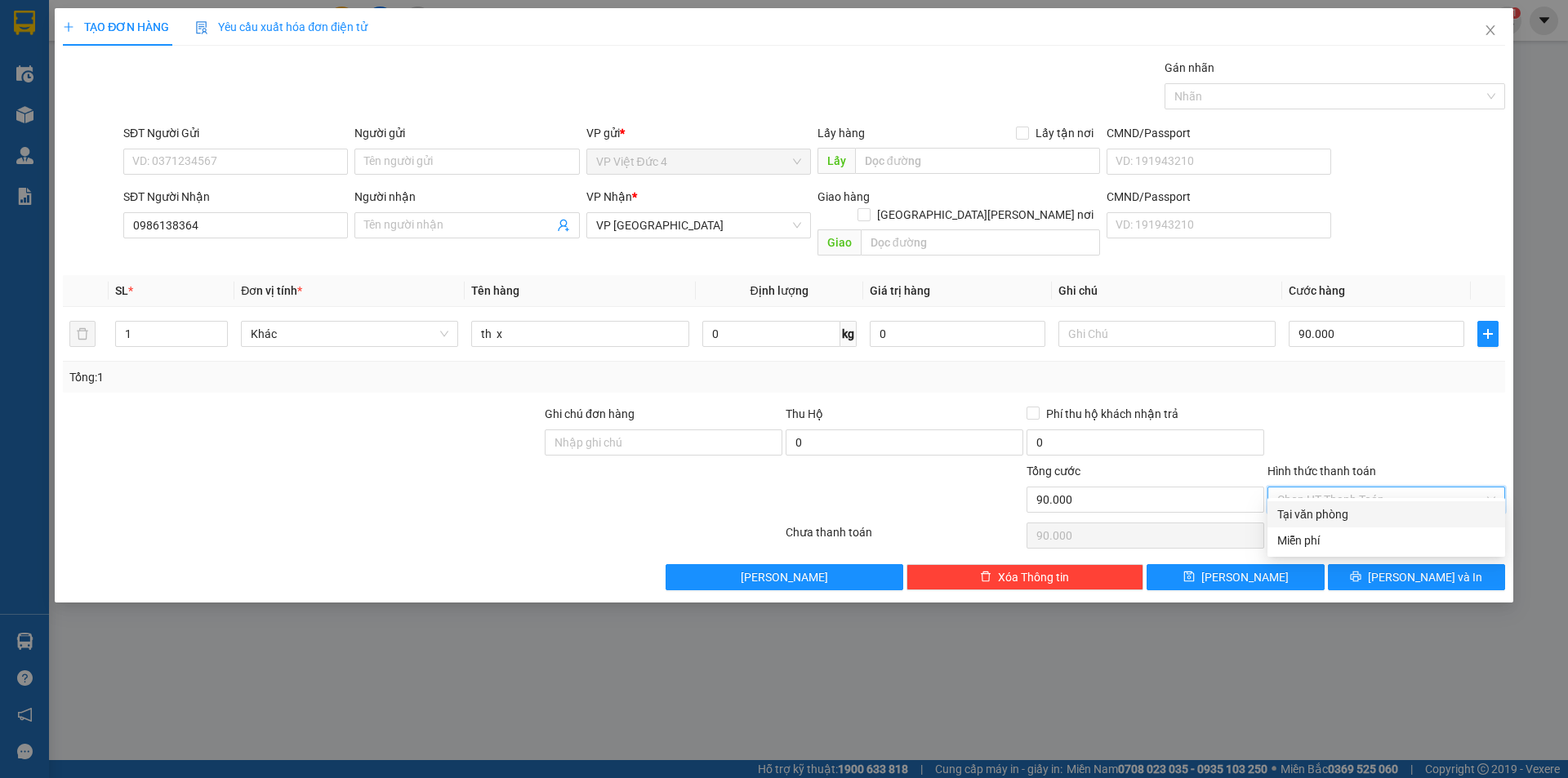
drag, startPoint x: 1319, startPoint y: 509, endPoint x: 1294, endPoint y: 565, distance: 61.3
click at [1319, 511] on div "Tại văn phòng" at bounding box center [1387, 514] width 218 height 18
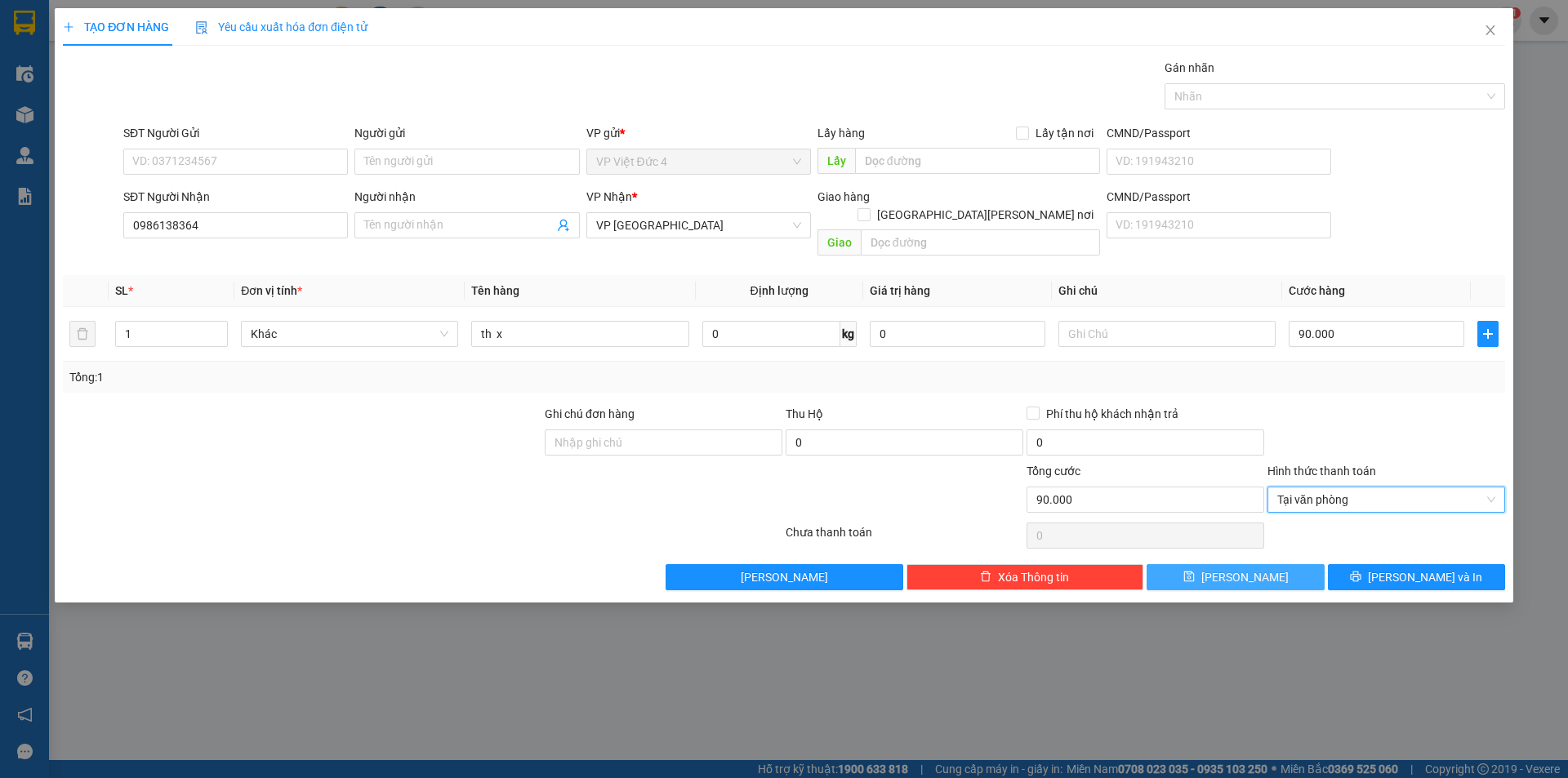
click at [1243, 568] on span "[PERSON_NAME]" at bounding box center [1245, 577] width 88 height 18
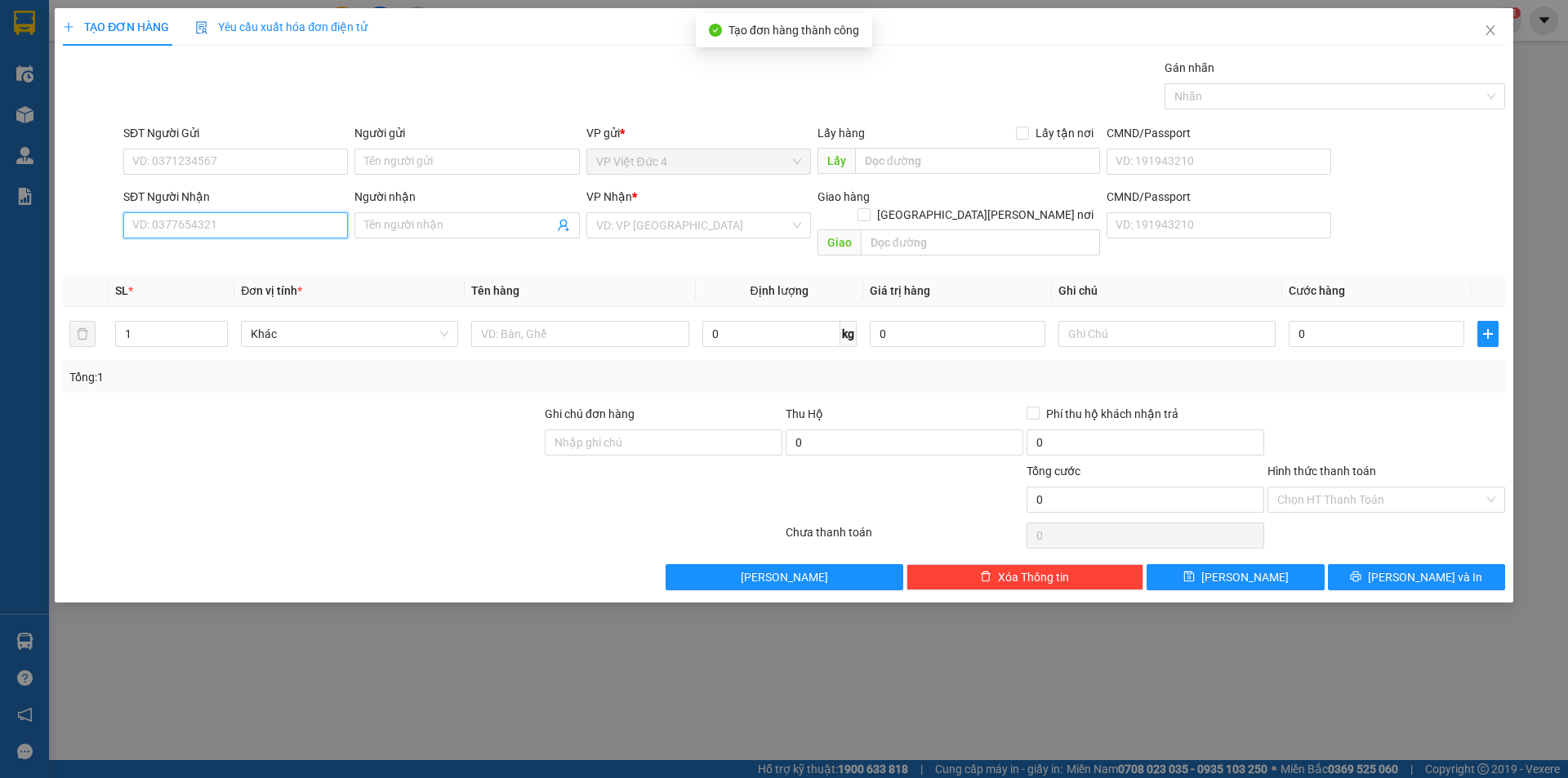
click at [281, 222] on input "SĐT Người Nhận" at bounding box center [235, 225] width 224 height 26
click at [690, 222] on input "search" at bounding box center [692, 225] width 194 height 24
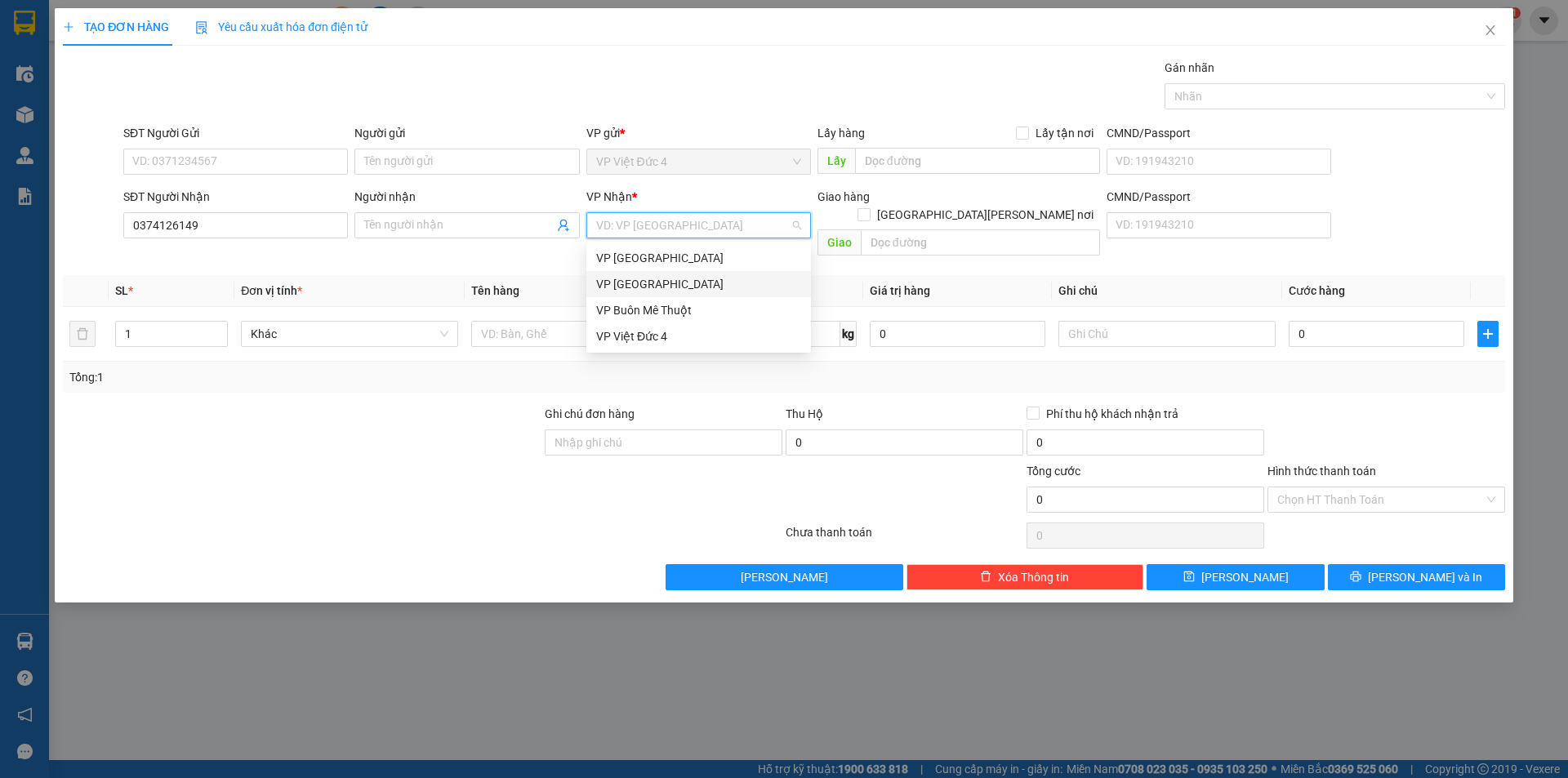
click at [633, 283] on div "VP [GEOGRAPHIC_DATA]" at bounding box center [698, 284] width 205 height 18
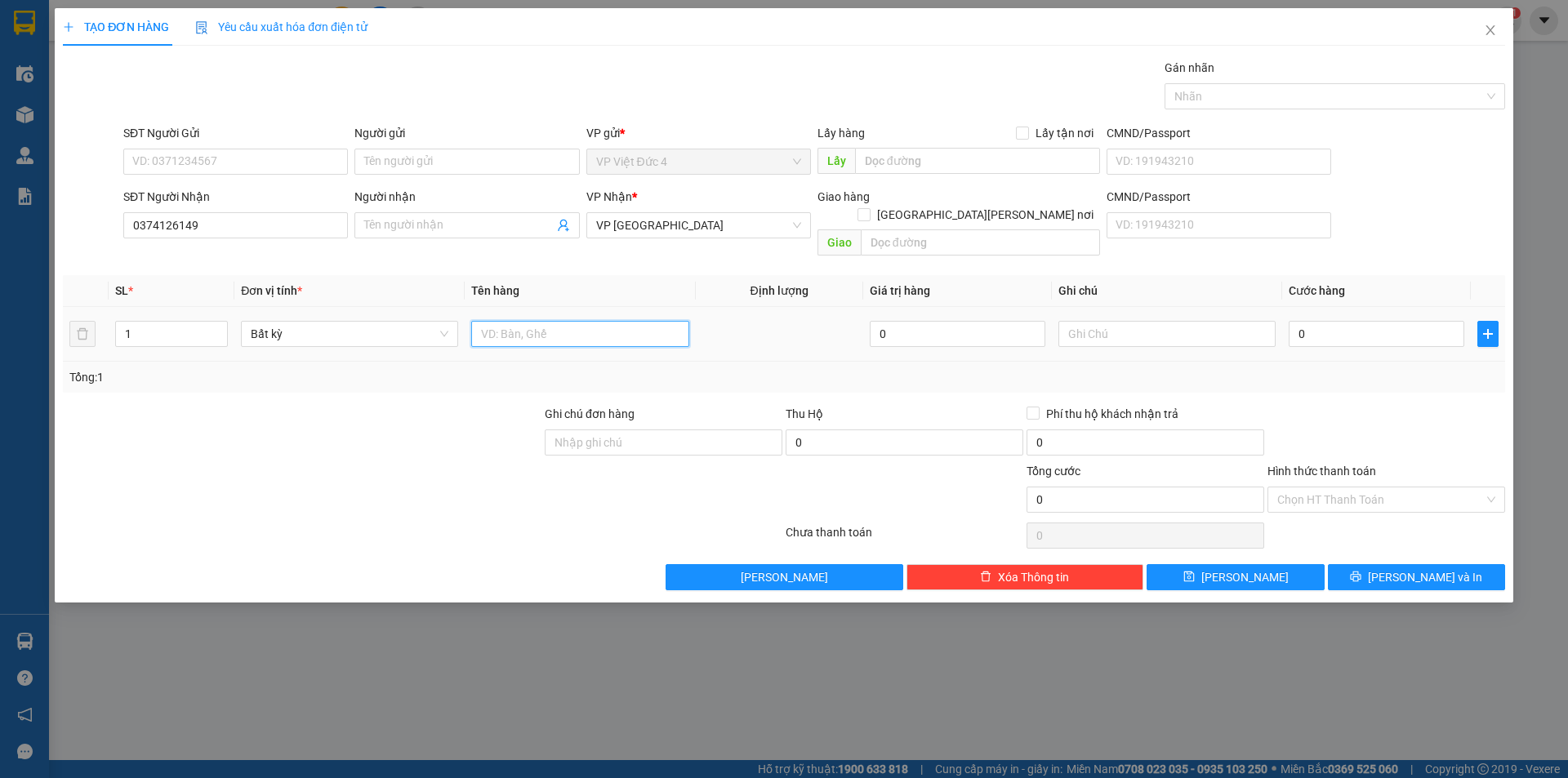
click at [587, 321] on input "text" at bounding box center [579, 333] width 217 height 26
click at [1427, 321] on input "0" at bounding box center [1376, 333] width 176 height 26
drag, startPoint x: 1306, startPoint y: 473, endPoint x: 1308, endPoint y: 496, distance: 23.1
click at [1308, 488] on input "Hình thức thanh toán" at bounding box center [1380, 499] width 206 height 24
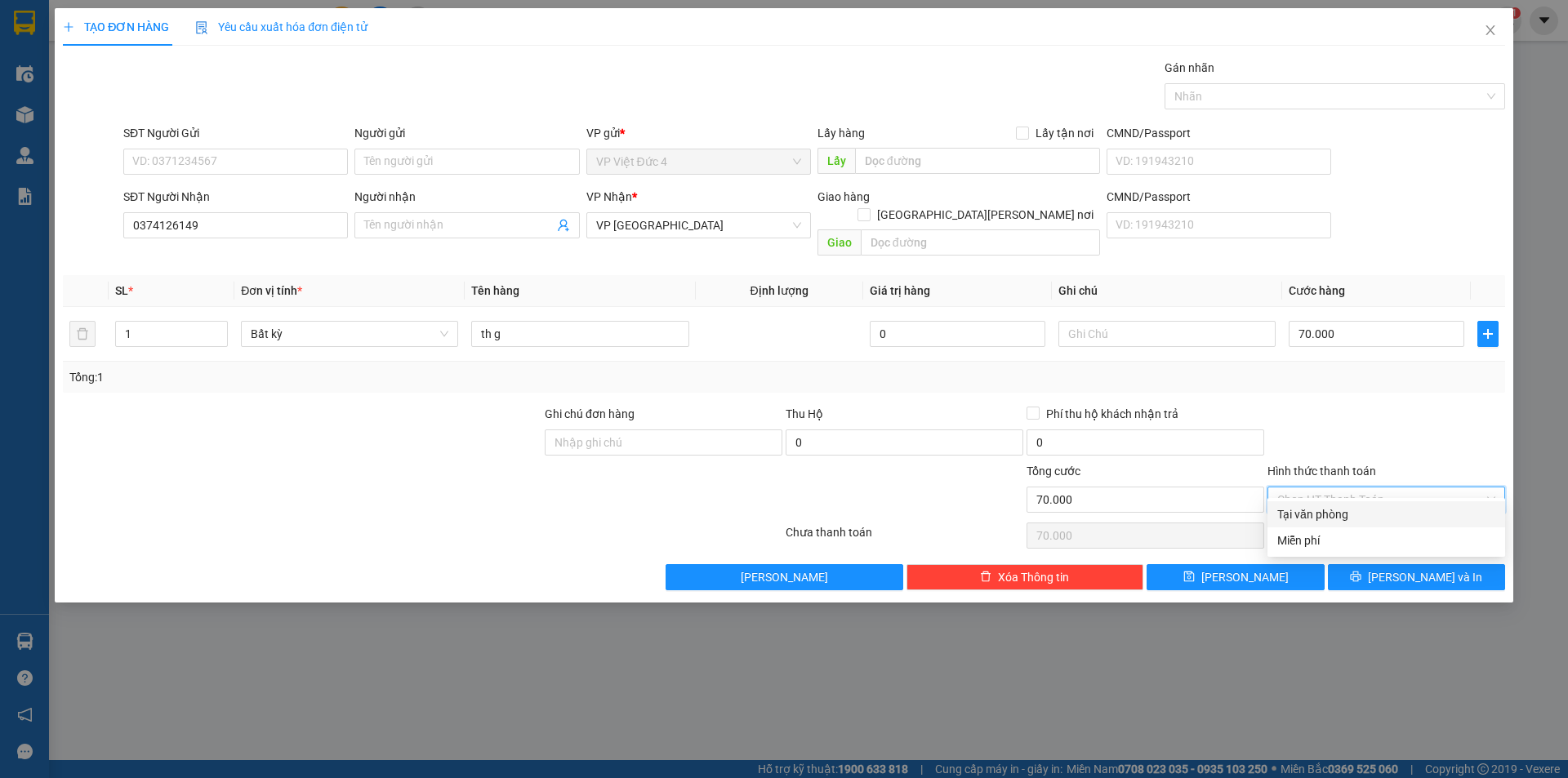
drag, startPoint x: 1311, startPoint y: 509, endPoint x: 1264, endPoint y: 538, distance: 55.2
click at [1309, 509] on div "Tại văn phòng" at bounding box center [1387, 514] width 218 height 18
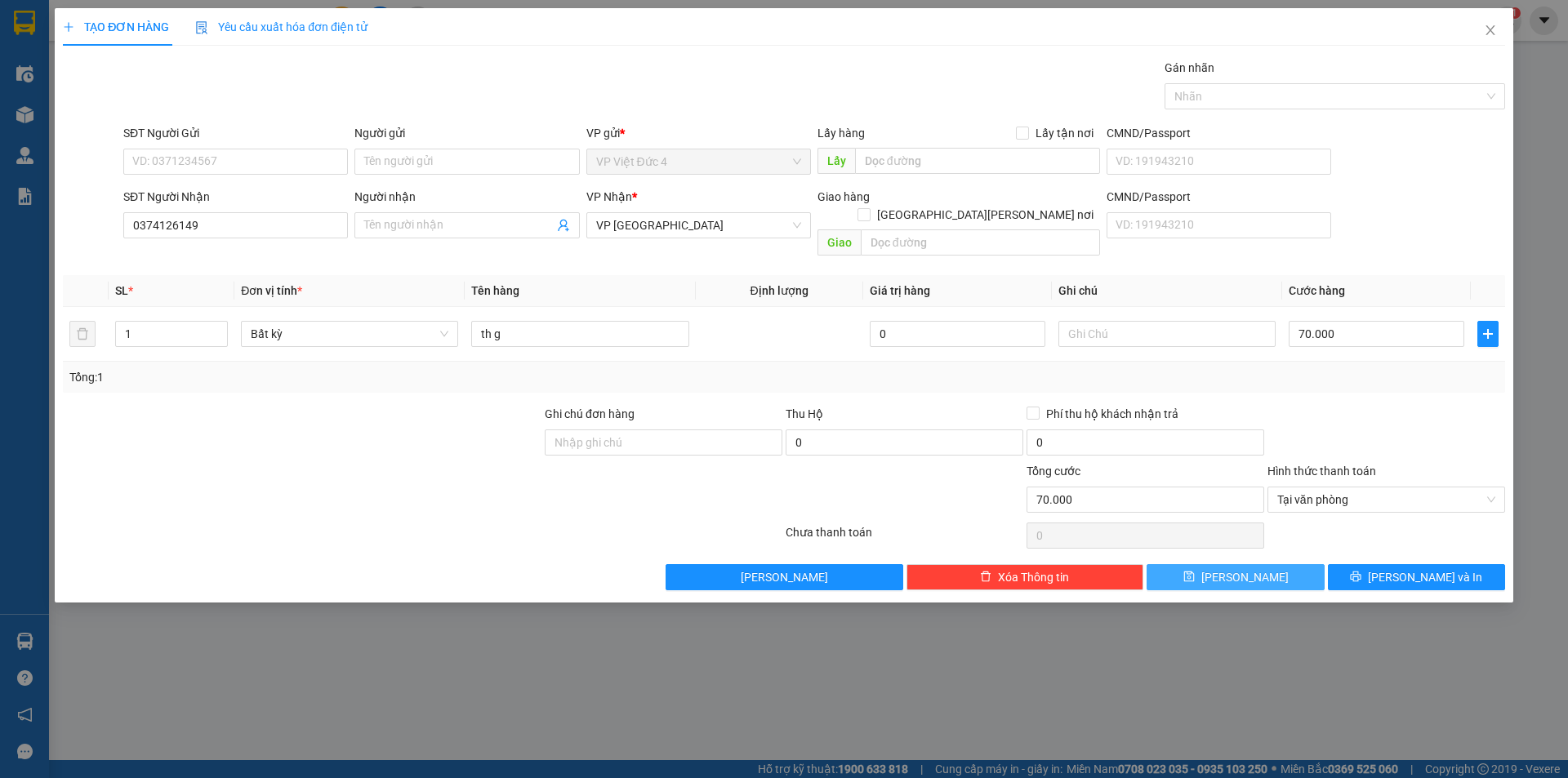
click at [1249, 568] on span "[PERSON_NAME]" at bounding box center [1245, 577] width 88 height 18
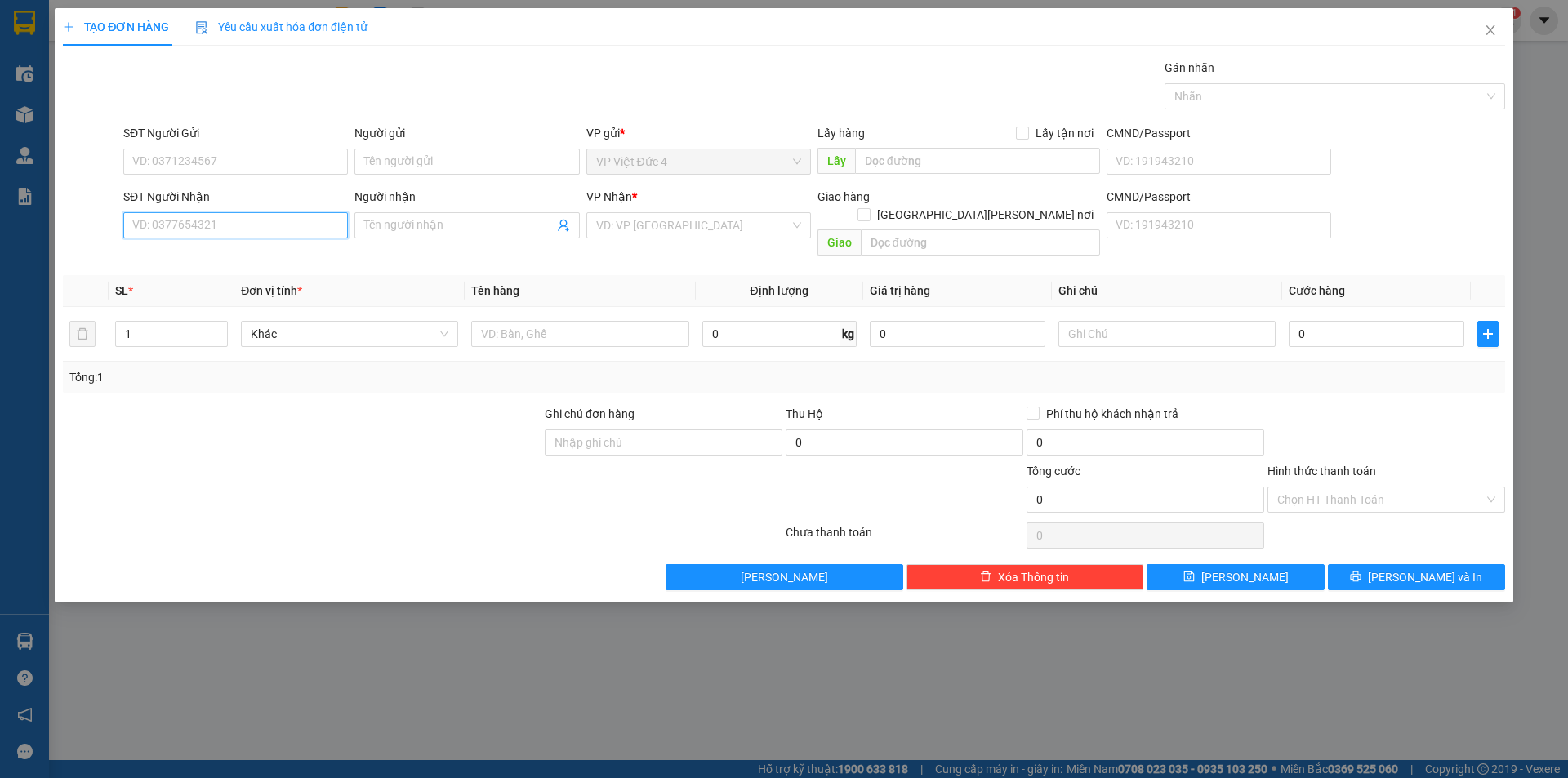
click at [319, 227] on input "SĐT Người Nhận" at bounding box center [235, 225] width 224 height 26
click at [699, 224] on input "search" at bounding box center [692, 225] width 194 height 24
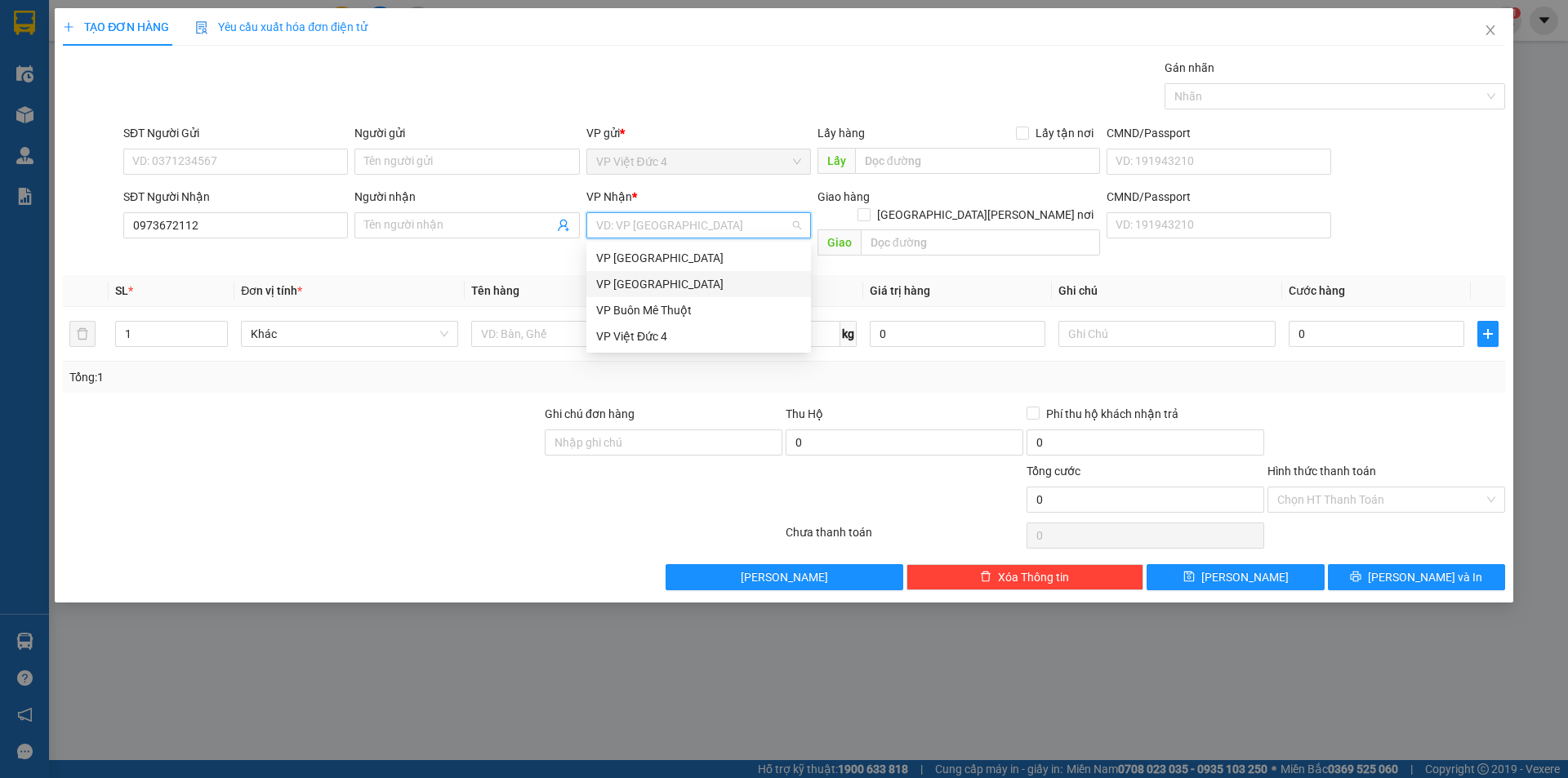
click at [619, 280] on div "VP [GEOGRAPHIC_DATA]" at bounding box center [698, 284] width 205 height 18
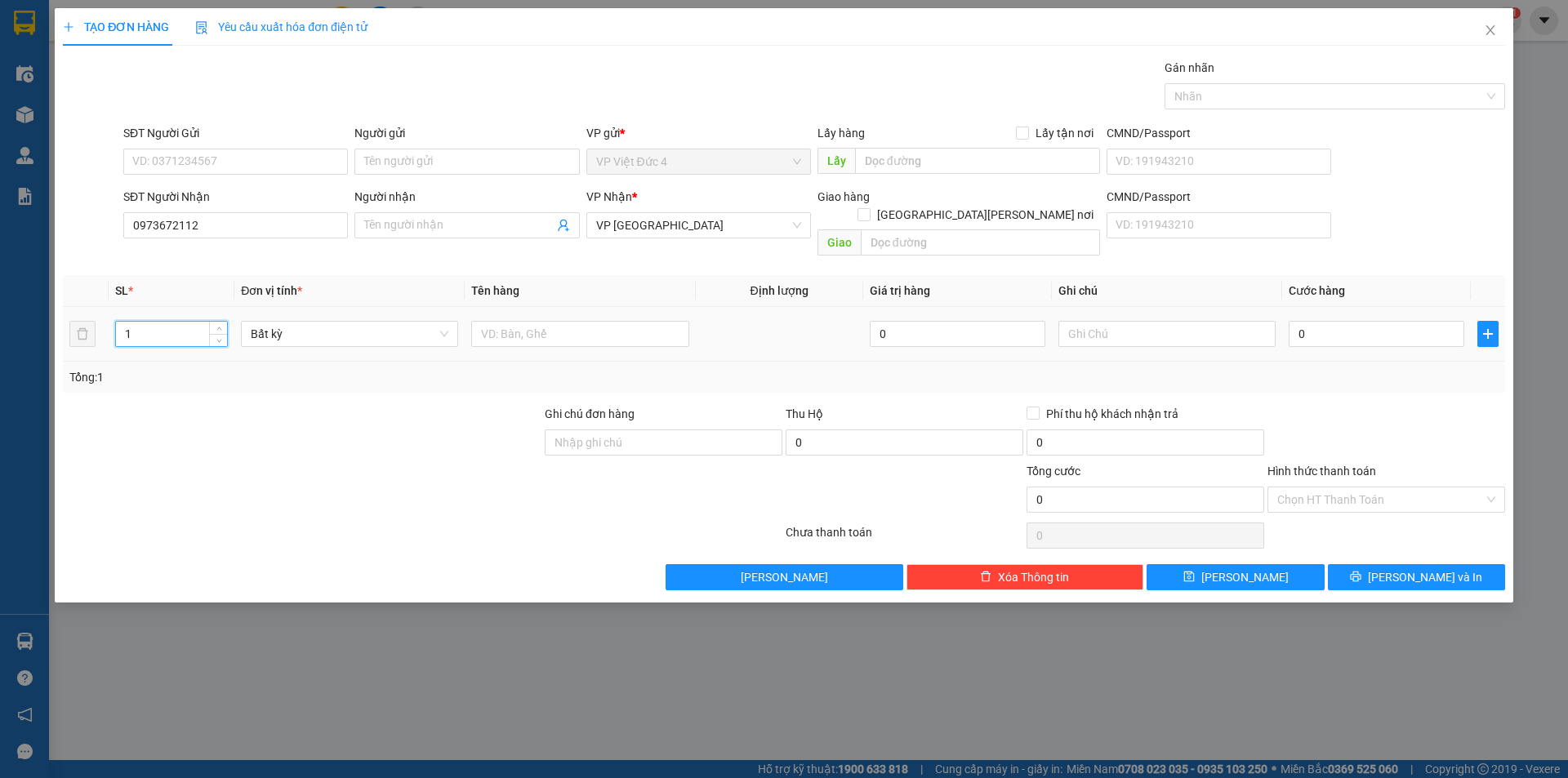
click at [175, 322] on input "1" at bounding box center [172, 333] width 111 height 24
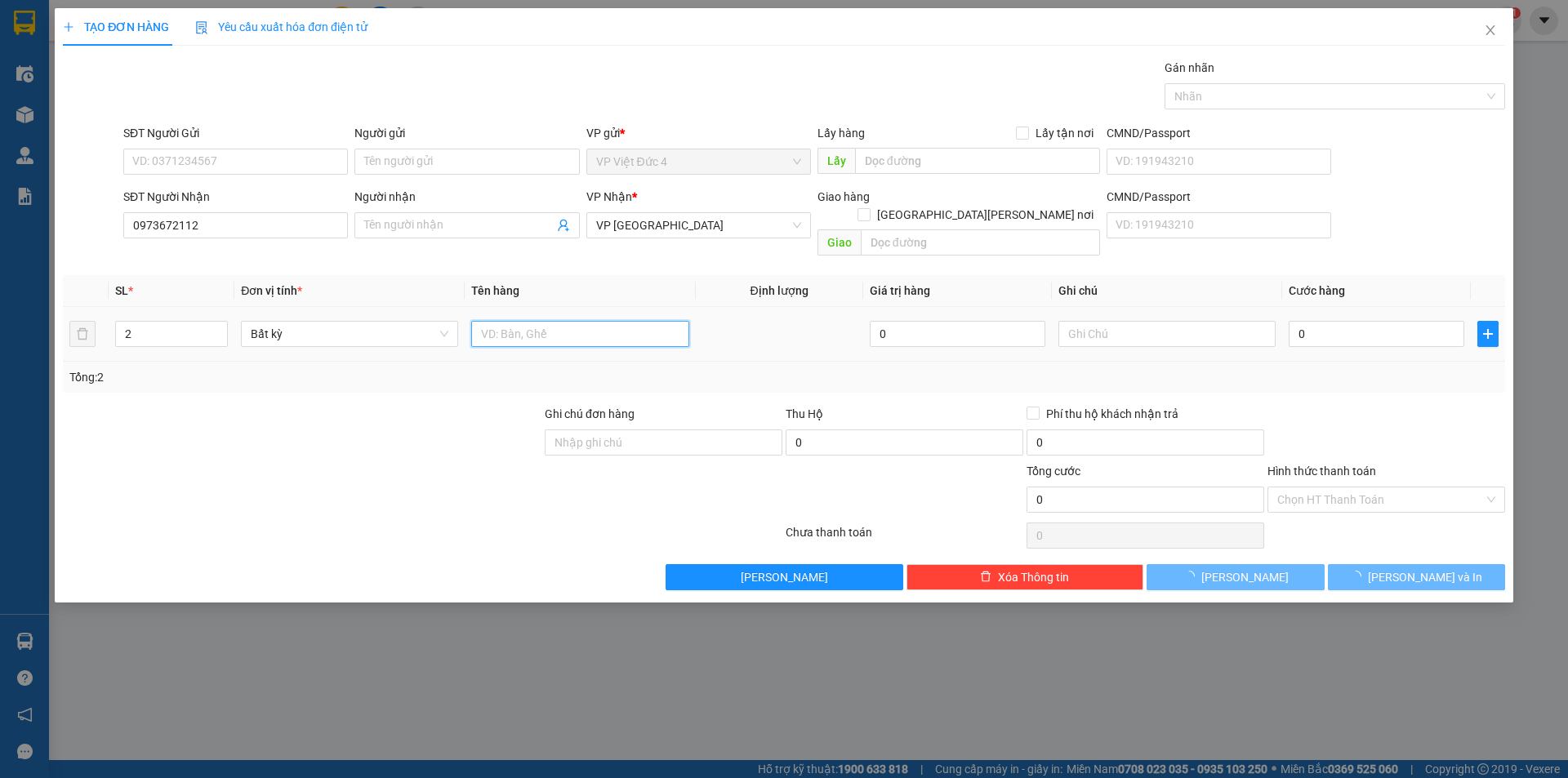
click at [650, 321] on input "text" at bounding box center [579, 333] width 217 height 26
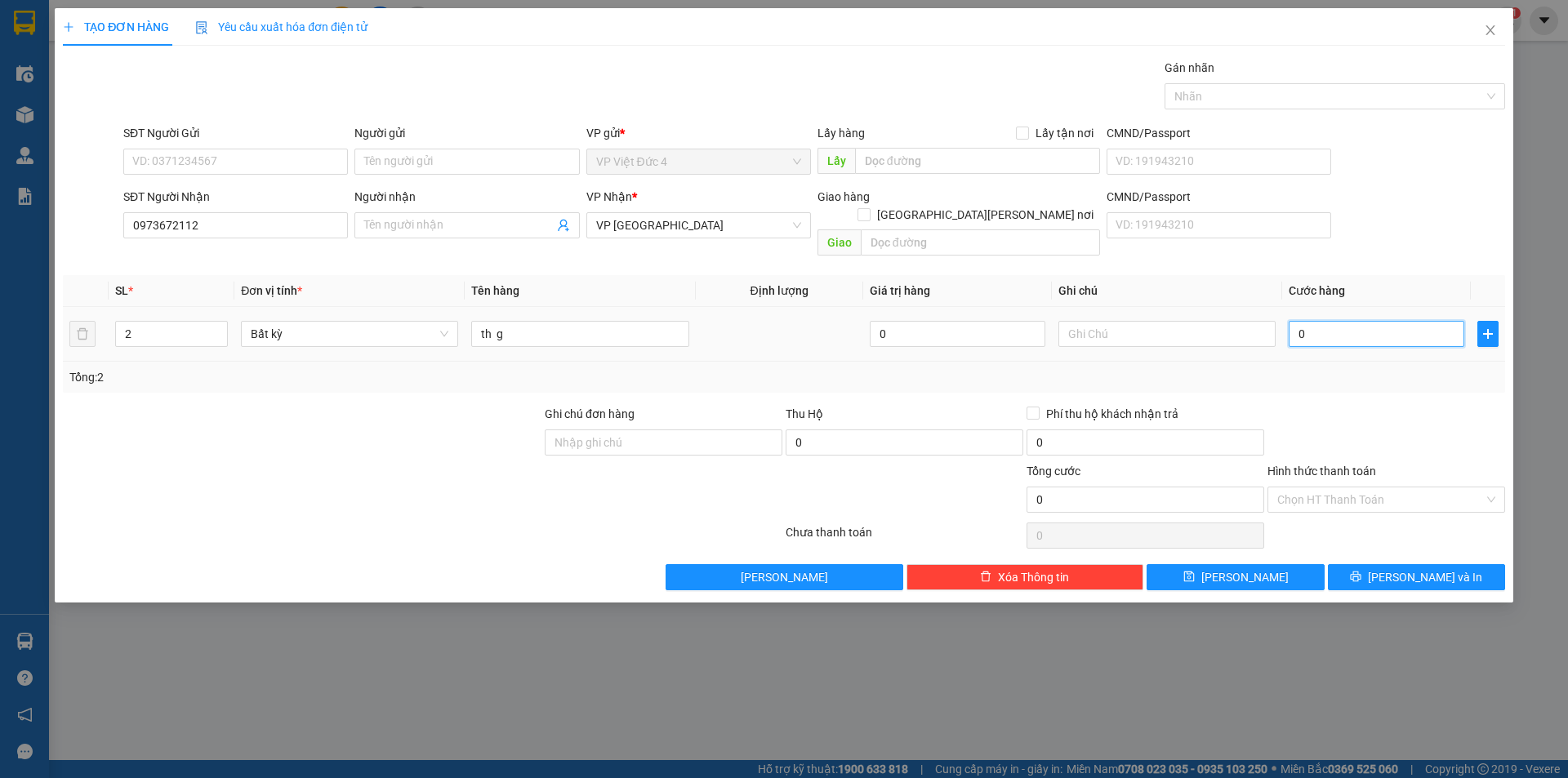
click at [1435, 321] on input "0" at bounding box center [1376, 333] width 176 height 26
click at [1244, 568] on span "[PERSON_NAME]" at bounding box center [1245, 577] width 88 height 18
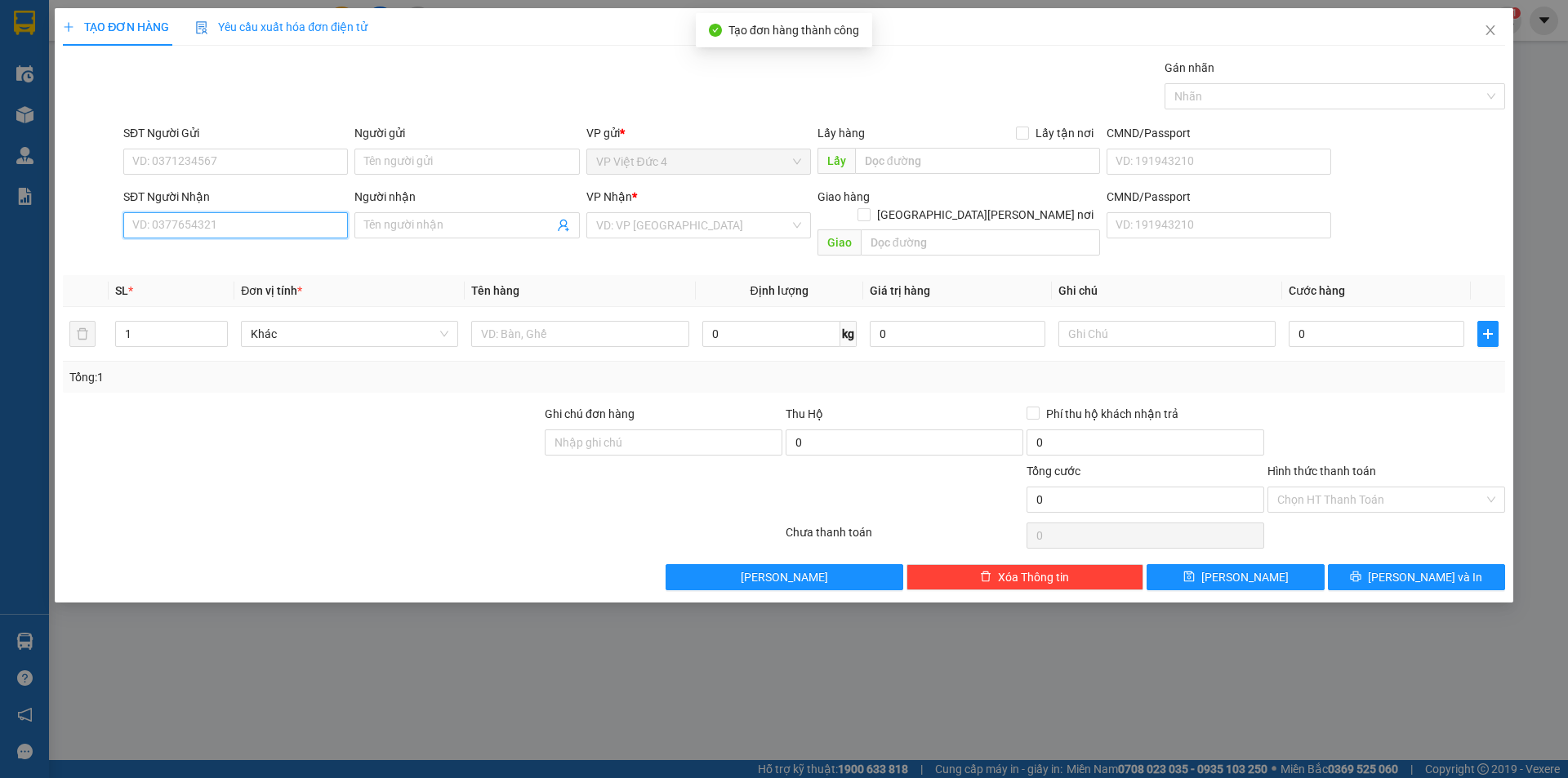
click at [325, 223] on input "SĐT Người Nhận" at bounding box center [235, 225] width 224 height 26
click at [676, 219] on input "search" at bounding box center [692, 225] width 194 height 24
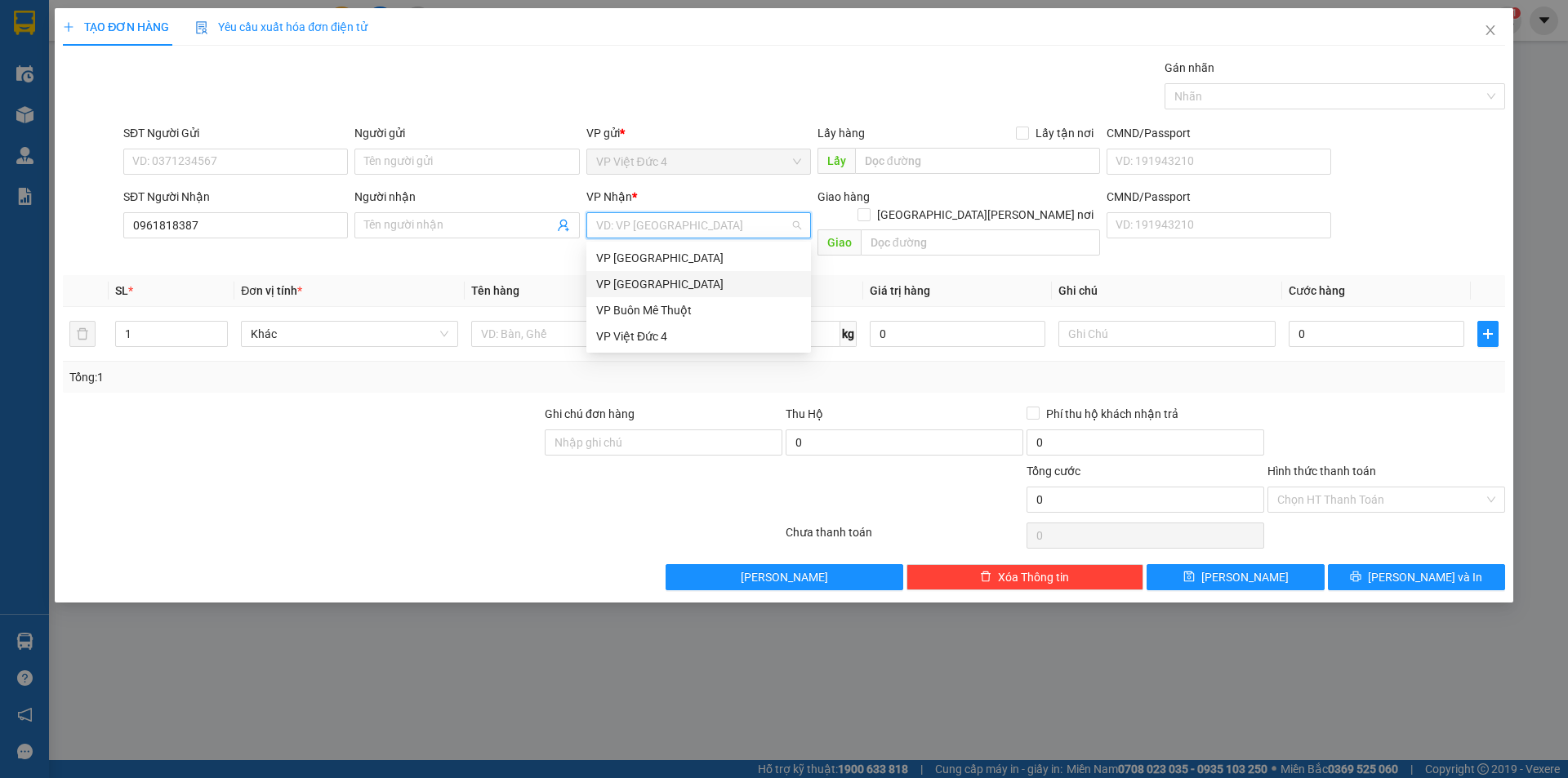
click at [621, 280] on div "VP [GEOGRAPHIC_DATA]" at bounding box center [698, 284] width 205 height 18
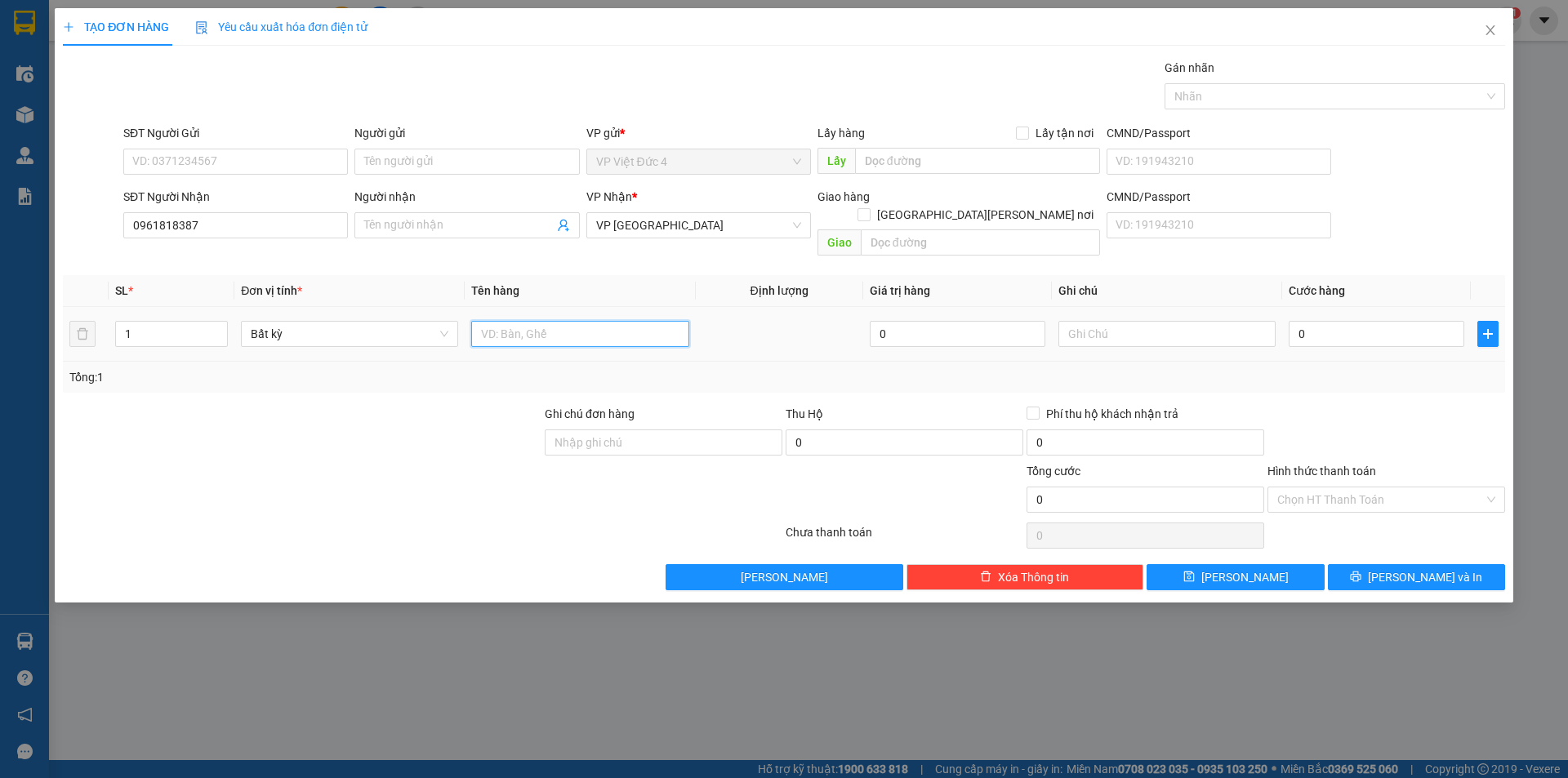
click at [612, 321] on input "text" at bounding box center [579, 333] width 217 height 26
click at [1413, 321] on input "0" at bounding box center [1376, 333] width 176 height 26
drag, startPoint x: 1315, startPoint y: 471, endPoint x: 1315, endPoint y: 500, distance: 29.0
click at [1315, 488] on input "Hình thức thanh toán" at bounding box center [1380, 499] width 206 height 24
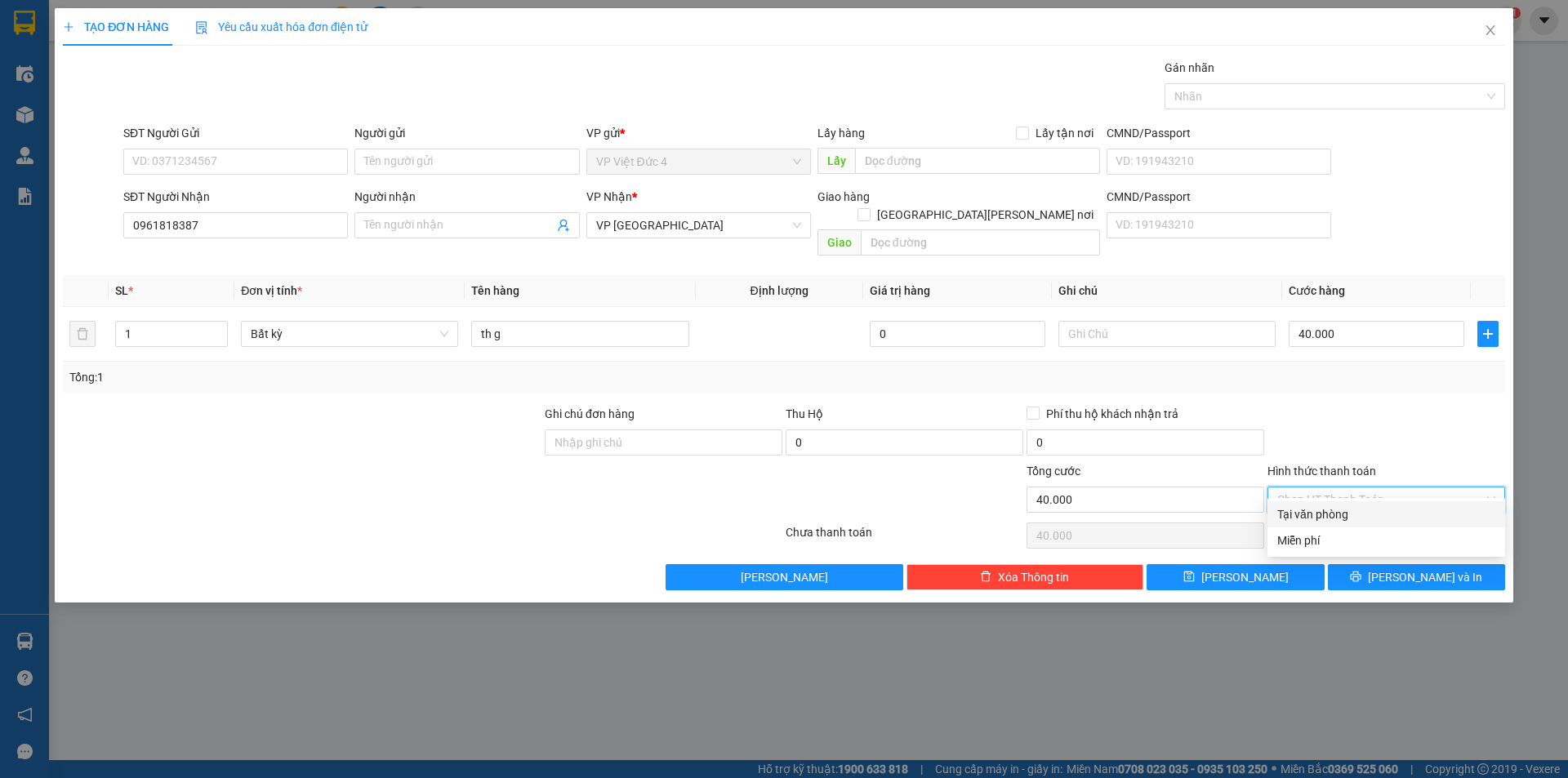
click at [1309, 502] on div "Tại văn phòng" at bounding box center [1387, 514] width 238 height 26
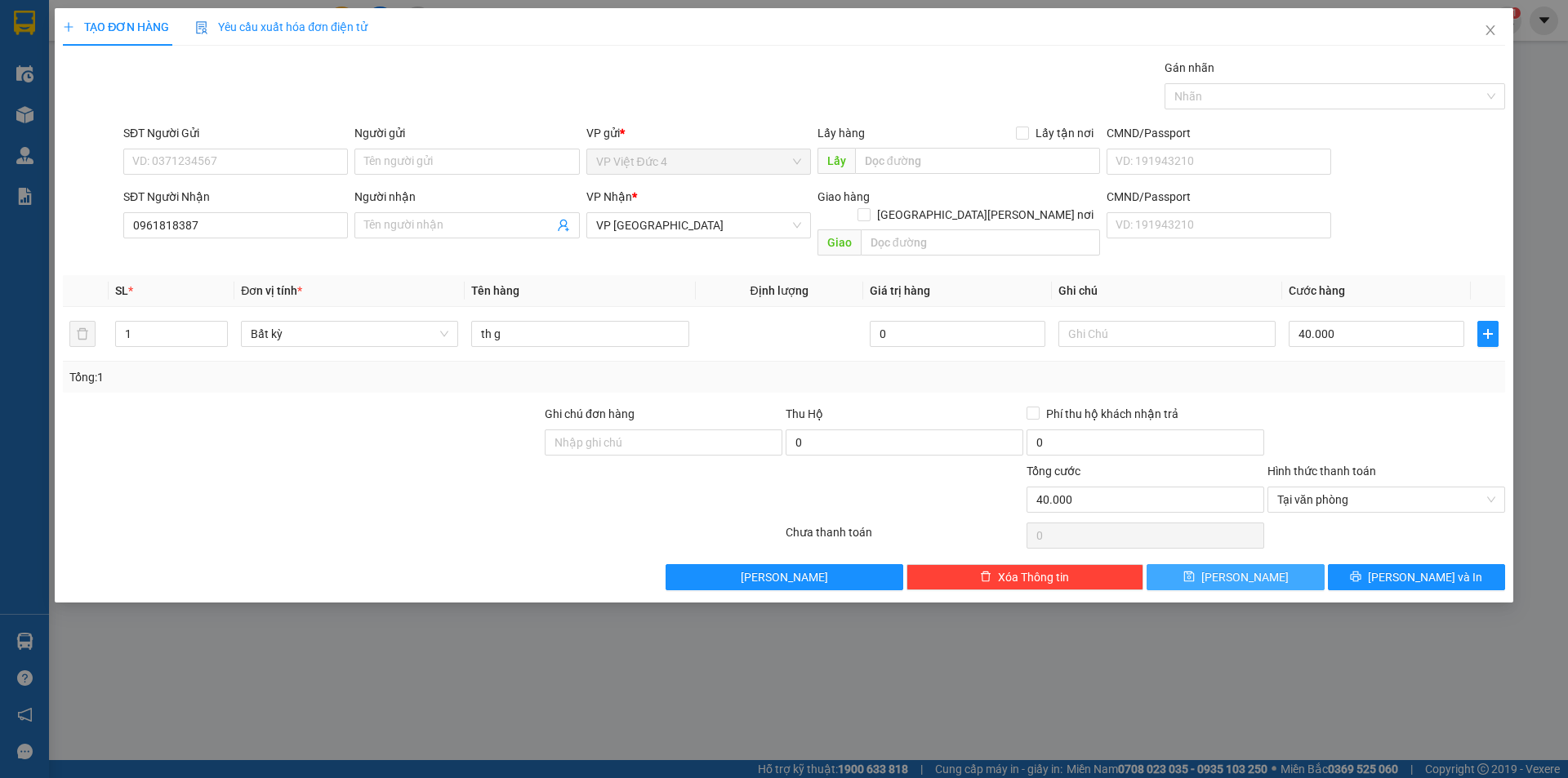
click at [1241, 568] on span "[PERSON_NAME]" at bounding box center [1245, 577] width 88 height 18
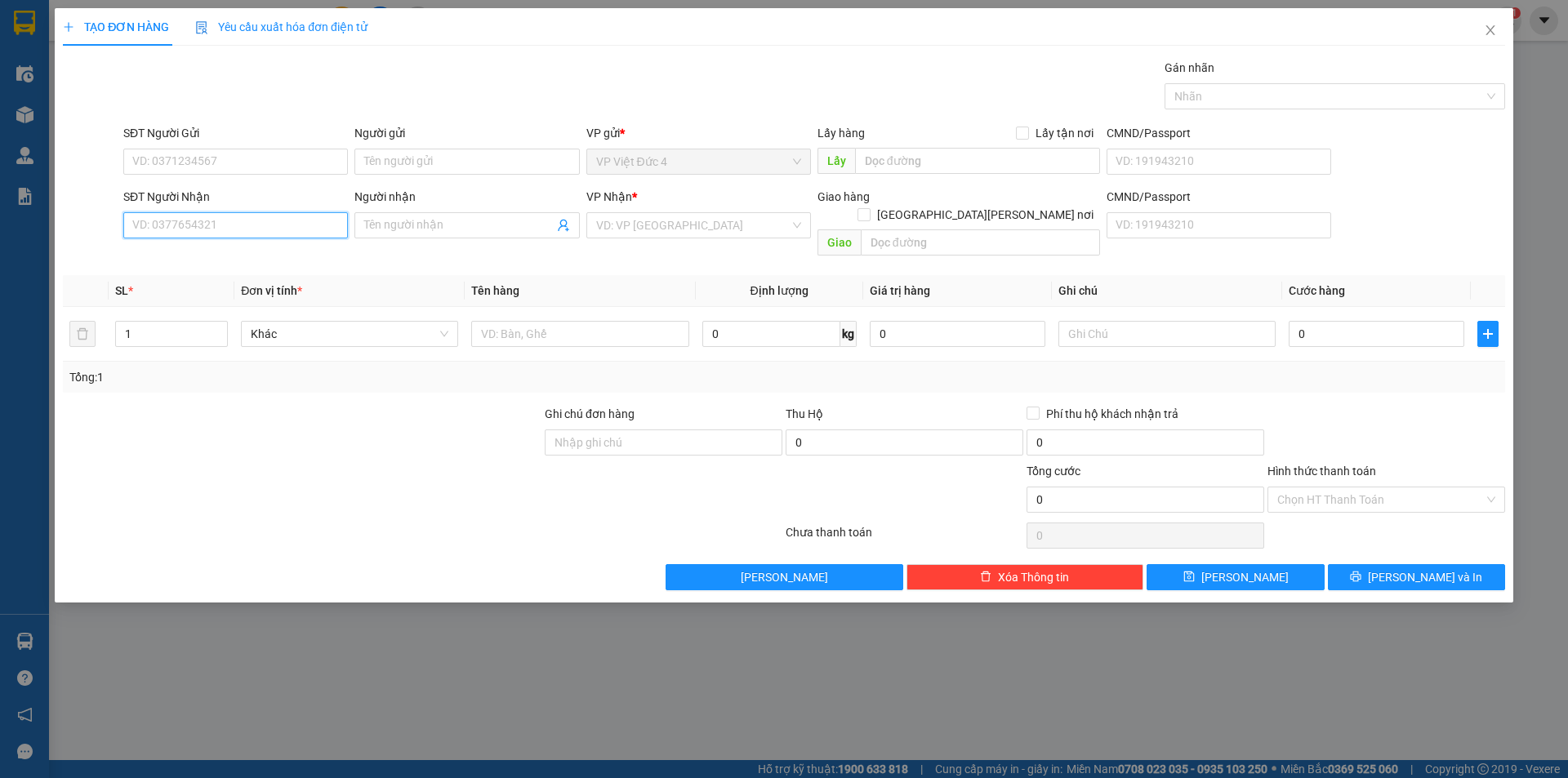
click at [315, 225] on input "SĐT Người Nhận" at bounding box center [235, 225] width 224 height 26
click at [691, 224] on input "search" at bounding box center [692, 225] width 194 height 24
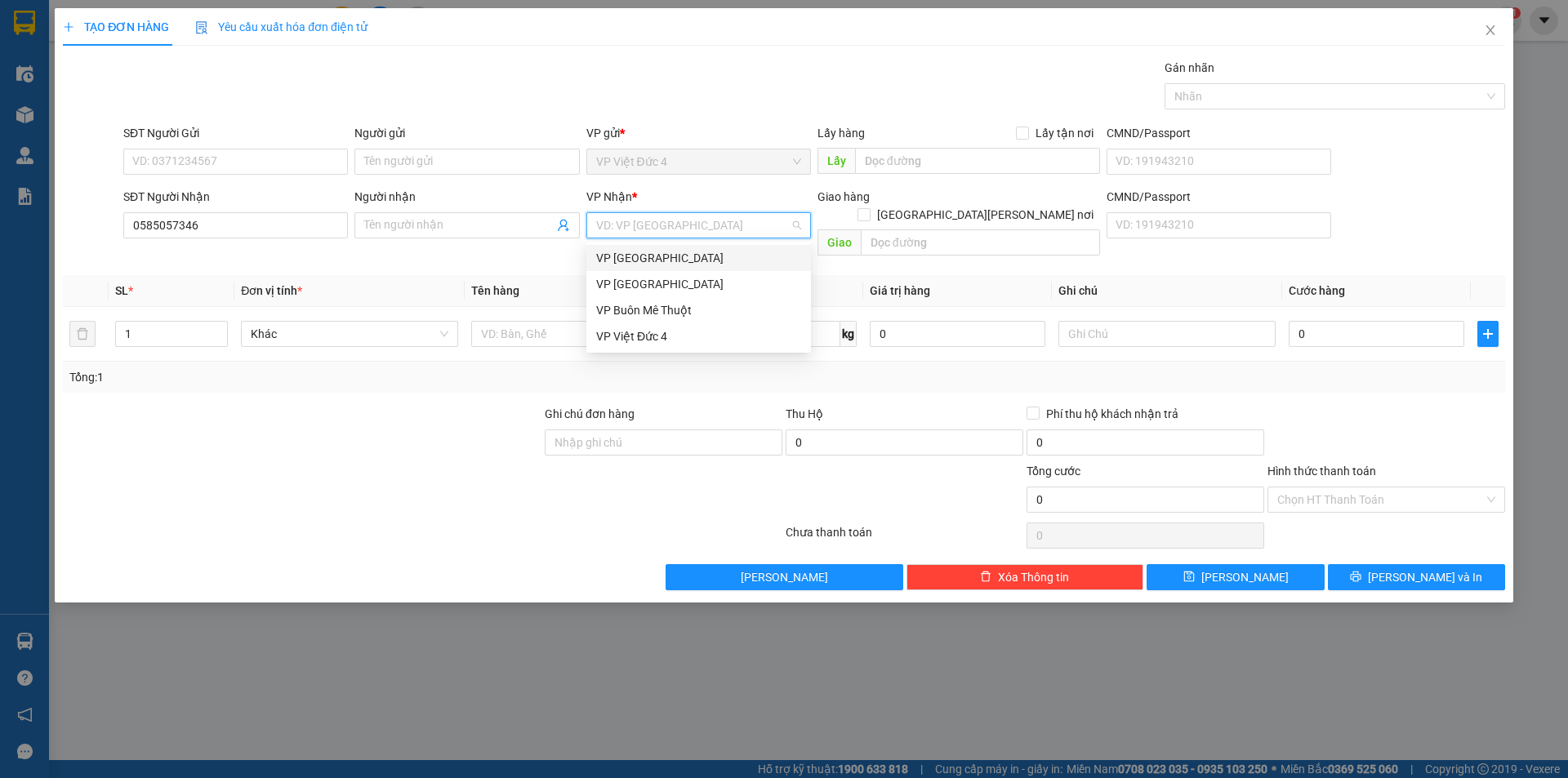
click at [623, 251] on div "VP [GEOGRAPHIC_DATA]" at bounding box center [698, 258] width 205 height 18
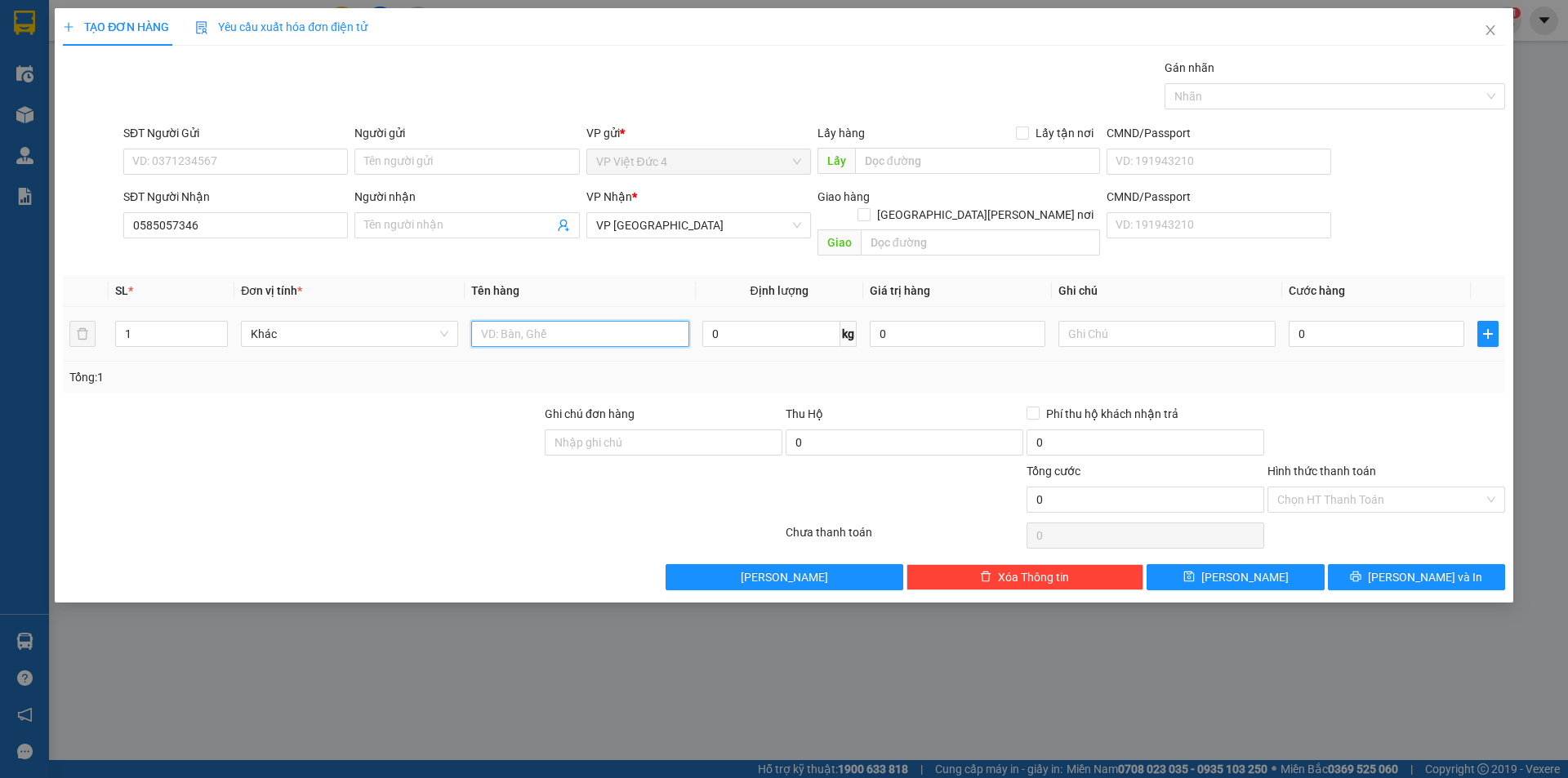
click at [647, 321] on input "text" at bounding box center [579, 333] width 217 height 26
click at [1385, 321] on input "0" at bounding box center [1376, 333] width 176 height 26
drag, startPoint x: 1316, startPoint y: 473, endPoint x: 1317, endPoint y: 489, distance: 16.0
click at [1319, 488] on input "Hình thức thanh toán" at bounding box center [1380, 499] width 206 height 24
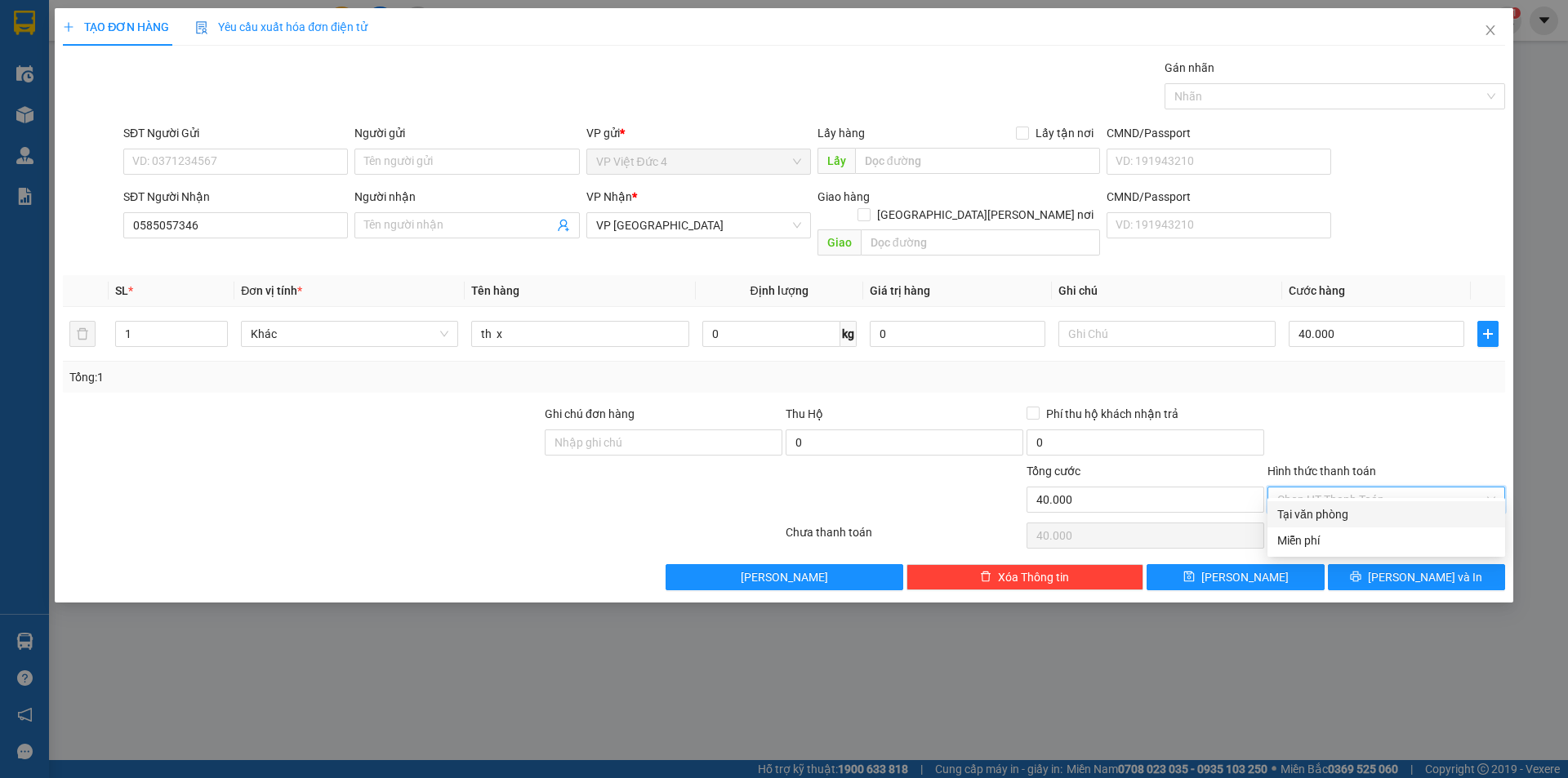
drag, startPoint x: 1309, startPoint y: 511, endPoint x: 1280, endPoint y: 536, distance: 38.3
click at [1291, 523] on div "Tại văn phòng" at bounding box center [1387, 514] width 238 height 26
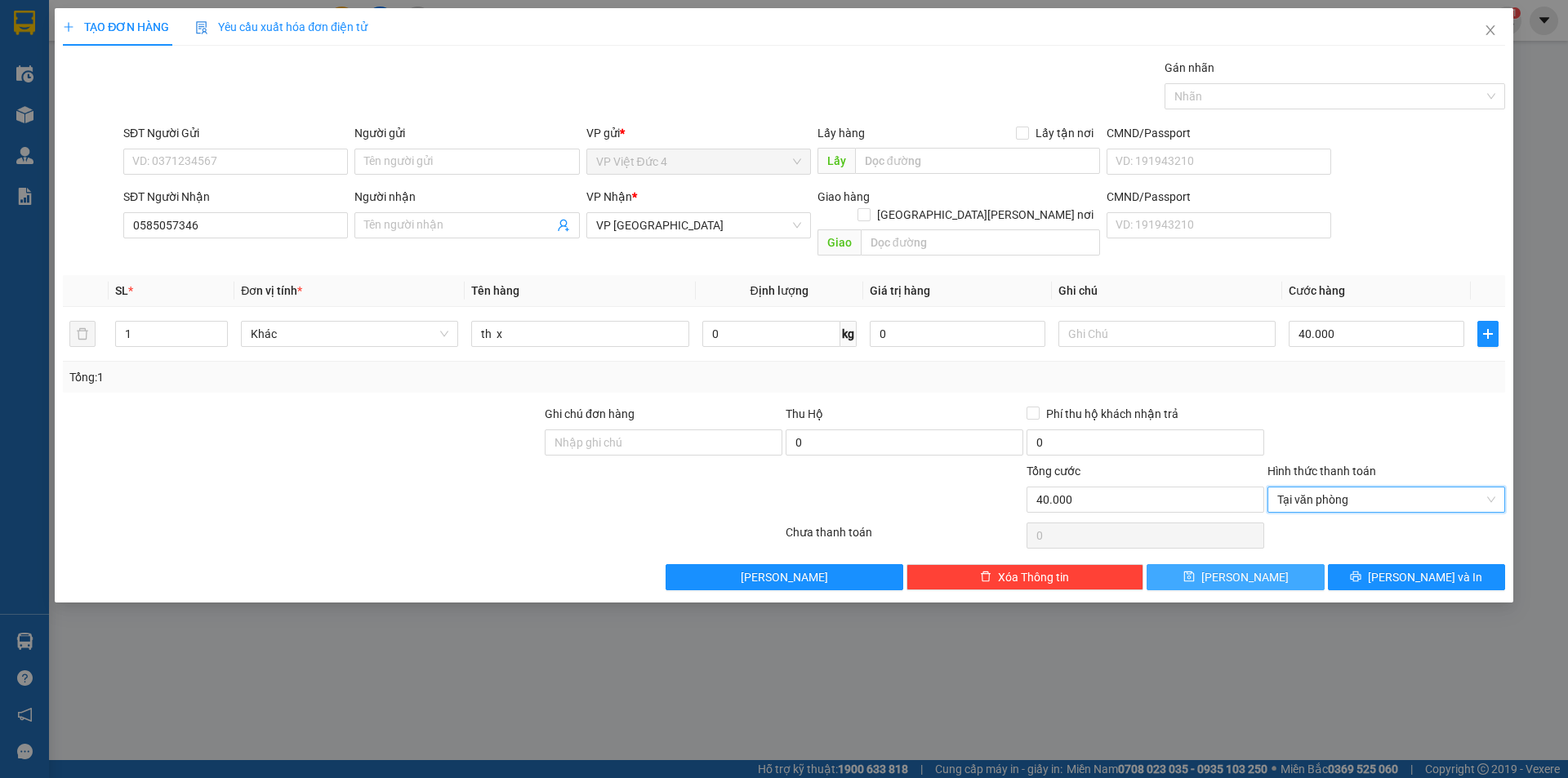
click at [1240, 568] on span "[PERSON_NAME]" at bounding box center [1245, 577] width 88 height 18
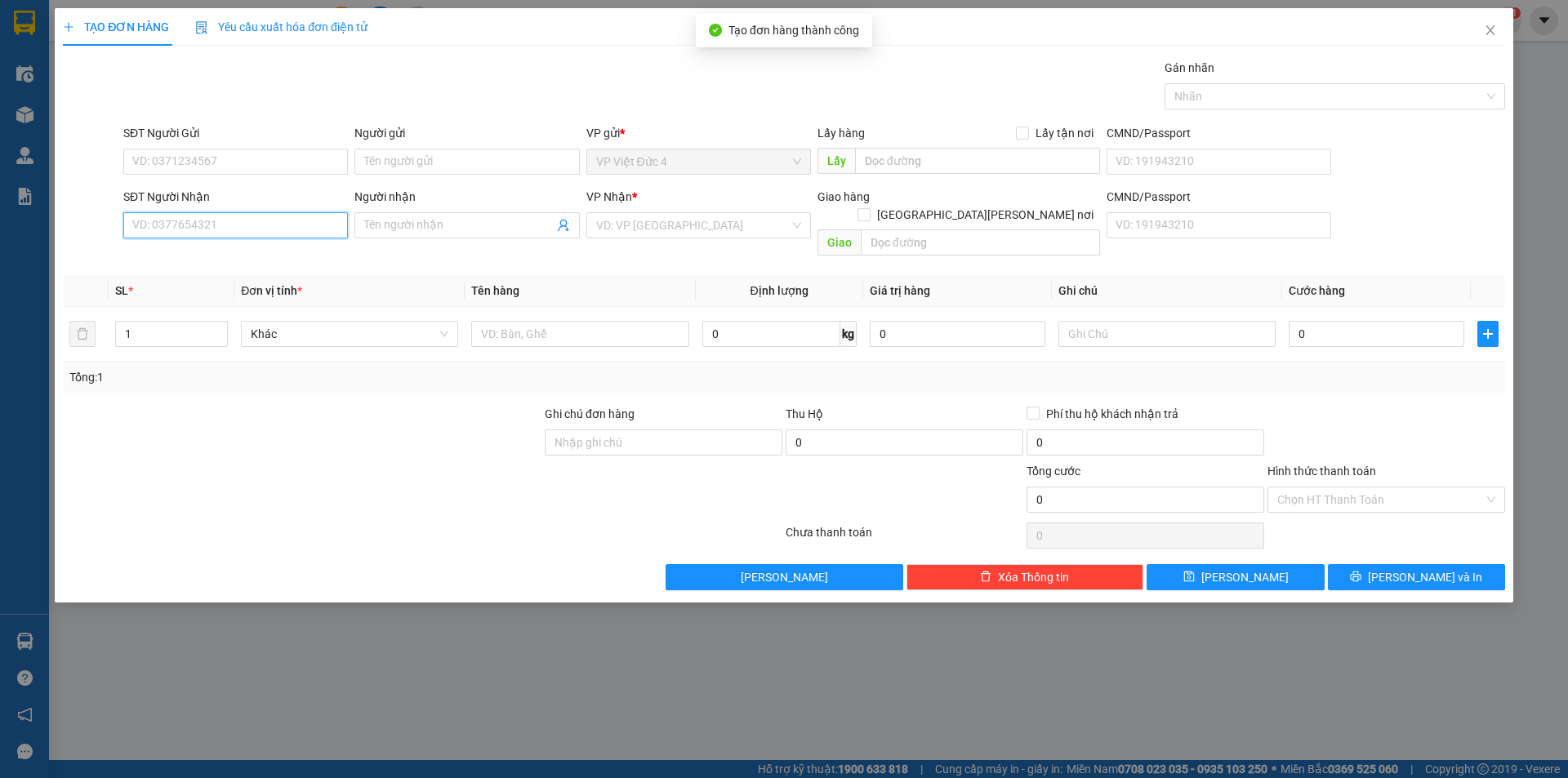
click at [312, 223] on input "SĐT Người Nhận" at bounding box center [235, 225] width 224 height 26
click at [639, 218] on input "search" at bounding box center [692, 225] width 194 height 24
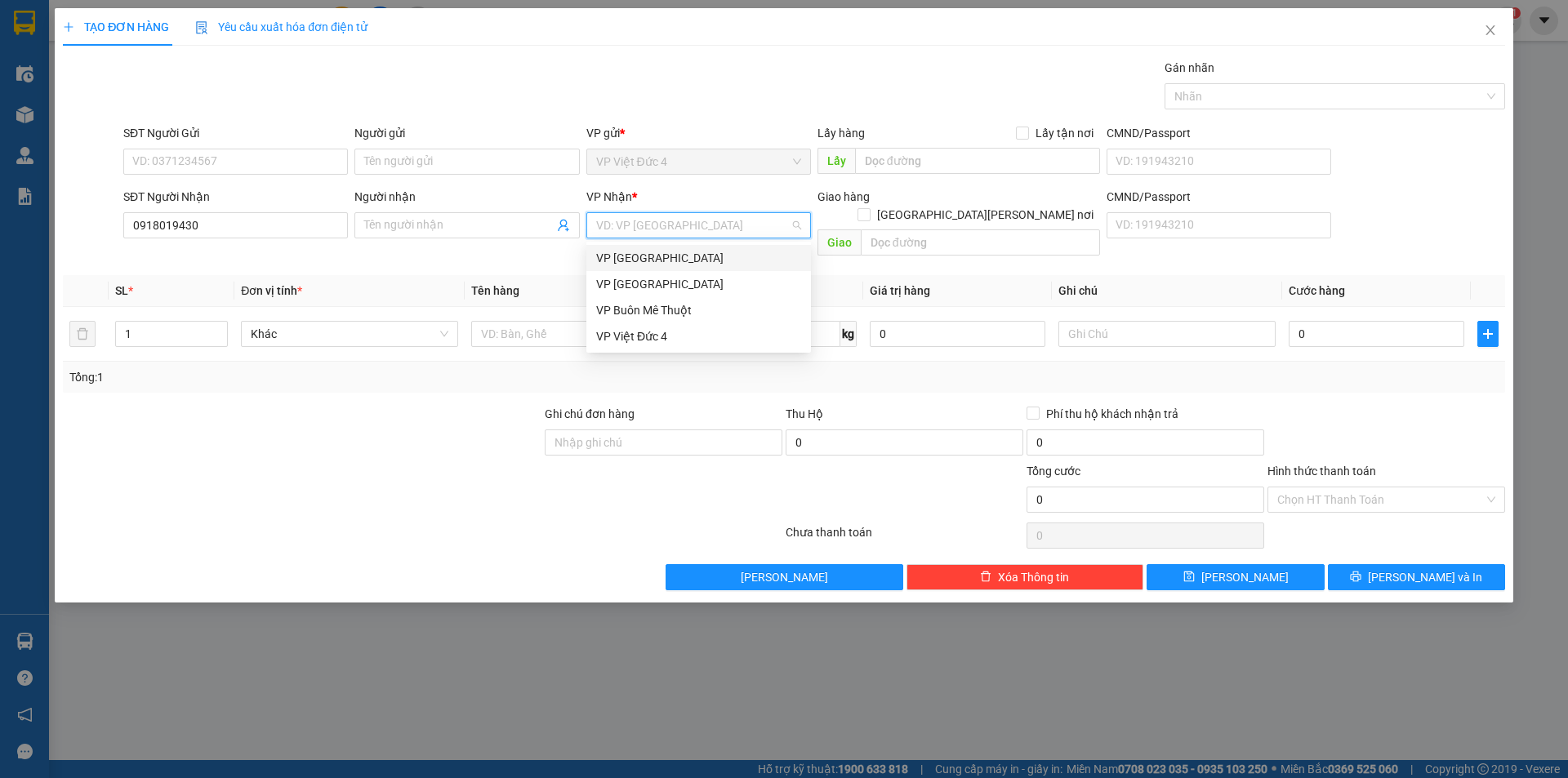
click at [626, 256] on div "VP [GEOGRAPHIC_DATA]" at bounding box center [698, 258] width 205 height 18
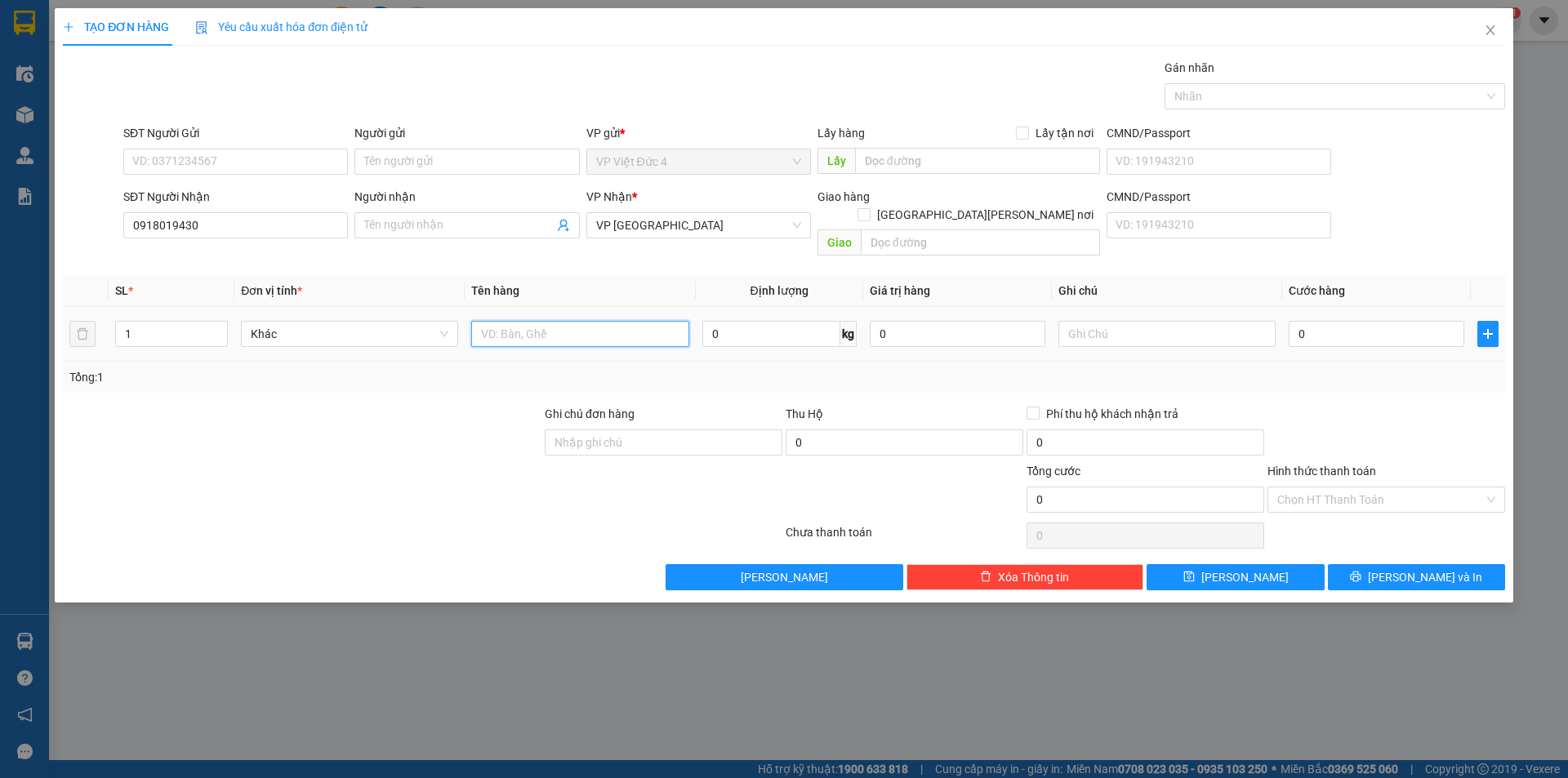
click at [644, 321] on input "text" at bounding box center [579, 333] width 217 height 26
click at [1425, 321] on input "0" at bounding box center [1376, 333] width 176 height 26
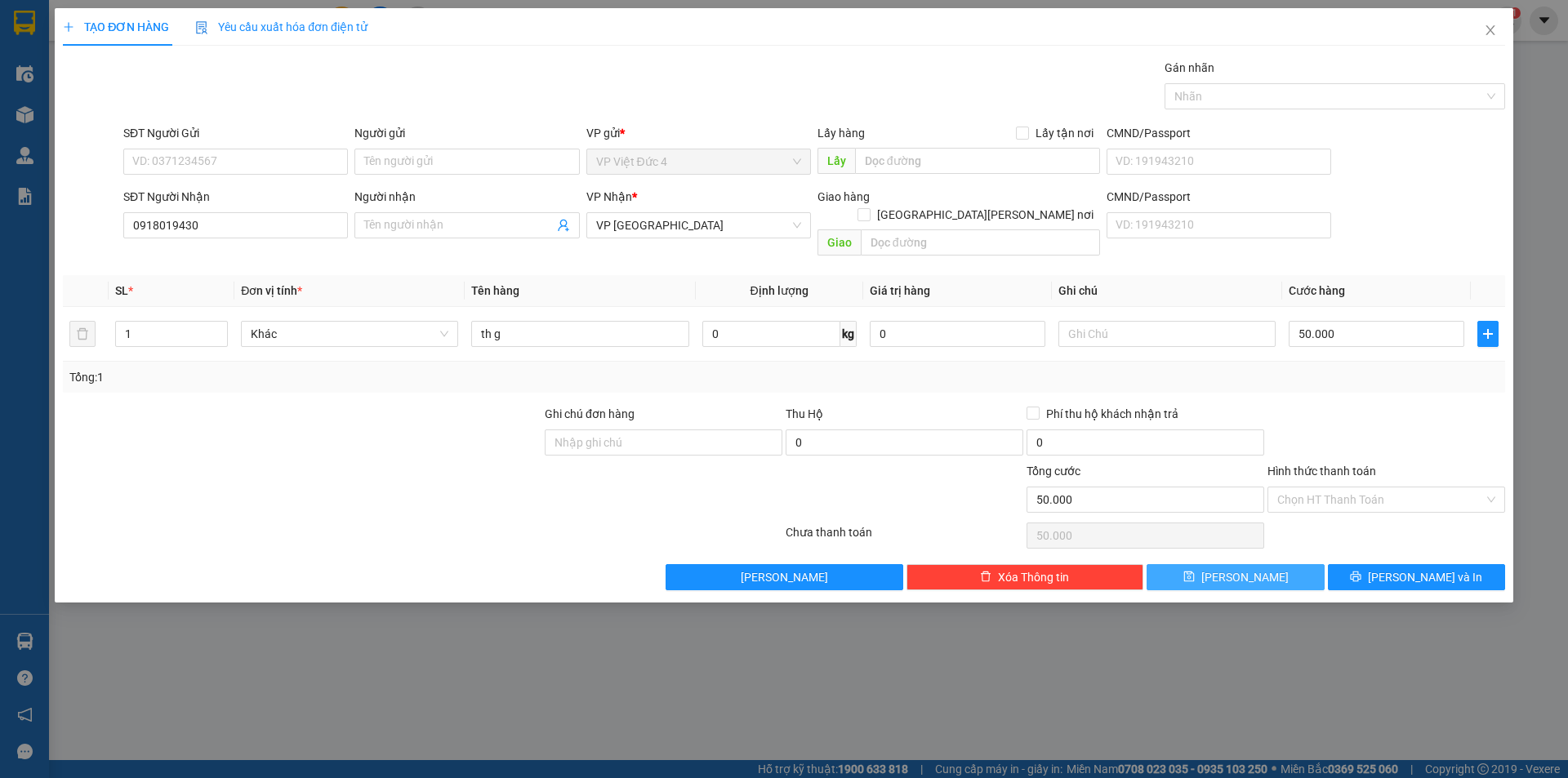
click at [1240, 568] on span "[PERSON_NAME]" at bounding box center [1245, 577] width 88 height 18
click at [1494, 28] on icon "close" at bounding box center [1490, 29] width 9 height 10
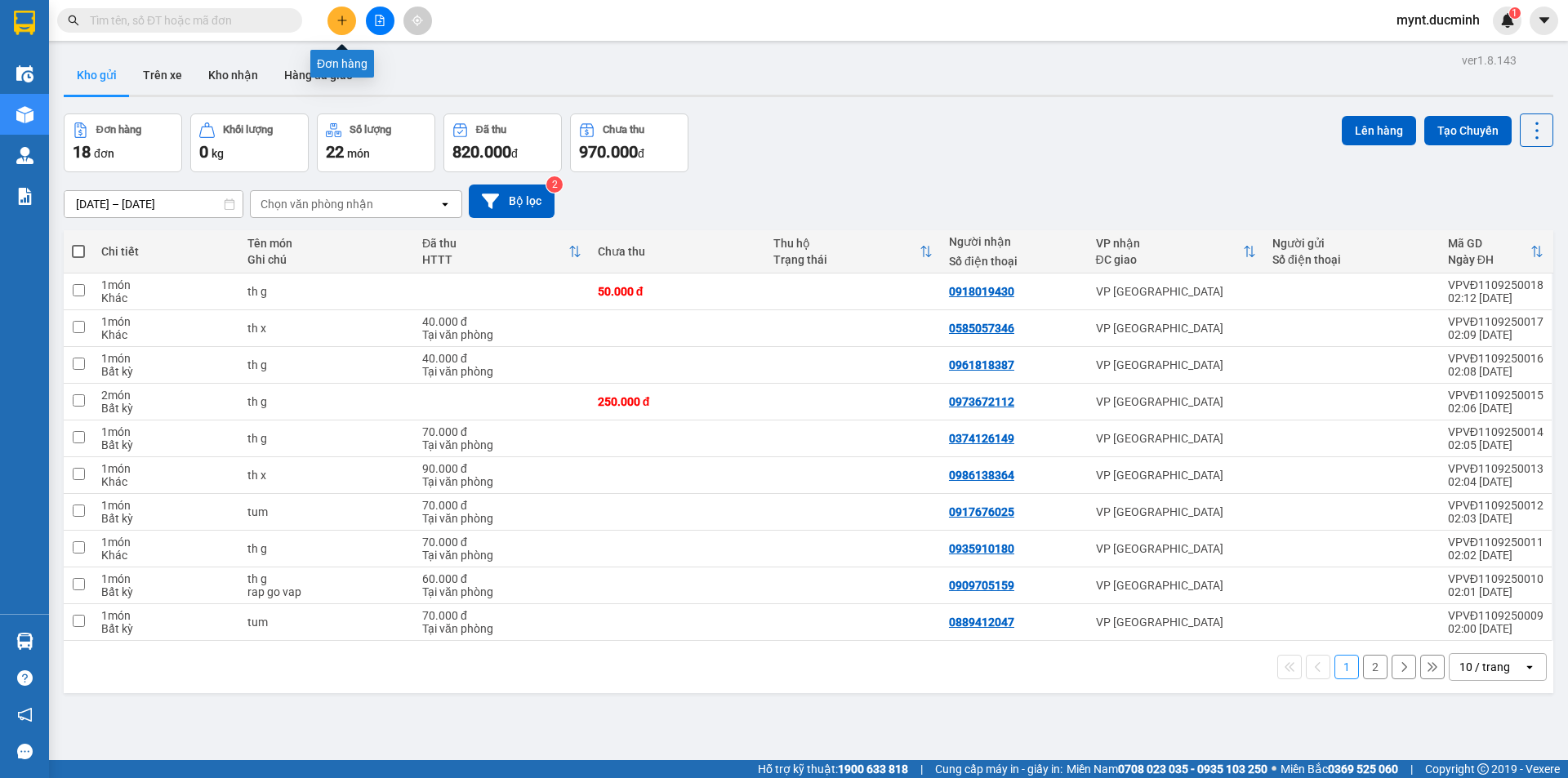
click at [340, 19] on icon "plus" at bounding box center [342, 20] width 12 height 12
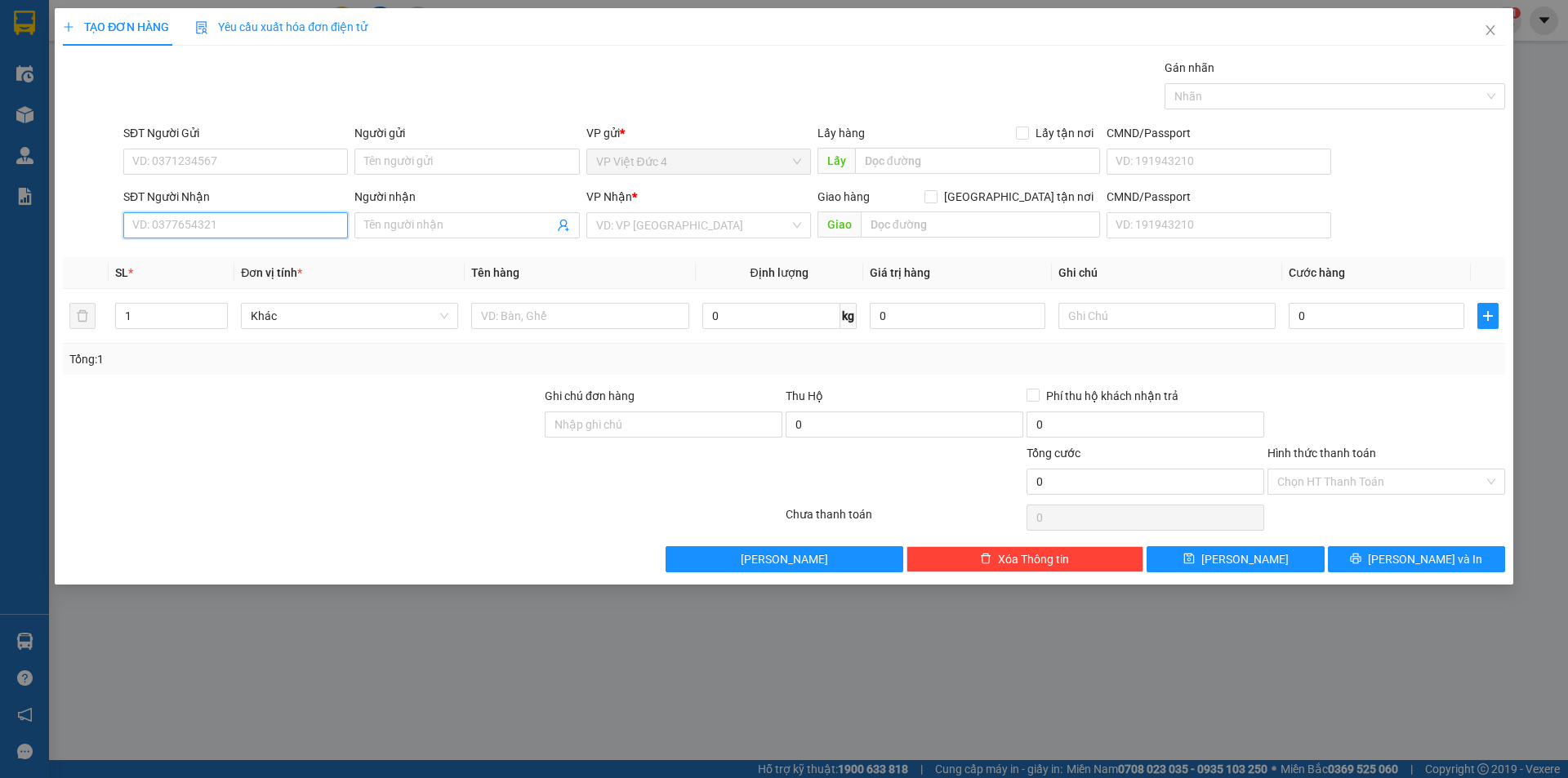
click at [316, 227] on input "SĐT Người Nhận" at bounding box center [235, 225] width 224 height 26
type input "0827269135"
click at [718, 224] on input "search" at bounding box center [692, 225] width 194 height 24
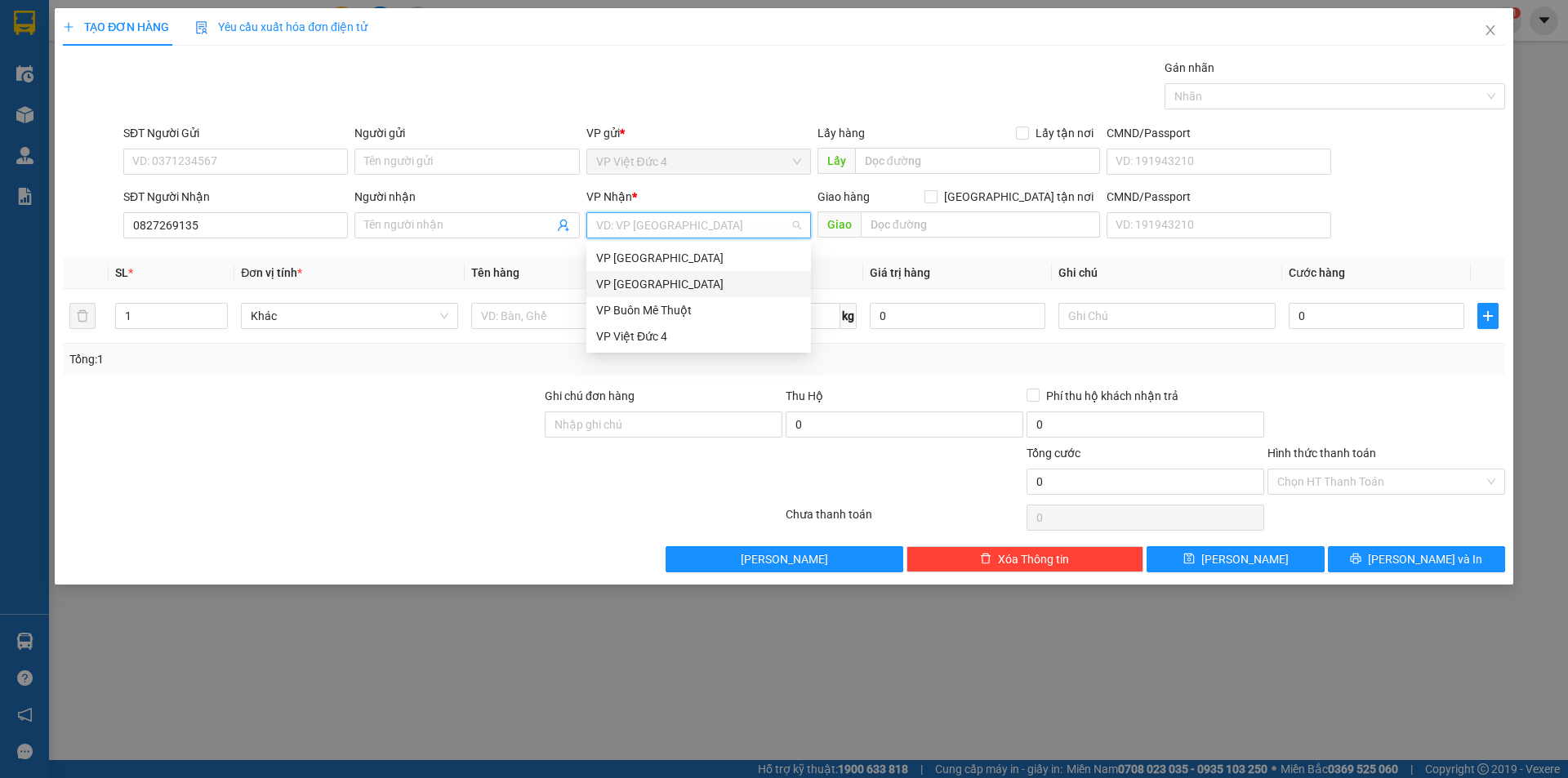
click at [631, 280] on div "VP [GEOGRAPHIC_DATA]" at bounding box center [698, 284] width 205 height 18
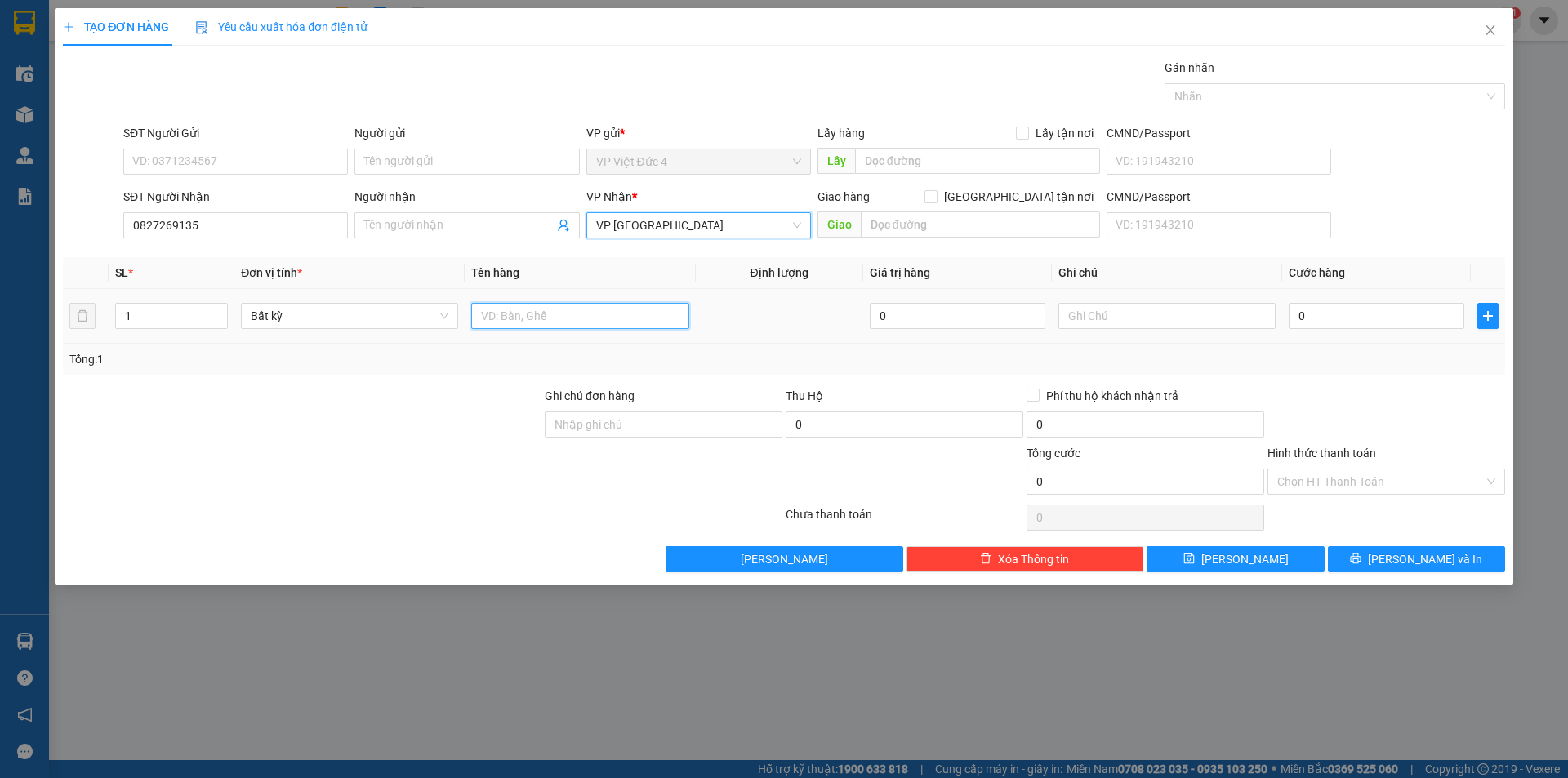
click at [629, 321] on input "text" at bounding box center [579, 315] width 217 height 26
type input "th g"
click at [1406, 312] on input "0" at bounding box center [1376, 315] width 176 height 26
type input "1"
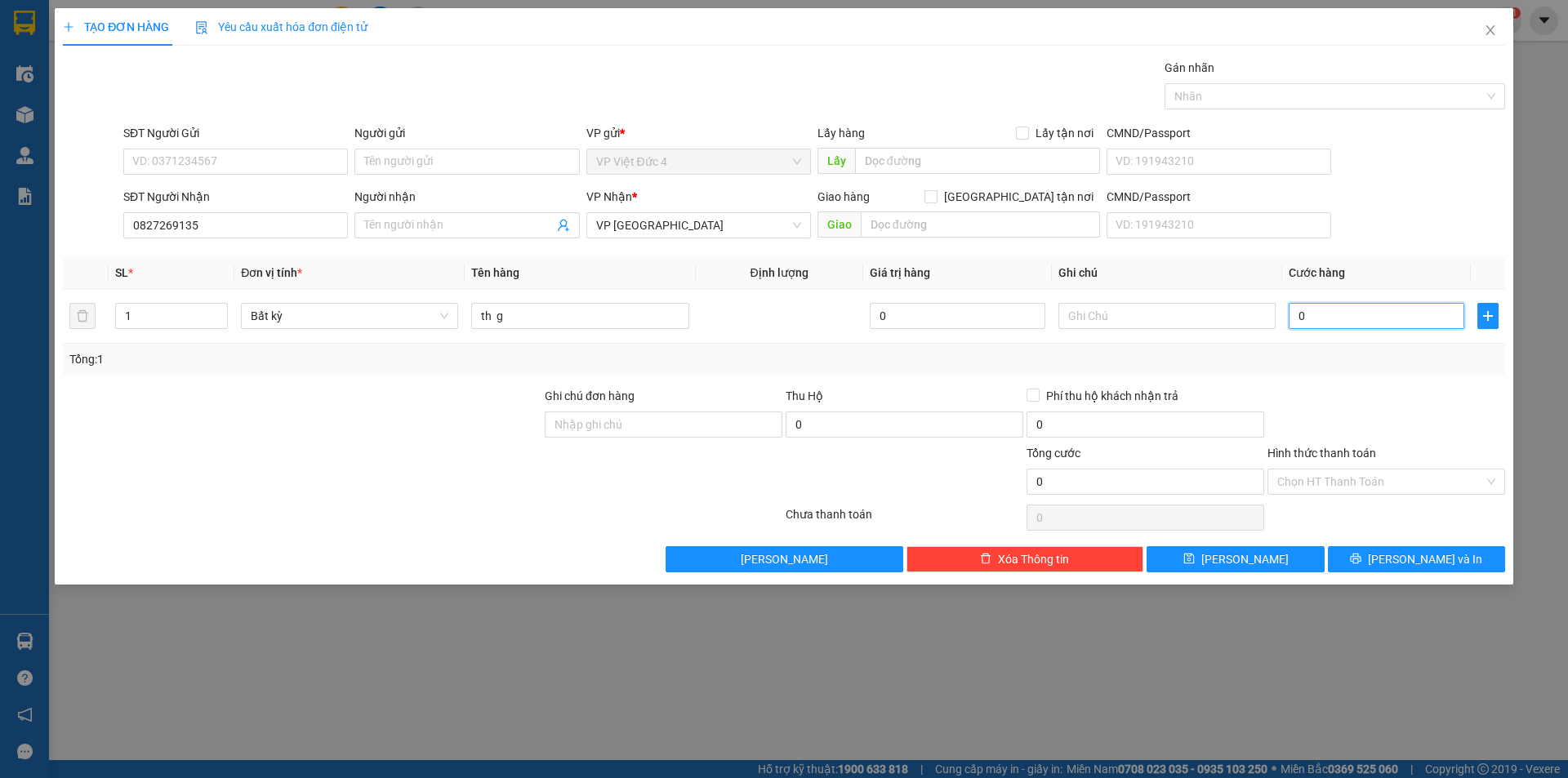
type input "1"
type input "12"
type input "120"
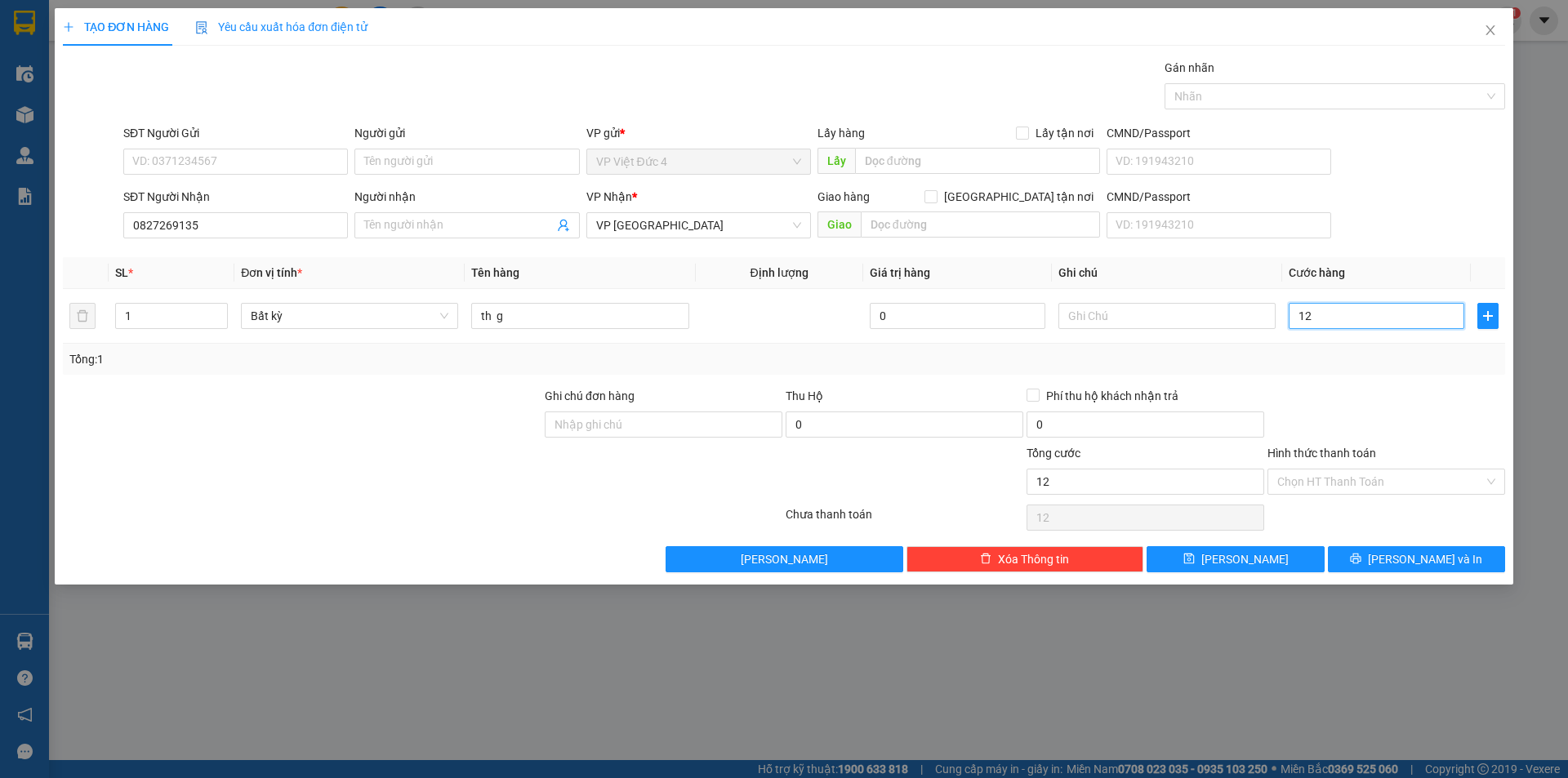
type input "120"
type input "1.200"
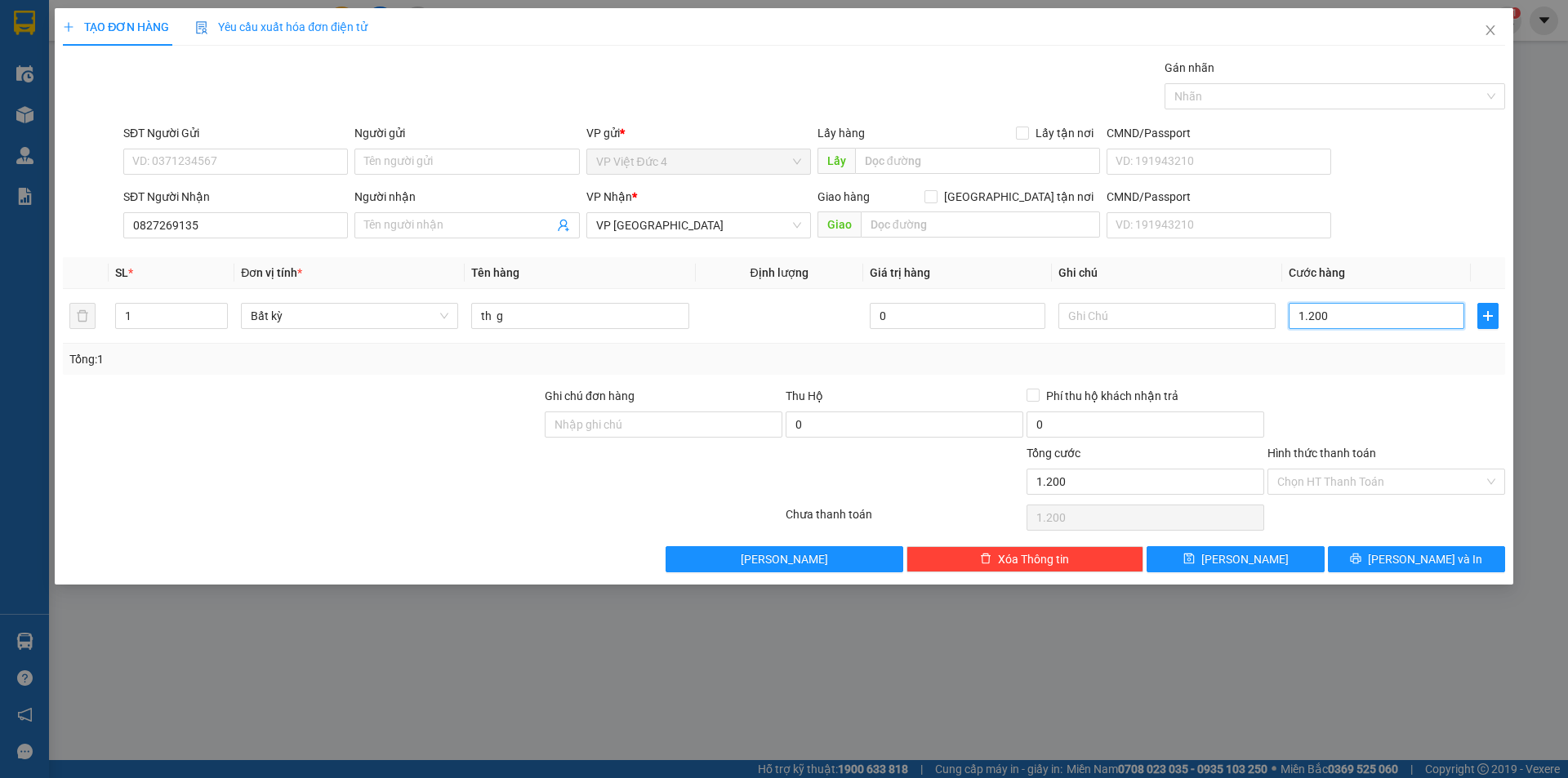
type input "12.000"
type input "120.000"
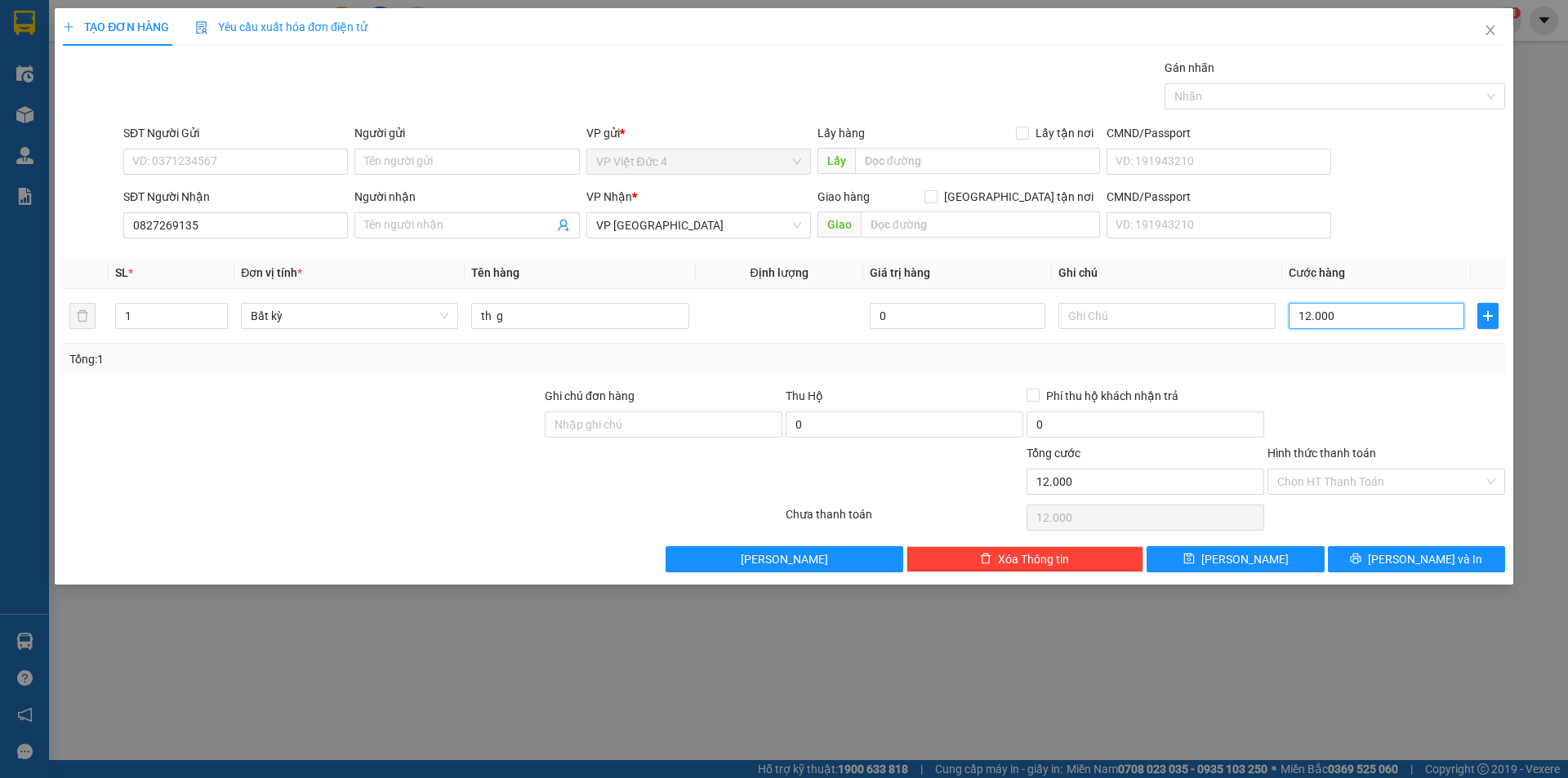
type input "120.000"
drag, startPoint x: 1322, startPoint y: 471, endPoint x: 1323, endPoint y: 480, distance: 9.1
click at [1323, 476] on input "Hình thức thanh toán" at bounding box center [1380, 481] width 206 height 24
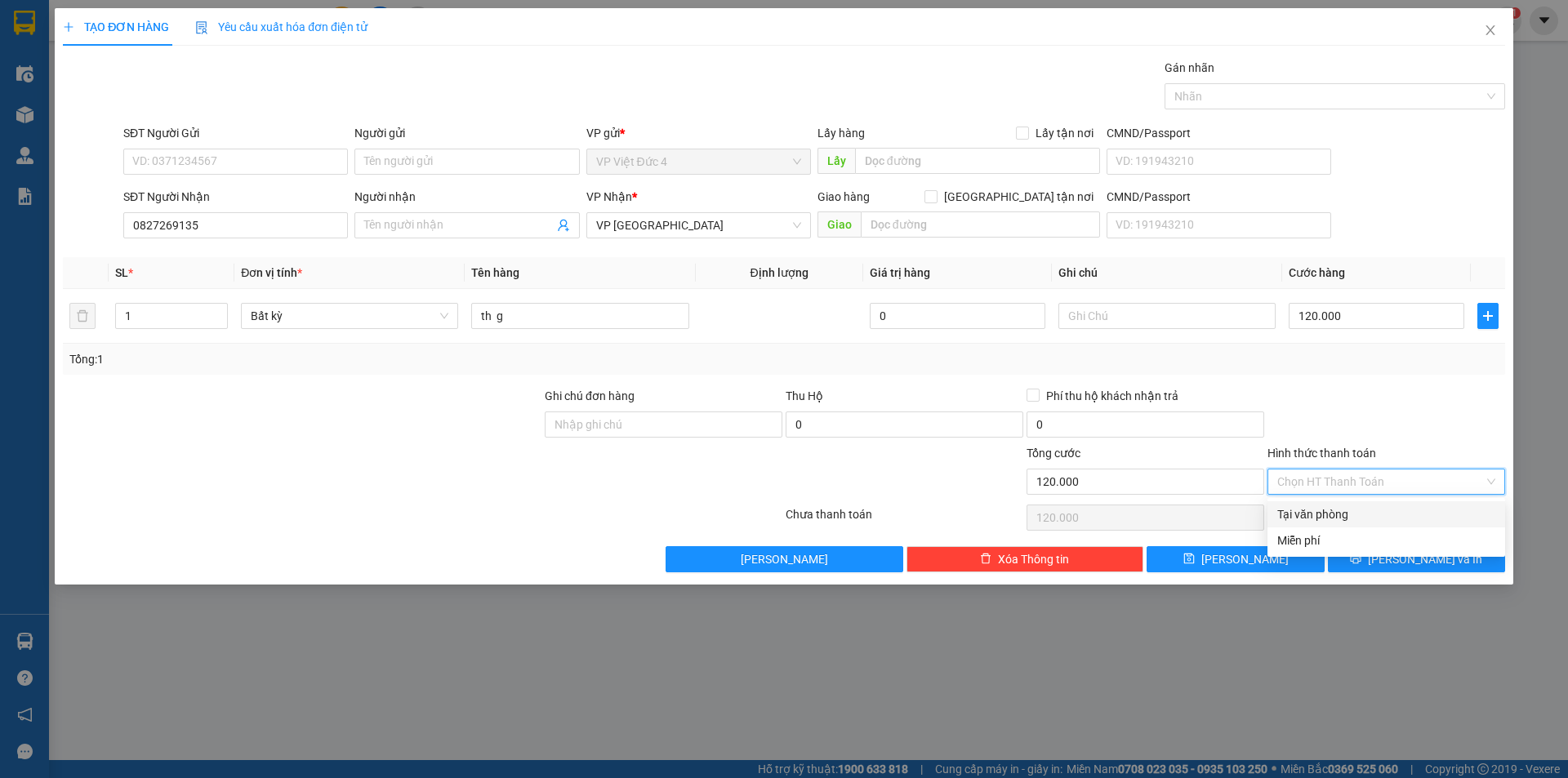
drag, startPoint x: 1318, startPoint y: 506, endPoint x: 1270, endPoint y: 556, distance: 69.3
click at [1317, 506] on div "Tại văn phòng" at bounding box center [1387, 514] width 218 height 18
type input "0"
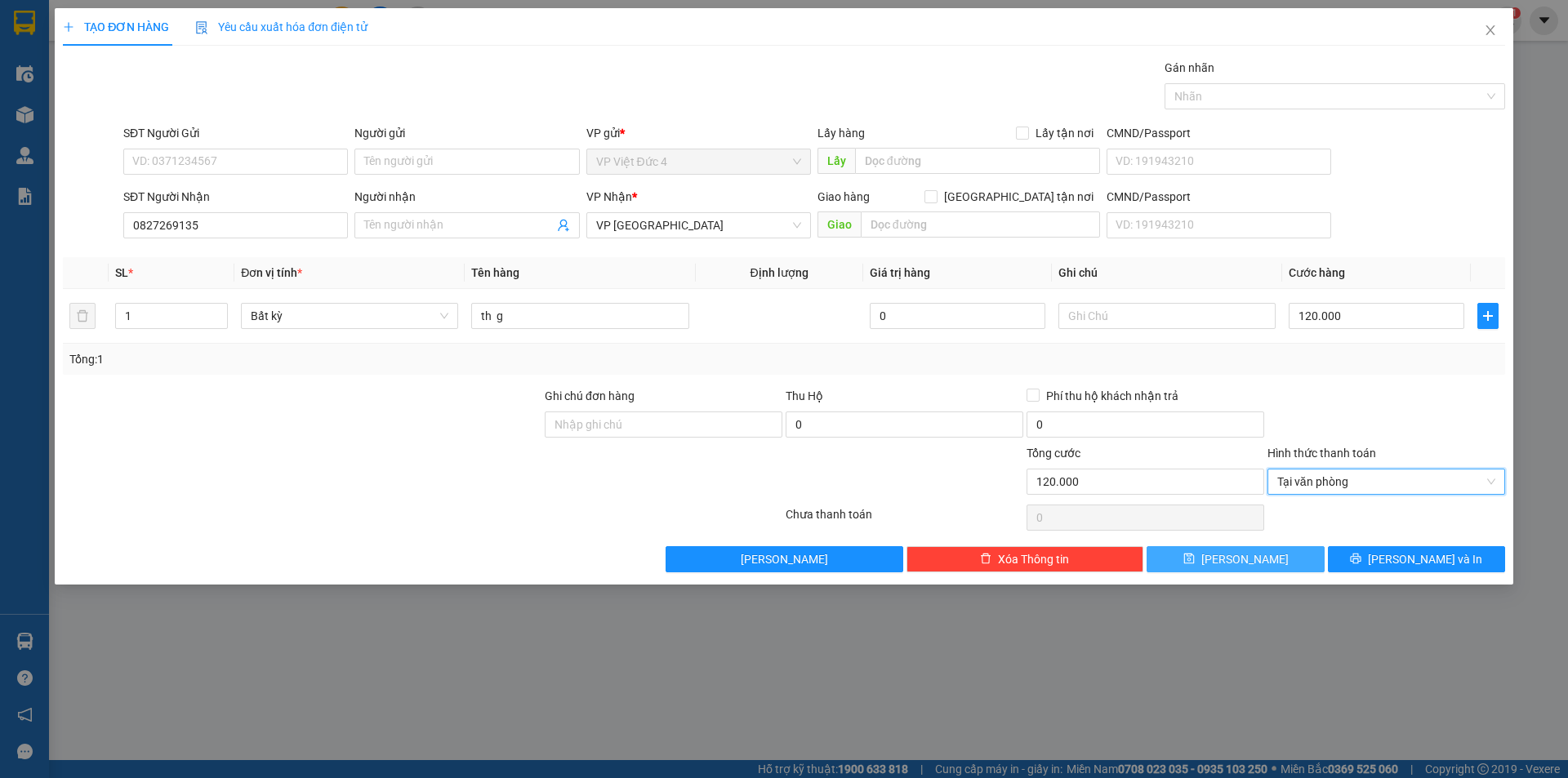
click at [1241, 556] on span "[PERSON_NAME]" at bounding box center [1245, 559] width 88 height 18
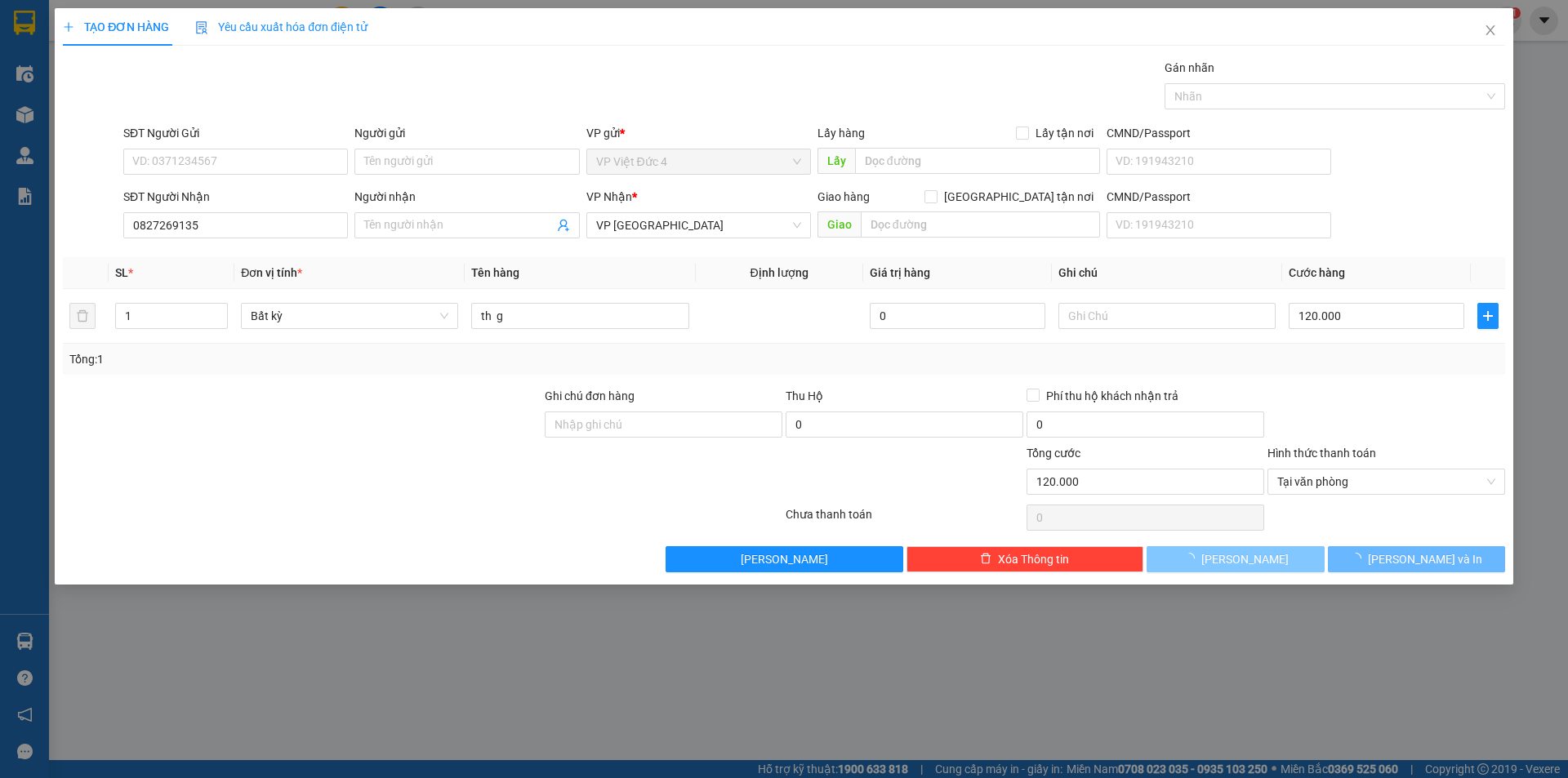
type input "0"
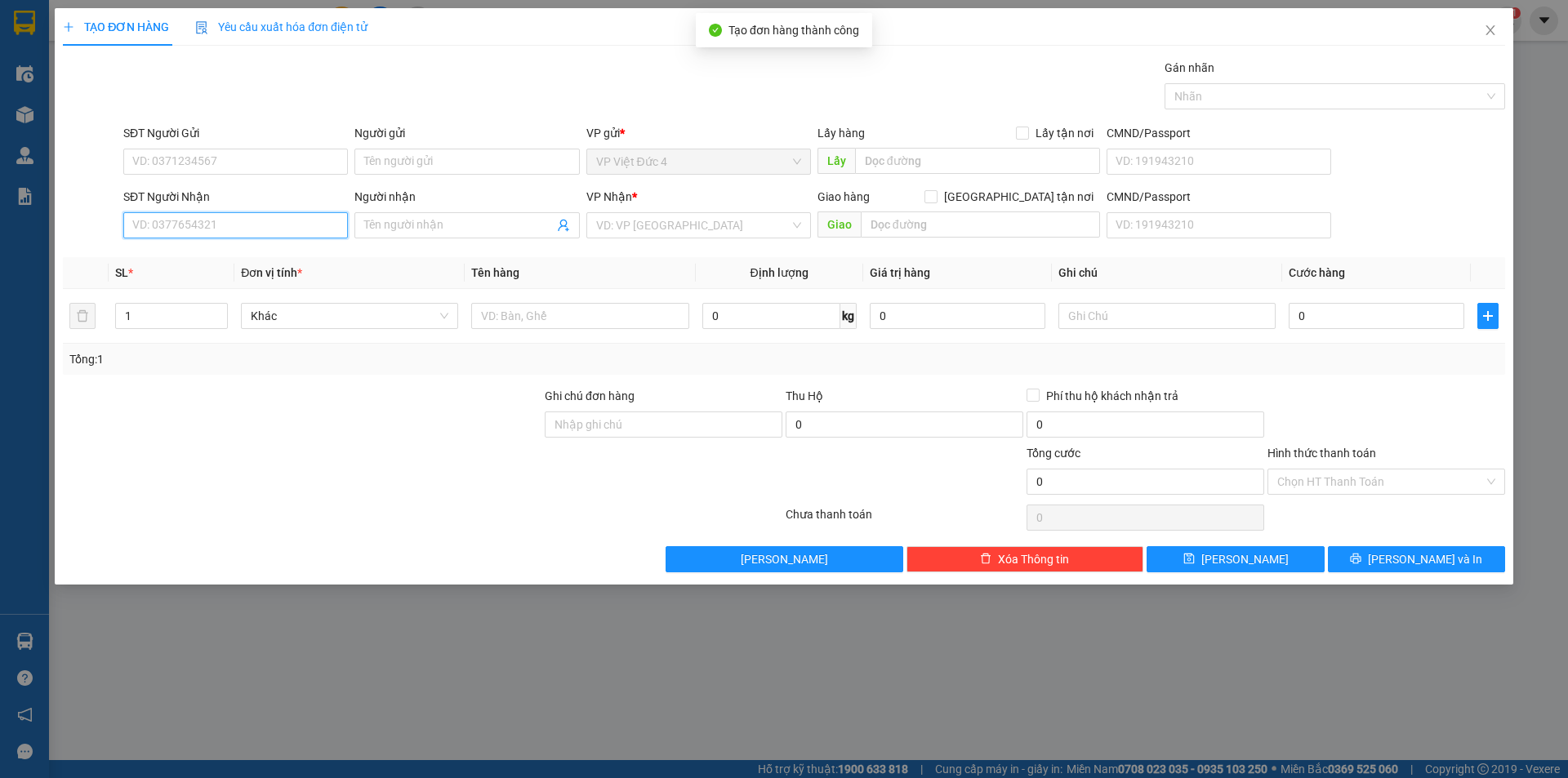
click at [313, 227] on input "SĐT Người Nhận" at bounding box center [235, 225] width 224 height 26
type input "0934027230"
click at [679, 222] on input "search" at bounding box center [692, 225] width 194 height 24
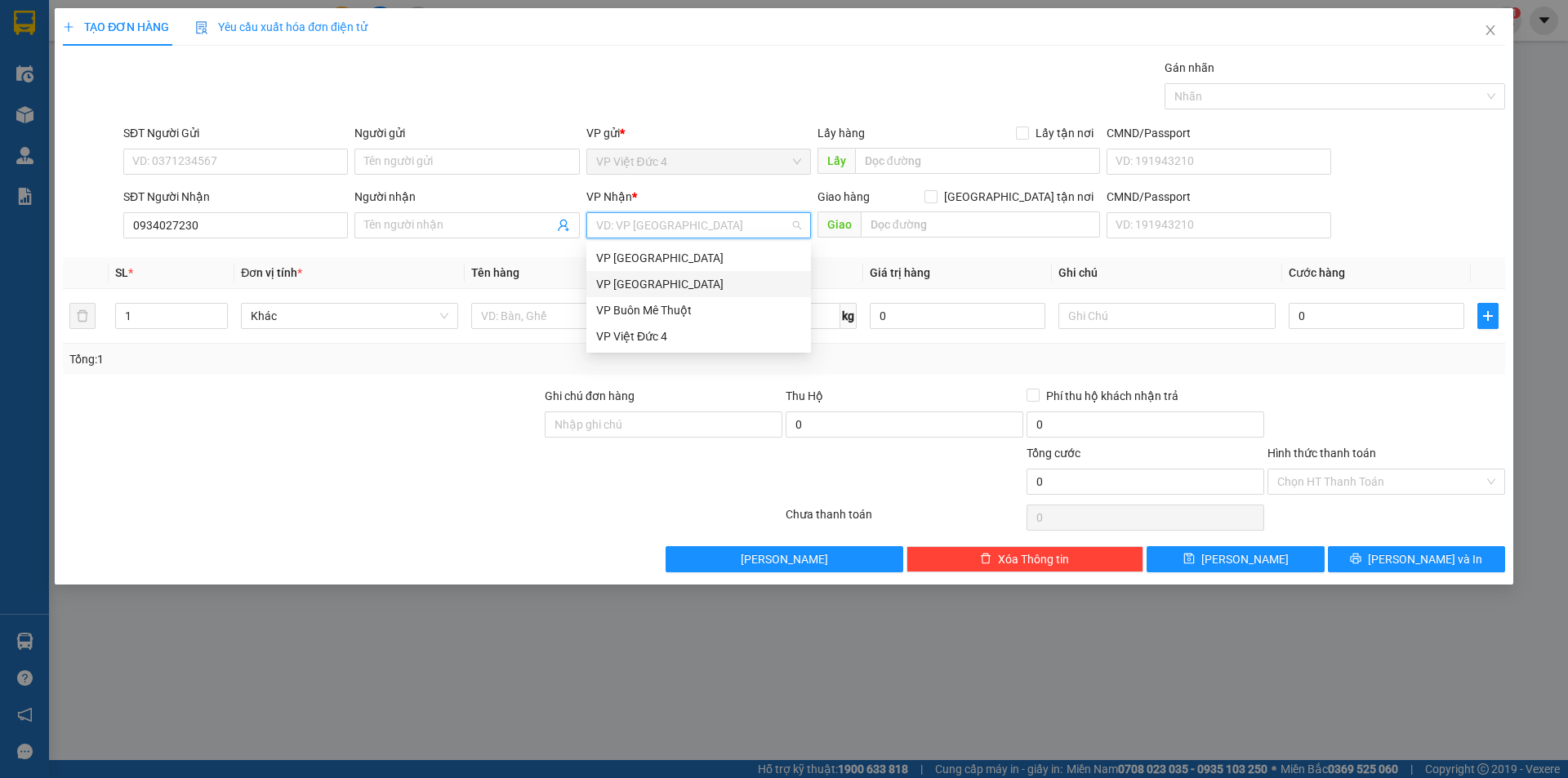
click at [627, 283] on div "VP [GEOGRAPHIC_DATA]" at bounding box center [698, 284] width 205 height 18
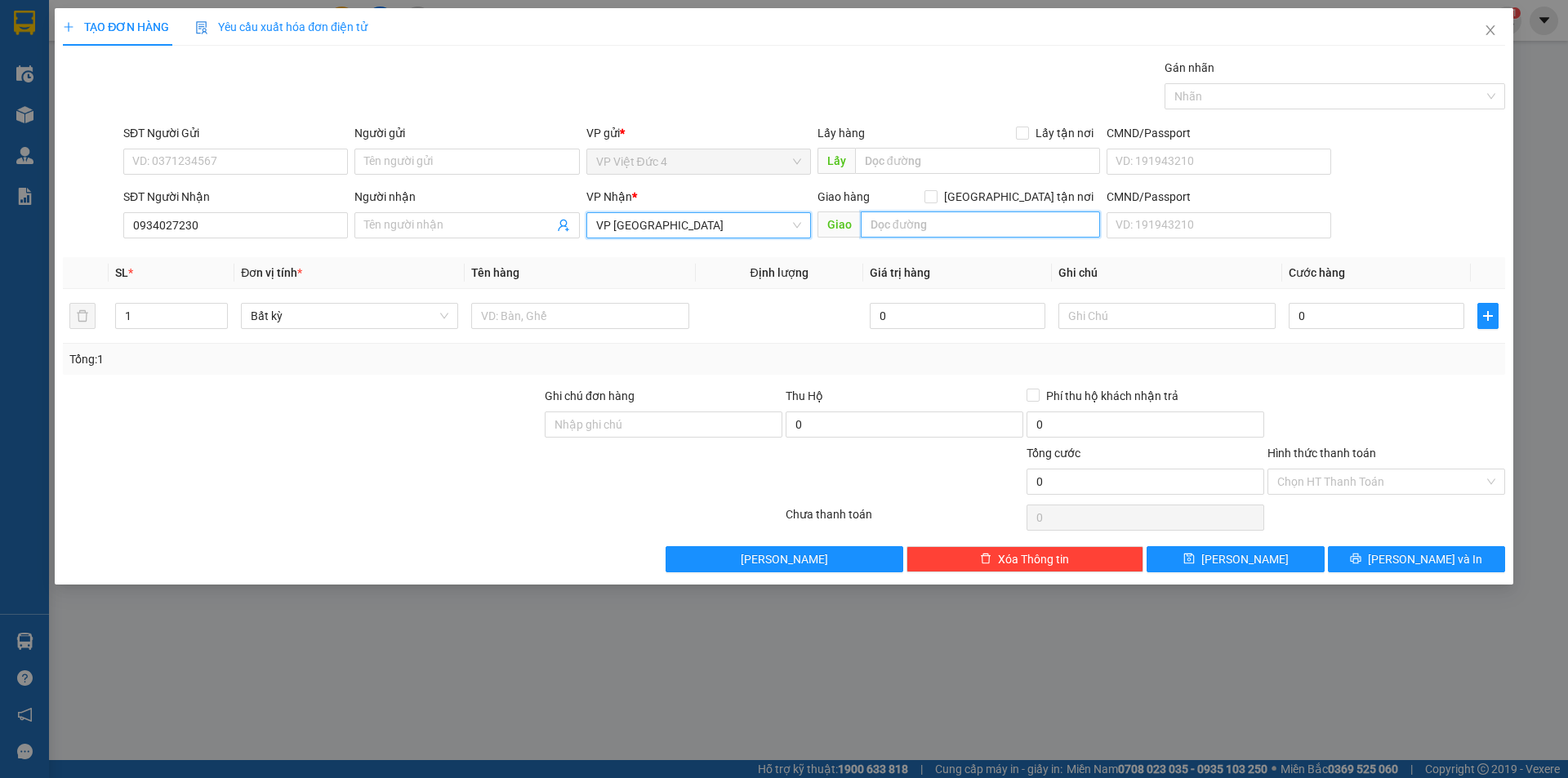
click at [1059, 222] on input "text" at bounding box center [980, 224] width 239 height 26
type input "cau ong bo"
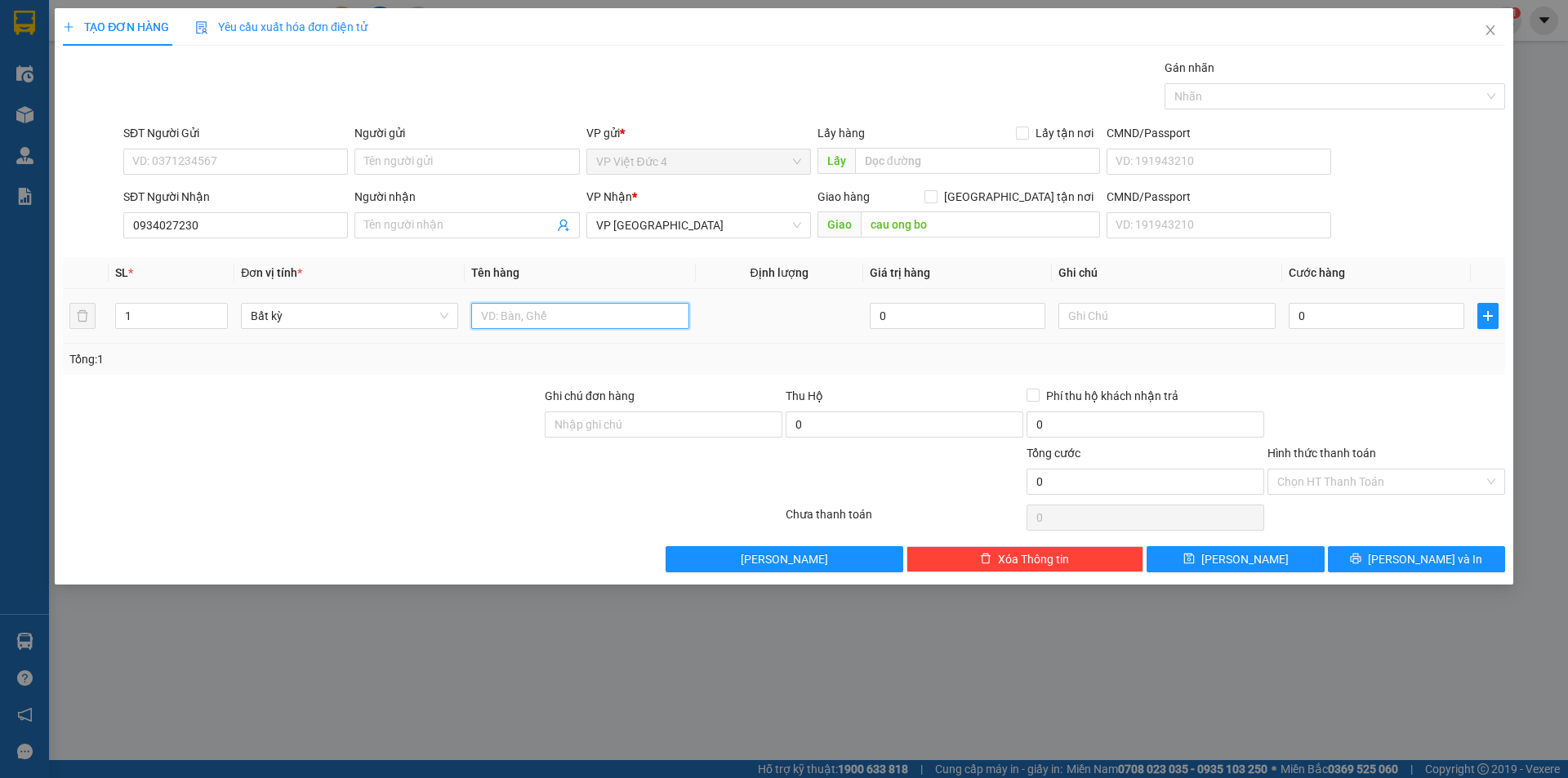
click at [608, 314] on input "text" at bounding box center [579, 315] width 217 height 26
type input "th g"
click at [1393, 315] on input "0" at bounding box center [1376, 315] width 176 height 26
type input "8"
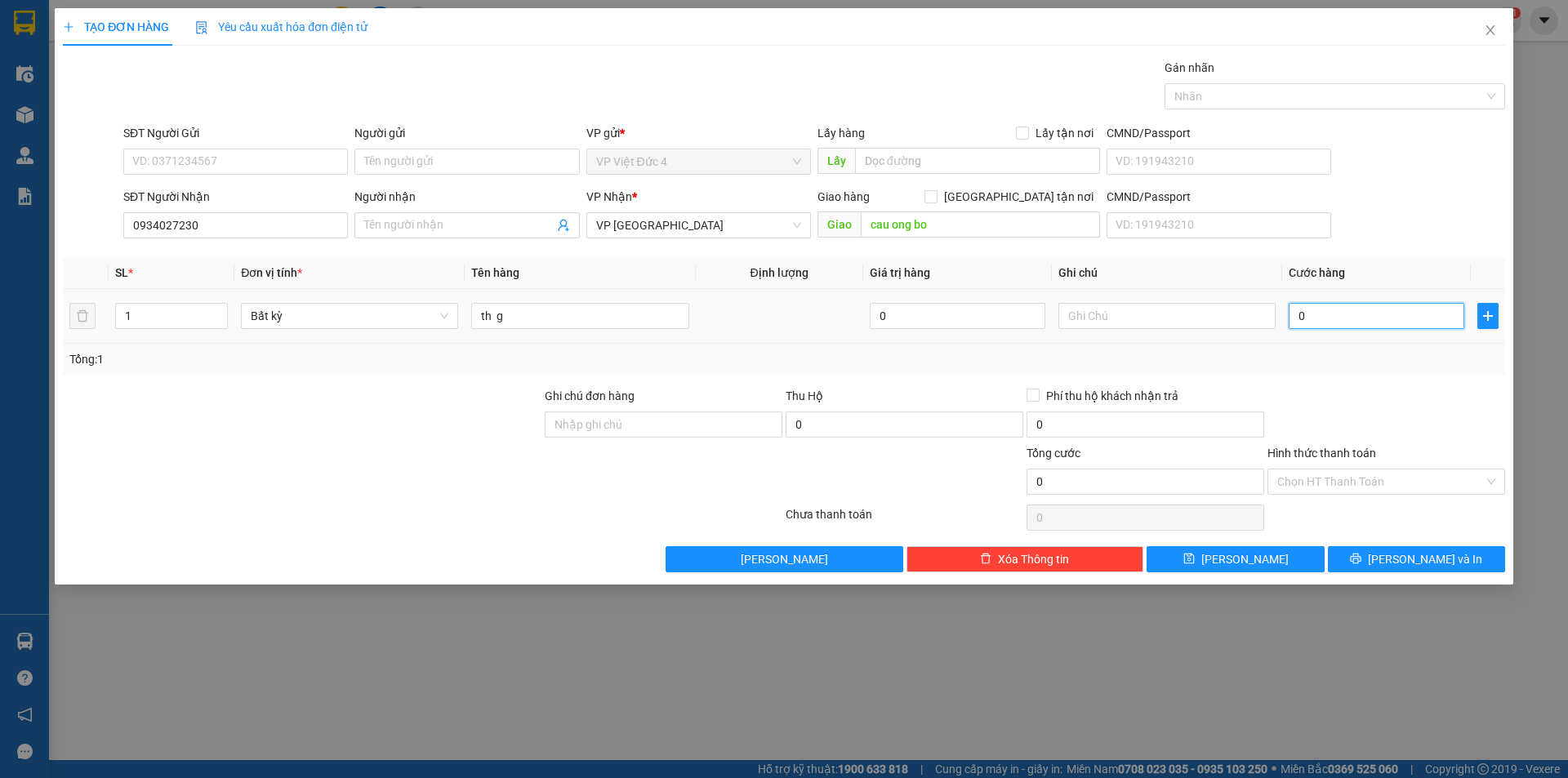
type input "8"
type input "80"
type input "800"
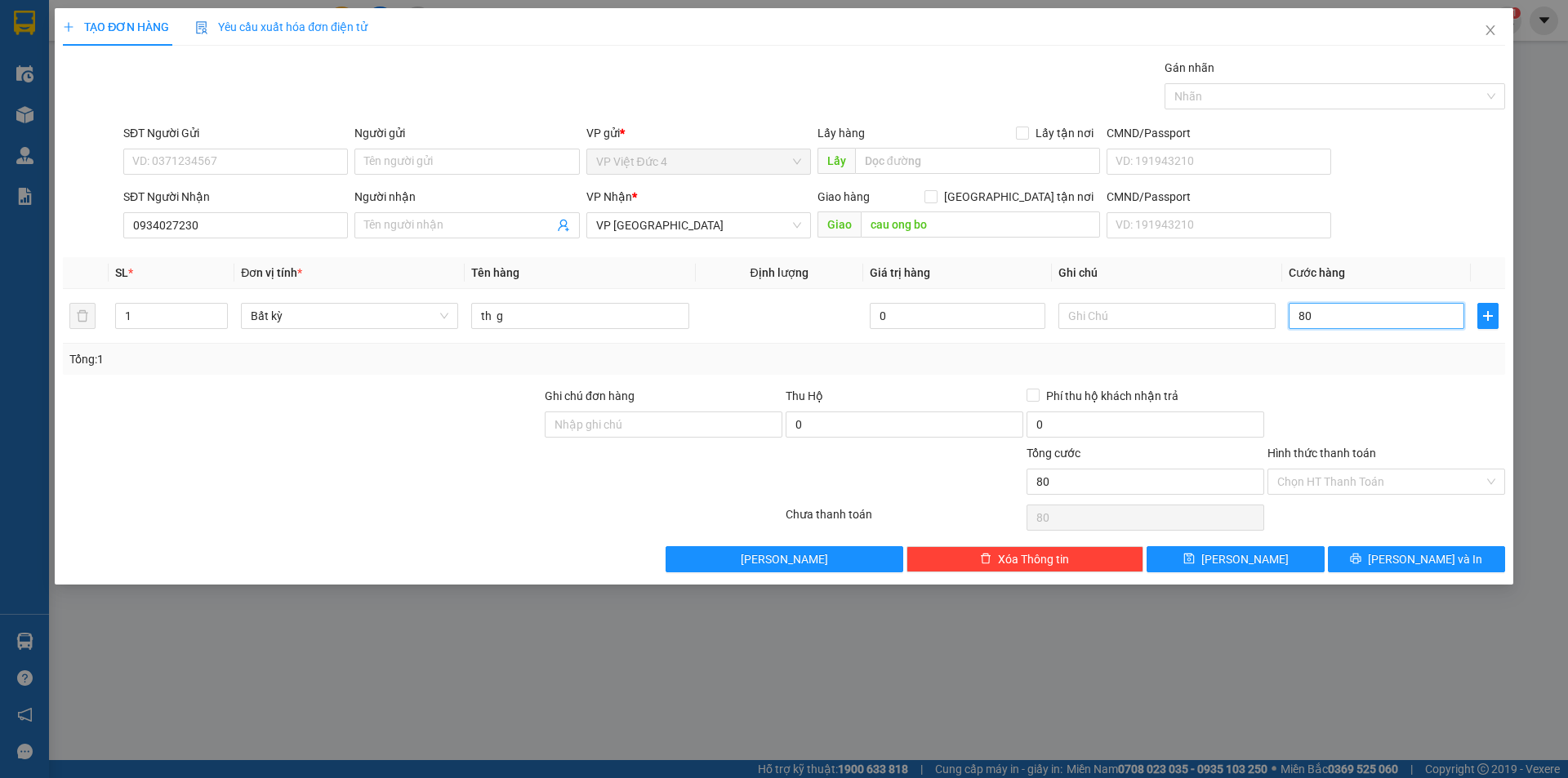
type input "800"
type input "8.000"
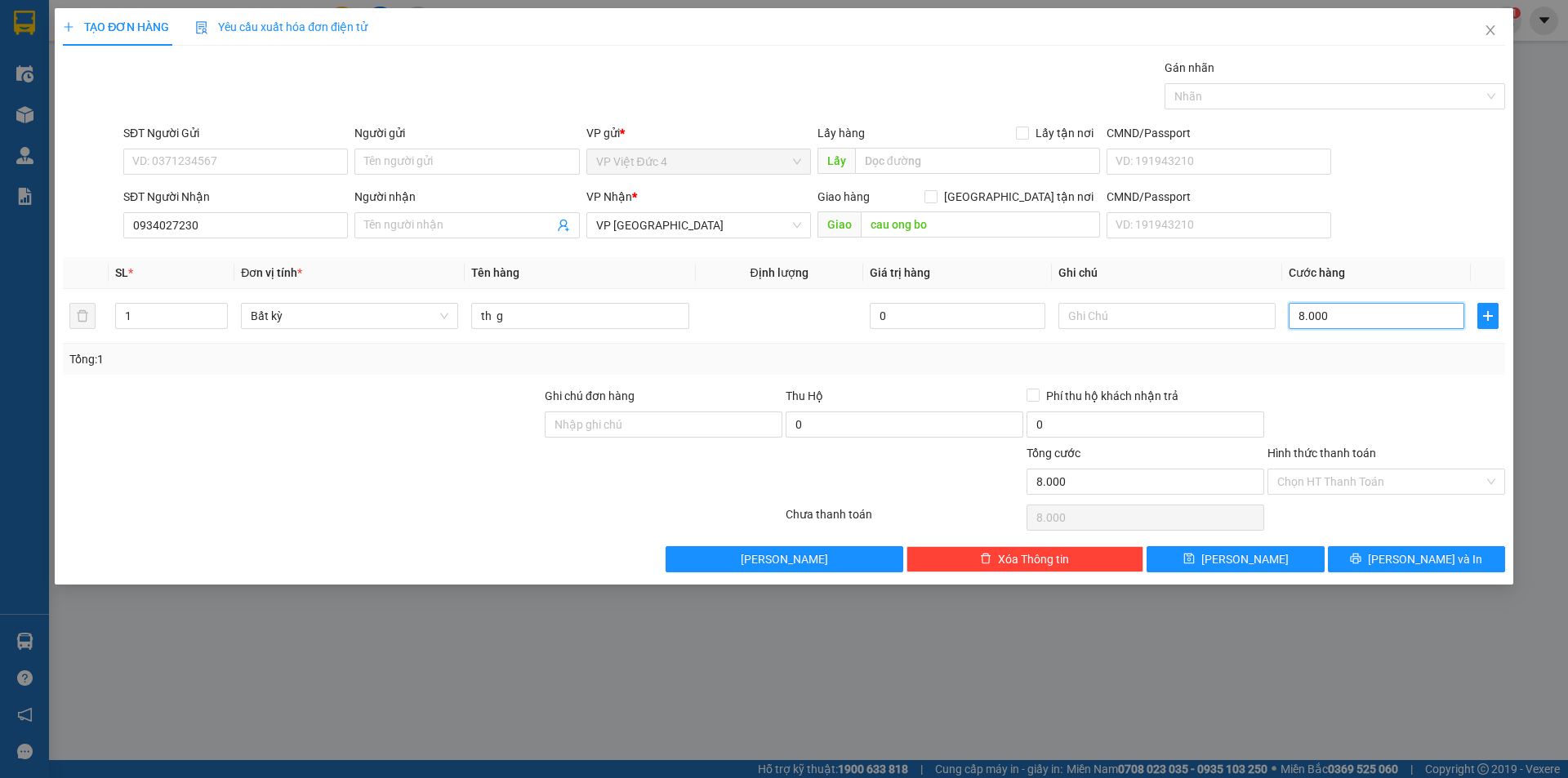
type input "80.000"
click at [1240, 556] on span "[PERSON_NAME]" at bounding box center [1245, 559] width 88 height 18
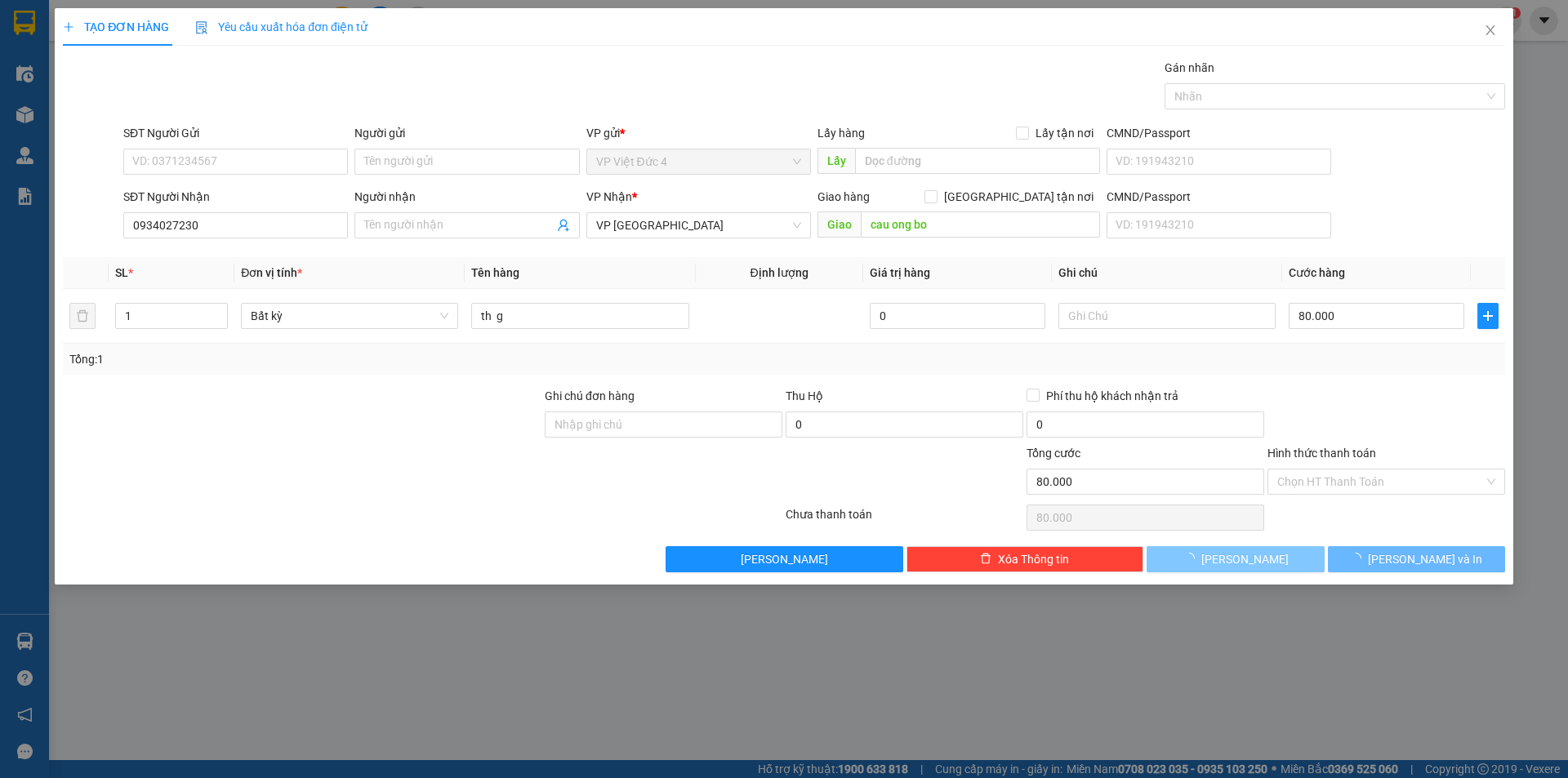
type input "0"
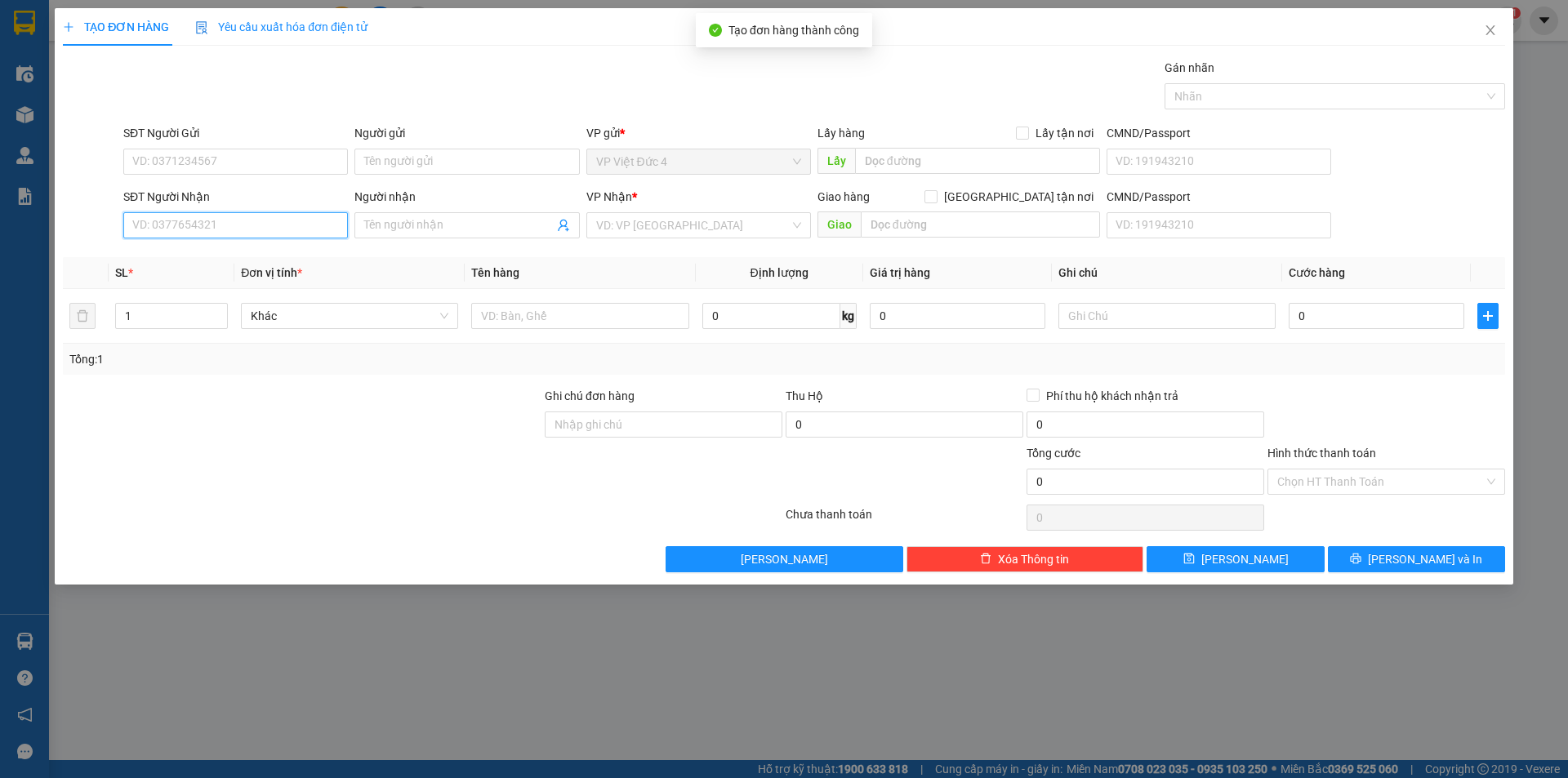
click at [306, 223] on input "SĐT Người Nhận" at bounding box center [235, 225] width 224 height 26
type input "0973379300"
click at [669, 224] on input "search" at bounding box center [692, 225] width 194 height 24
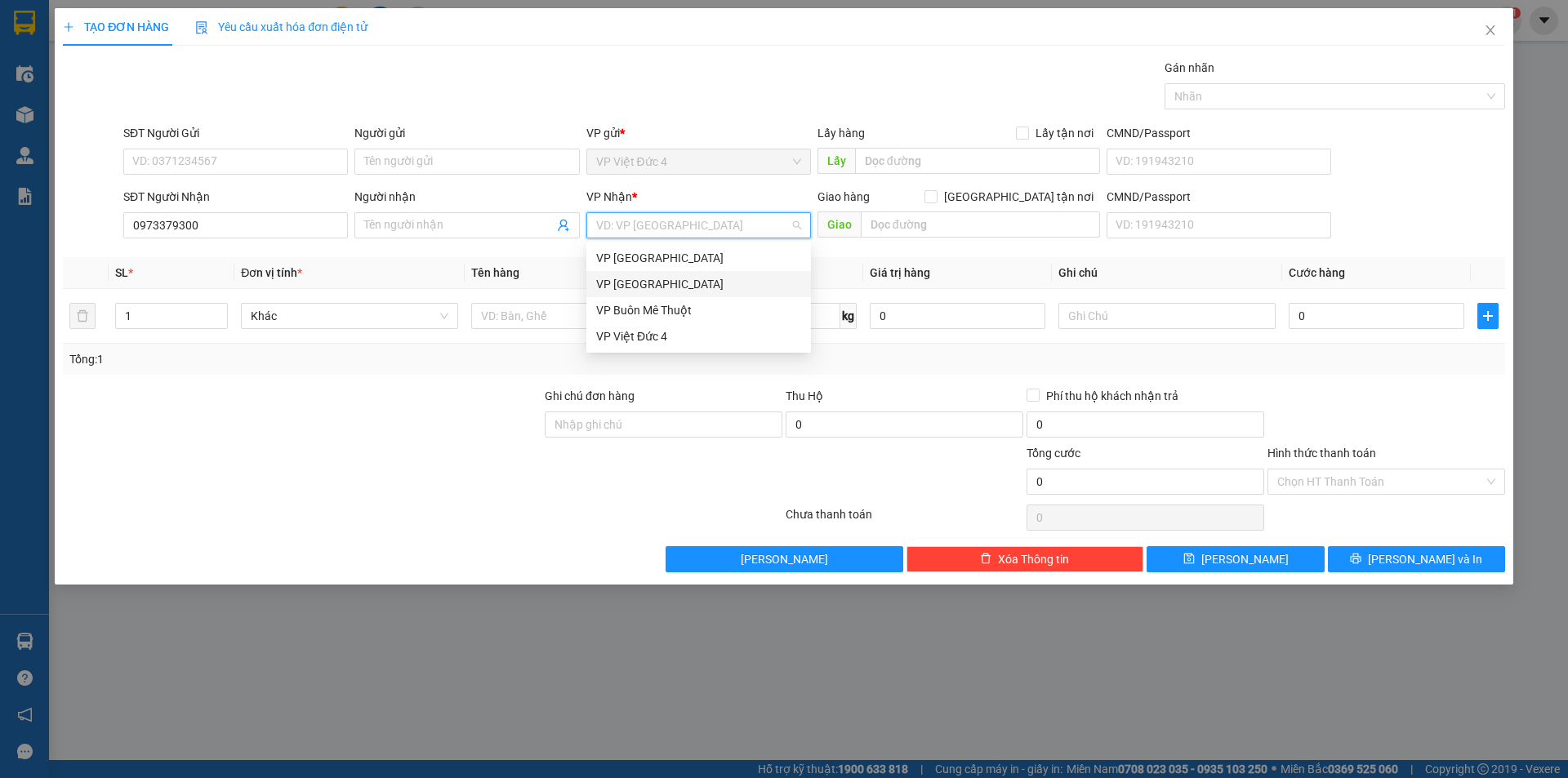
click at [630, 282] on div "VP [GEOGRAPHIC_DATA]" at bounding box center [698, 284] width 205 height 18
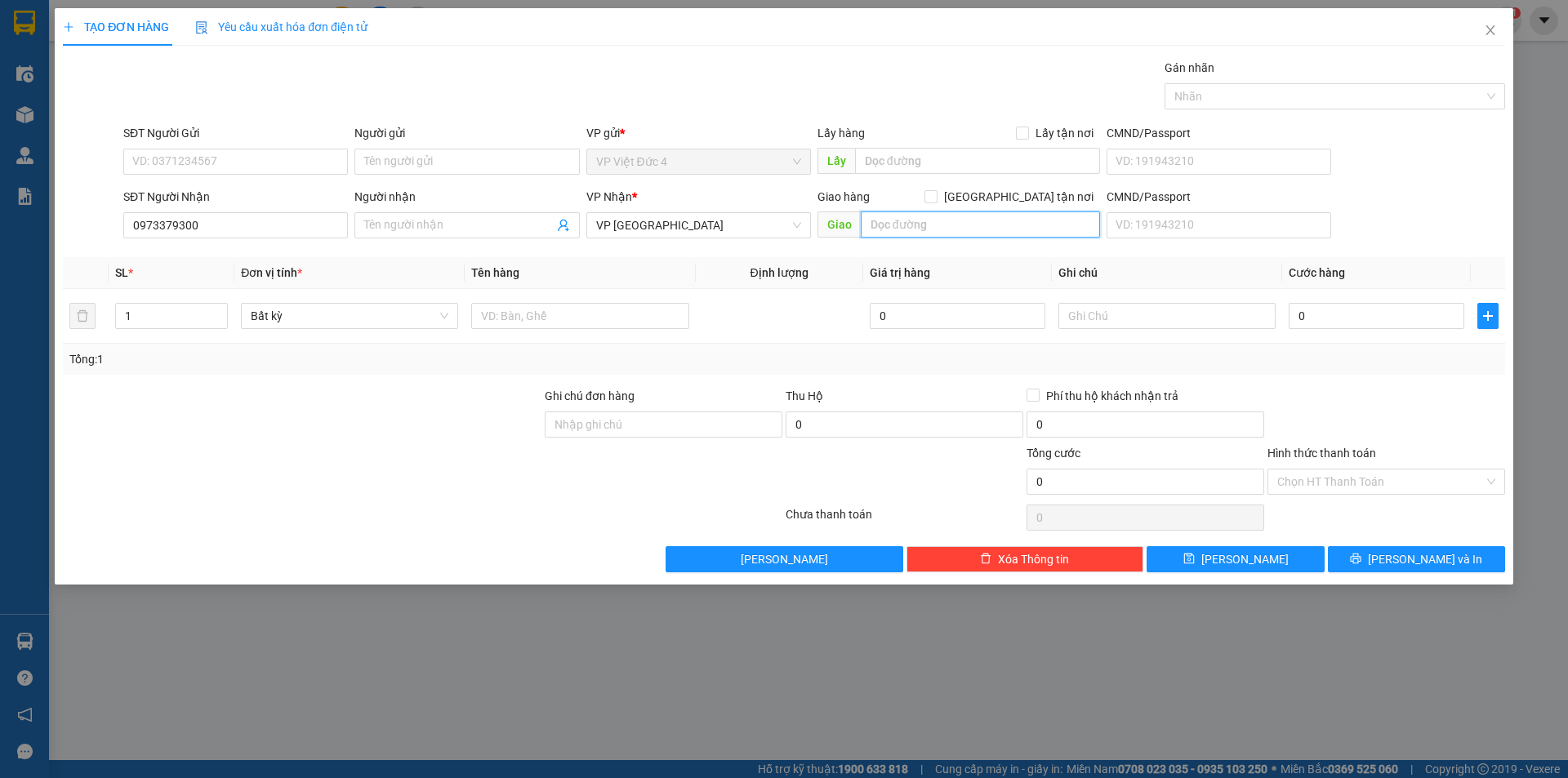
click at [1040, 223] on input "text" at bounding box center [980, 224] width 239 height 26
type input "me tro b d"
click at [169, 310] on input "1" at bounding box center [172, 315] width 111 height 24
type input "2"
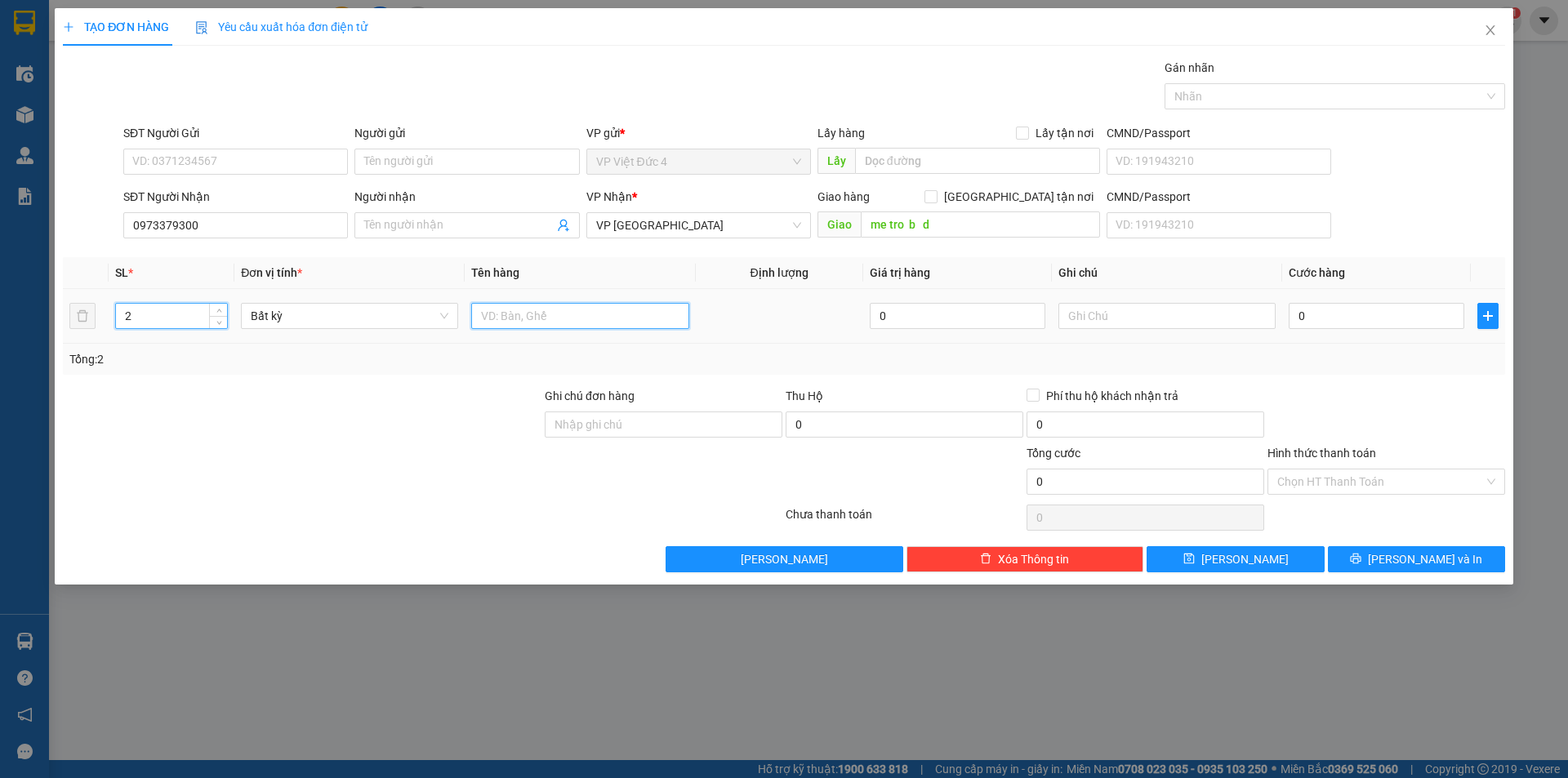
click at [648, 315] on input "text" at bounding box center [579, 315] width 217 height 26
type input "1 th g 1 th x"
click at [1430, 314] on input "0" at bounding box center [1376, 315] width 176 height 26
type input "1"
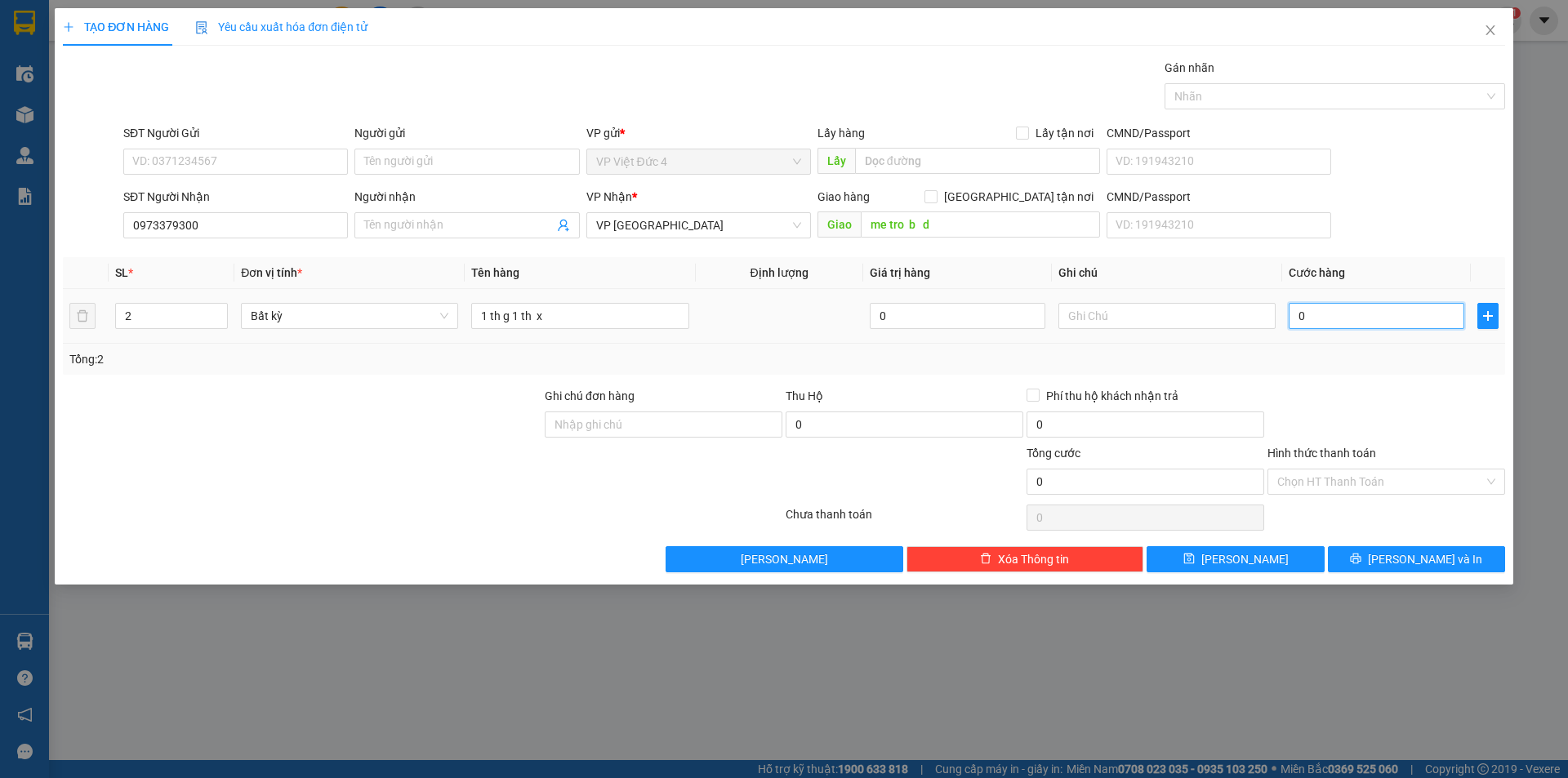
type input "1"
type input "12"
type input "120"
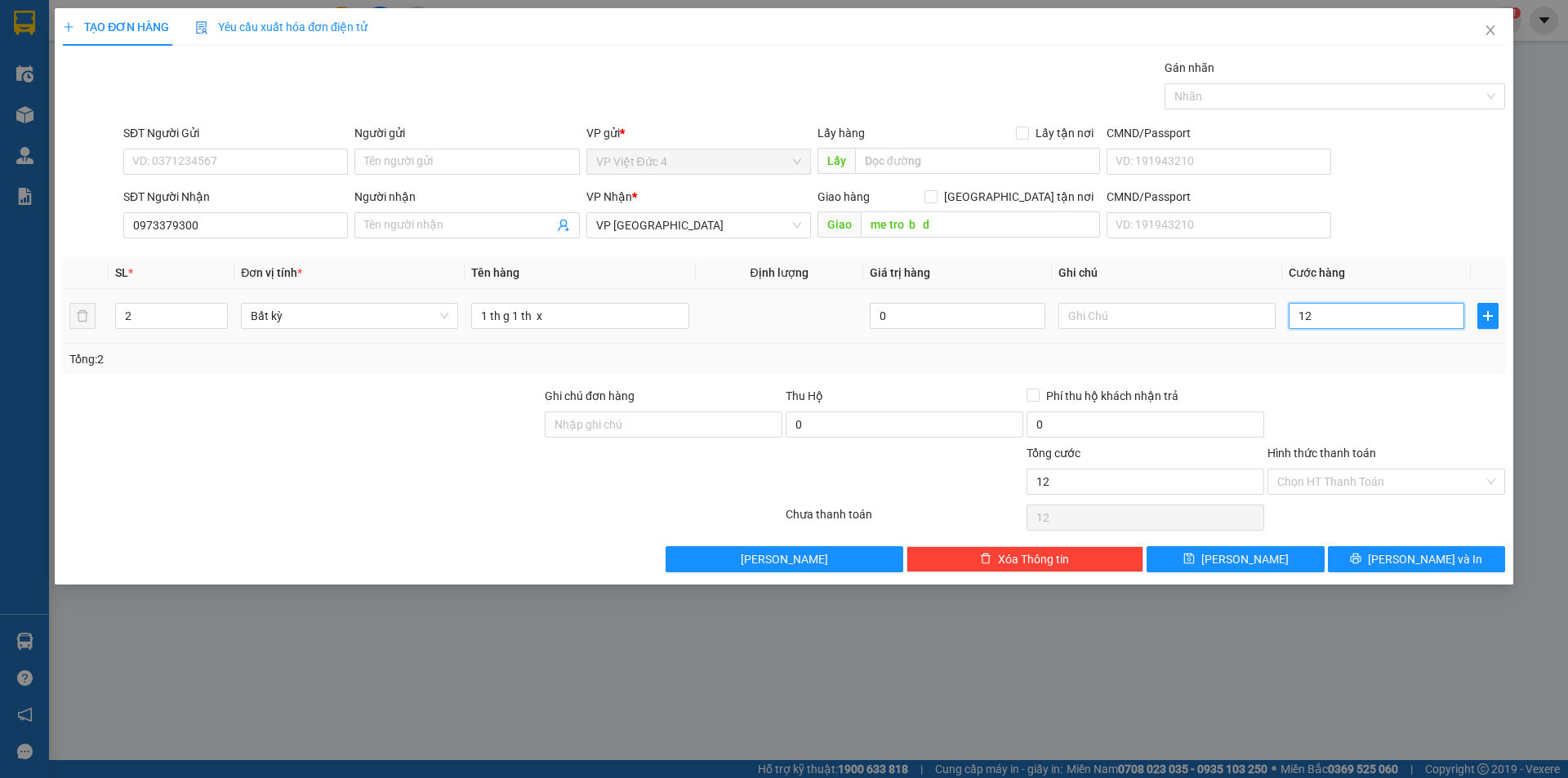
type input "120"
type input "1.200"
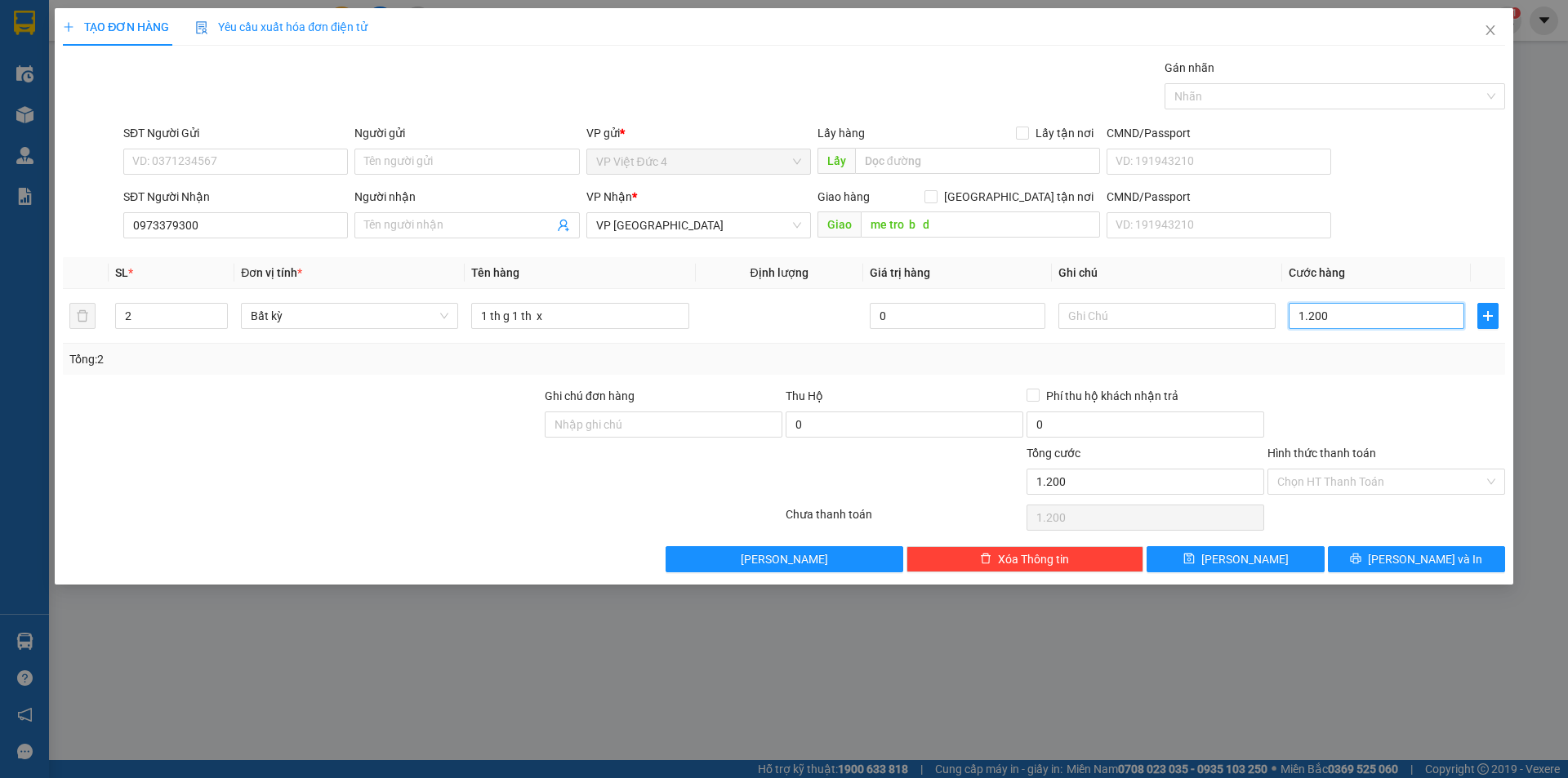
type input "12.000"
type input "120.000"
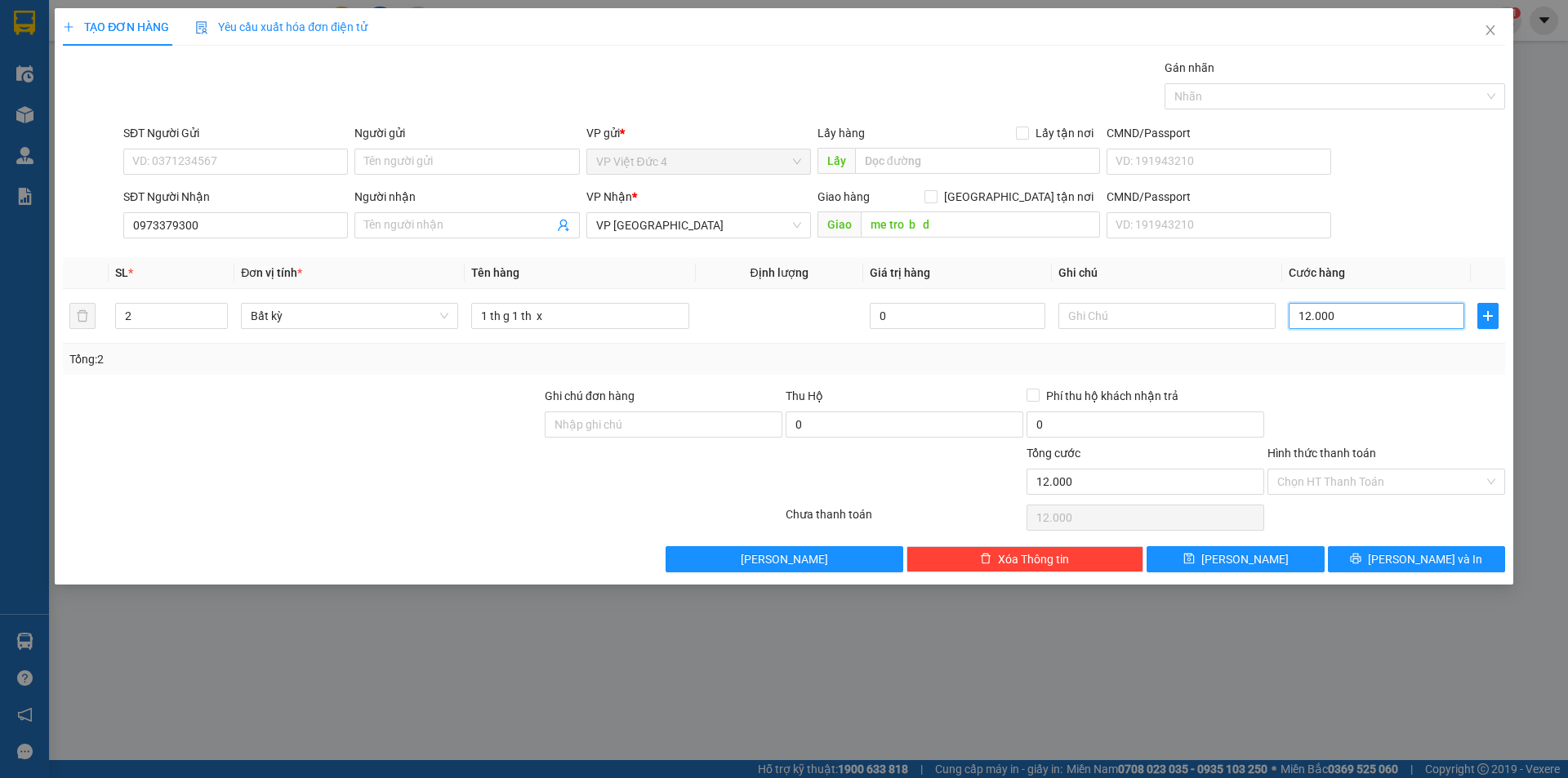
type input "120.000"
click at [1241, 553] on span "[PERSON_NAME]" at bounding box center [1245, 559] width 88 height 18
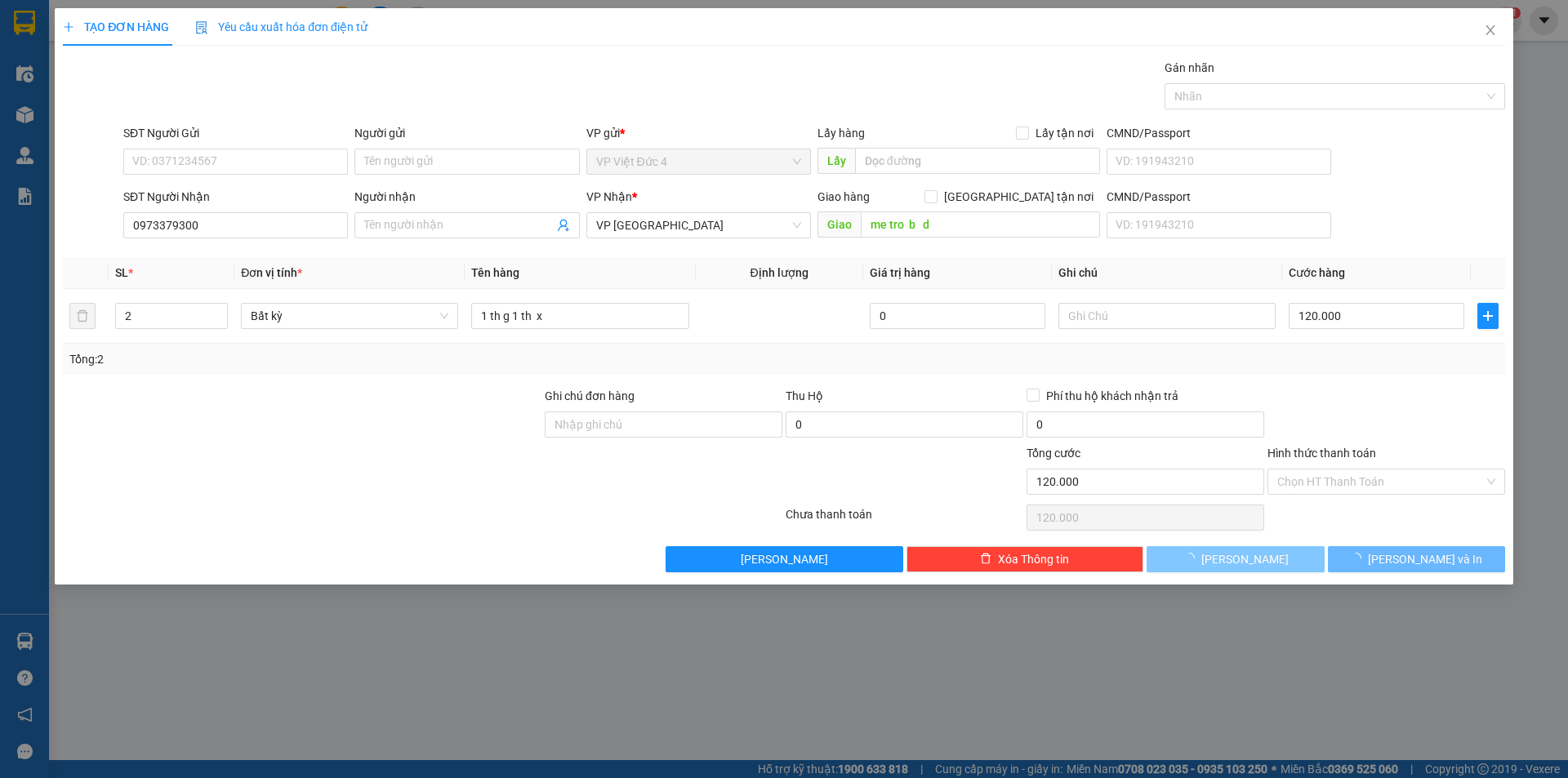
type input "1"
type input "0"
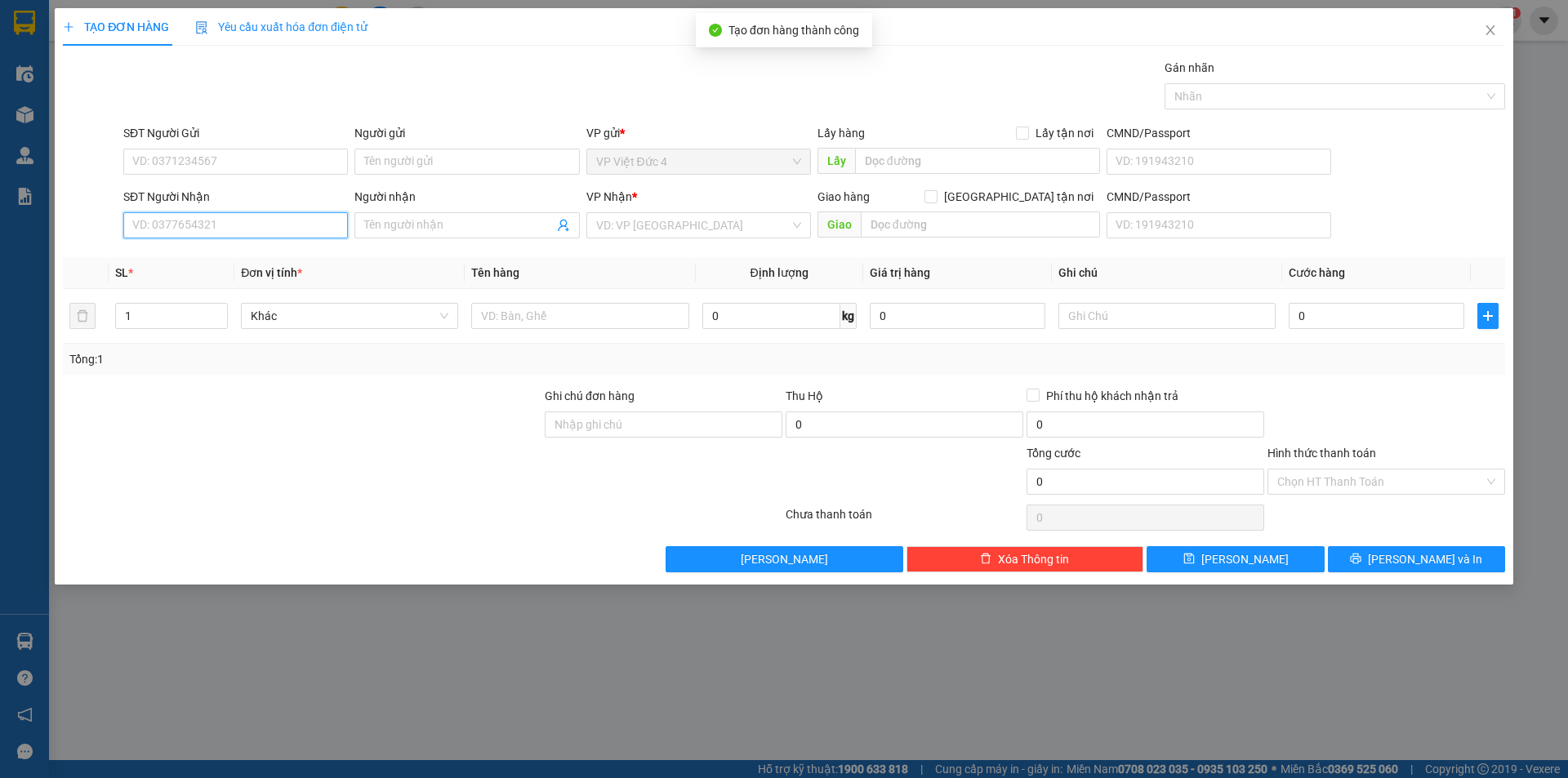
click at [290, 228] on input "SĐT Người Nhận" at bounding box center [235, 225] width 224 height 26
type input "0353403761"
drag, startPoint x: 665, startPoint y: 222, endPoint x: 667, endPoint y: 239, distance: 17.1
click at [666, 222] on input "search" at bounding box center [692, 225] width 194 height 24
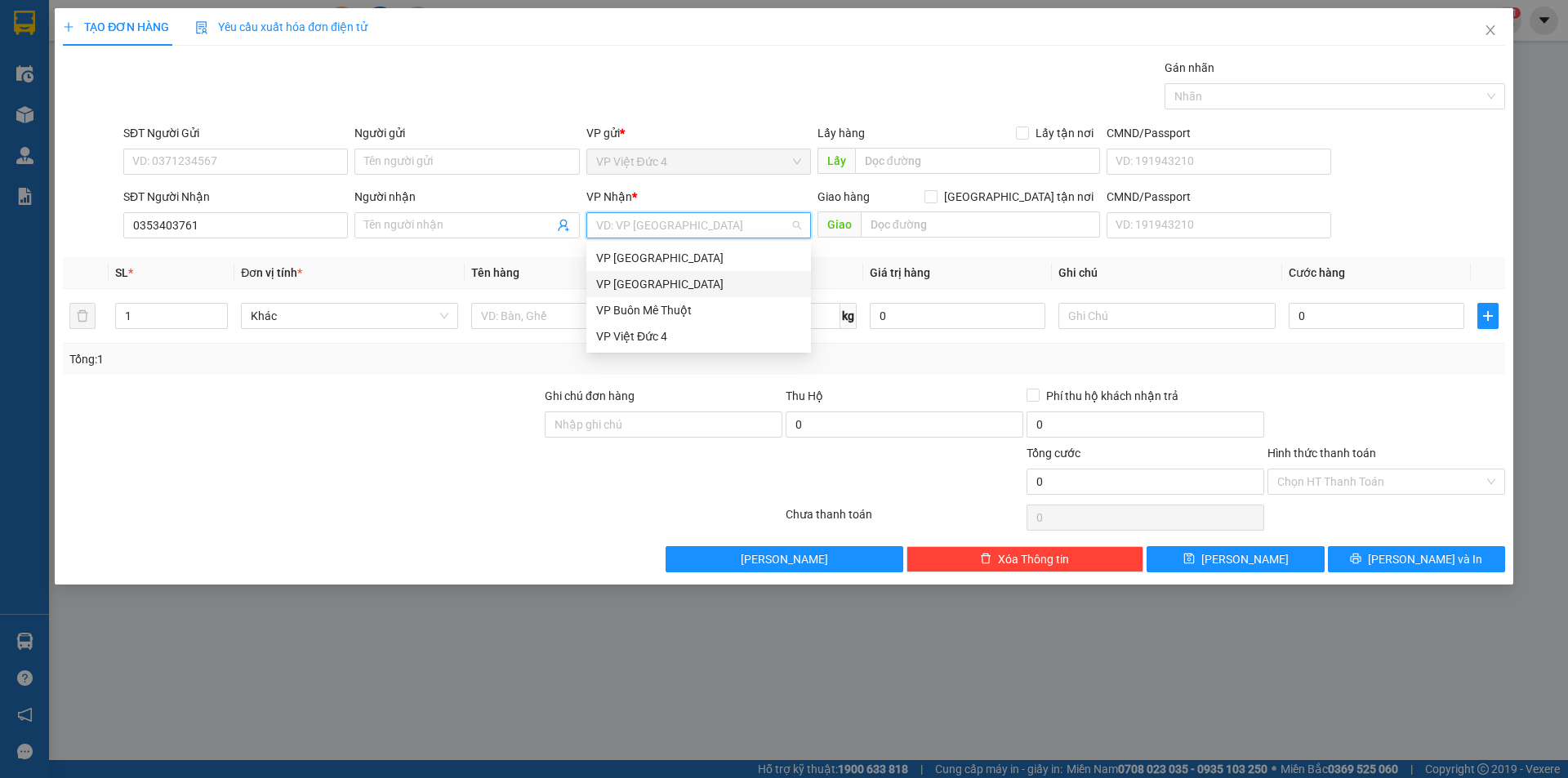
click at [623, 278] on div "VP [GEOGRAPHIC_DATA]" at bounding box center [698, 284] width 205 height 18
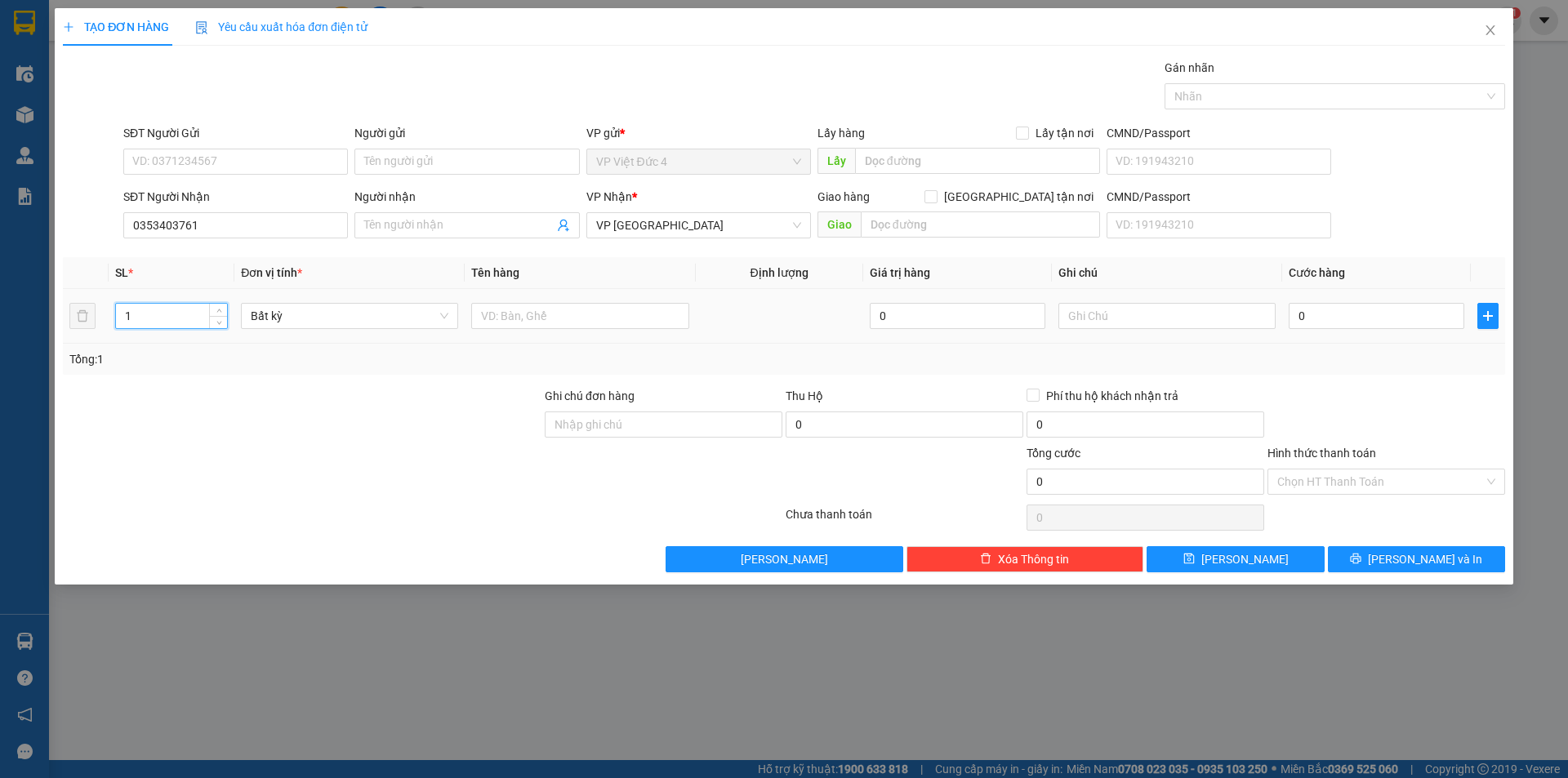
click at [167, 309] on input "1" at bounding box center [172, 315] width 111 height 24
type input "2"
click at [643, 312] on input "text" at bounding box center [579, 315] width 217 height 26
type input "1 th x 1 goi"
click at [1424, 314] on input "0" at bounding box center [1376, 315] width 176 height 26
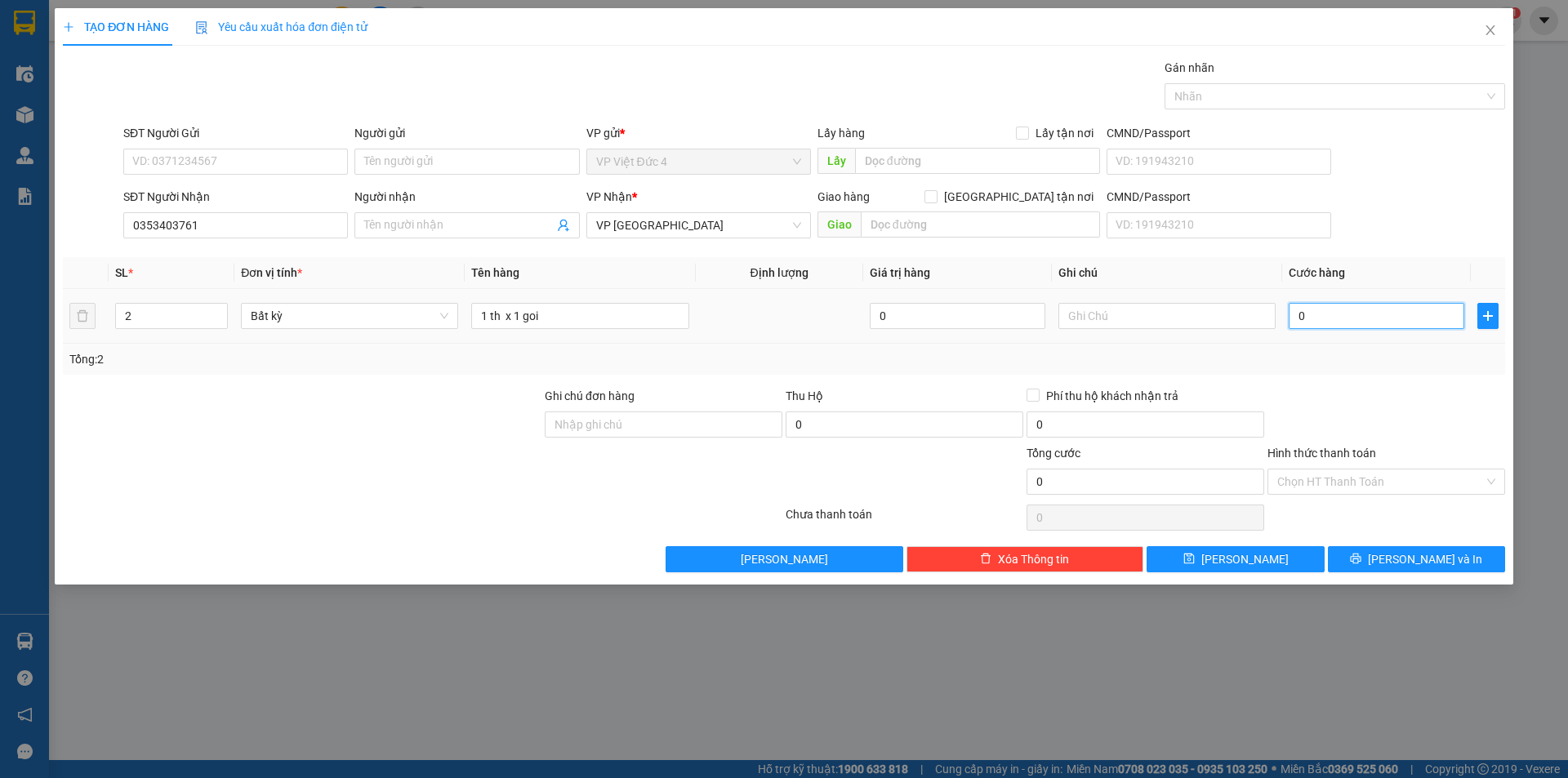
type input "1"
type input "10"
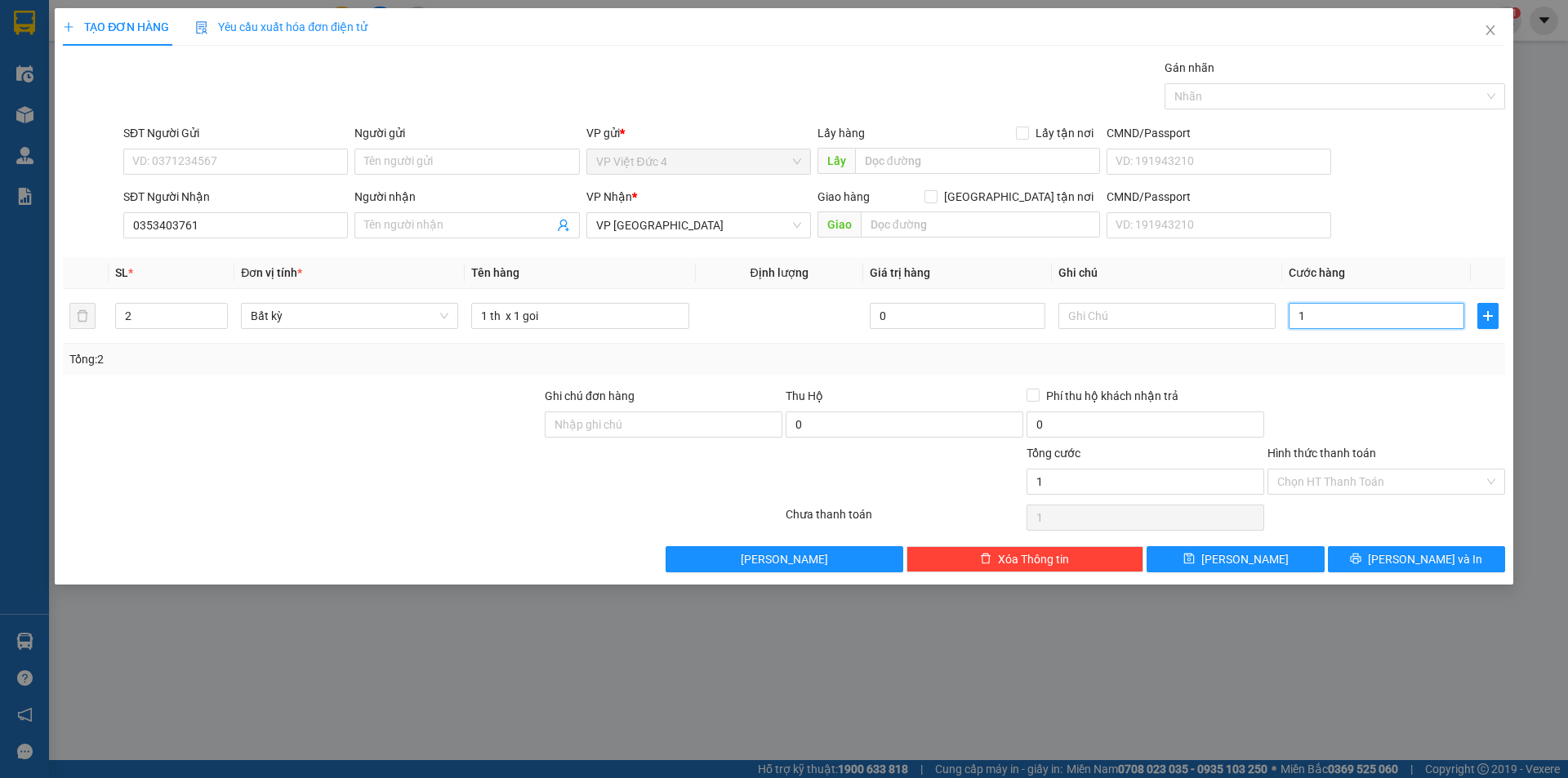
type input "10"
type input "100"
type input "1.000"
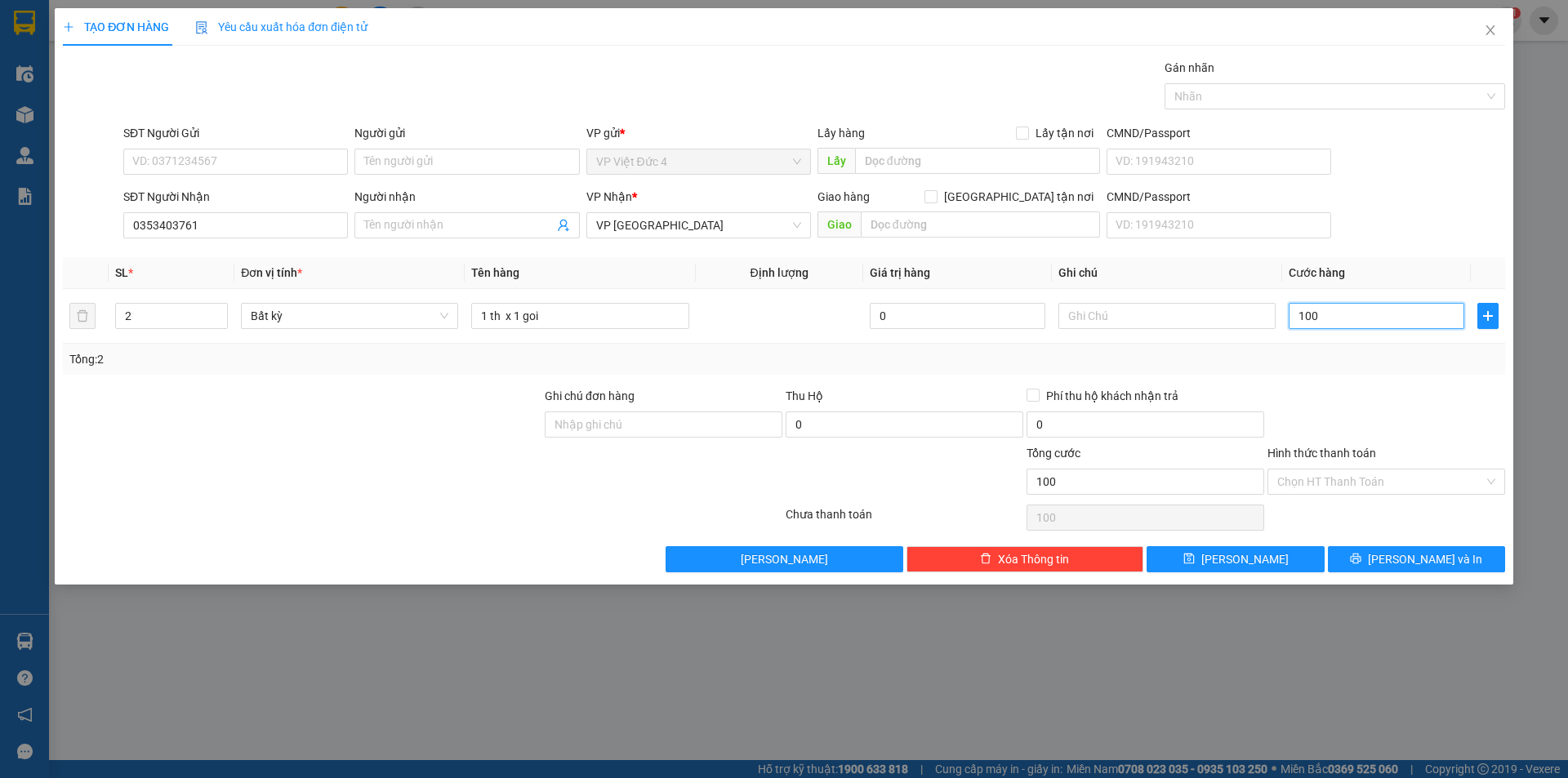
type input "1.000"
type input "10.000"
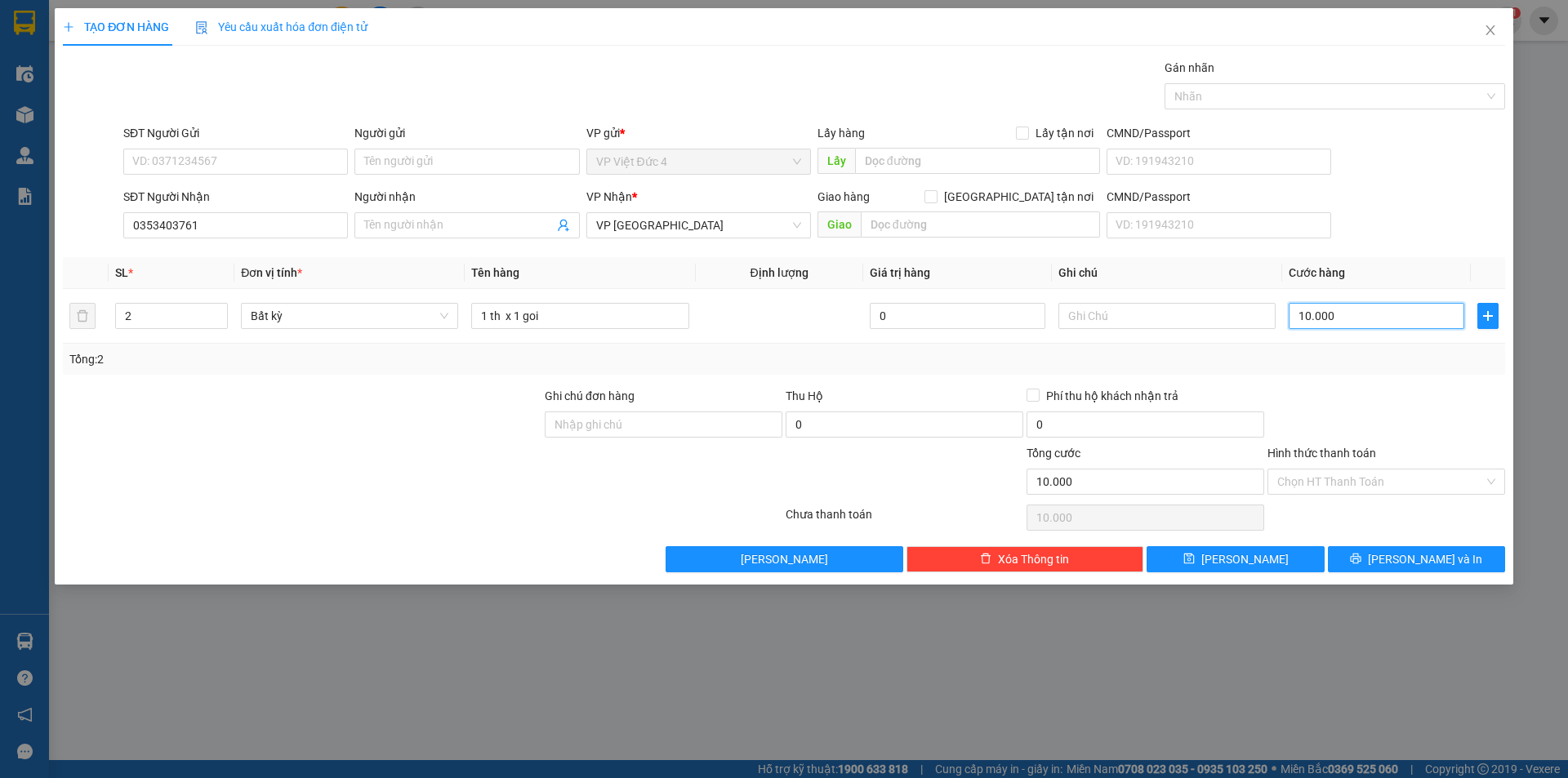
type input "100.000"
type input "10.000"
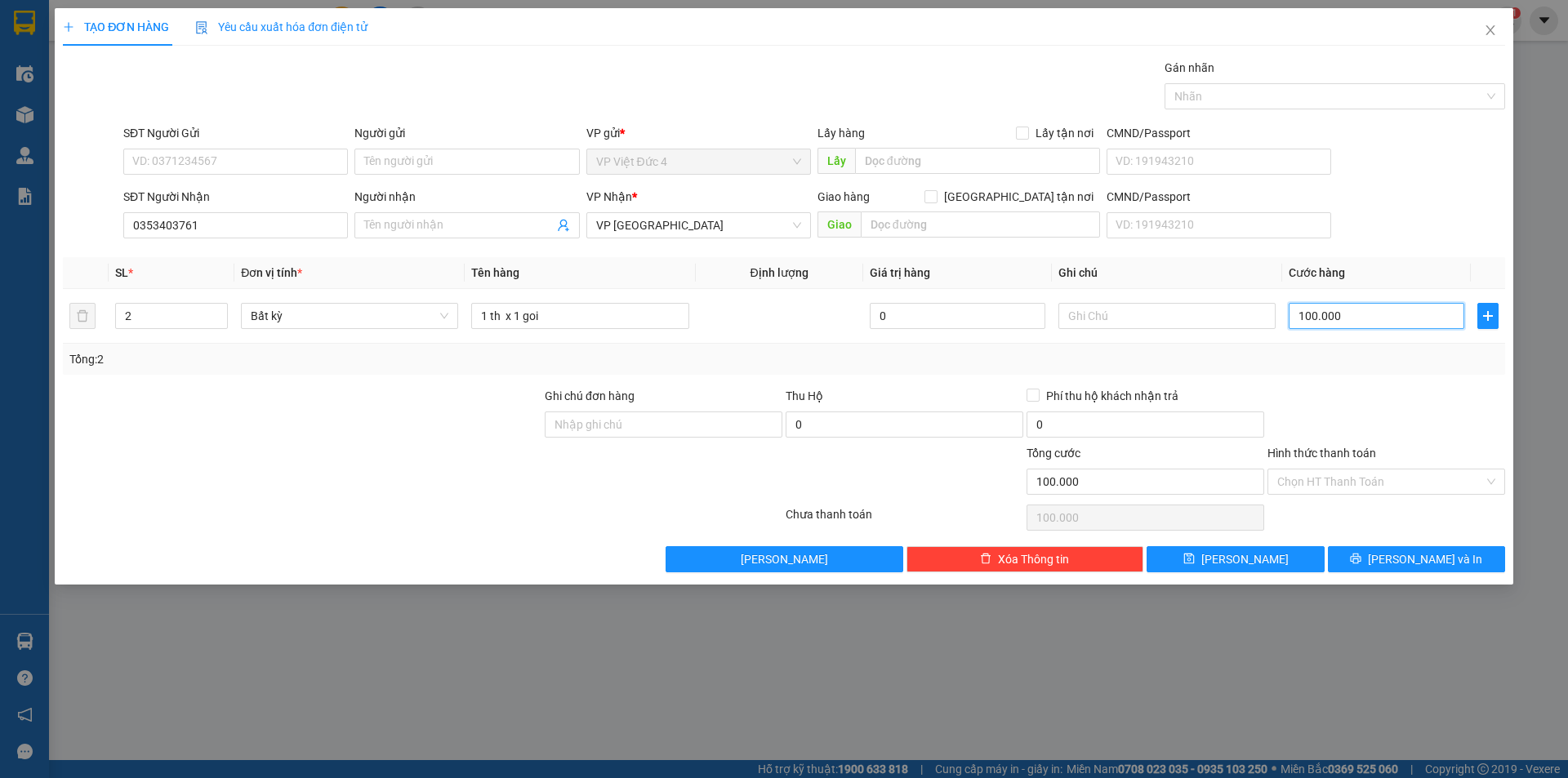
type input "10.000"
type input "1.000"
type input "100"
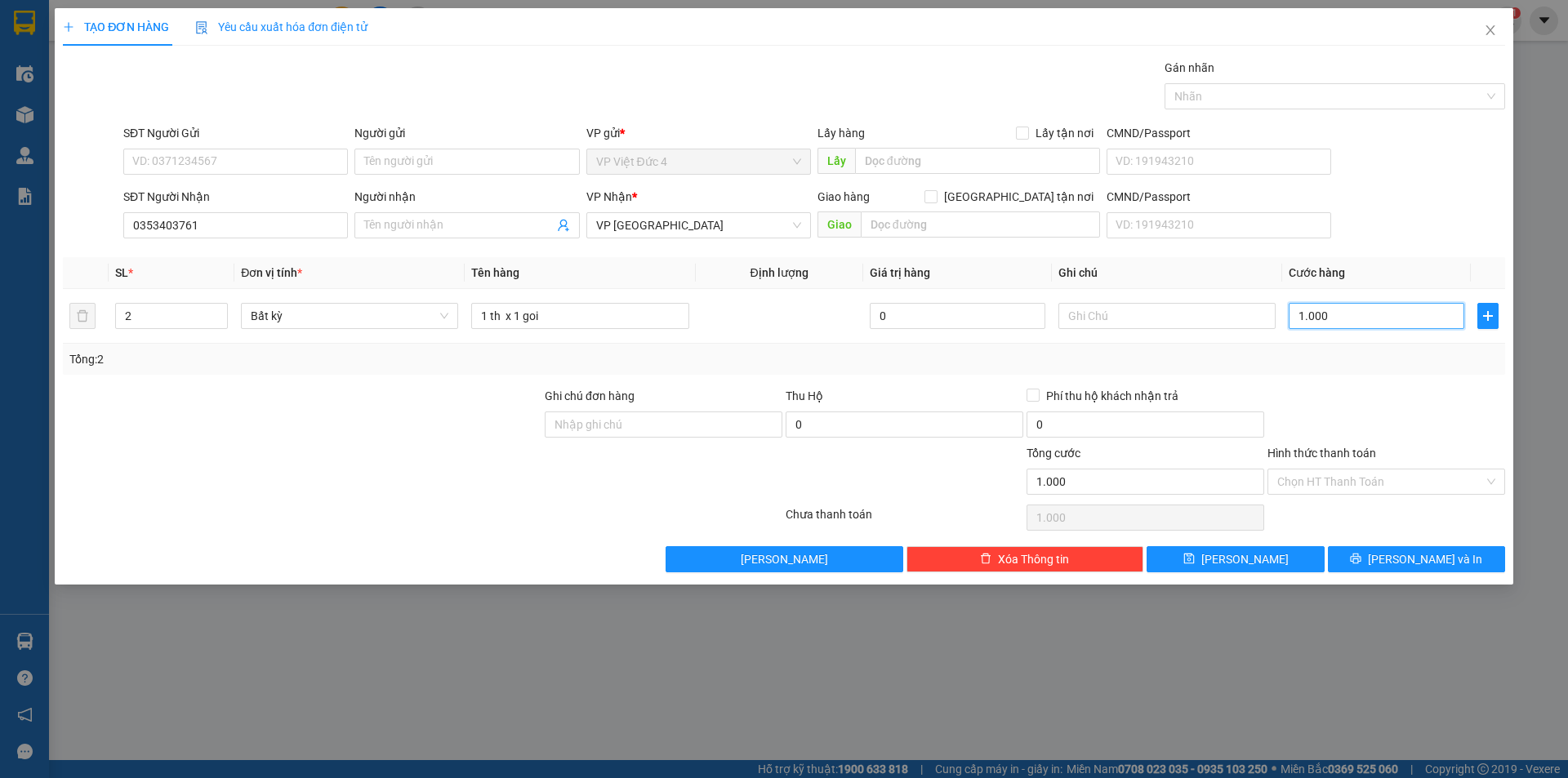
type input "100"
type input "10"
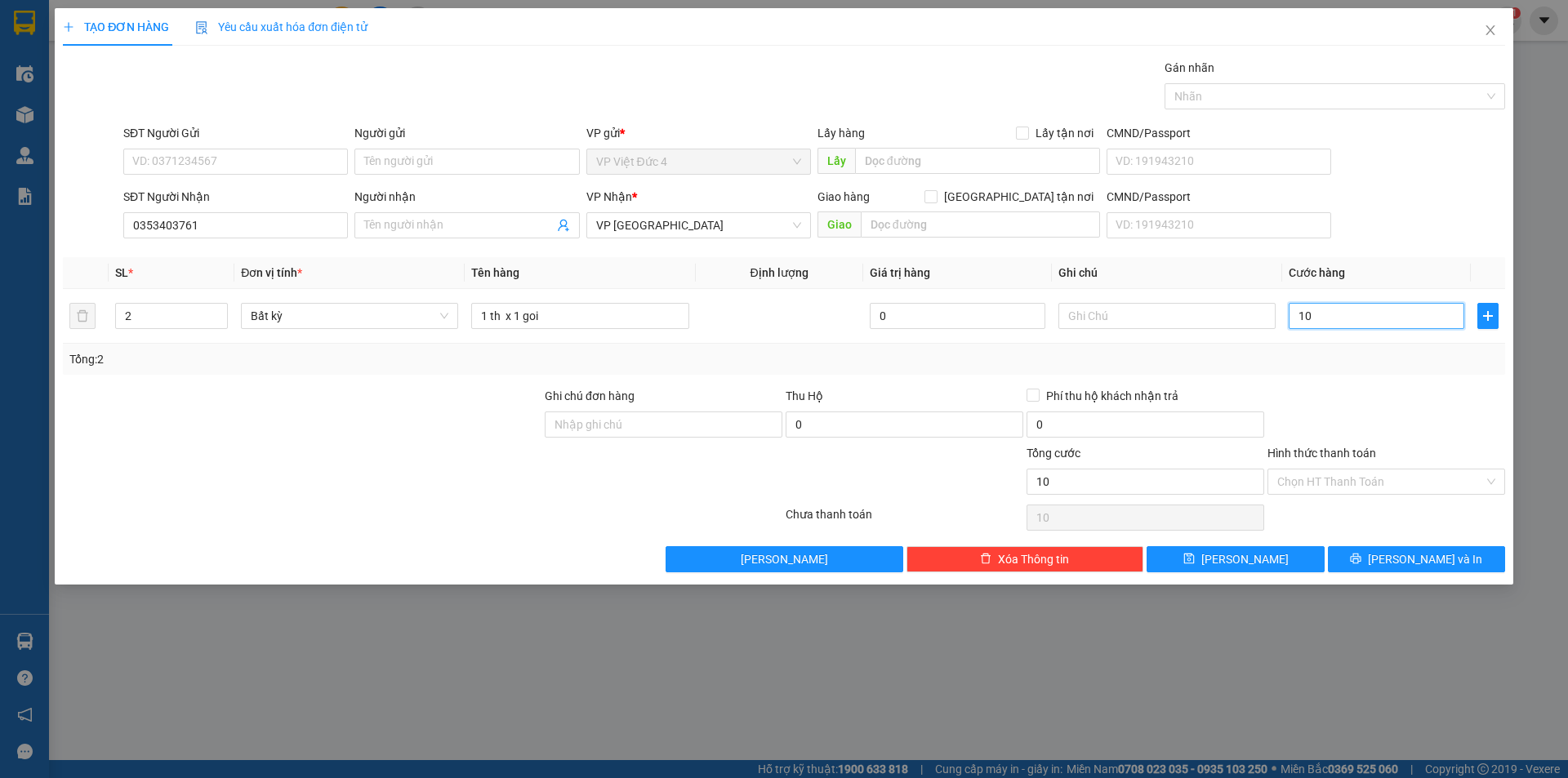
type input "1"
type input "11"
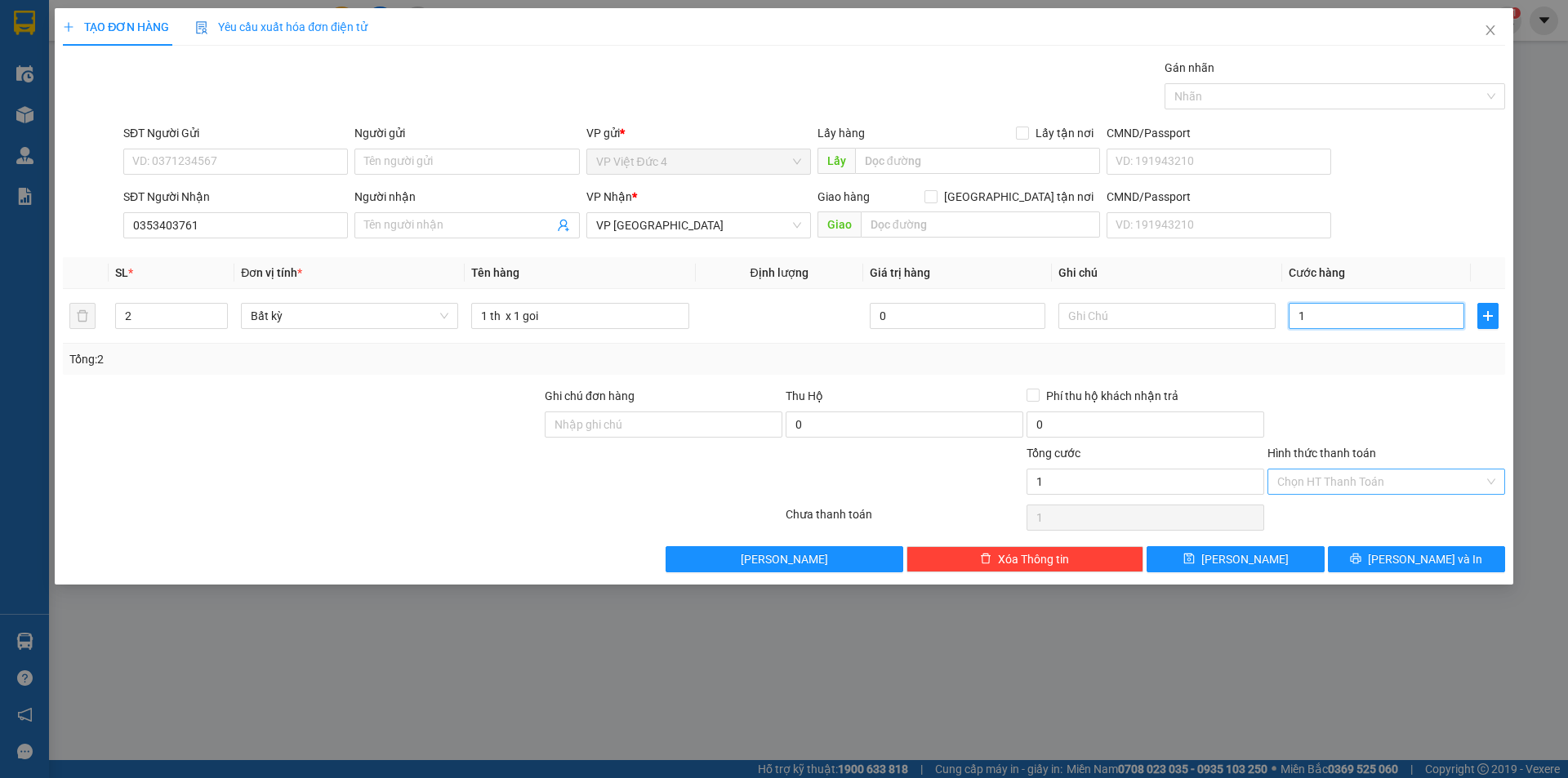
type input "11"
type input "110"
type input "1.100"
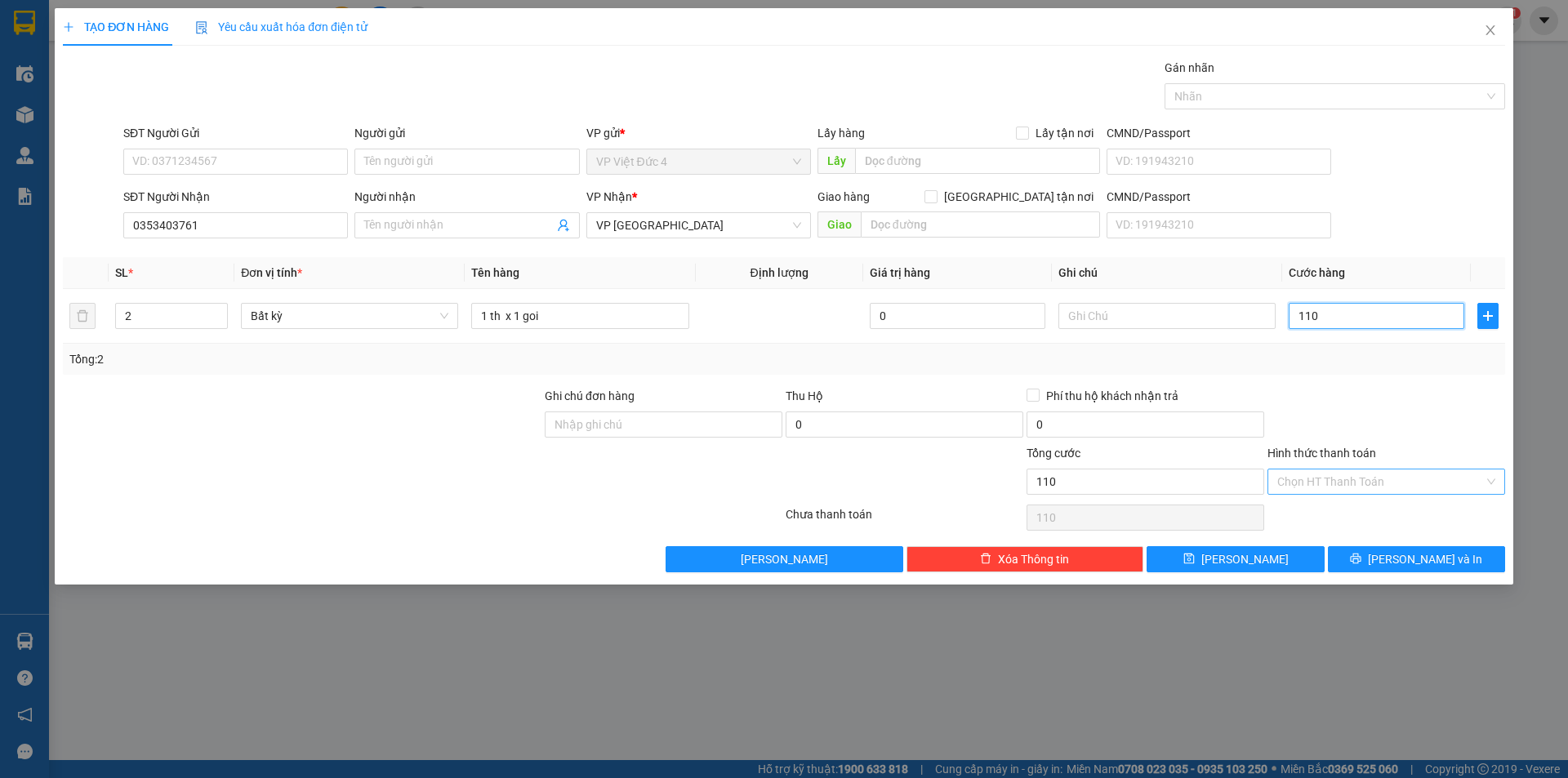
type input "1.100"
type input "11.000"
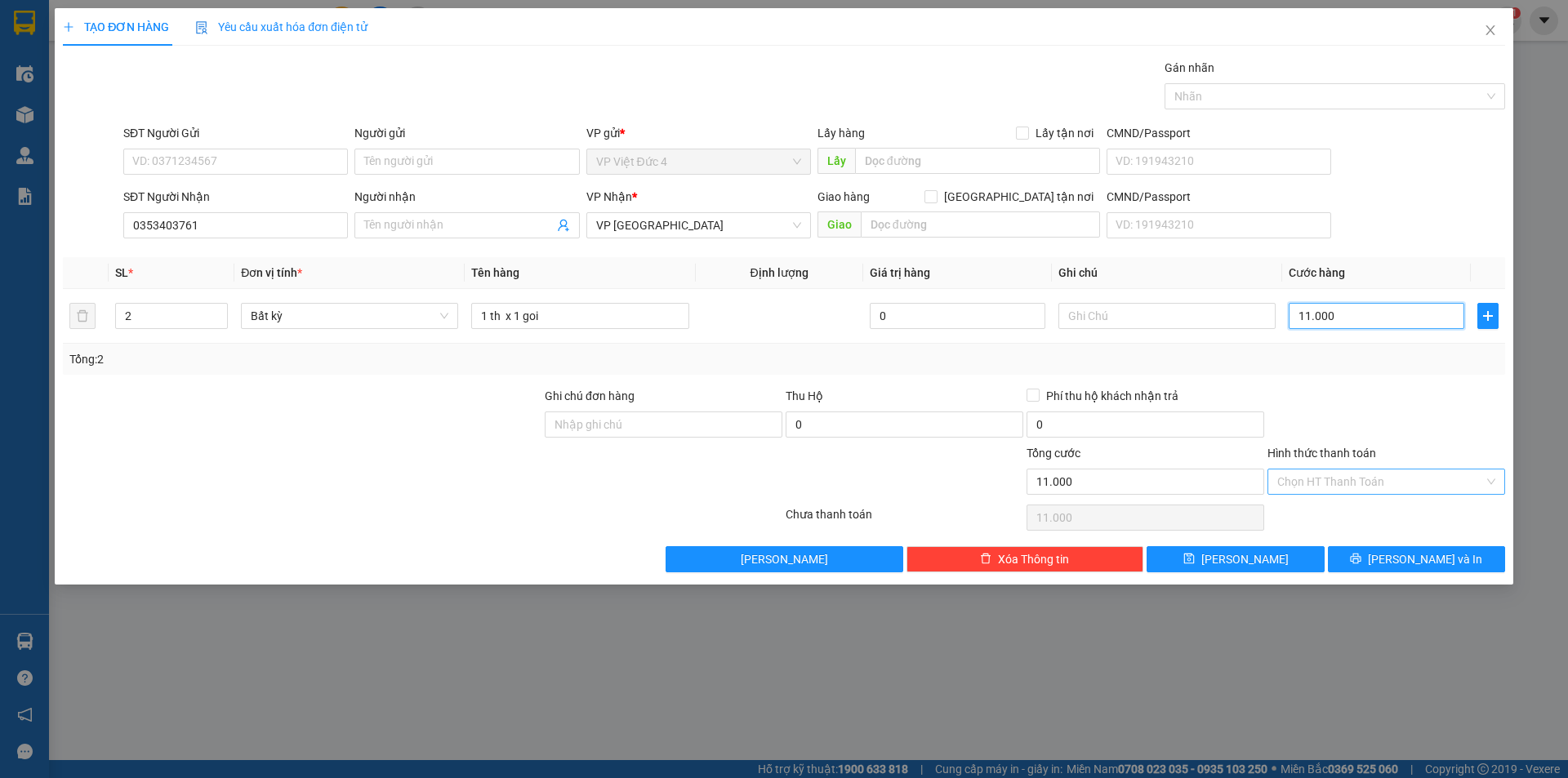
type input "110.000"
drag, startPoint x: 1330, startPoint y: 478, endPoint x: 1321, endPoint y: 502, distance: 25.6
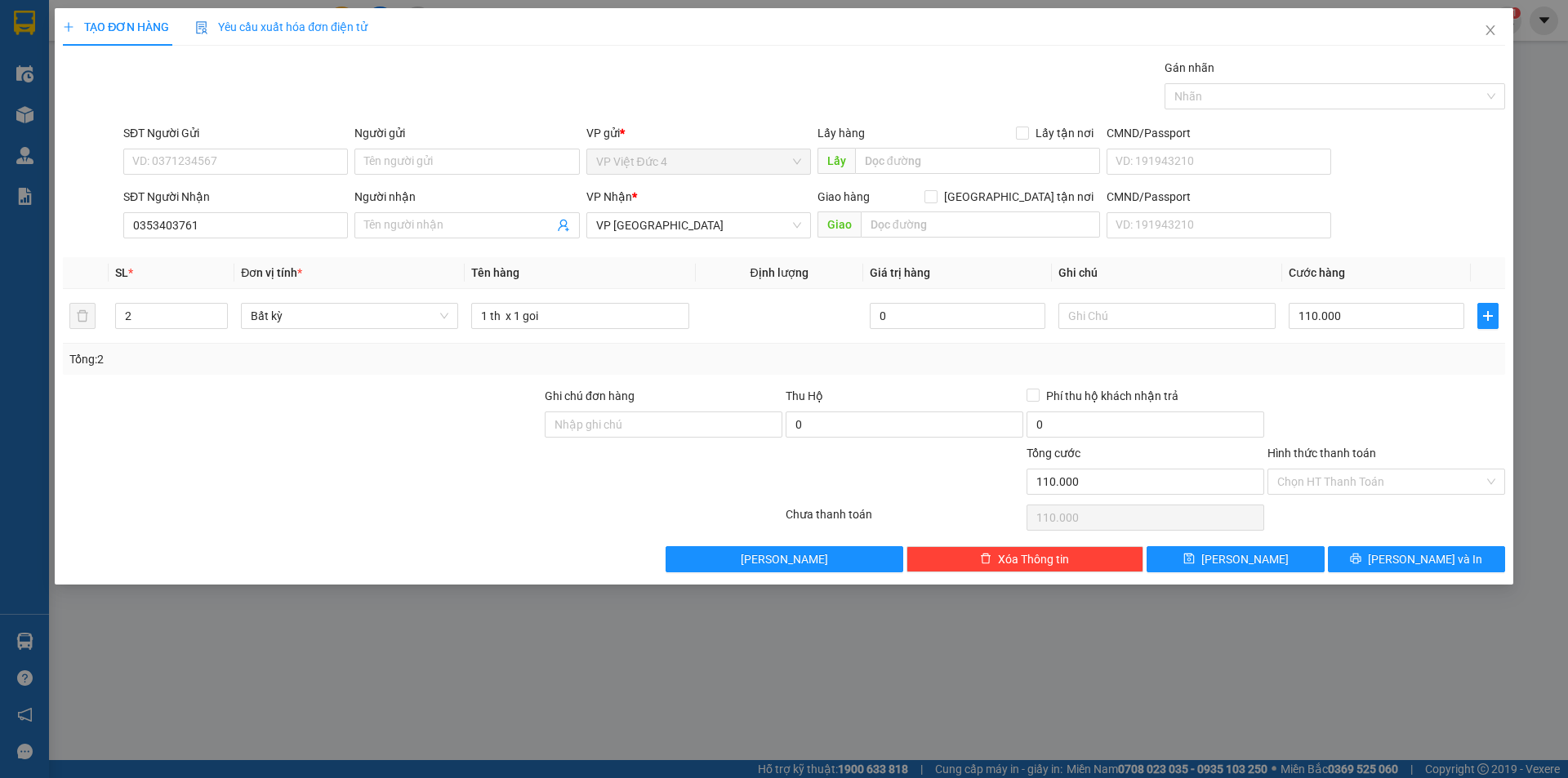
click at [1329, 478] on input "Hình thức thanh toán" at bounding box center [1380, 481] width 206 height 24
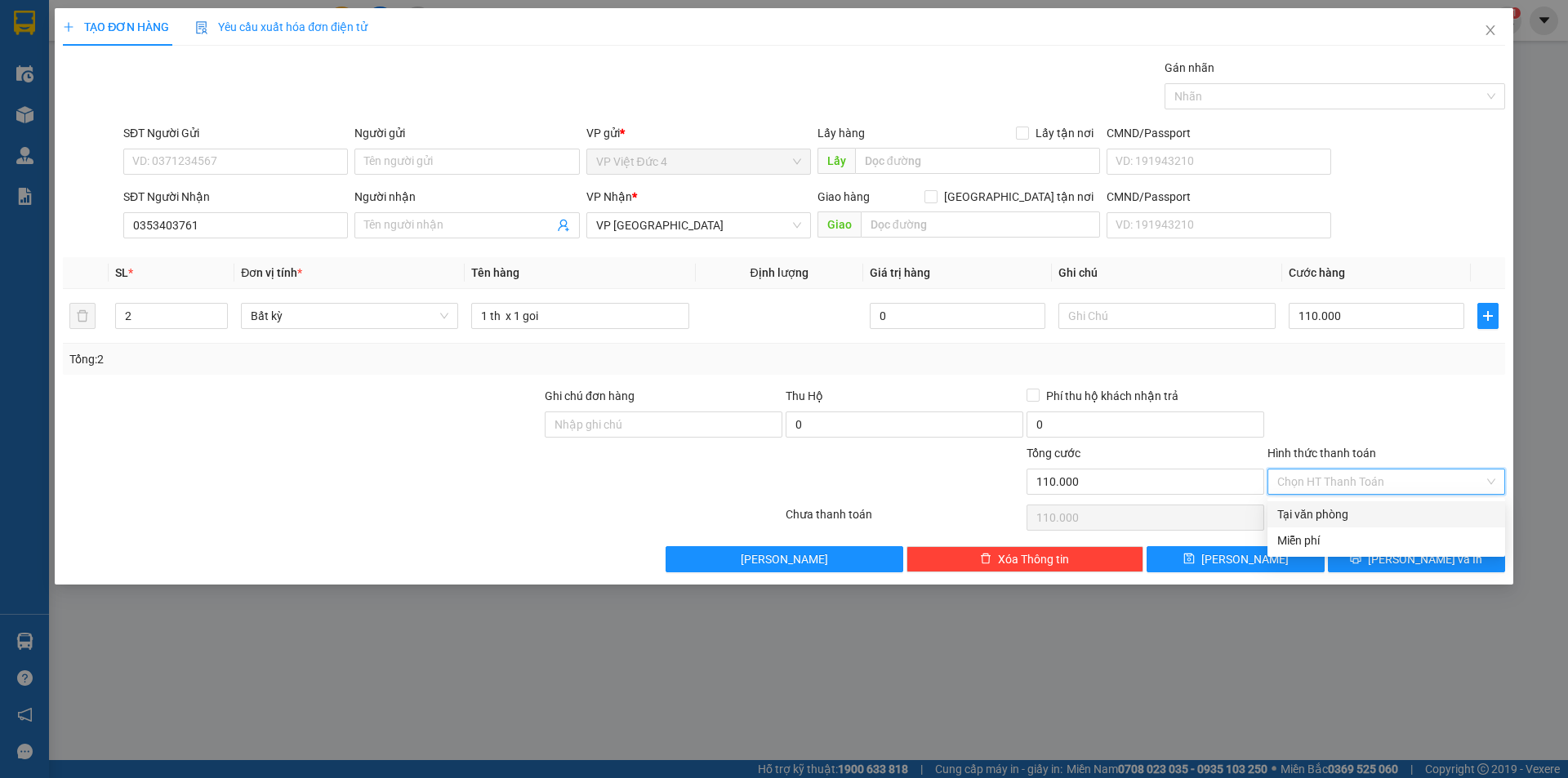
click at [1302, 512] on div "Tại văn phòng" at bounding box center [1387, 514] width 218 height 18
type input "0"
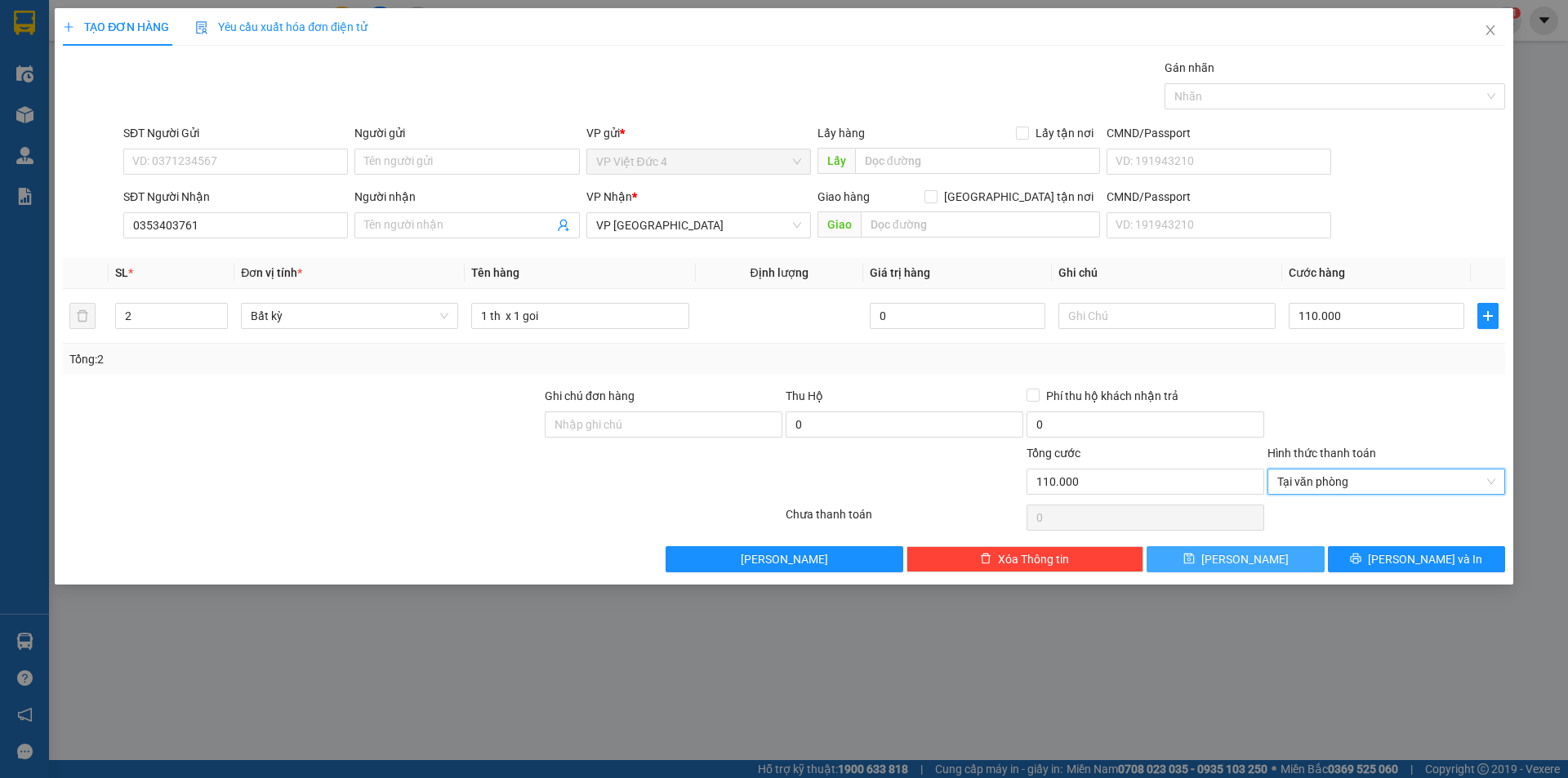
click at [1243, 554] on span "[PERSON_NAME]" at bounding box center [1245, 559] width 88 height 18
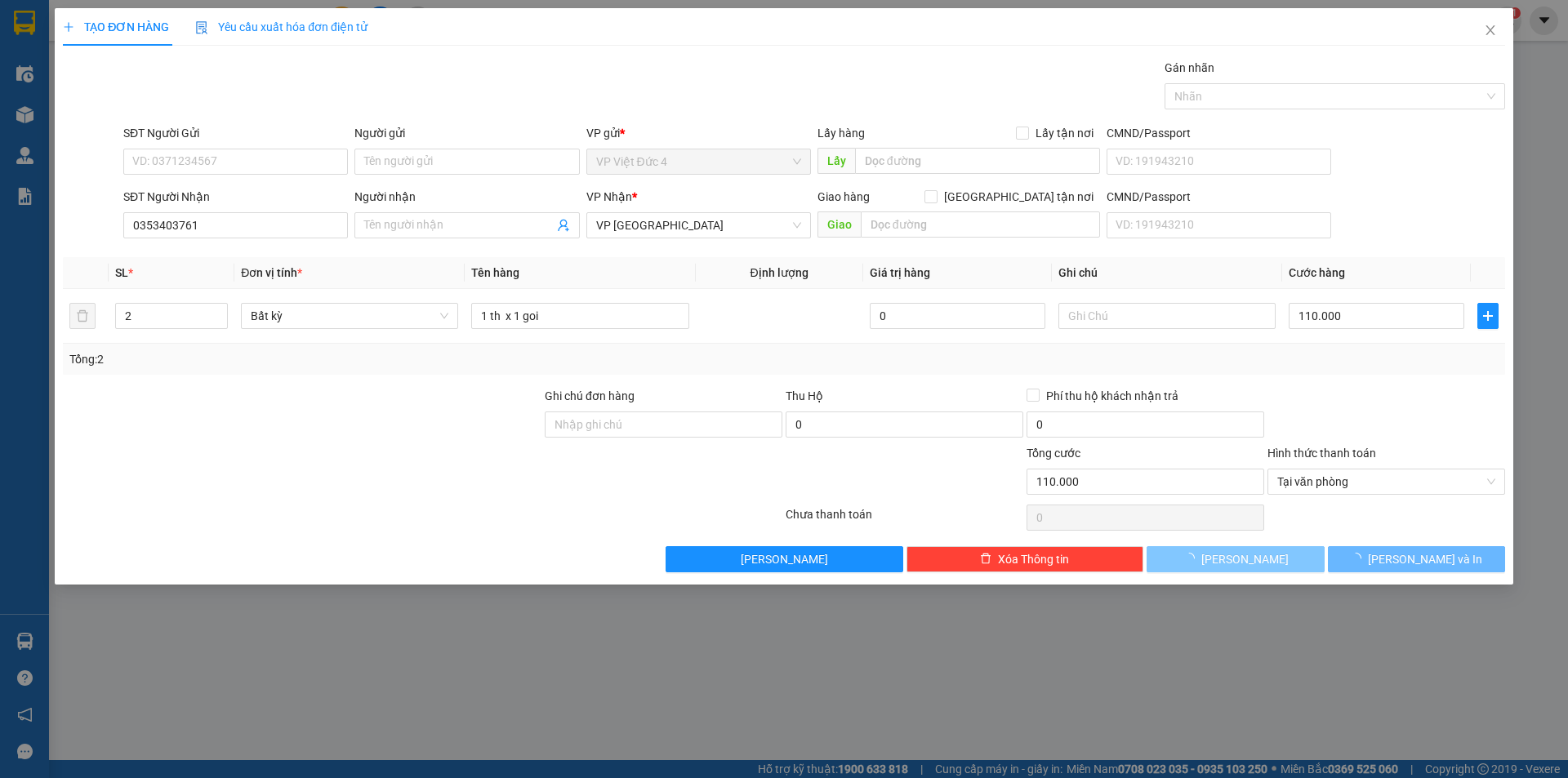
type input "1"
type input "0"
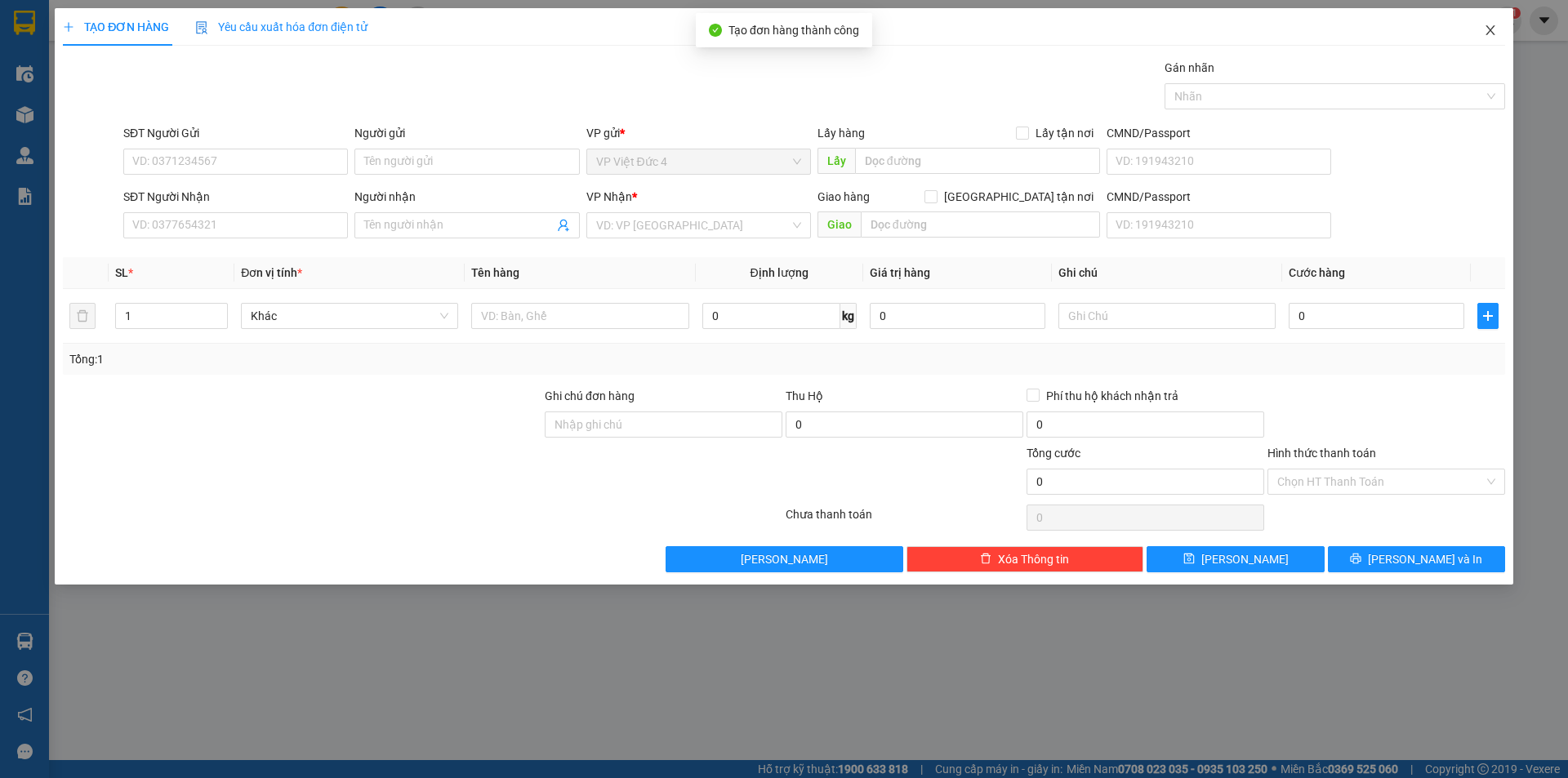
click at [1486, 30] on icon "close" at bounding box center [1490, 30] width 13 height 13
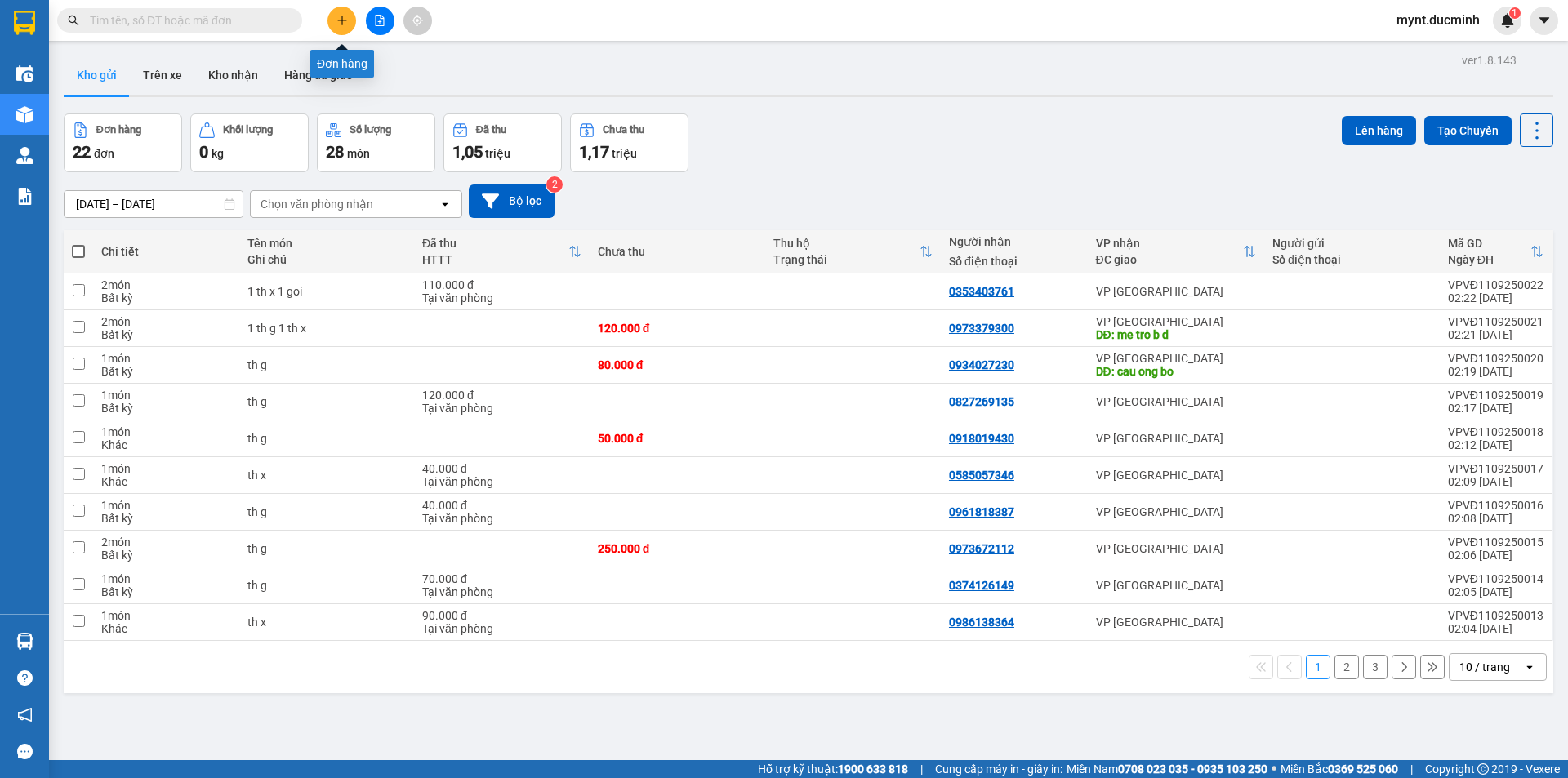
click at [341, 17] on icon "plus" at bounding box center [342, 20] width 12 height 12
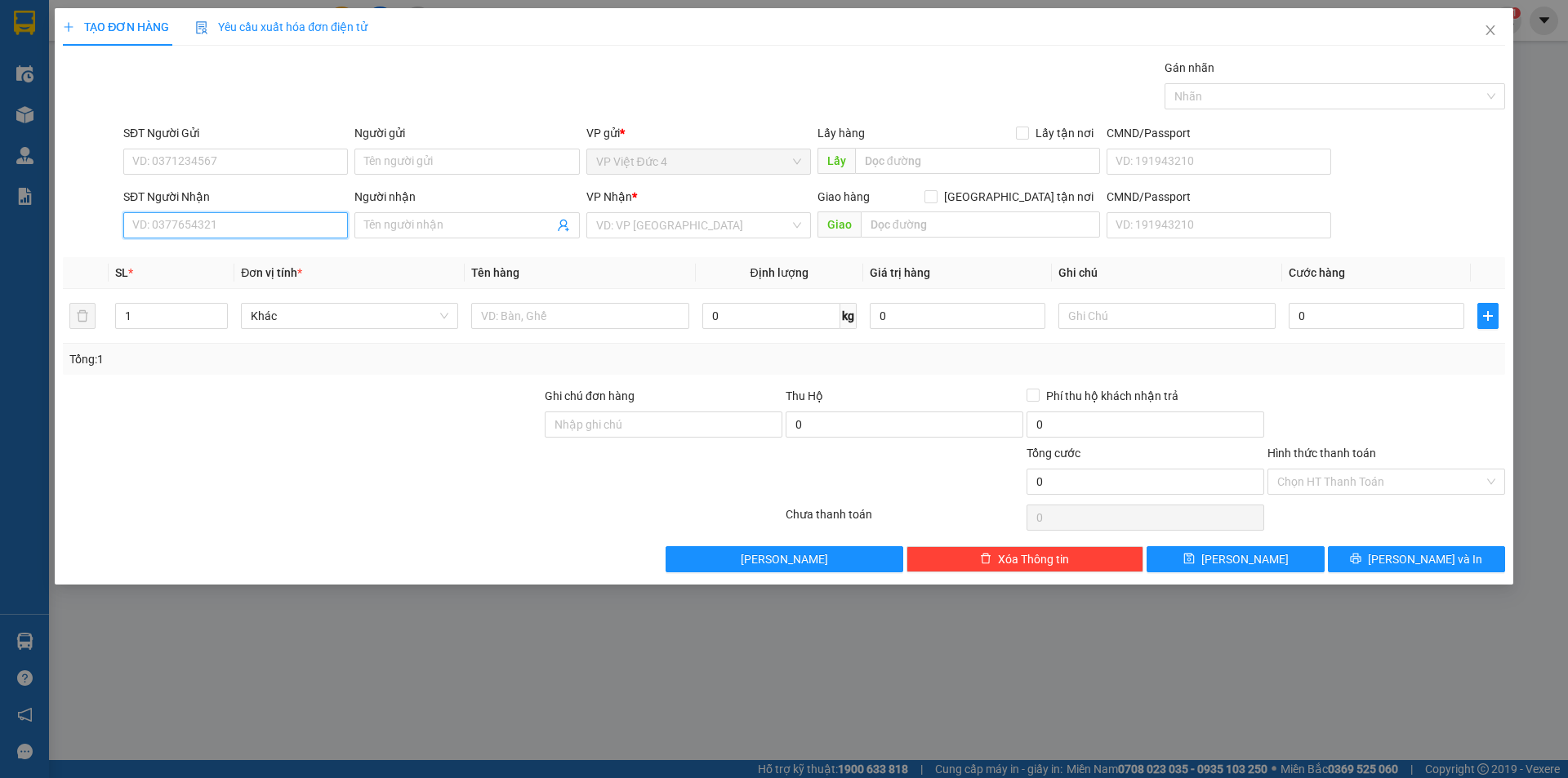
click at [311, 227] on input "SĐT Người Nhận" at bounding box center [235, 225] width 224 height 26
type input "0938543093"
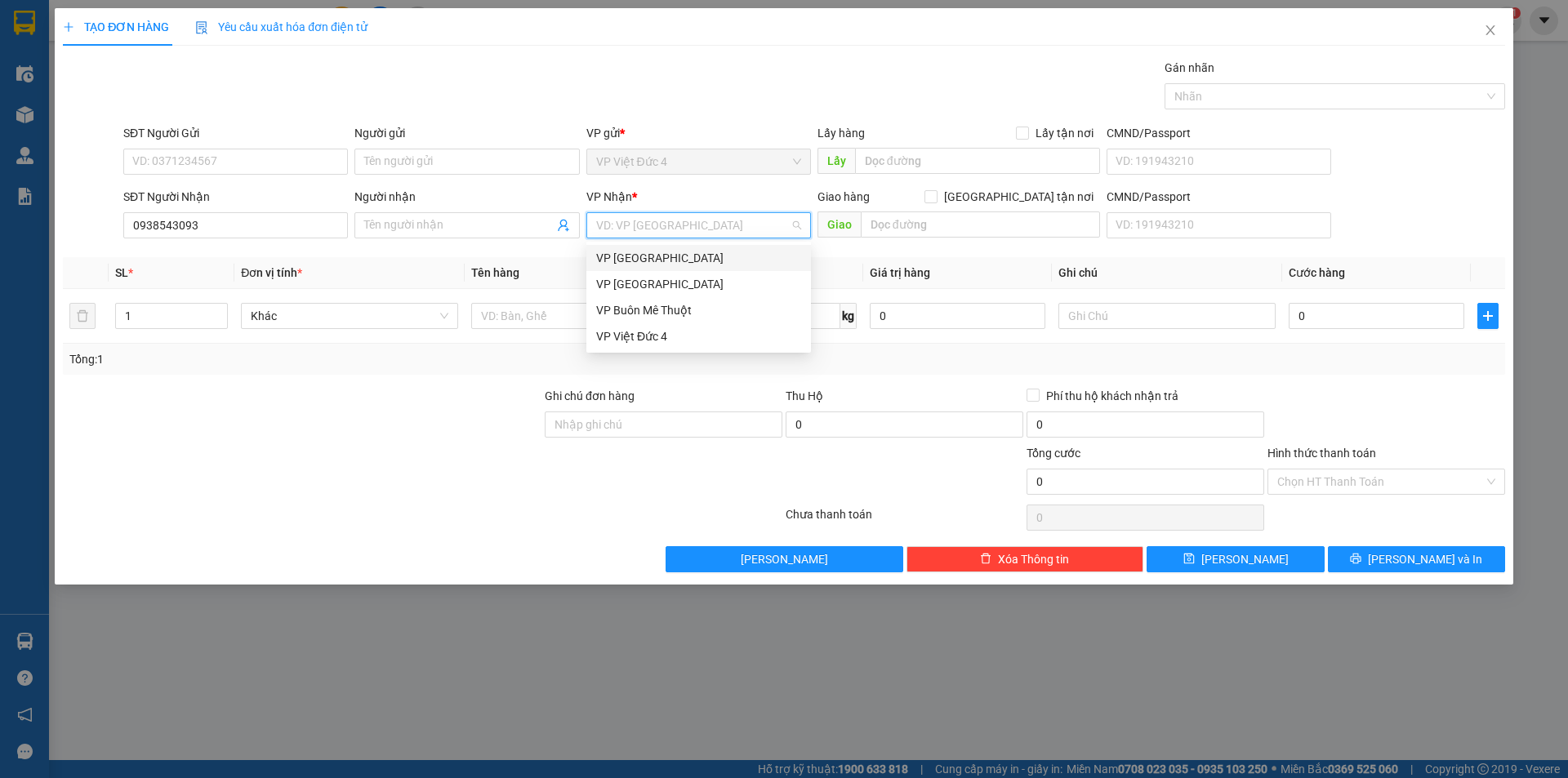
click at [707, 220] on input "search" at bounding box center [692, 225] width 194 height 24
click at [624, 283] on div "VP [GEOGRAPHIC_DATA]" at bounding box center [698, 284] width 205 height 18
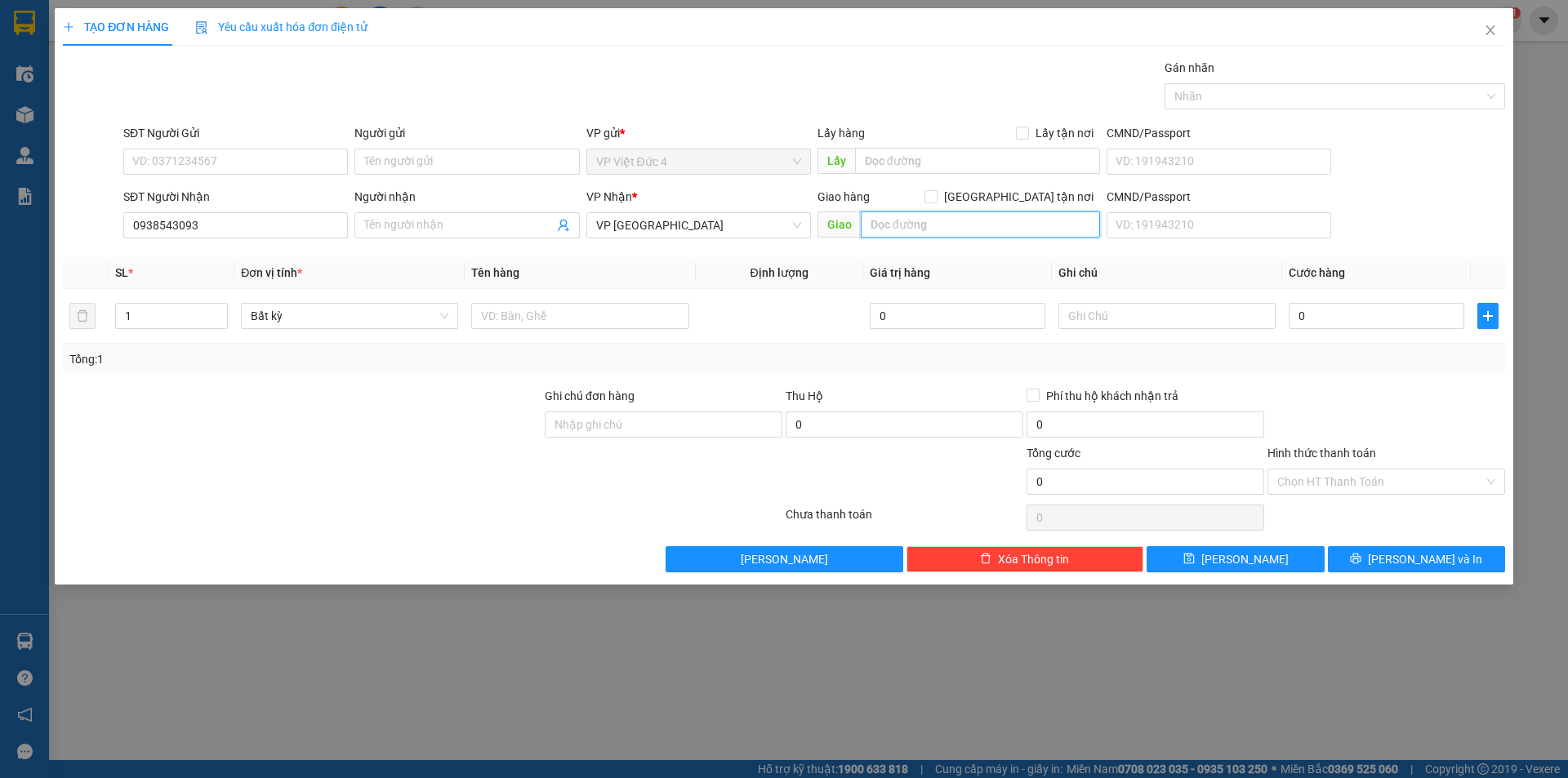
click at [1069, 225] on input "text" at bounding box center [980, 224] width 239 height 26
type input "r"
click at [1226, 313] on input "text" at bounding box center [1167, 315] width 217 height 26
type input "rap binh thanh"
click at [637, 309] on input "text" at bounding box center [579, 315] width 217 height 26
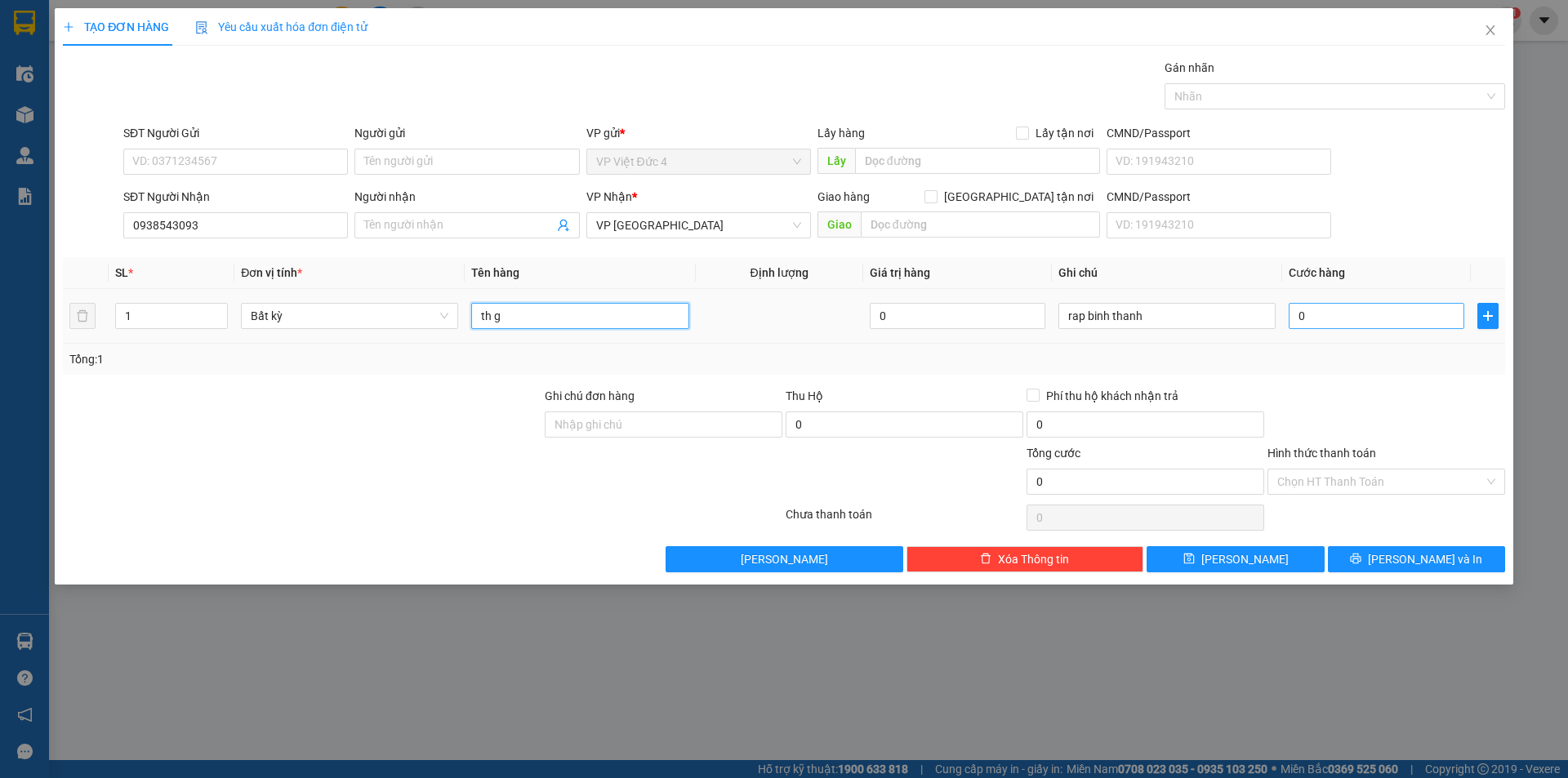
type input "th g"
click at [1415, 313] on input "0" at bounding box center [1376, 315] width 176 height 26
type input "9"
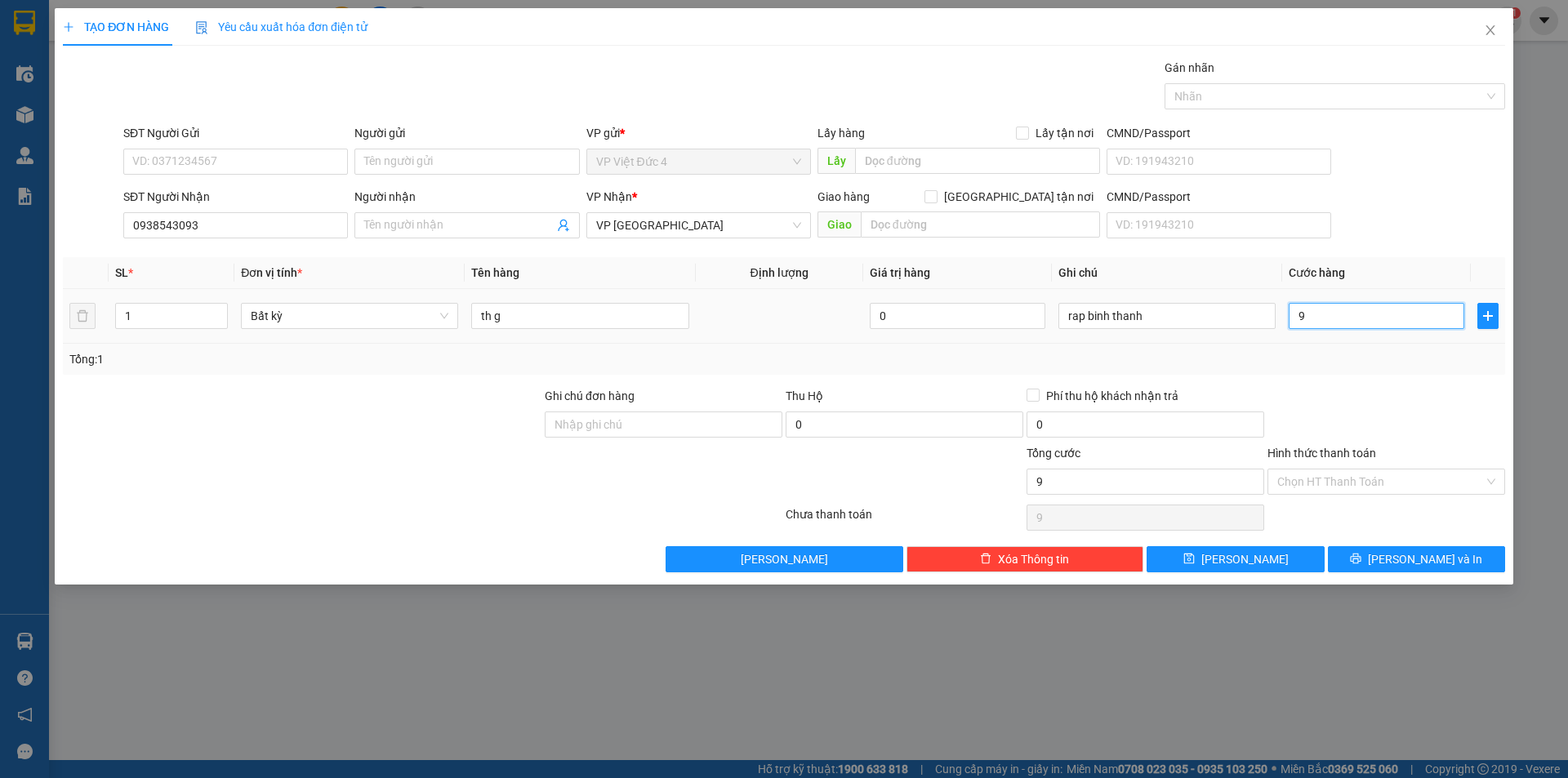
type input "90"
type input "900"
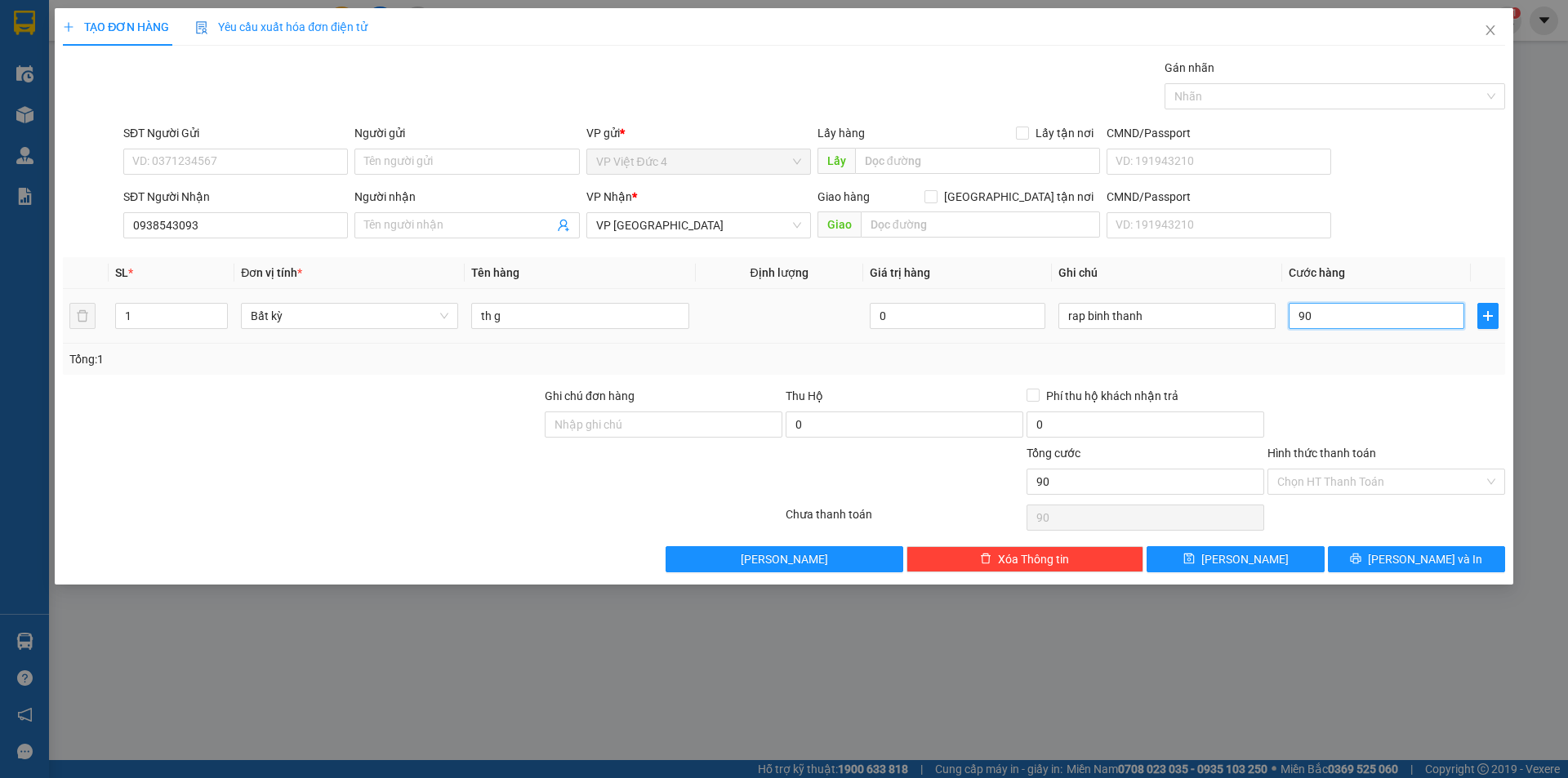
type input "900"
type input "9.000"
type input "90.000"
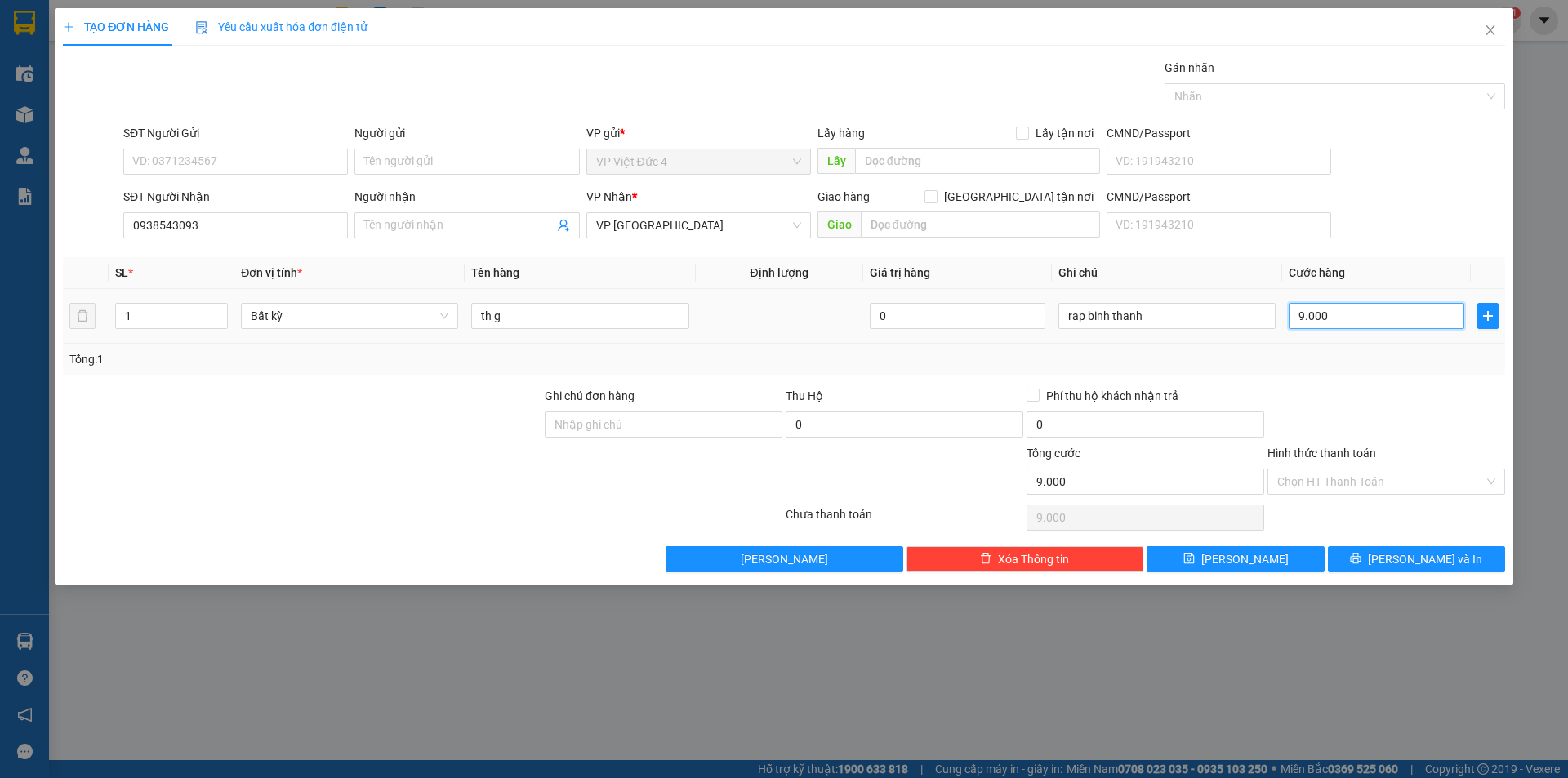
type input "90.000"
type input "900.000"
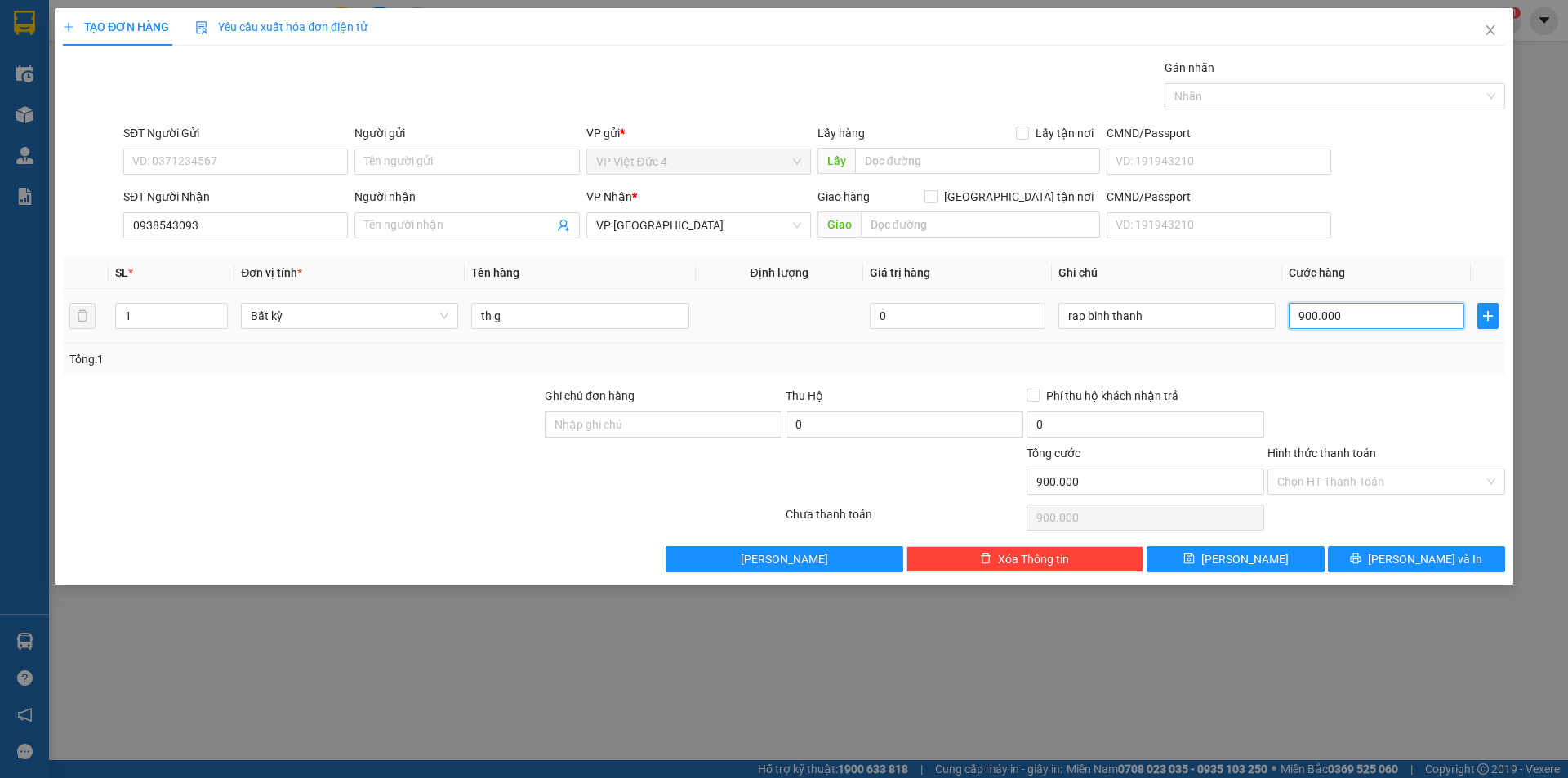
type input "90.000"
click at [1243, 556] on span "[PERSON_NAME]" at bounding box center [1245, 559] width 88 height 18
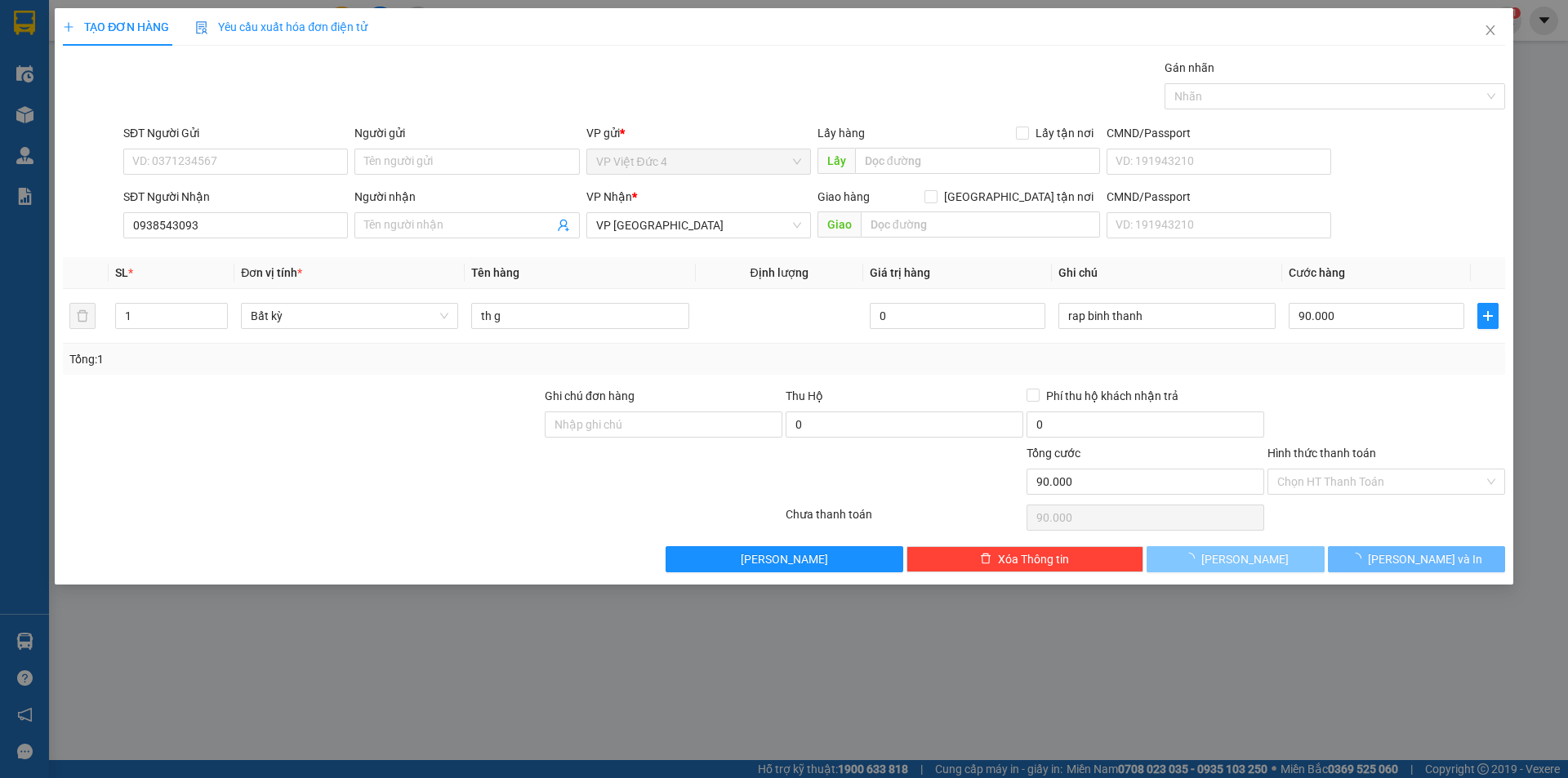
type input "0"
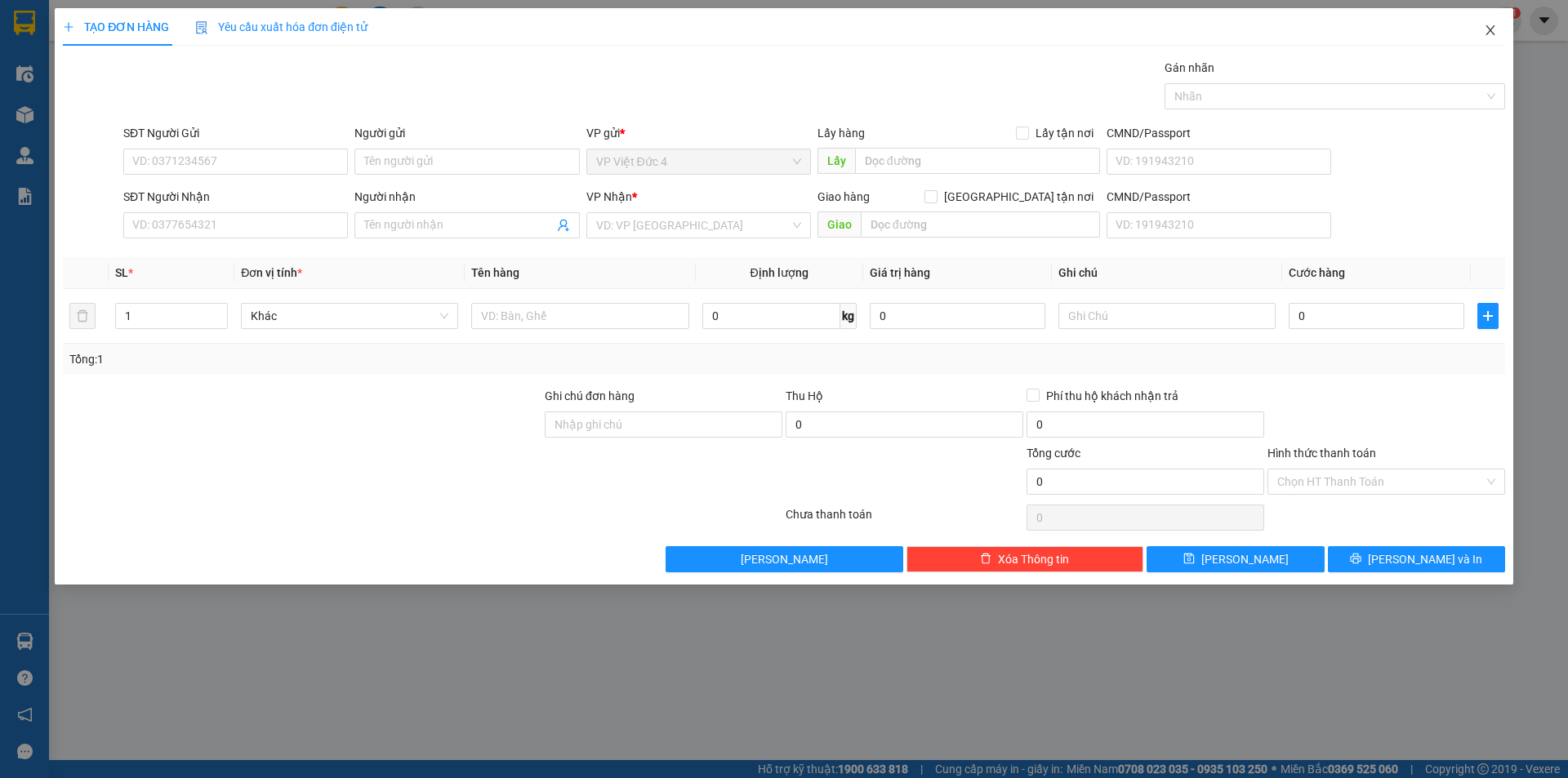
click at [1488, 23] on span "Close" at bounding box center [1490, 30] width 46 height 46
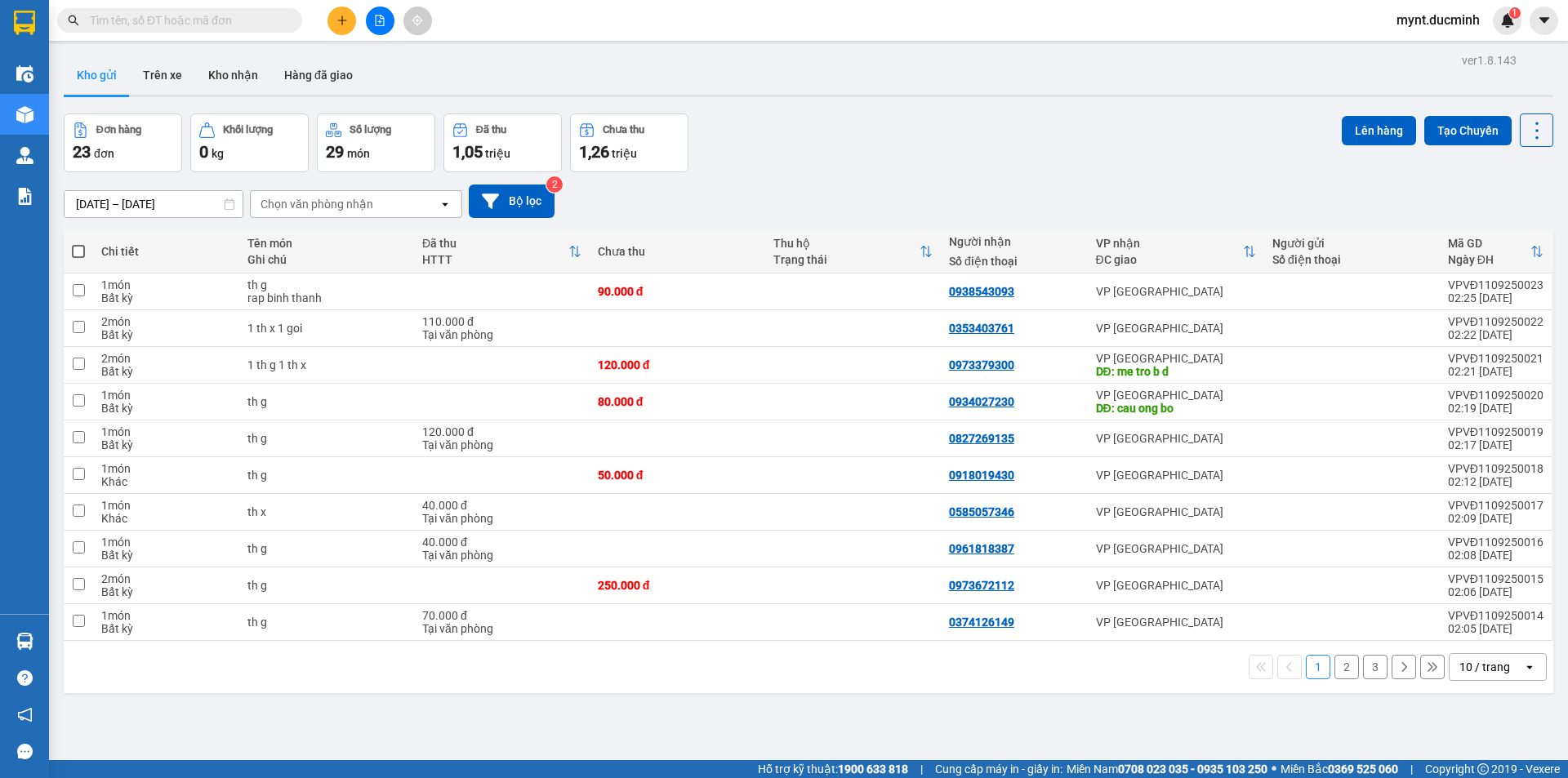
click at [76, 249] on span at bounding box center [78, 251] width 13 height 13
click at [79, 243] on input "checkbox" at bounding box center [79, 243] width 0 height 0
checkbox input "true"
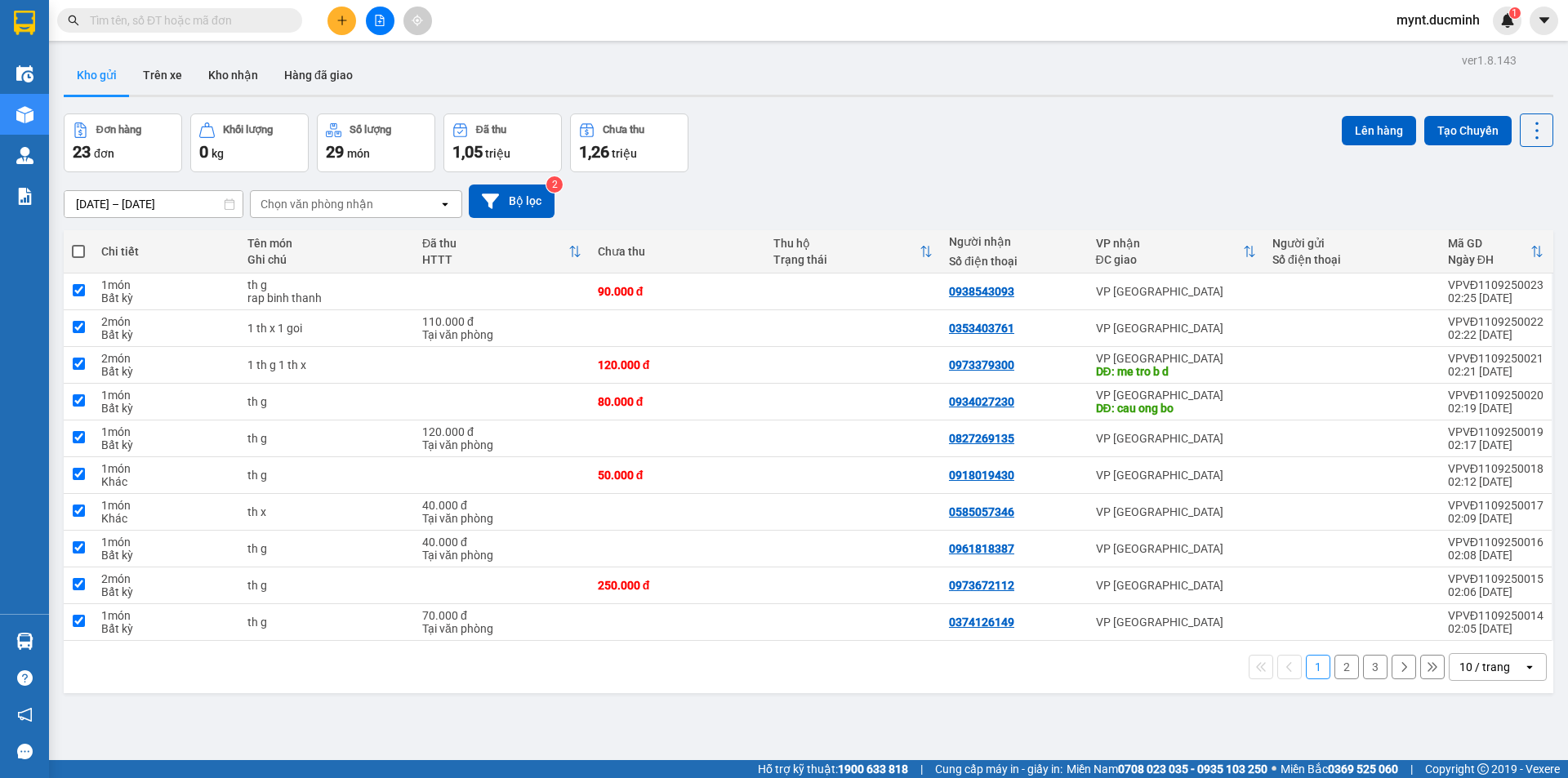
checkbox input "true"
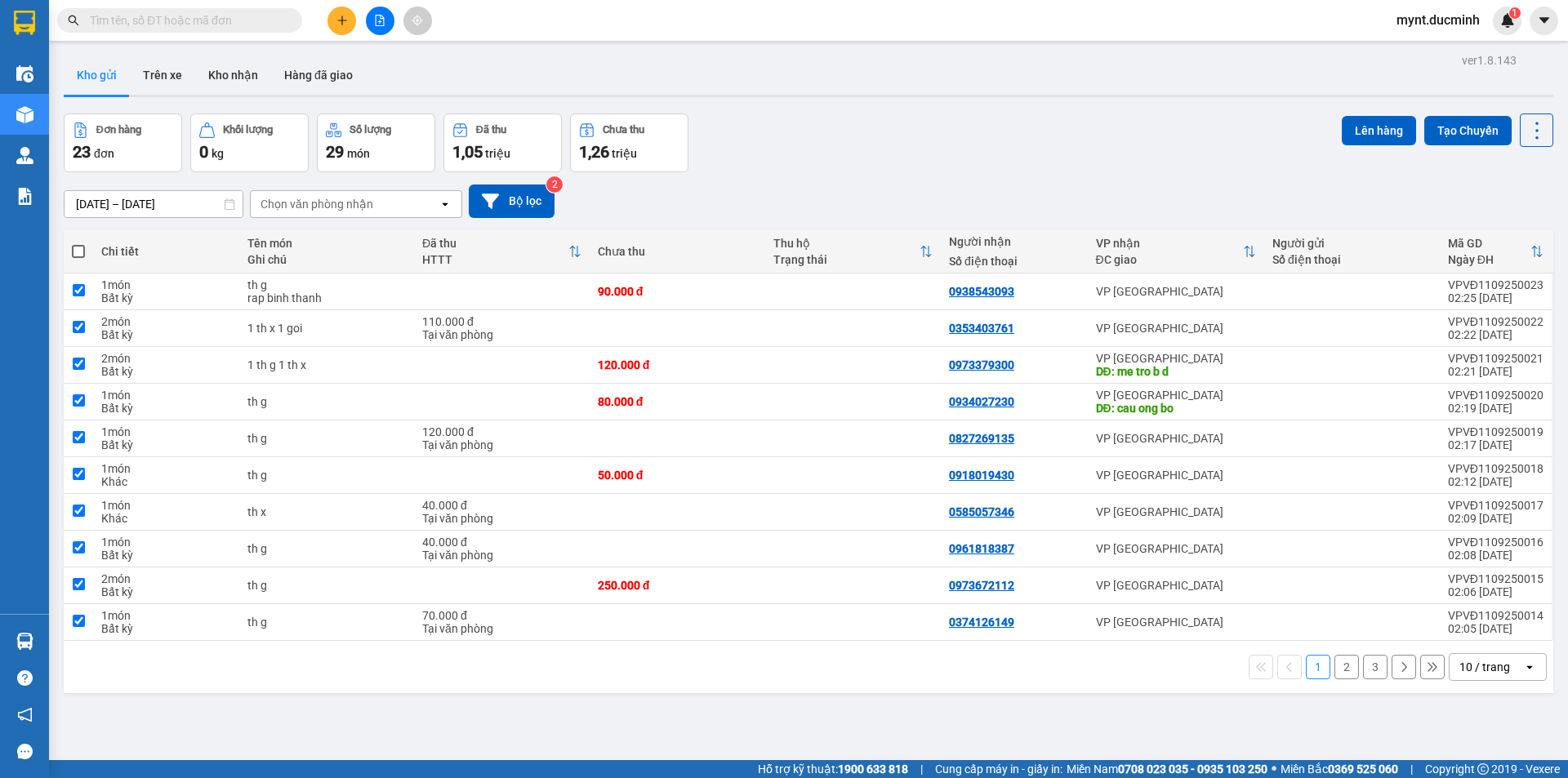
checkbox input "true"
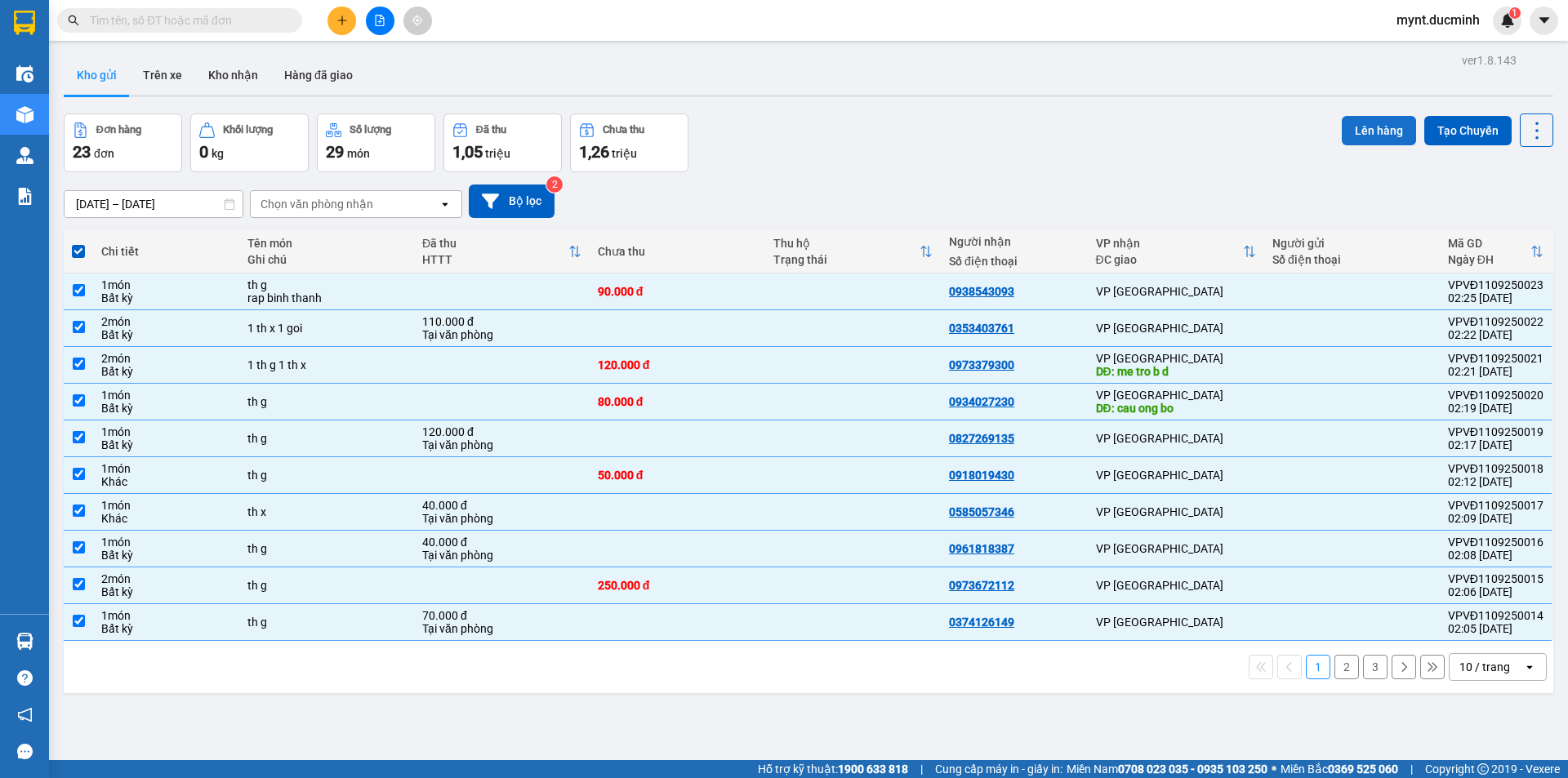
click at [1359, 124] on button "Lên hàng" at bounding box center [1379, 130] width 74 height 29
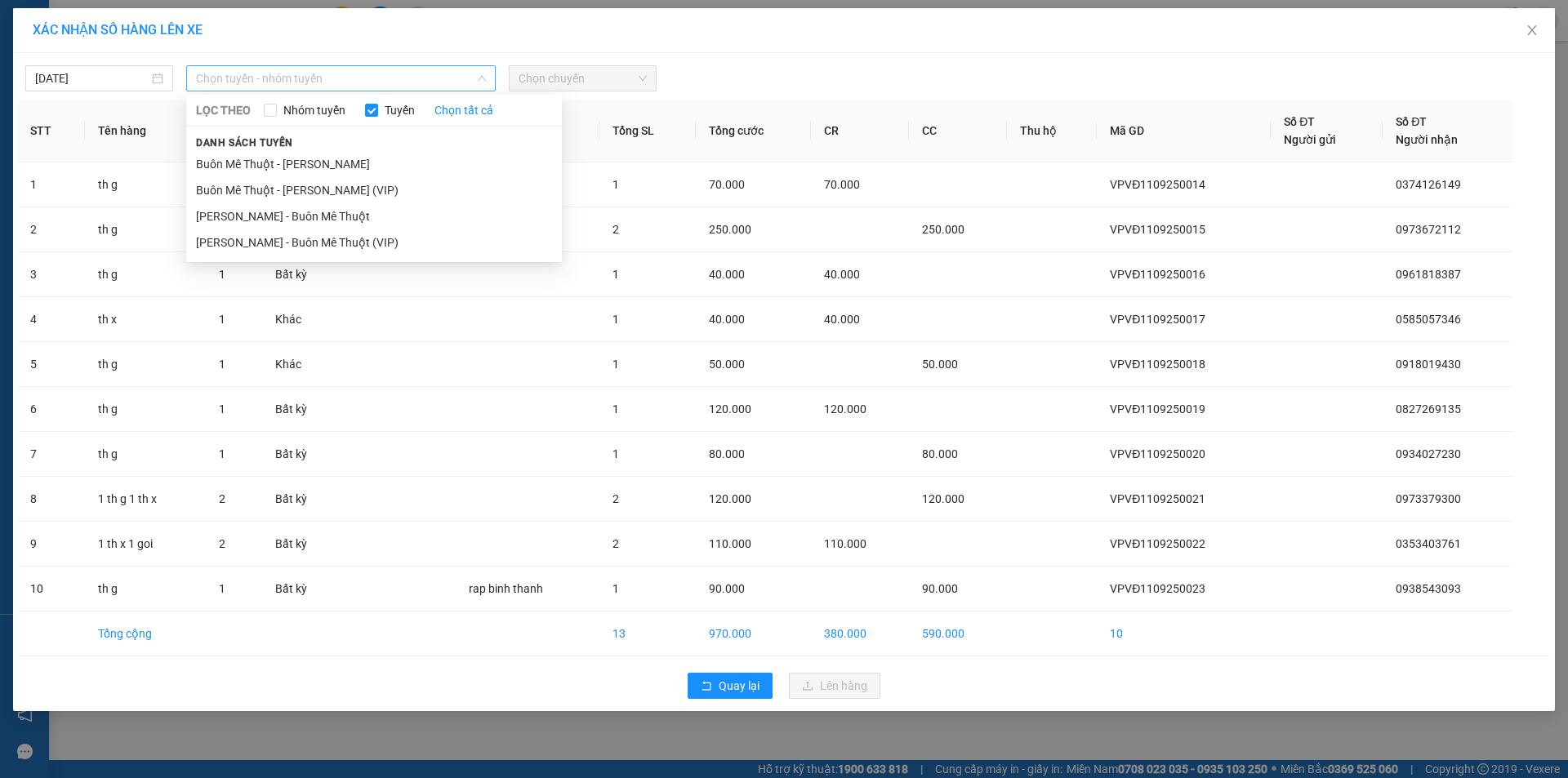
click at [255, 77] on span "Chọn tuyến - nhóm tuyến" at bounding box center [340, 78] width 290 height 24
click at [229, 186] on li "Buôn Mê Thuột - [PERSON_NAME] (VIP)" at bounding box center [373, 189] width 375 height 26
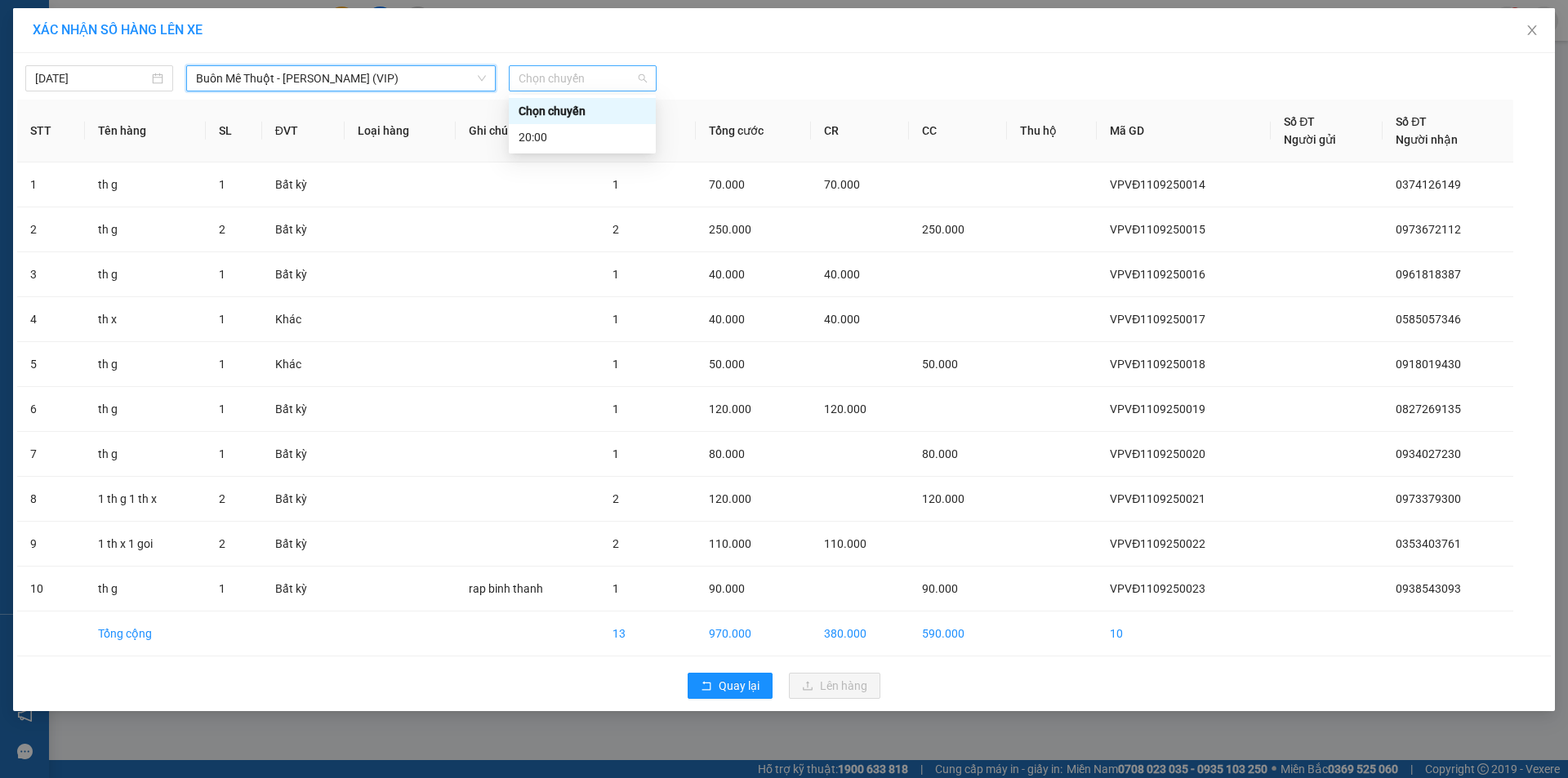
click at [564, 70] on span "Chọn chuyến" at bounding box center [583, 78] width 129 height 24
click at [531, 138] on div "20:00" at bounding box center [582, 138] width 128 height 18
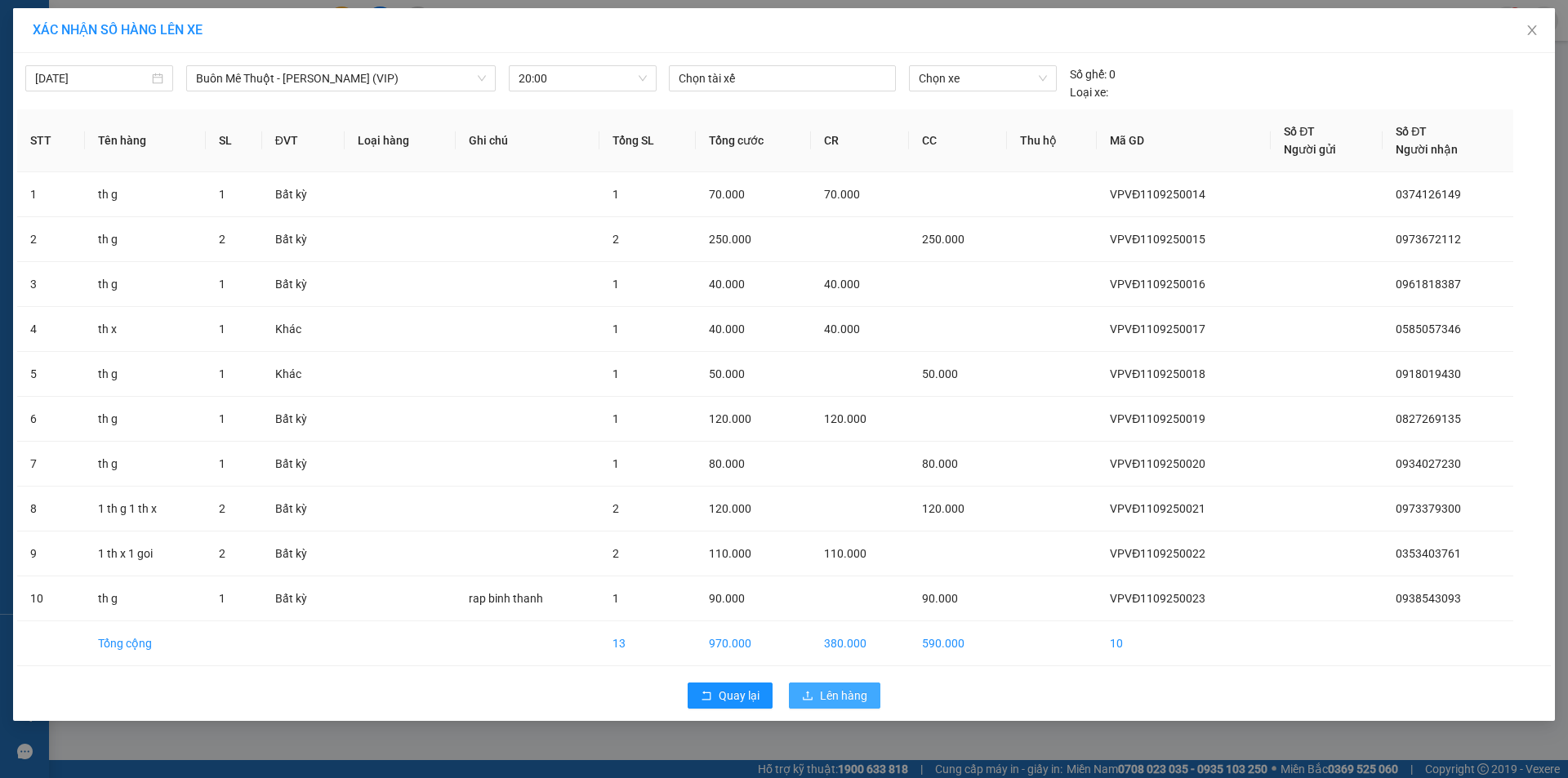
drag, startPoint x: 833, startPoint y: 691, endPoint x: 826, endPoint y: 687, distance: 8.1
click at [831, 690] on span "Lên hàng" at bounding box center [843, 696] width 47 height 18
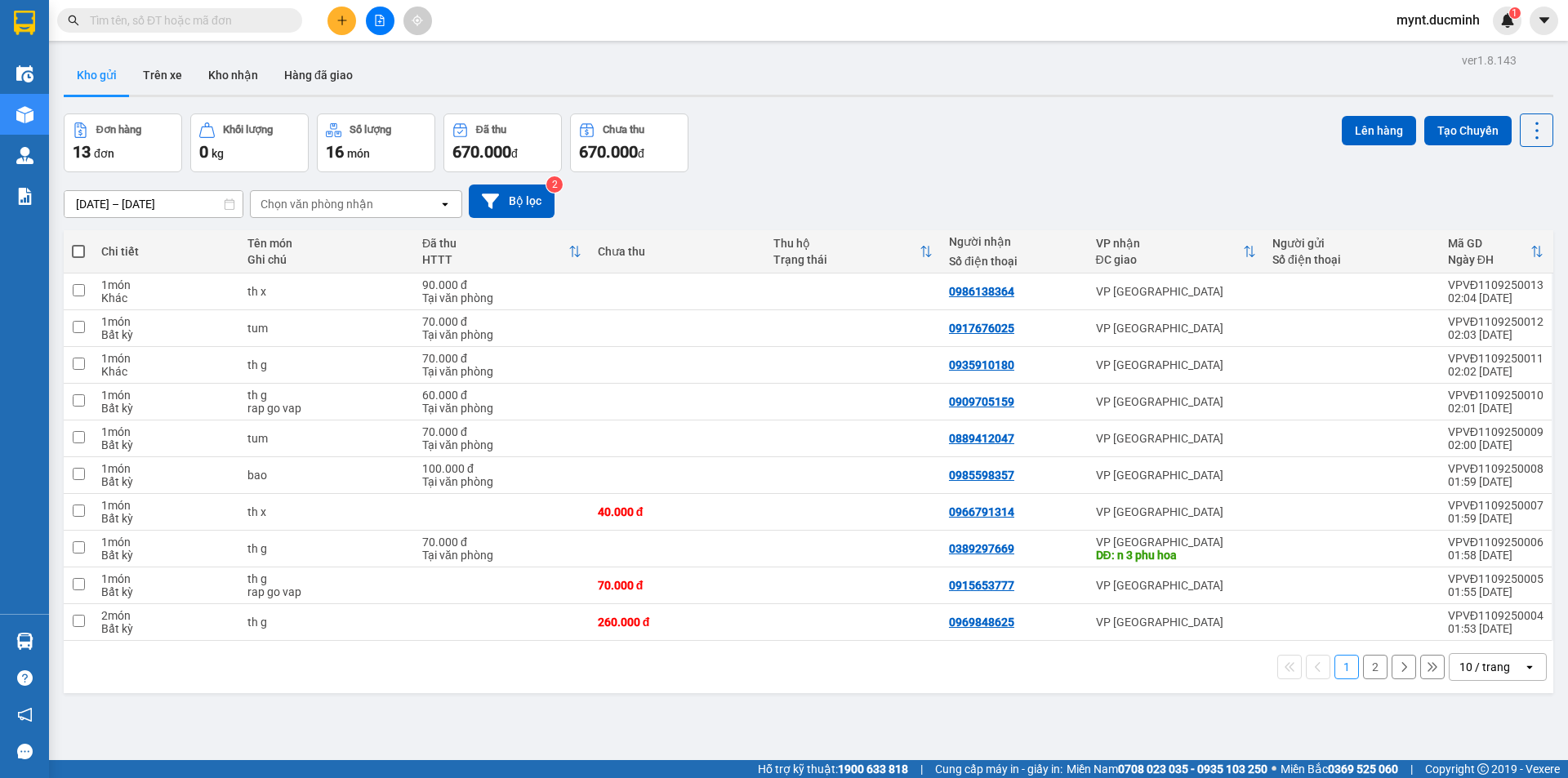
click at [77, 249] on span at bounding box center [78, 251] width 13 height 13
click at [79, 243] on input "checkbox" at bounding box center [79, 243] width 0 height 0
checkbox input "true"
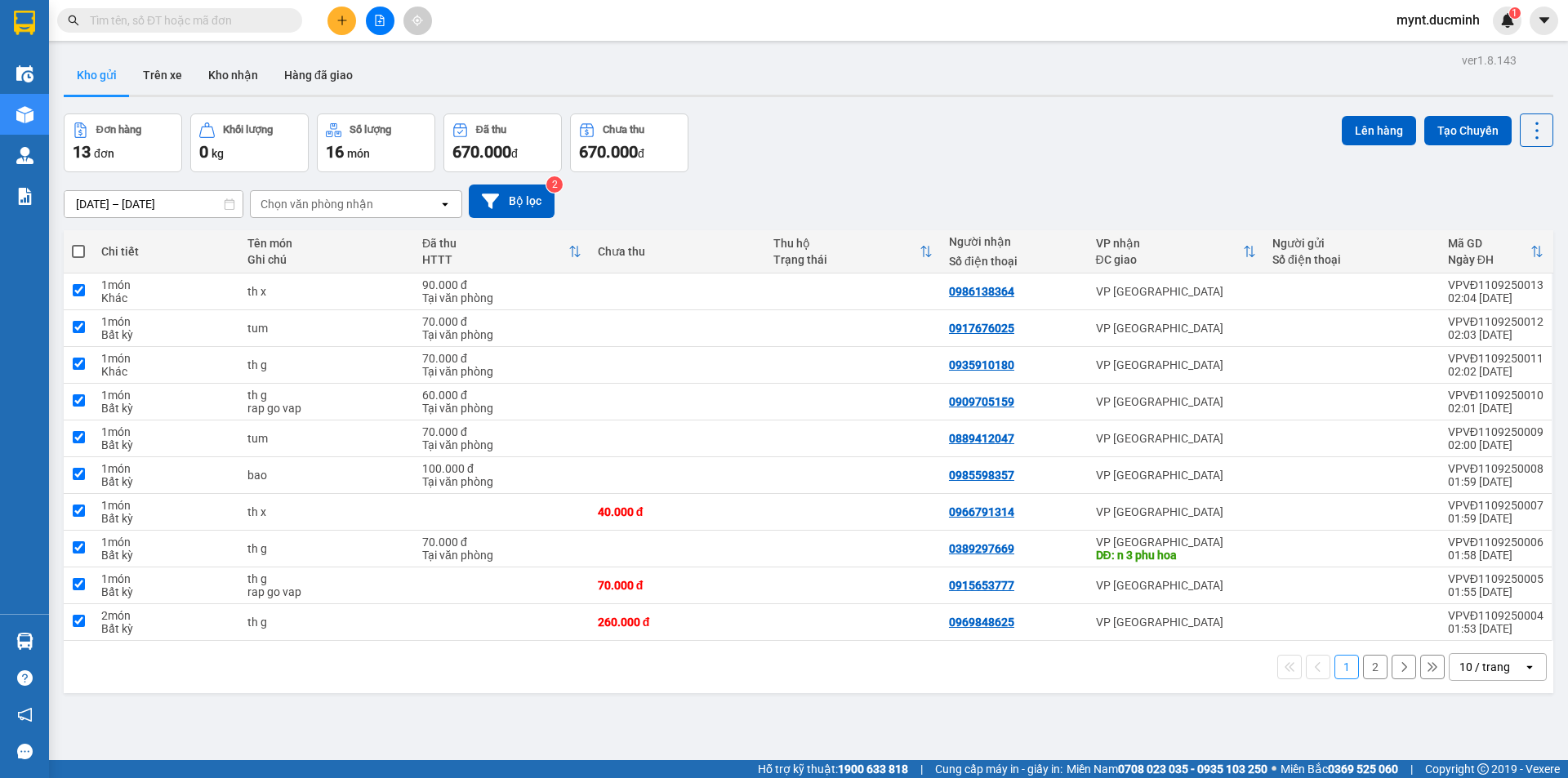
checkbox input "true"
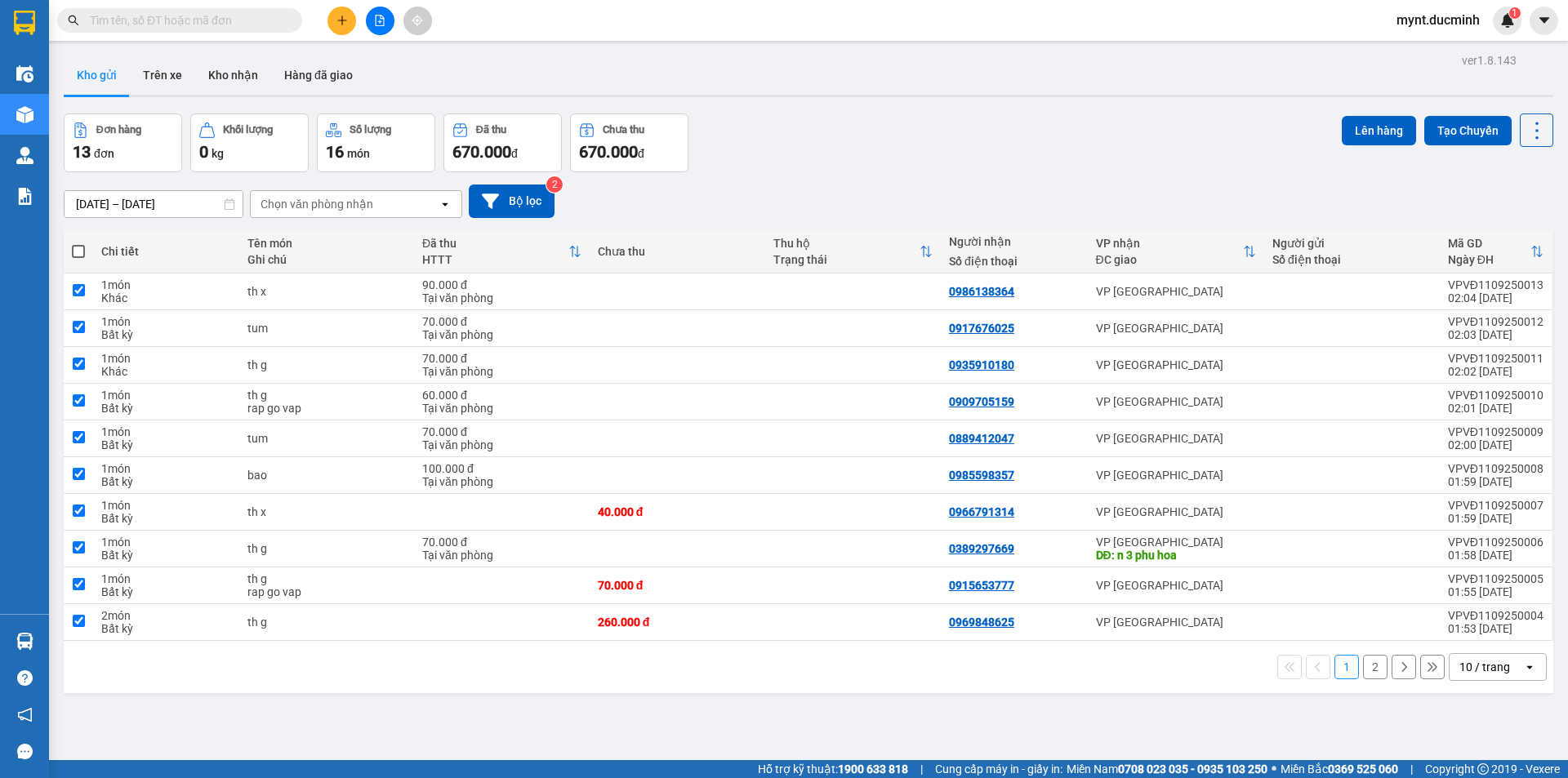
checkbox input "true"
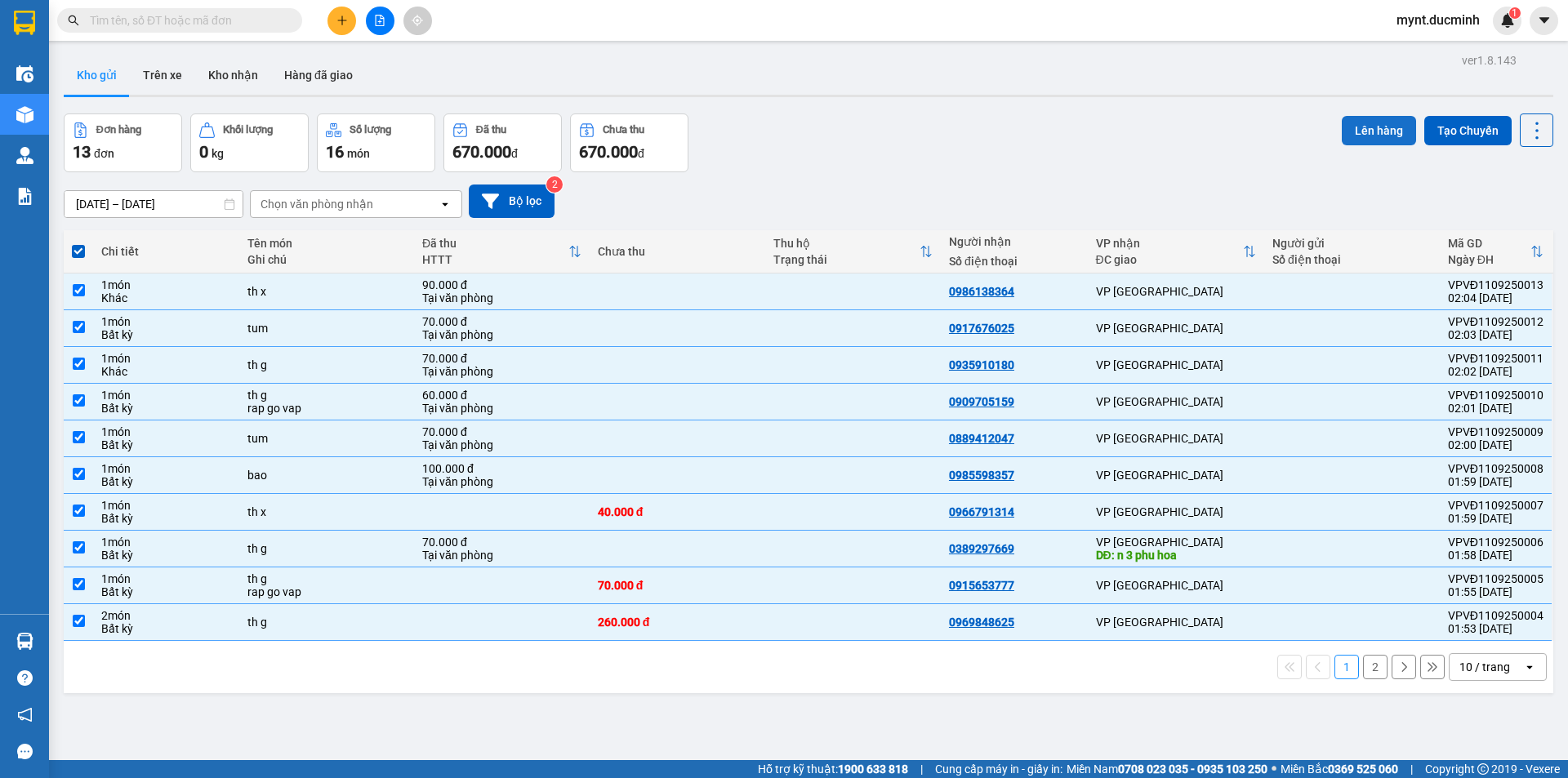
click at [1375, 122] on button "Lên hàng" at bounding box center [1379, 130] width 74 height 29
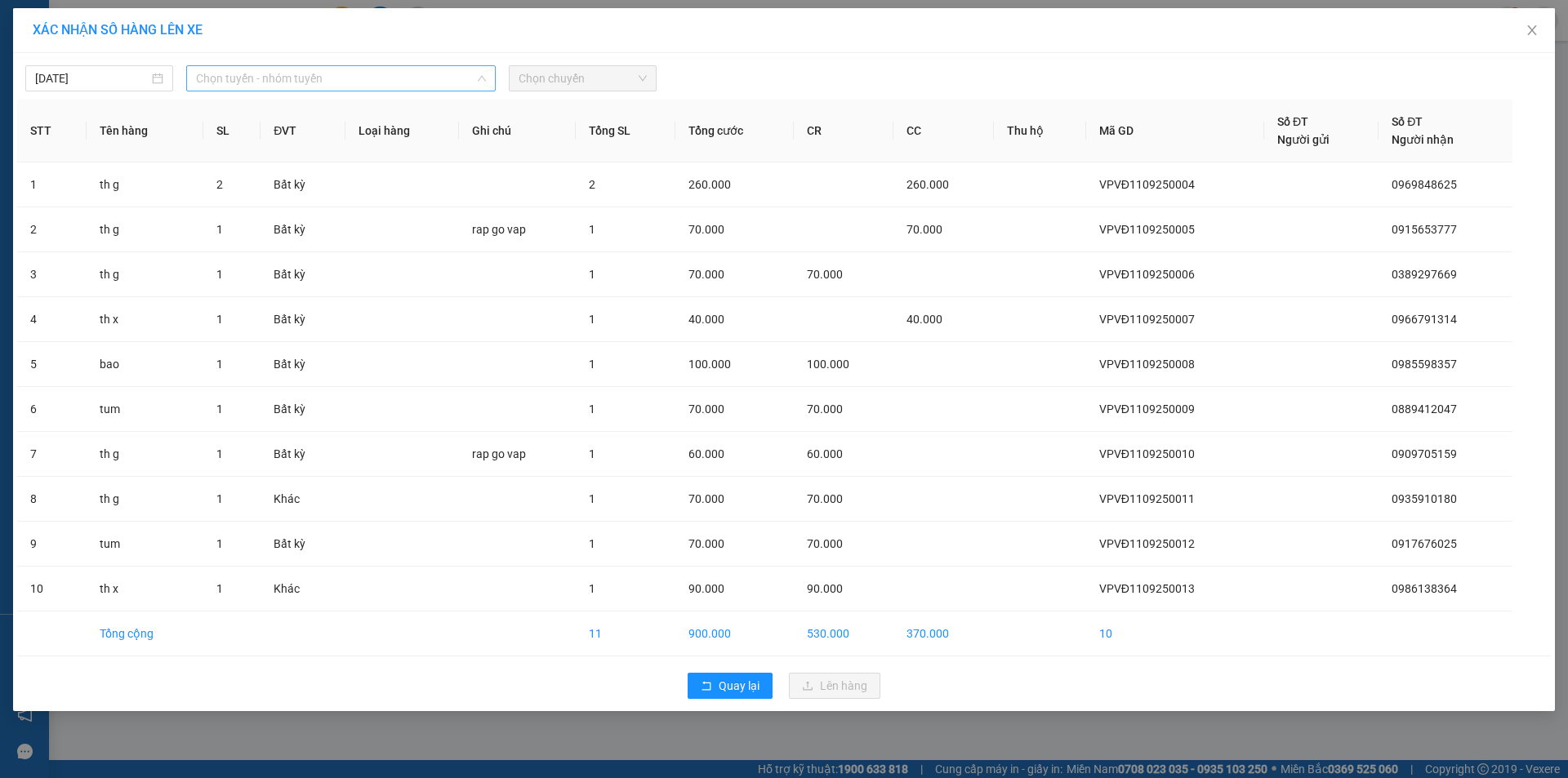
click at [256, 79] on span "Chọn tuyến - nhóm tuyến" at bounding box center [340, 78] width 290 height 24
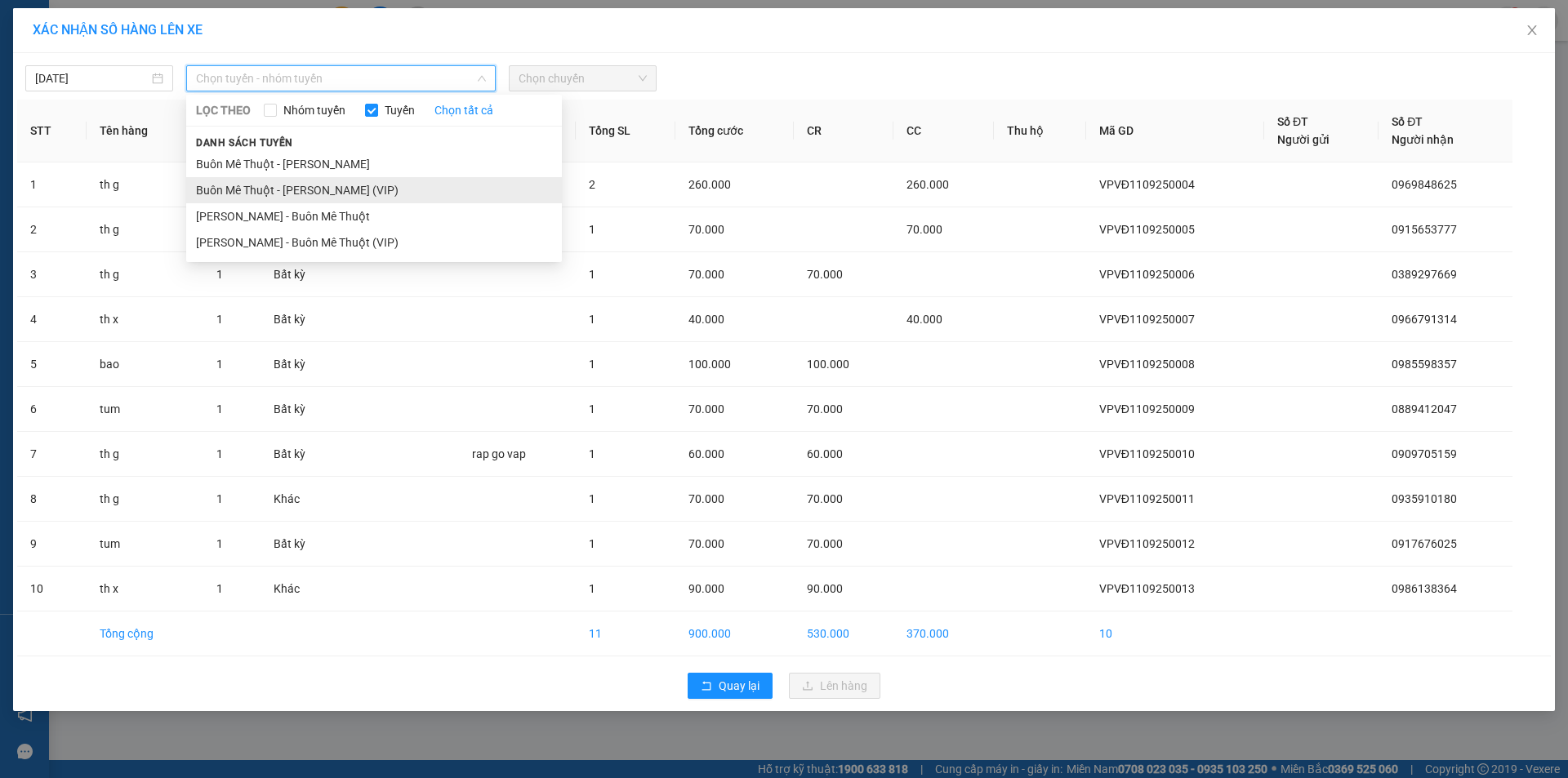
click at [231, 191] on li "Buôn Mê Thuột - [PERSON_NAME] (VIP)" at bounding box center [373, 189] width 375 height 26
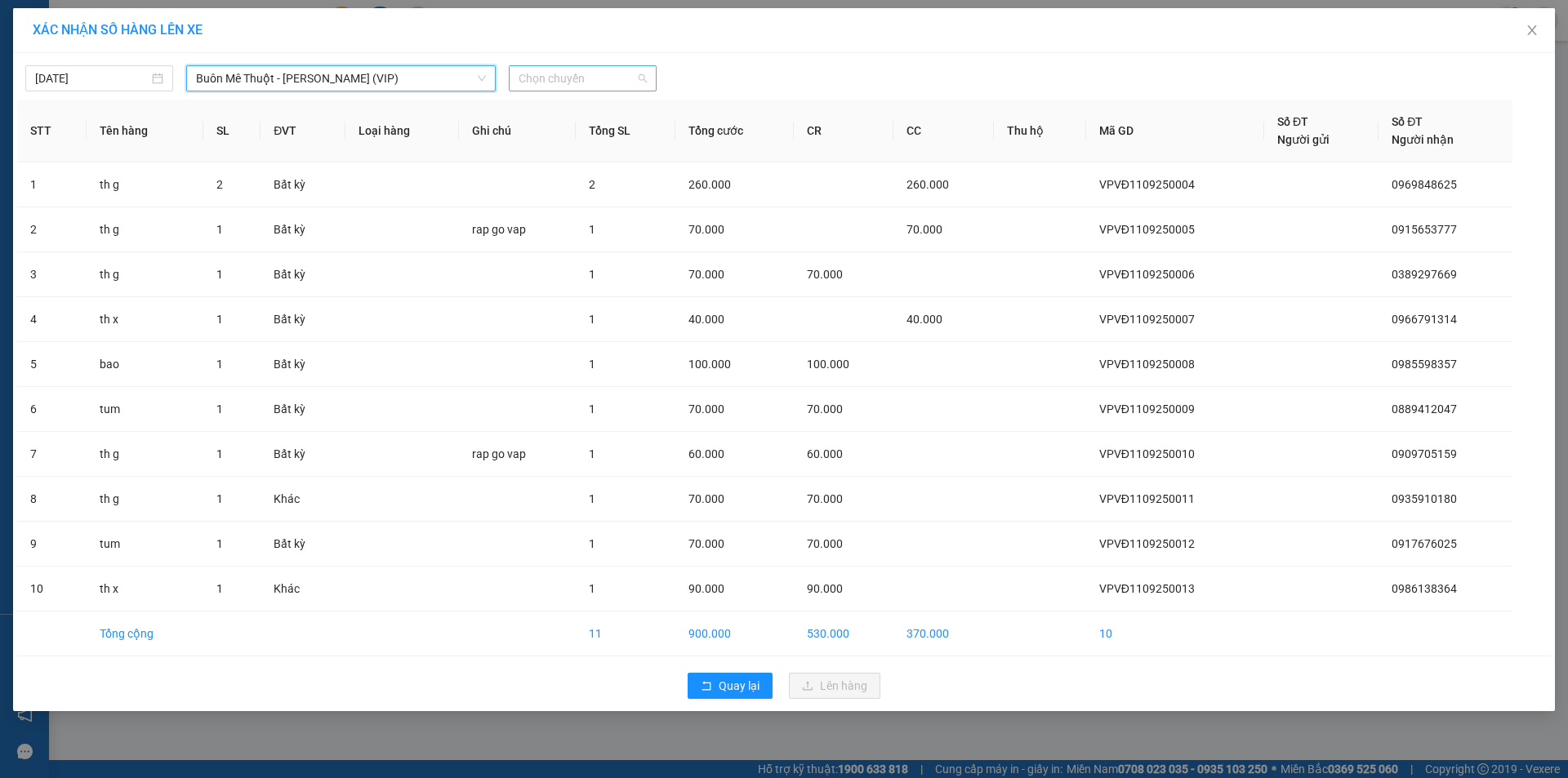
click at [576, 74] on span "Chọn chuyến" at bounding box center [583, 78] width 129 height 24
click at [530, 137] on div "20:00" at bounding box center [582, 138] width 128 height 18
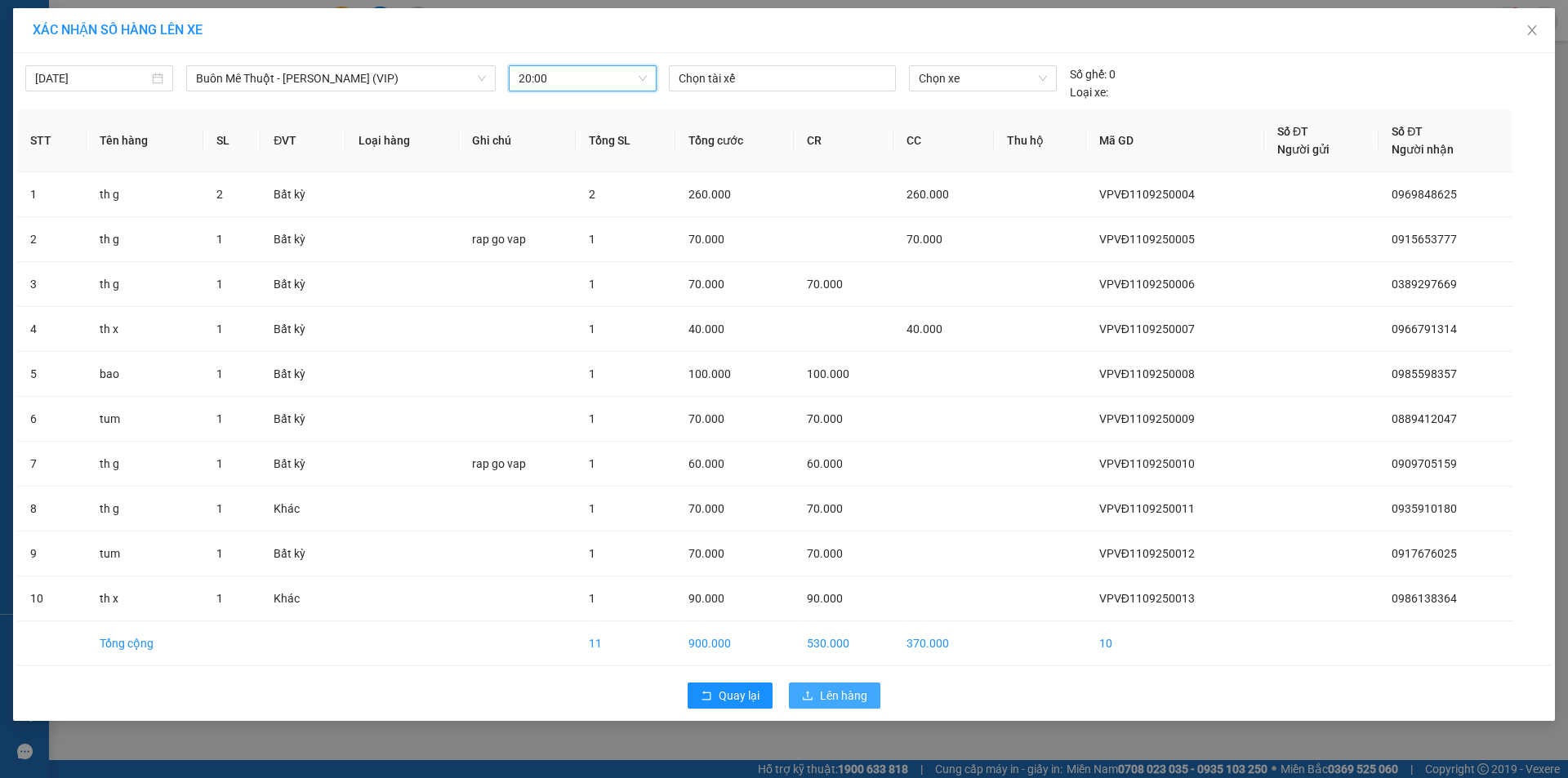
click at [842, 690] on span "Lên hàng" at bounding box center [843, 696] width 47 height 18
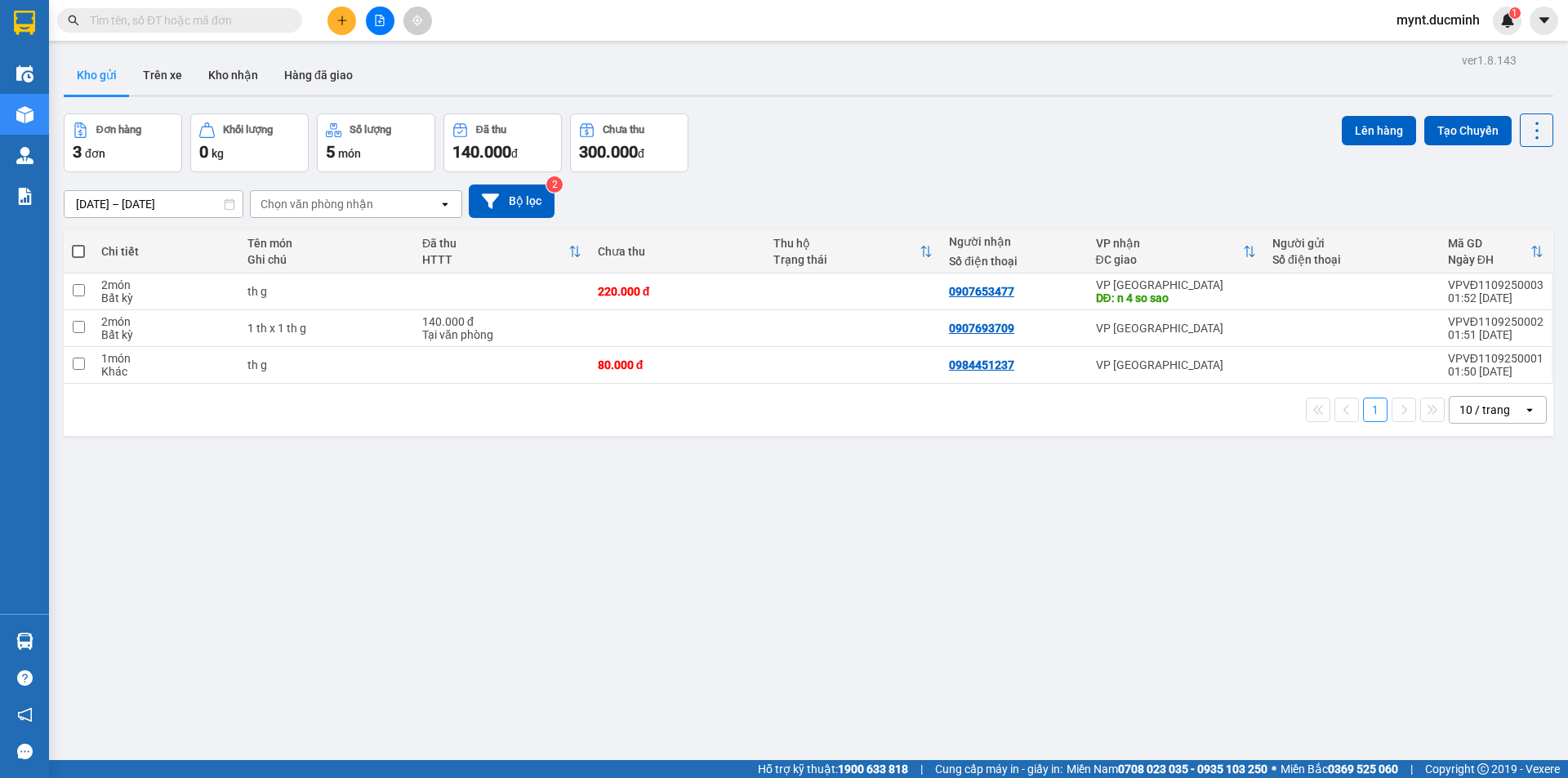
click at [79, 247] on span at bounding box center [78, 251] width 13 height 13
click at [79, 243] on input "checkbox" at bounding box center [79, 243] width 0 height 0
checkbox input "true"
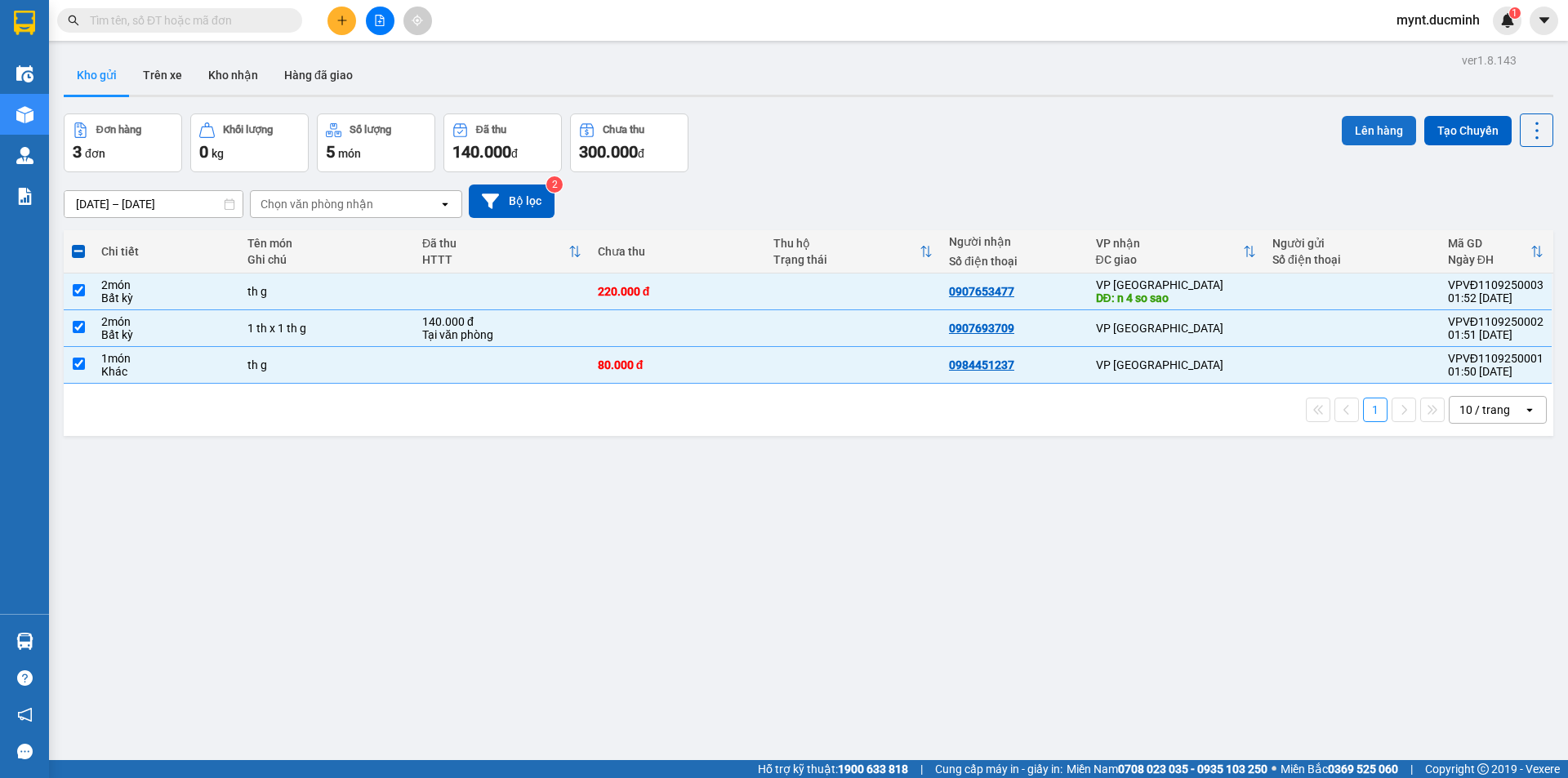
click at [1363, 127] on button "Lên hàng" at bounding box center [1379, 130] width 74 height 29
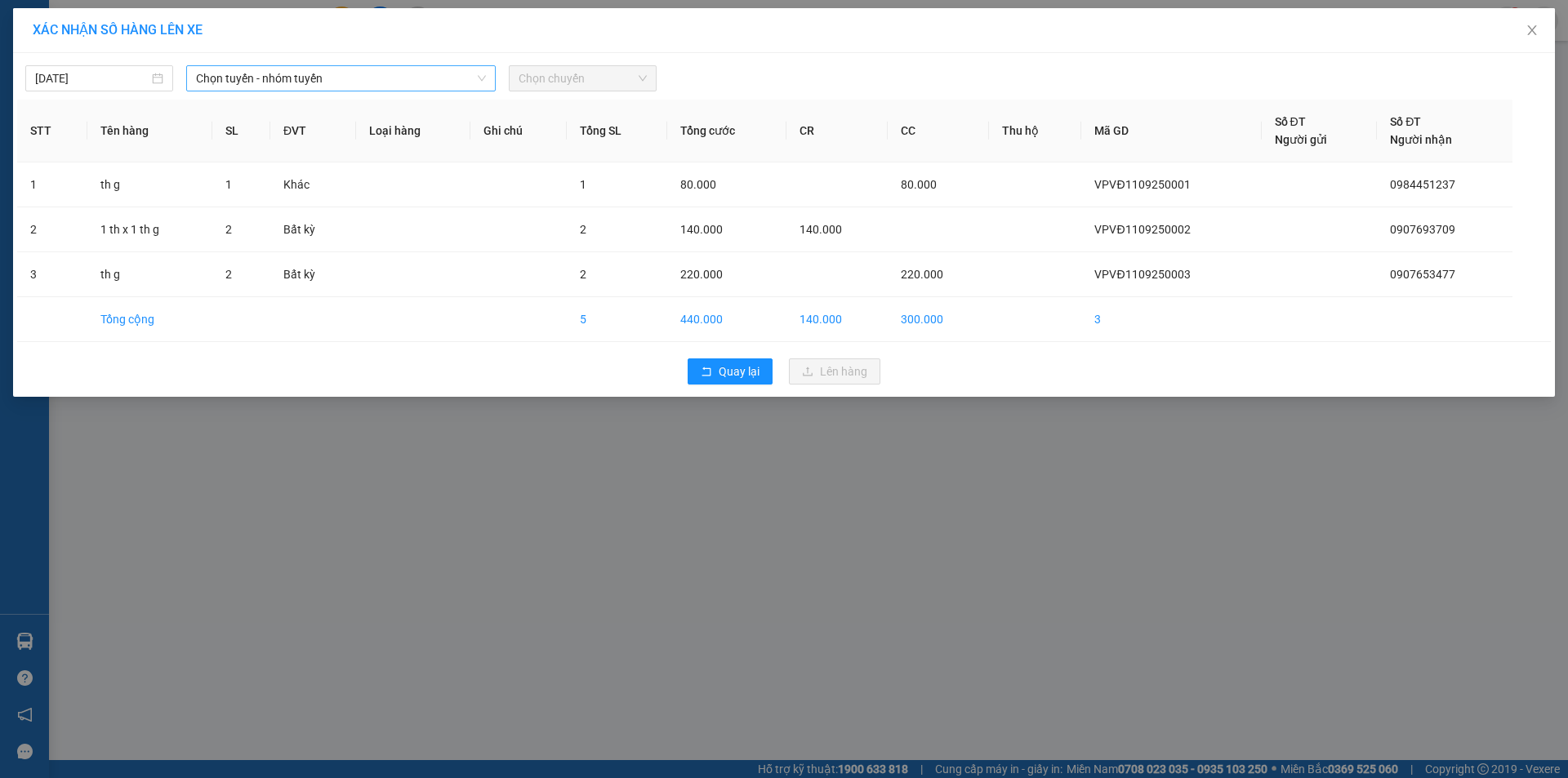
click at [256, 76] on span "Chọn tuyến - nhóm tuyến" at bounding box center [340, 78] width 290 height 24
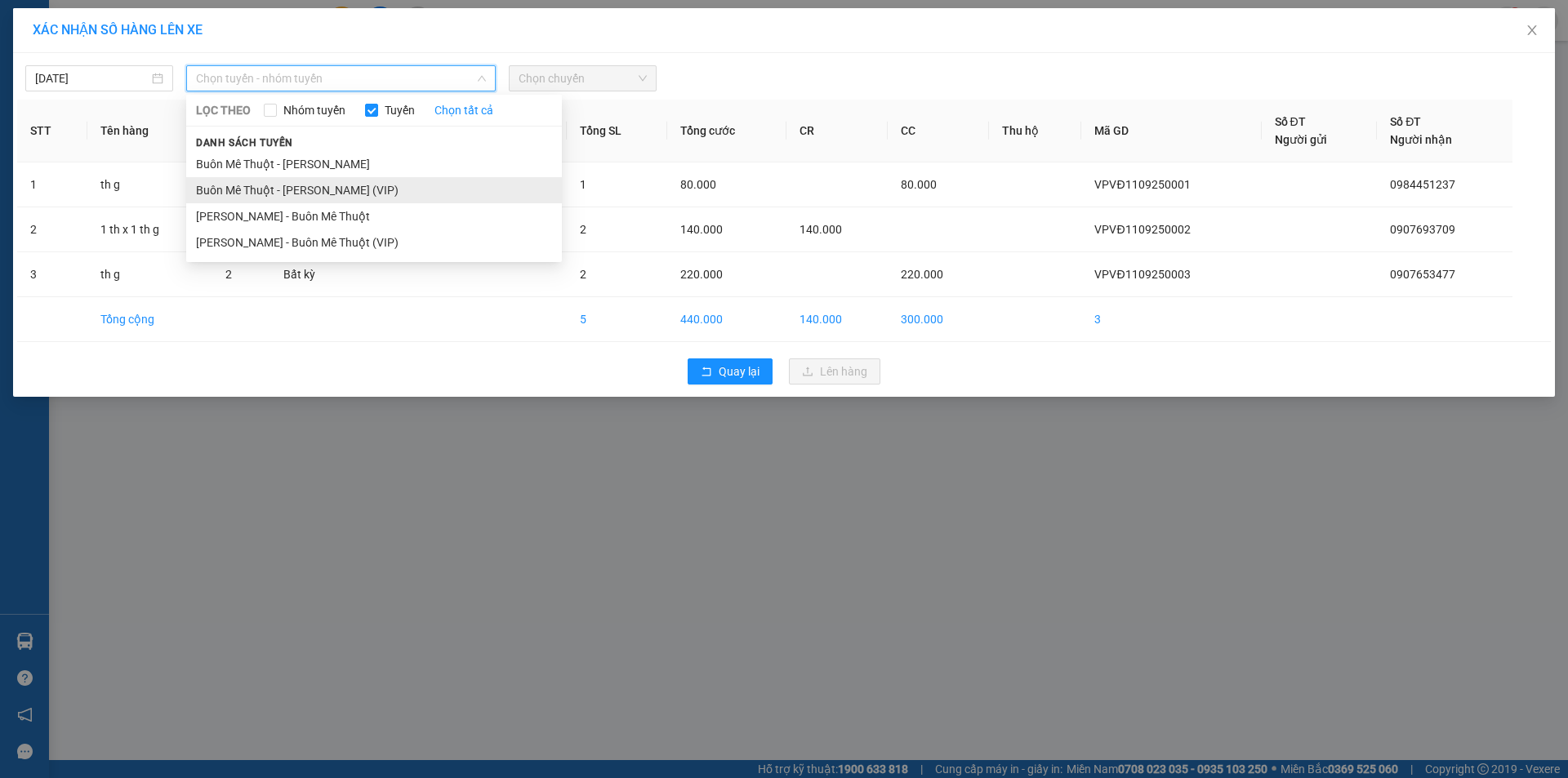
click at [257, 187] on li "Buôn Mê Thuột - [PERSON_NAME] (VIP)" at bounding box center [373, 189] width 375 height 26
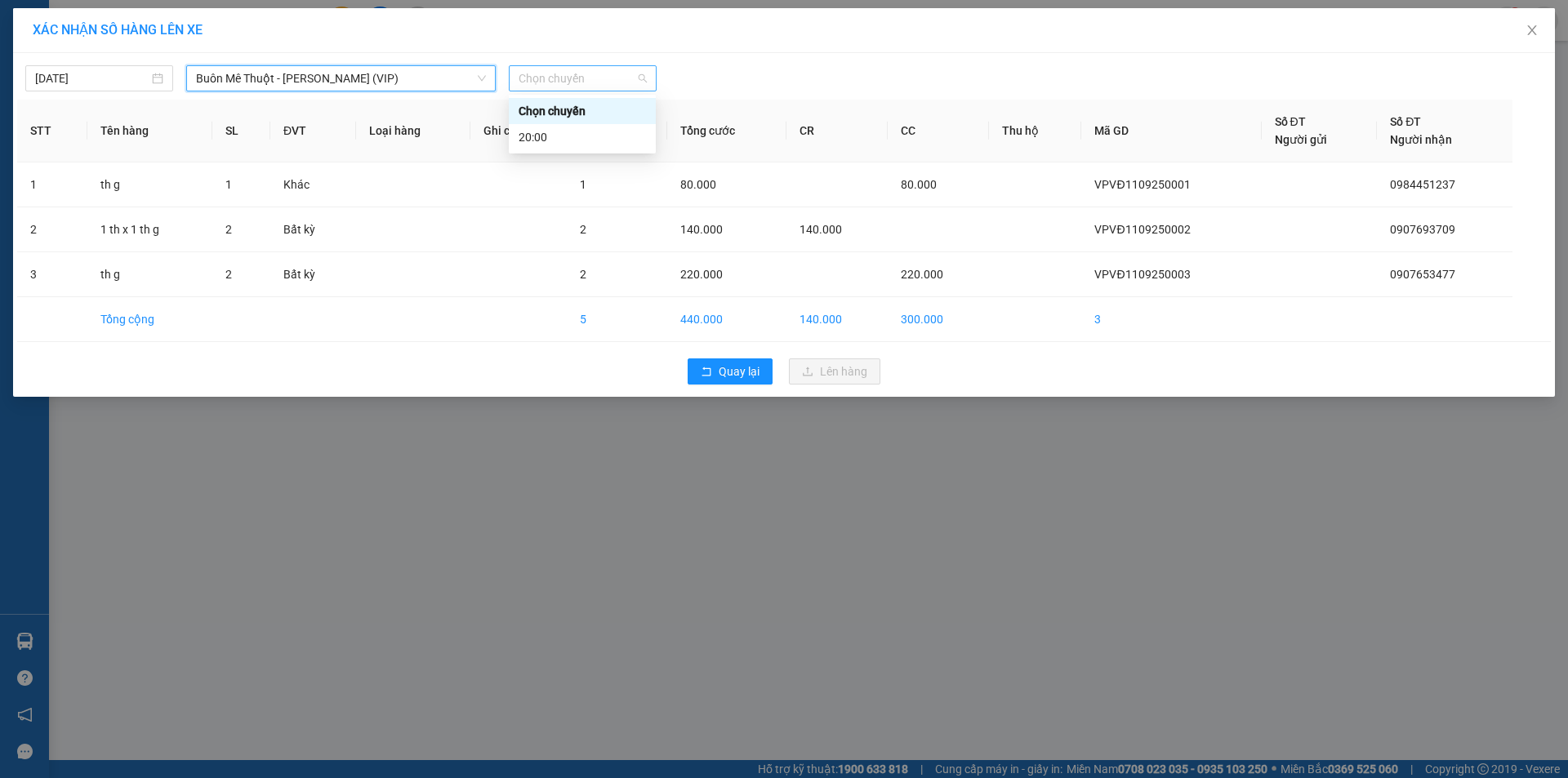
click at [554, 75] on span "Chọn chuyến" at bounding box center [583, 78] width 129 height 24
click at [546, 136] on div "20:00" at bounding box center [582, 138] width 128 height 18
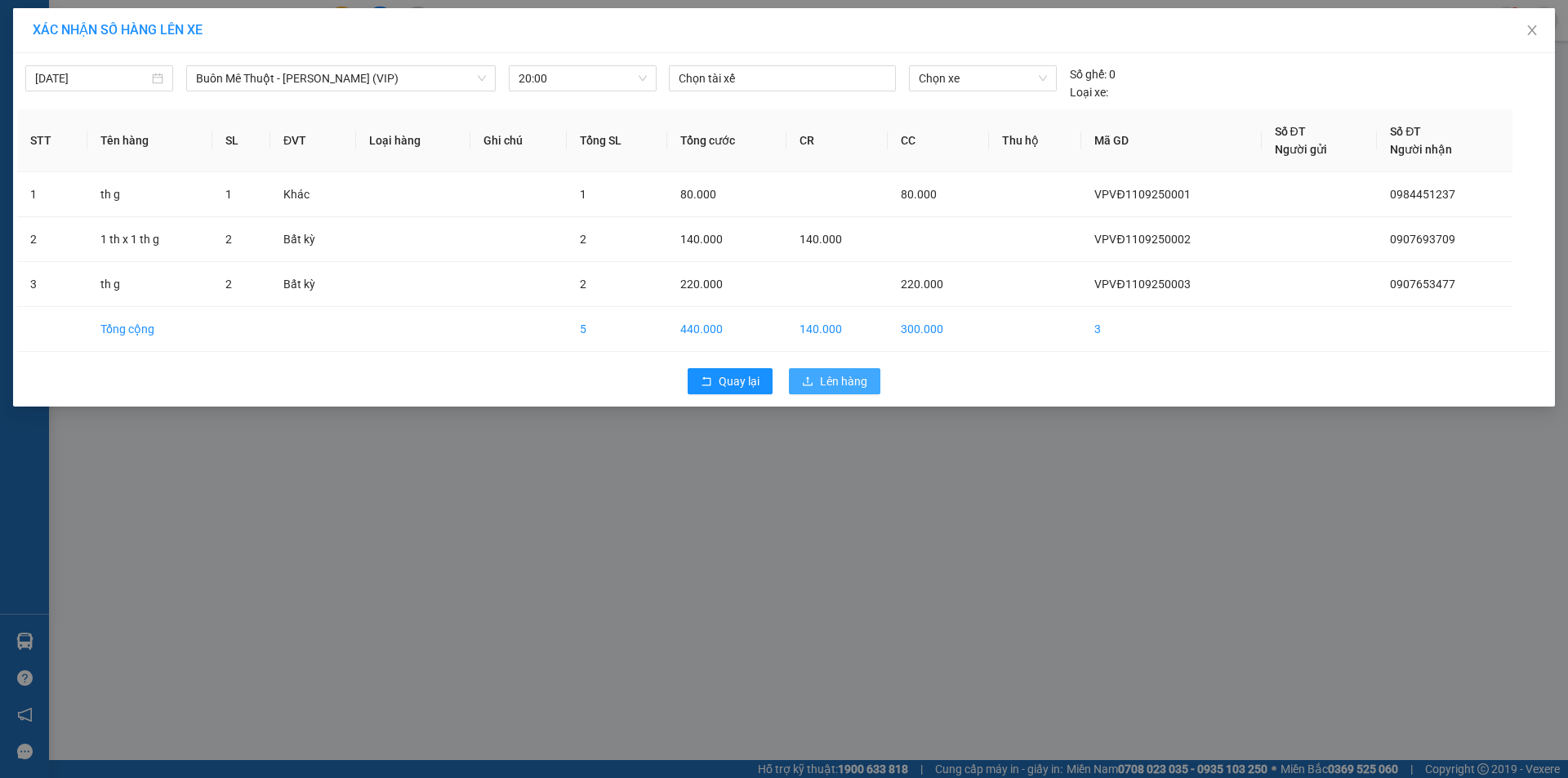
click at [844, 370] on button "Lên hàng" at bounding box center [834, 381] width 91 height 26
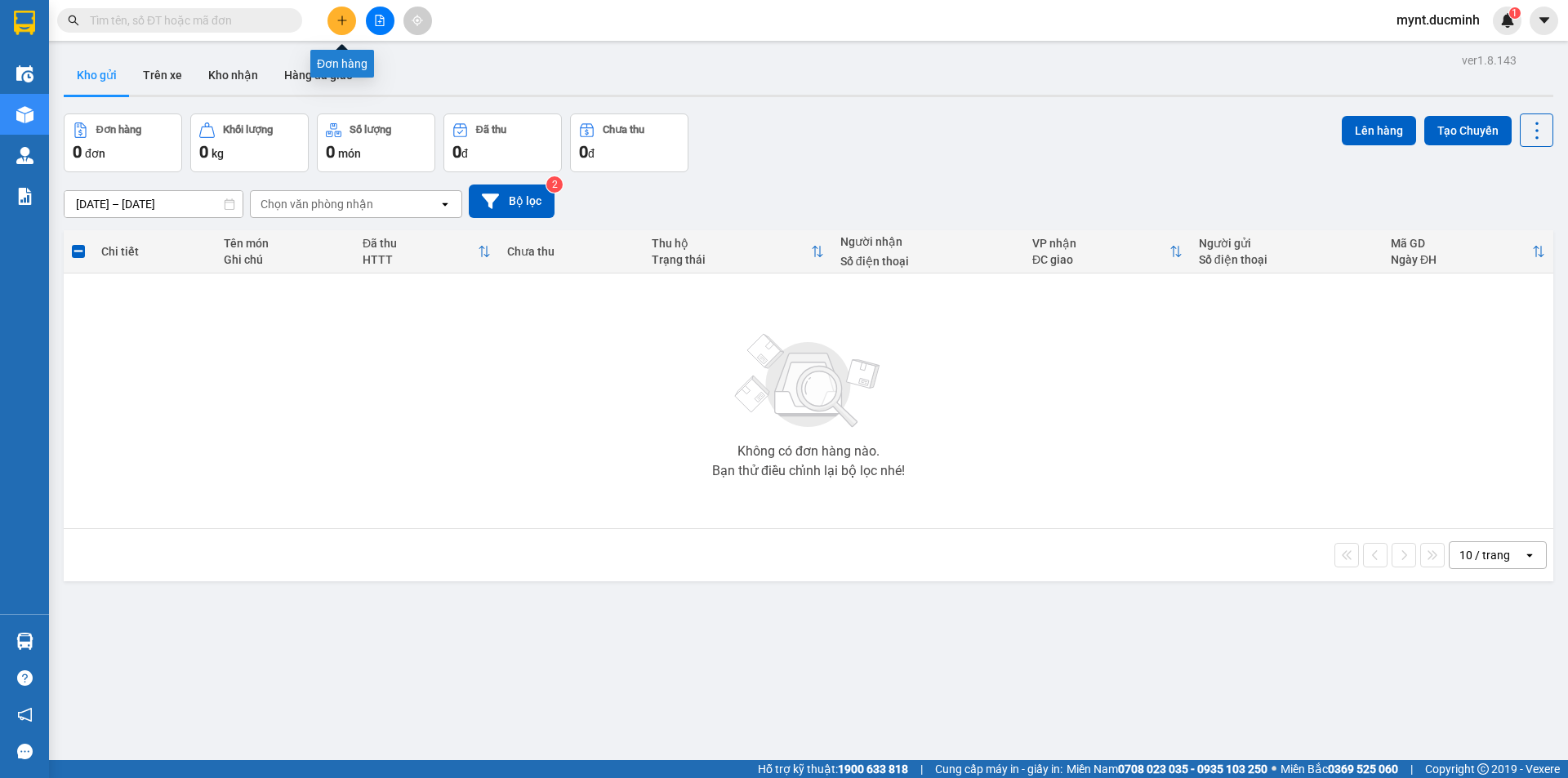
click at [338, 17] on icon "plus" at bounding box center [342, 20] width 12 height 12
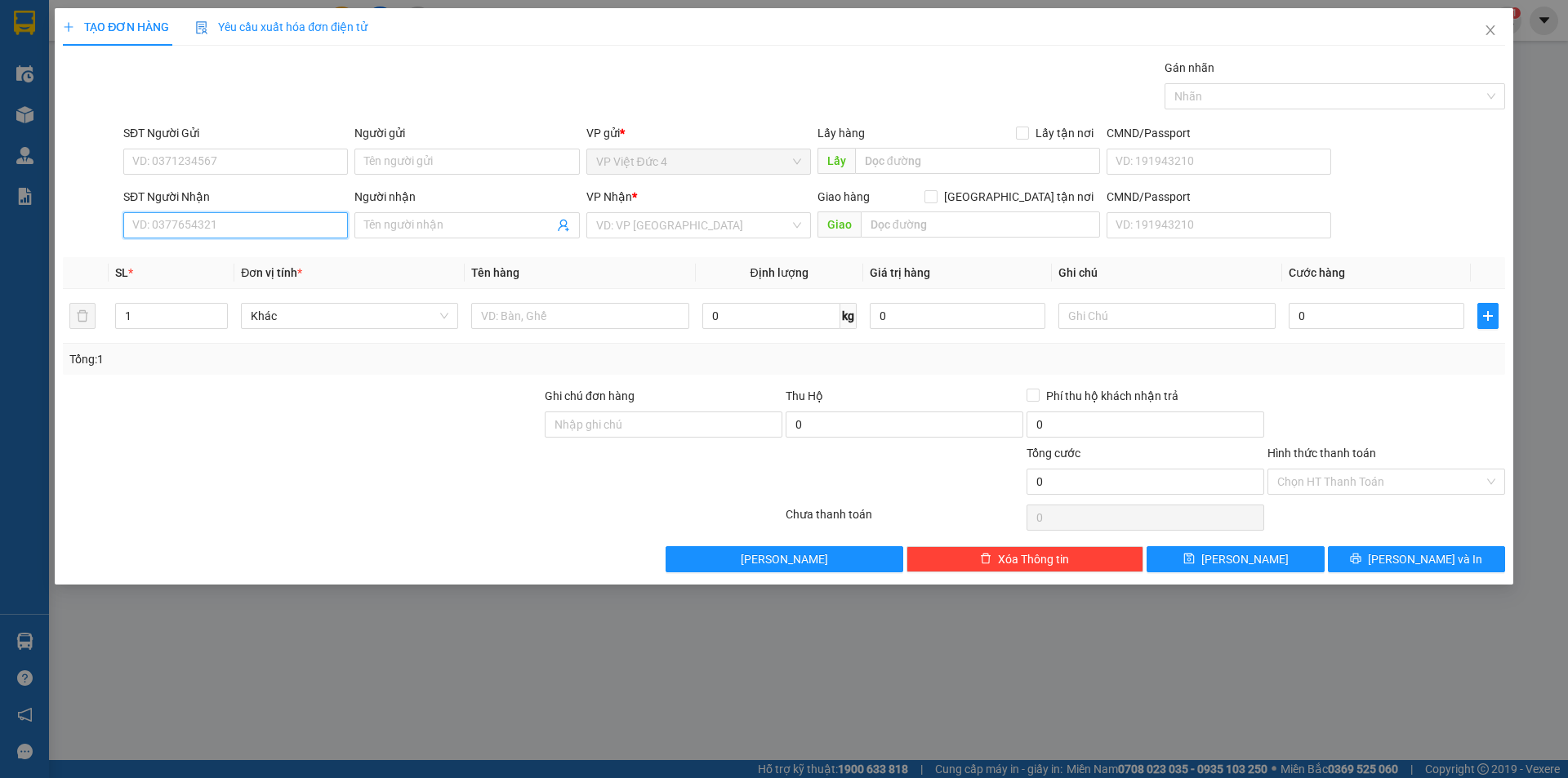
click at [317, 223] on input "SĐT Người Nhận" at bounding box center [235, 225] width 224 height 26
type input "0325555655"
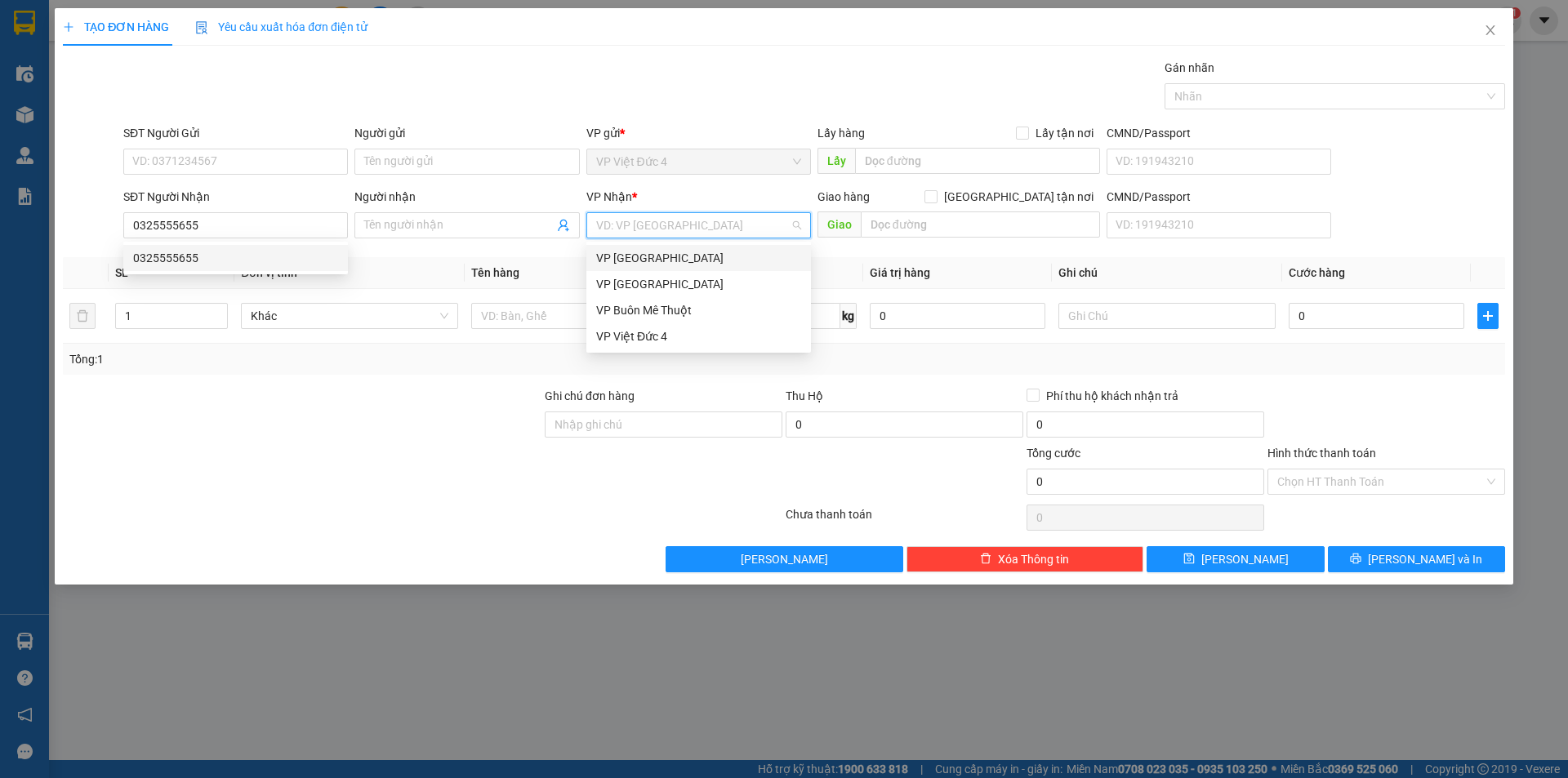
click at [677, 224] on input "search" at bounding box center [692, 225] width 194 height 24
click at [625, 280] on div "VP [GEOGRAPHIC_DATA]" at bounding box center [698, 284] width 205 height 18
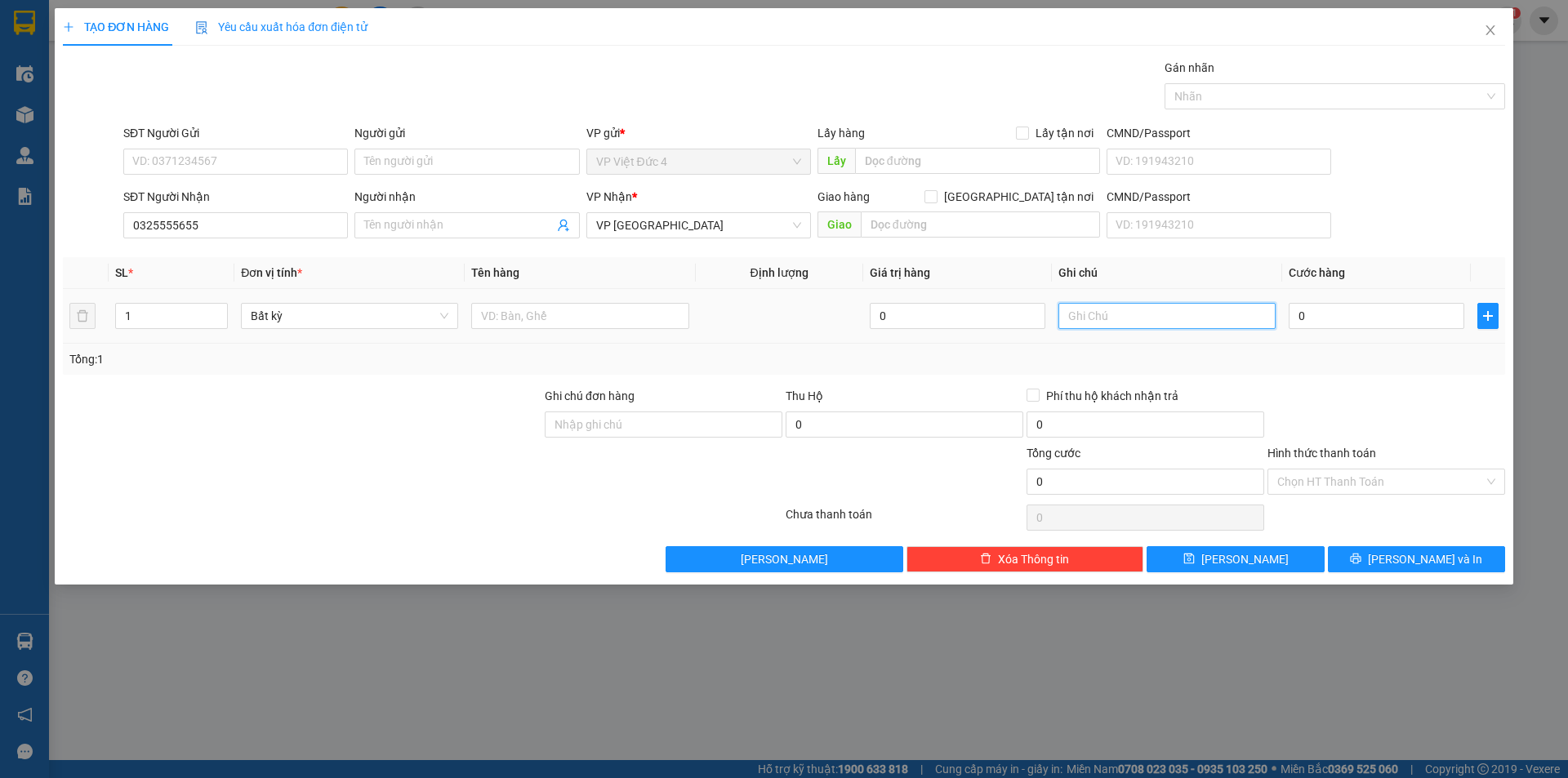
click at [1249, 309] on input "text" at bounding box center [1167, 315] width 217 height 26
type input "rap binh tan"
click at [640, 314] on input "text" at bounding box center [579, 315] width 217 height 26
type input "th g"
click at [1406, 314] on input "0" at bounding box center [1376, 315] width 176 height 26
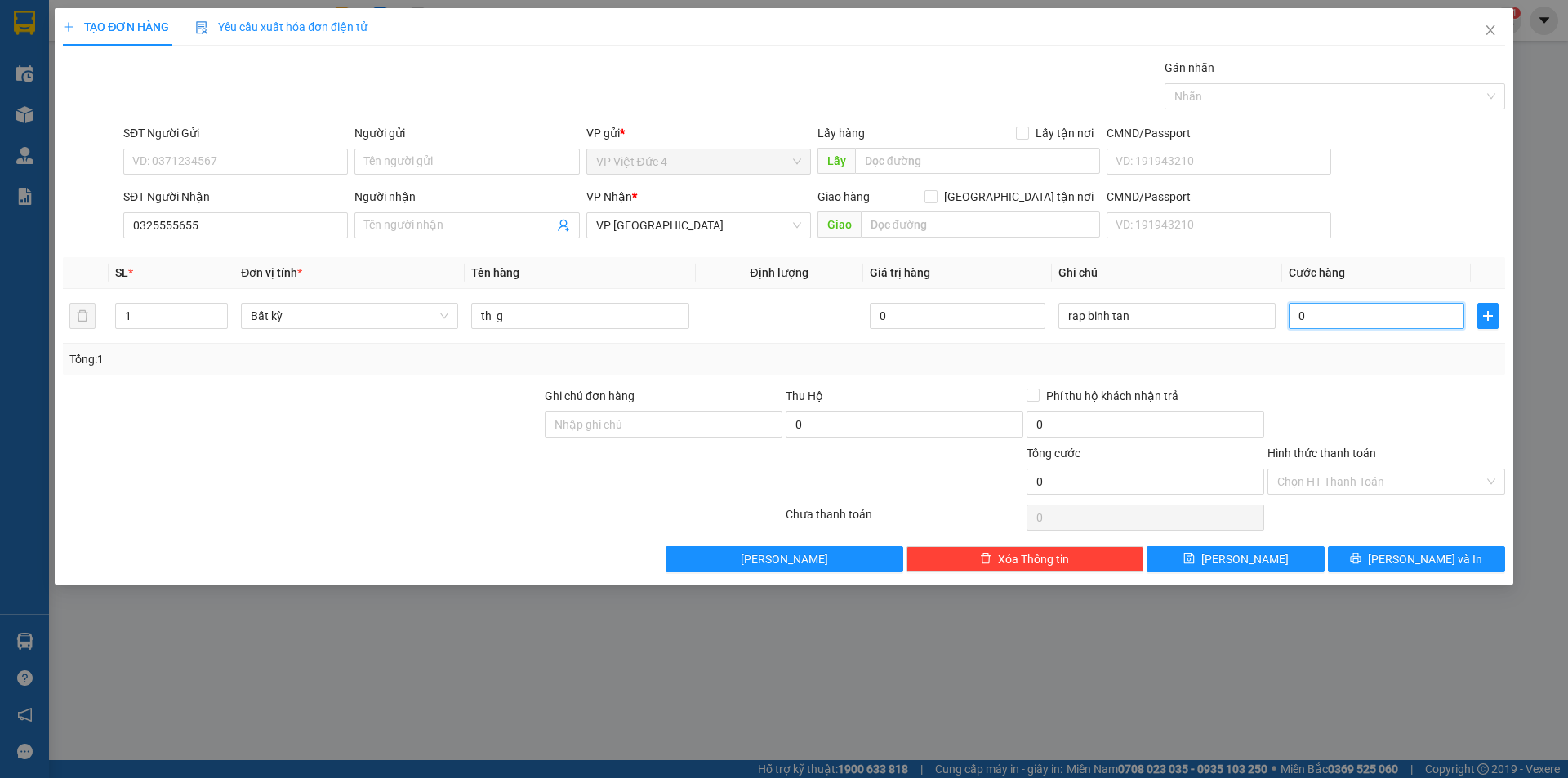
type input "6"
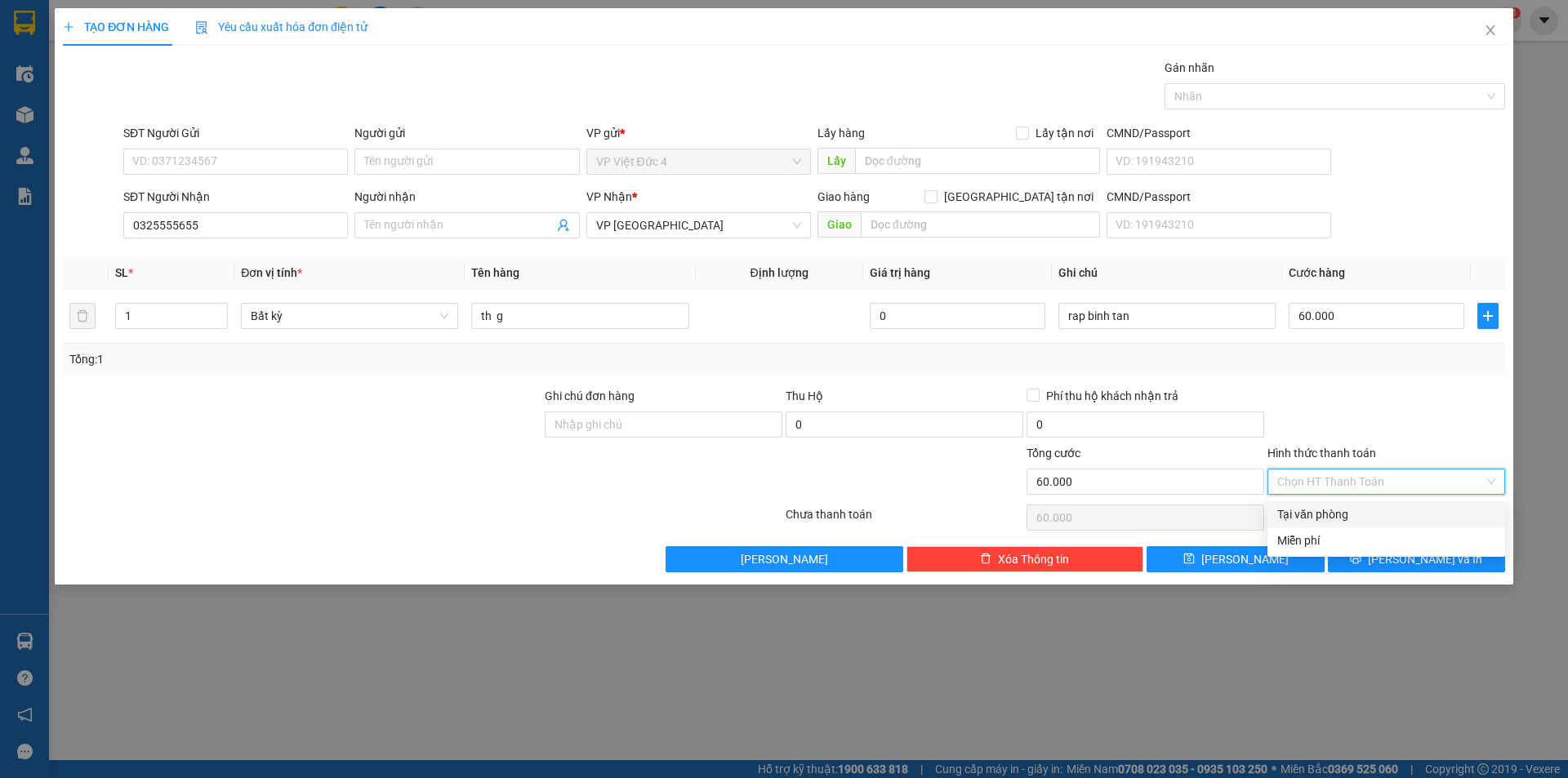
click at [1321, 481] on input "Hình thức thanh toán" at bounding box center [1380, 481] width 206 height 24
click at [1337, 511] on div "Tại văn phòng" at bounding box center [1387, 514] width 218 height 18
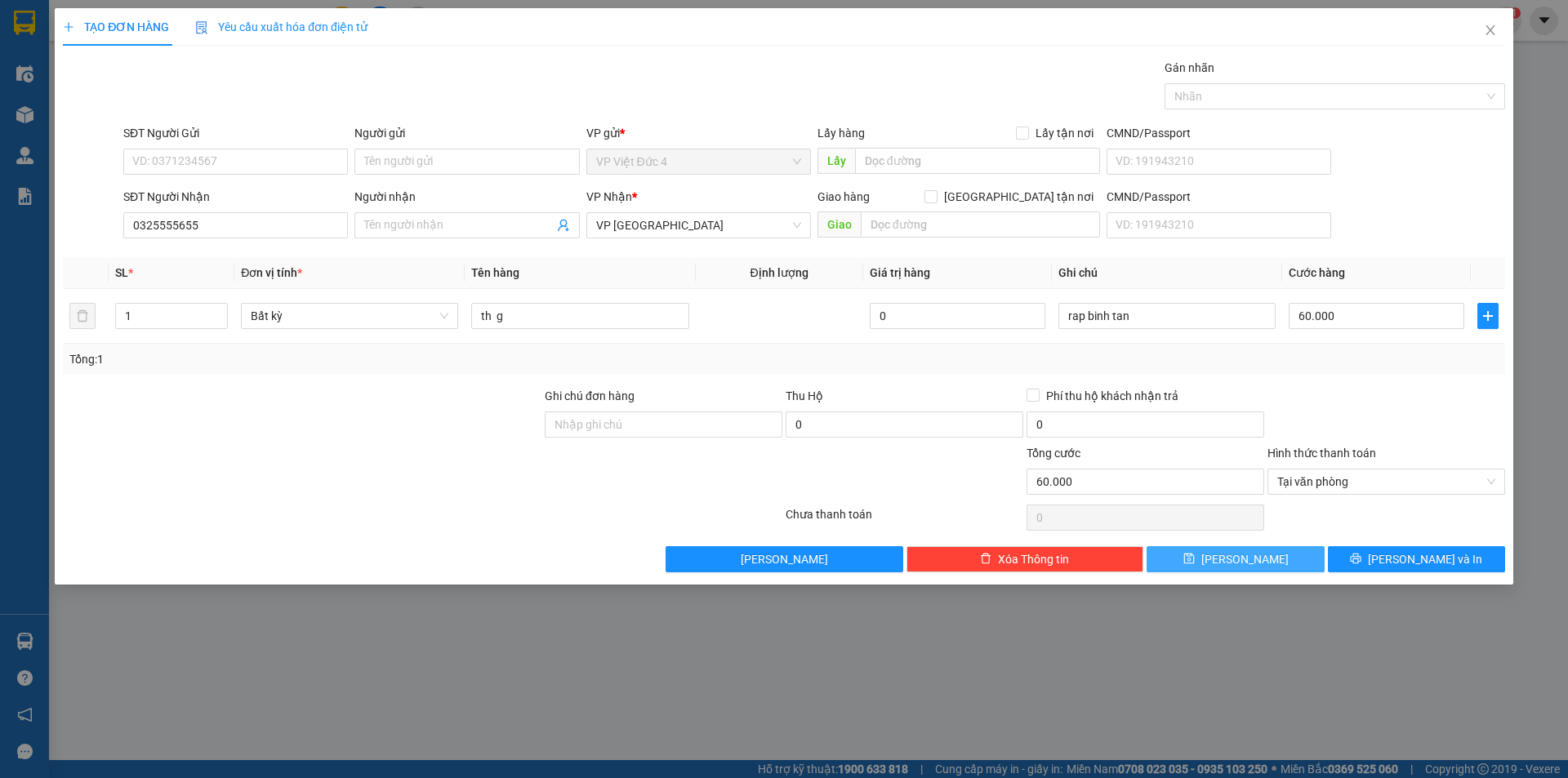
click at [1259, 557] on button "[PERSON_NAME]" at bounding box center [1235, 559] width 177 height 26
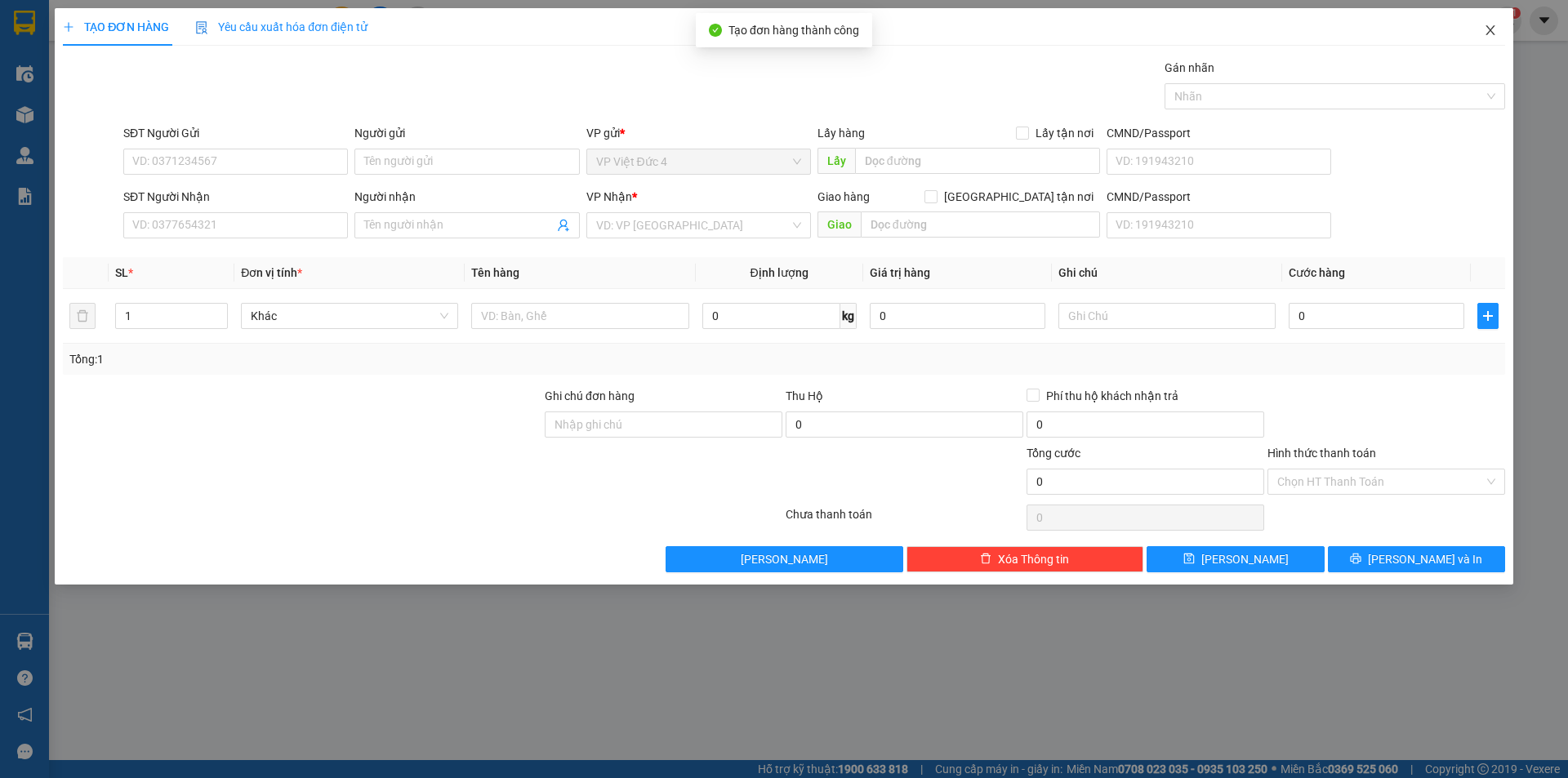
click at [1494, 28] on icon "close" at bounding box center [1490, 29] width 9 height 10
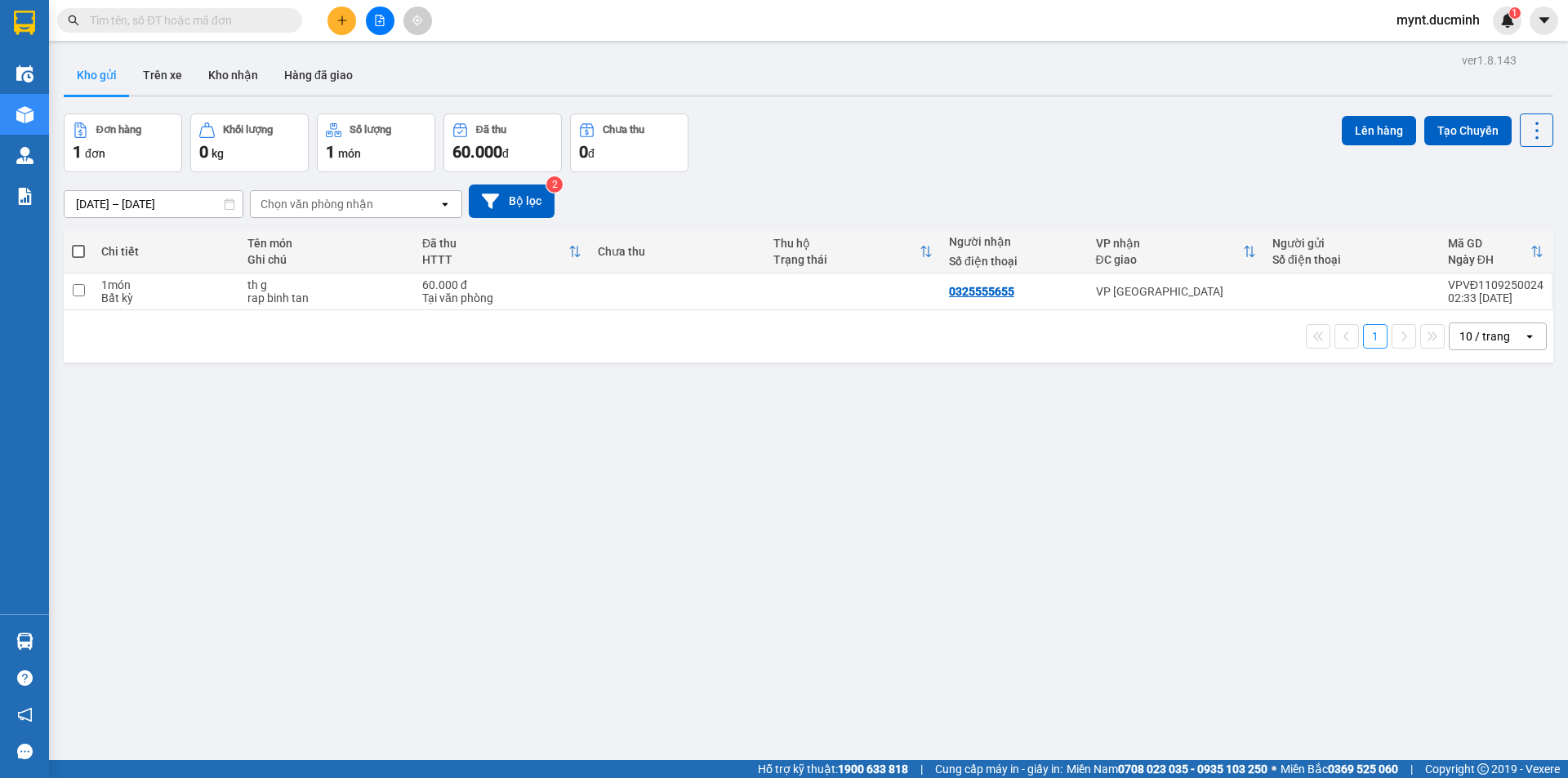
click at [79, 247] on span at bounding box center [78, 251] width 13 height 13
click at [79, 243] on input "checkbox" at bounding box center [79, 243] width 0 height 0
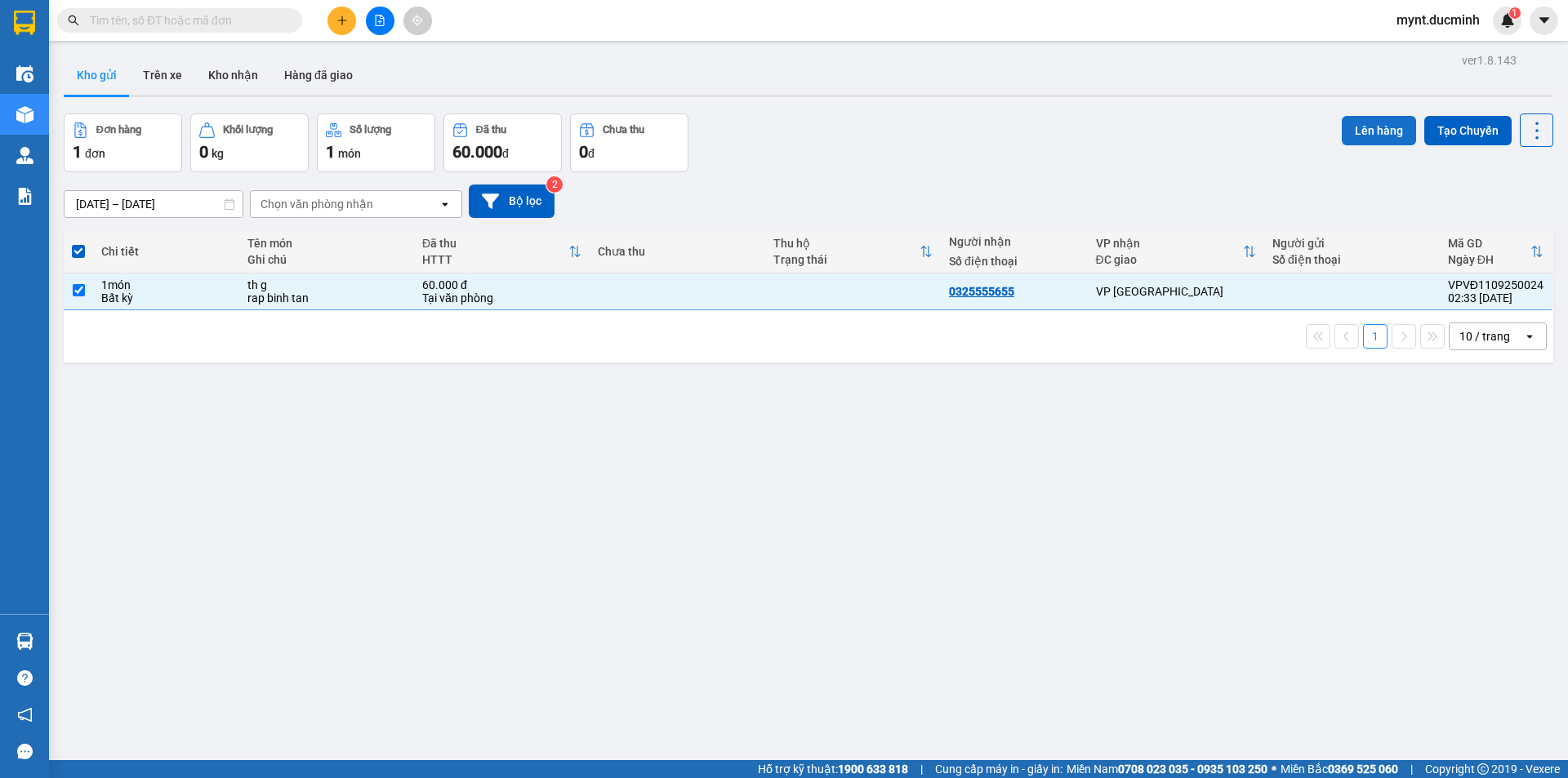
click at [1369, 118] on button "Lên hàng" at bounding box center [1379, 130] width 74 height 29
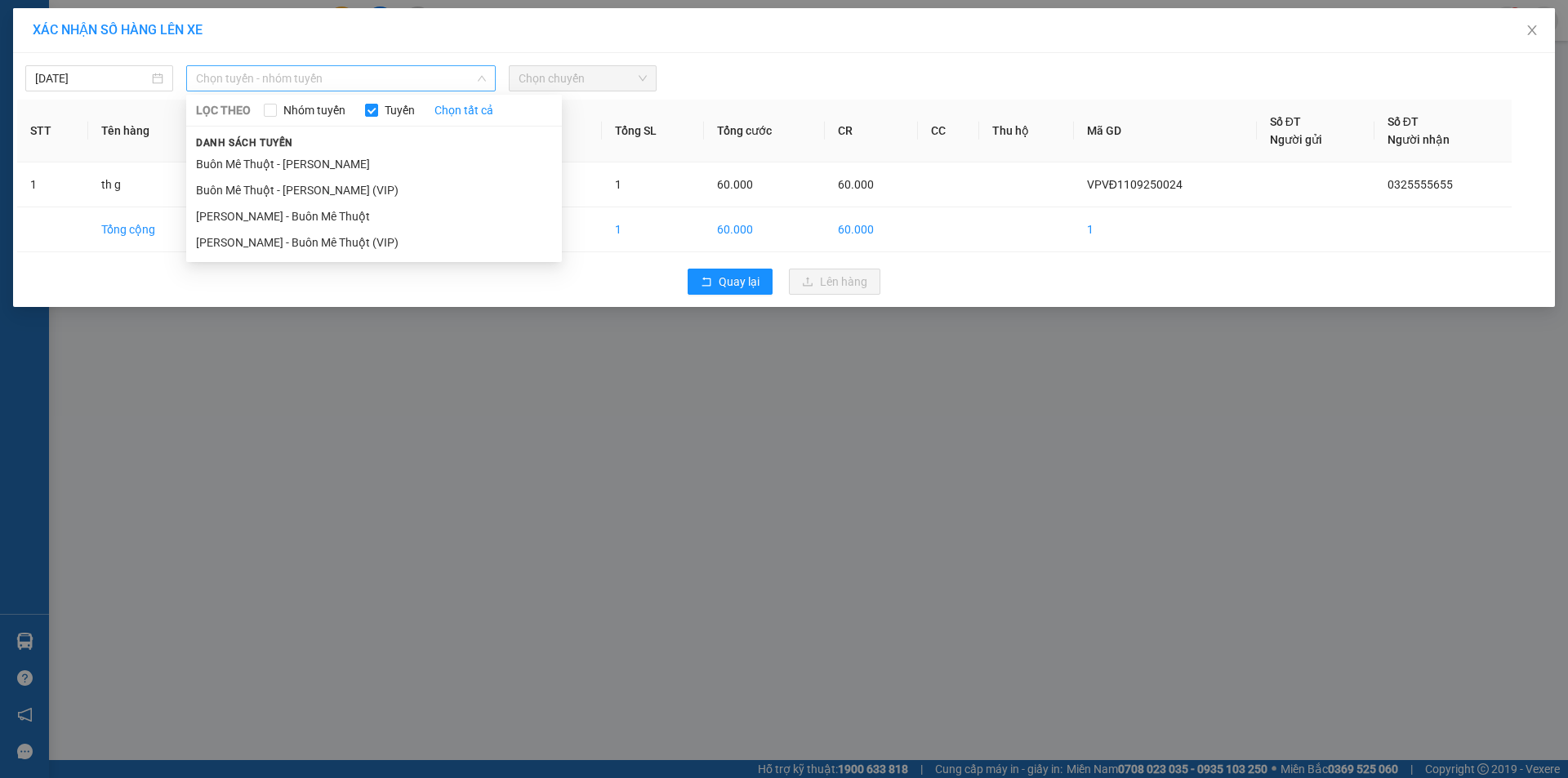
click at [266, 76] on span "Chọn tuyến - nhóm tuyến" at bounding box center [340, 78] width 290 height 24
drag, startPoint x: 240, startPoint y: 191, endPoint x: 280, endPoint y: 186, distance: 40.3
click at [242, 192] on li "Buôn Mê Thuột - [PERSON_NAME] (VIP)" at bounding box center [373, 189] width 375 height 26
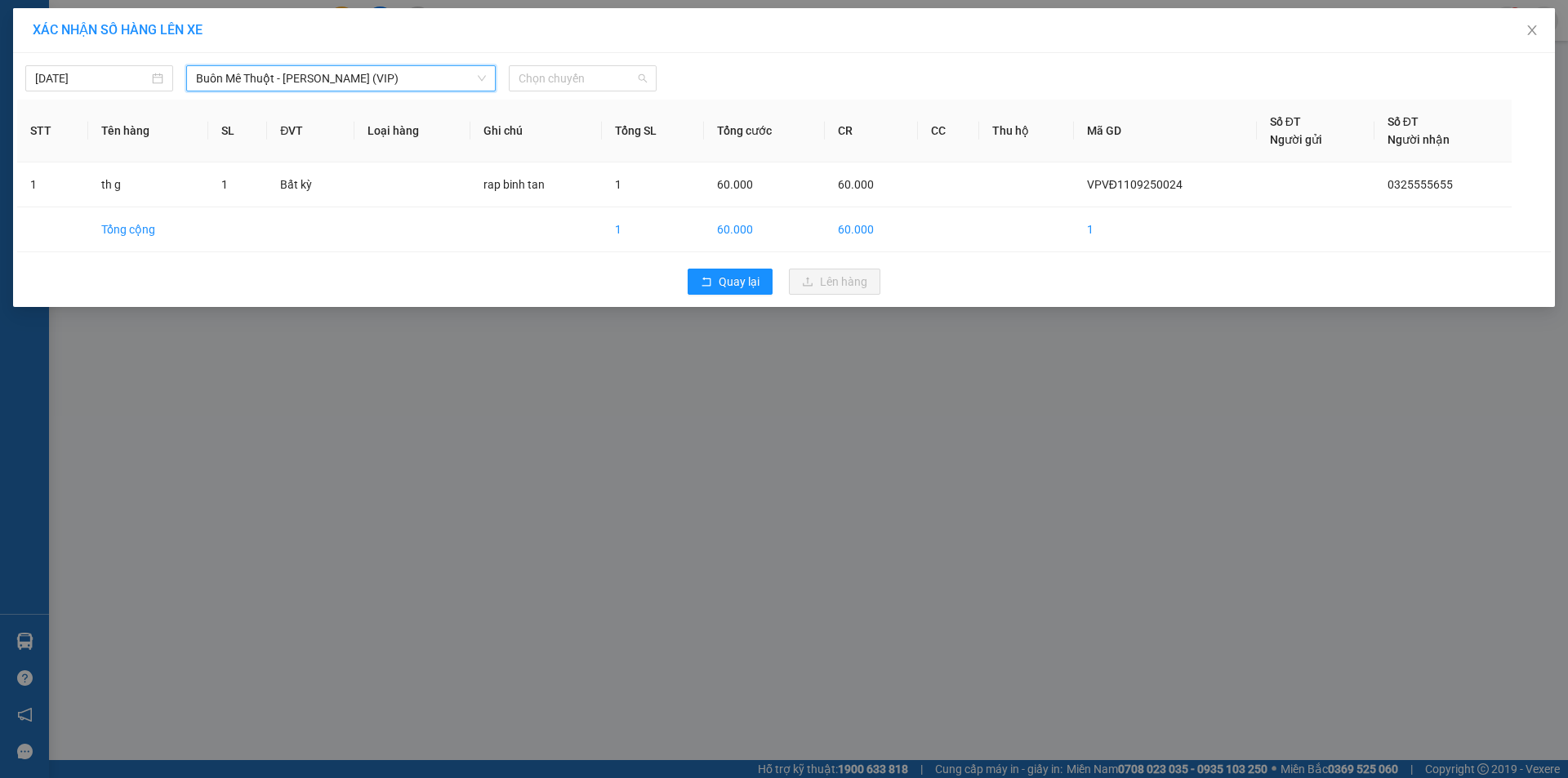
drag, startPoint x: 573, startPoint y: 79, endPoint x: 528, endPoint y: 114, distance: 57.0
click at [572, 79] on span "Chọn chuyến" at bounding box center [583, 78] width 129 height 24
click at [550, 139] on div "20:00" at bounding box center [582, 138] width 128 height 18
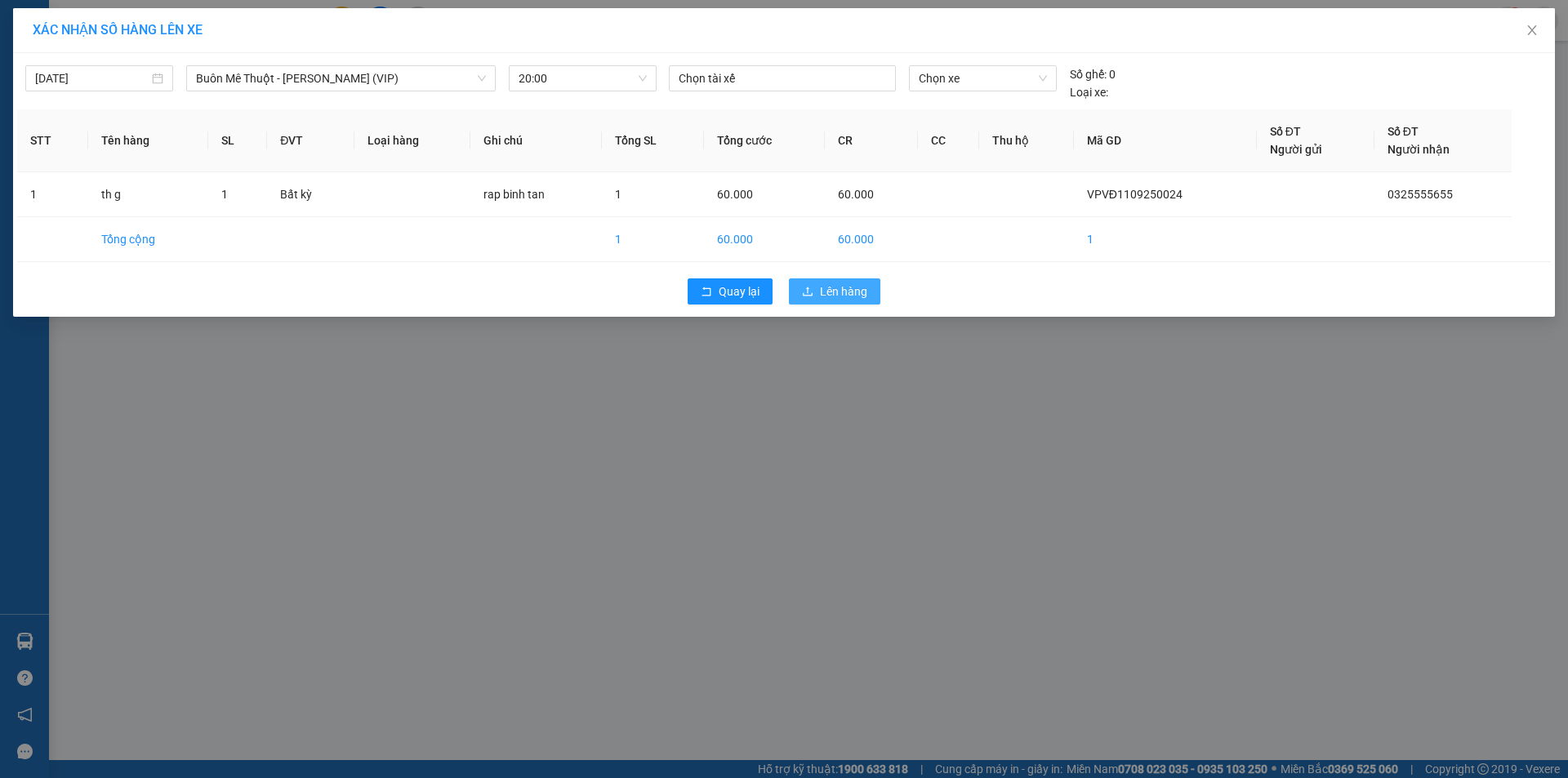
click at [846, 292] on span "Lên hàng" at bounding box center [843, 291] width 47 height 18
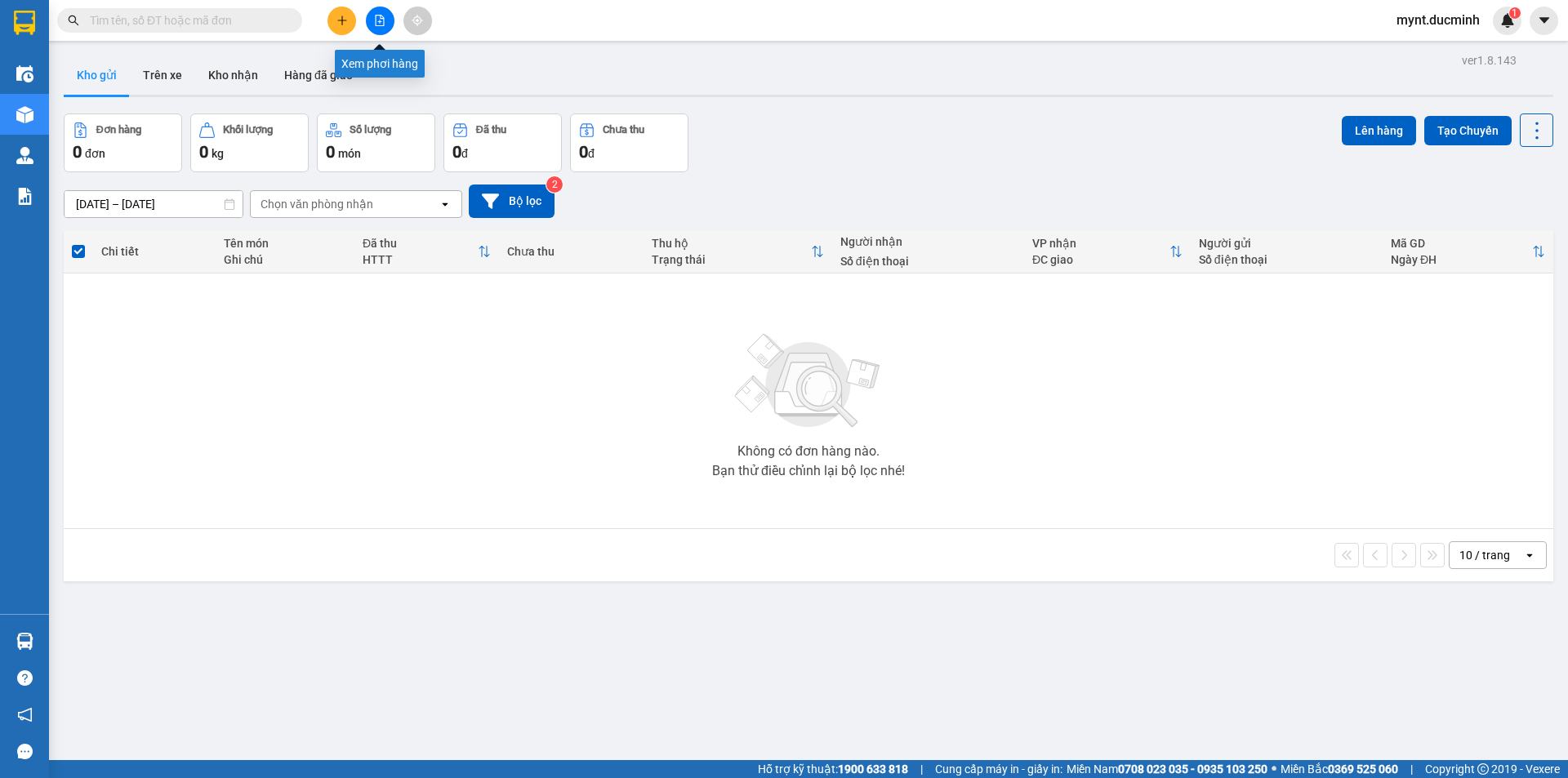
click at [375, 16] on icon "file-add" at bounding box center [380, 20] width 12 height 12
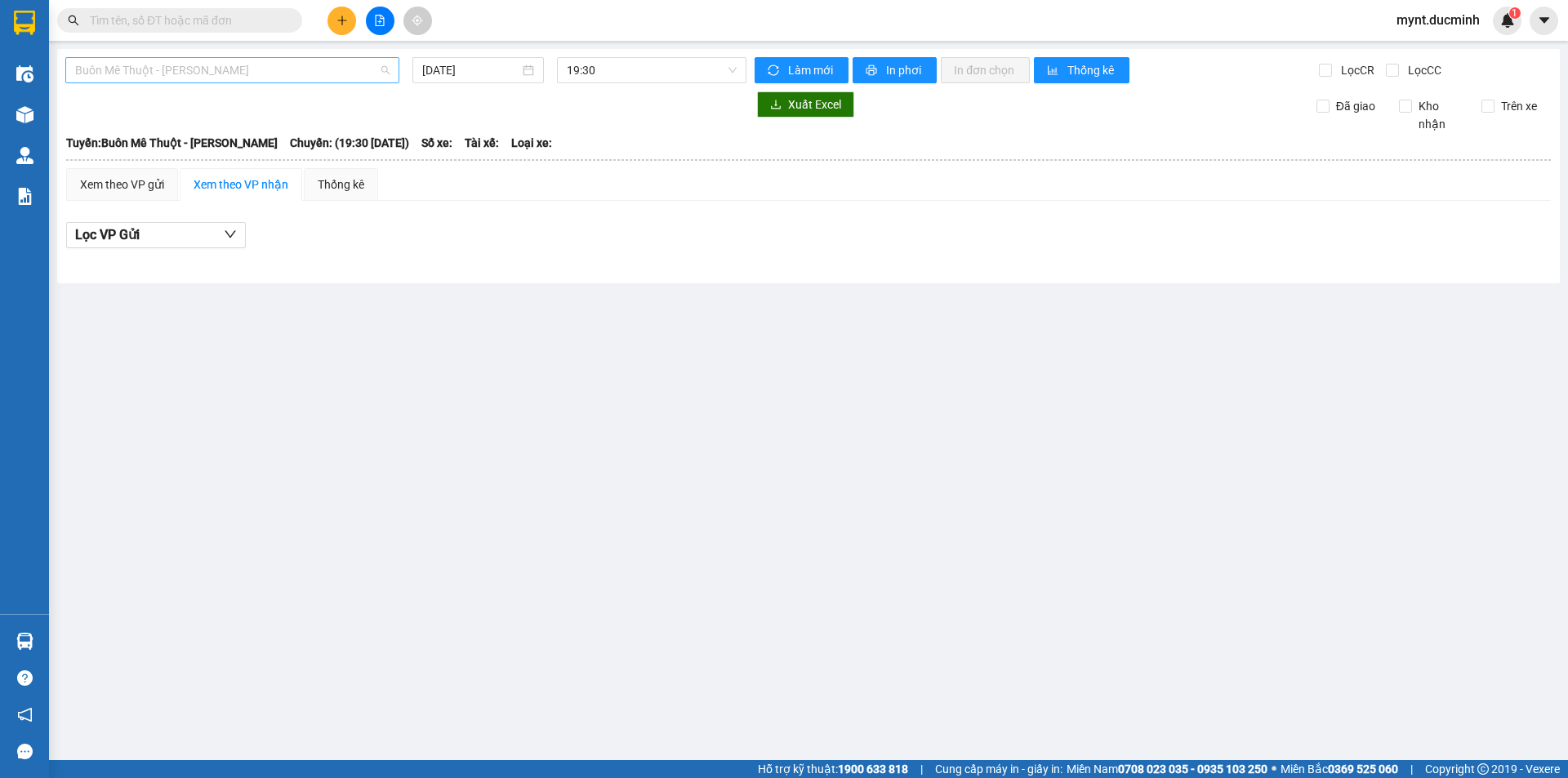
click at [133, 71] on span "Buôn Mê Thuột - [PERSON_NAME]" at bounding box center [232, 70] width 314 height 24
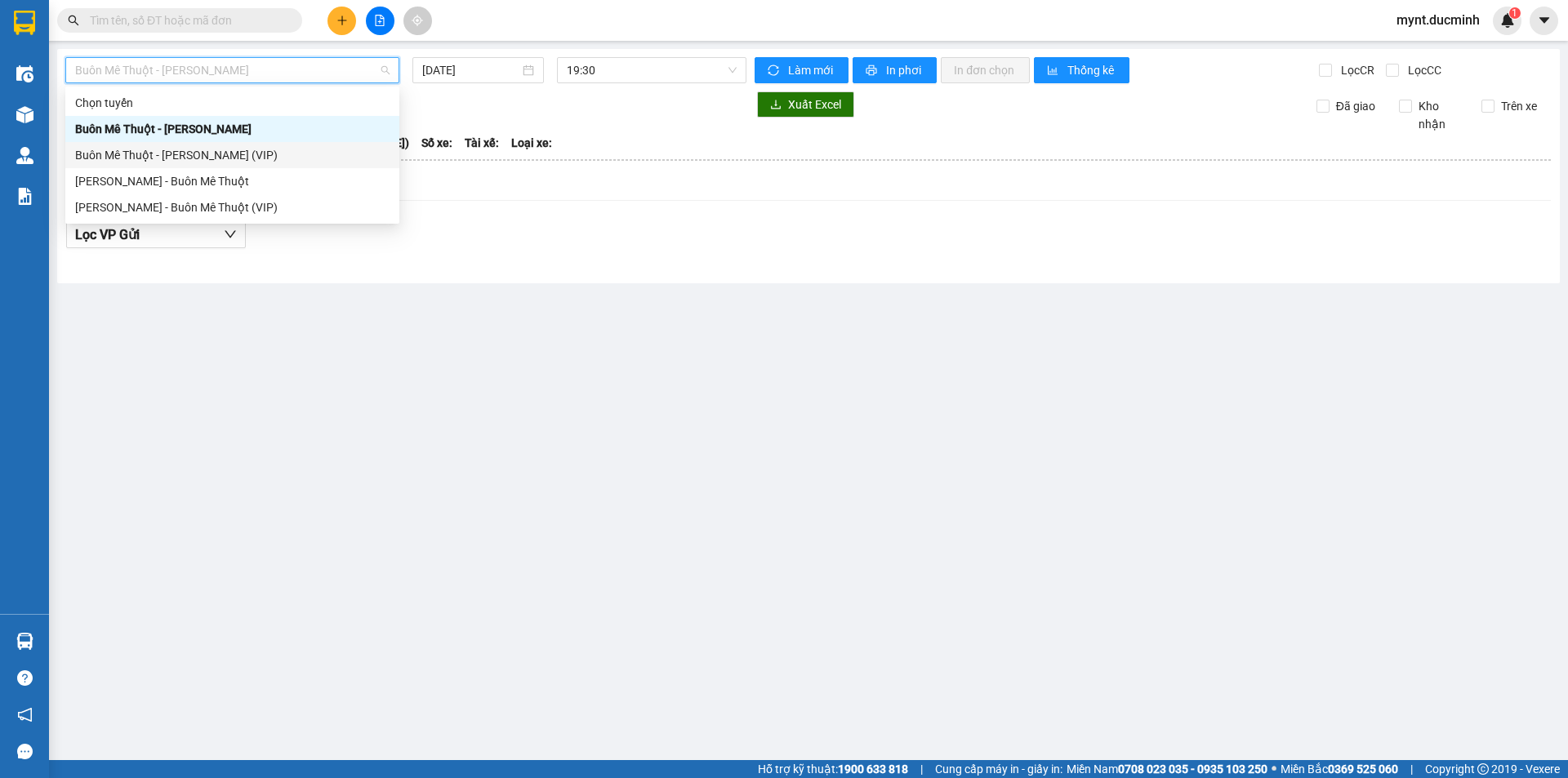
click at [133, 150] on div "Buôn Mê Thuột - [PERSON_NAME] (VIP)" at bounding box center [232, 155] width 314 height 18
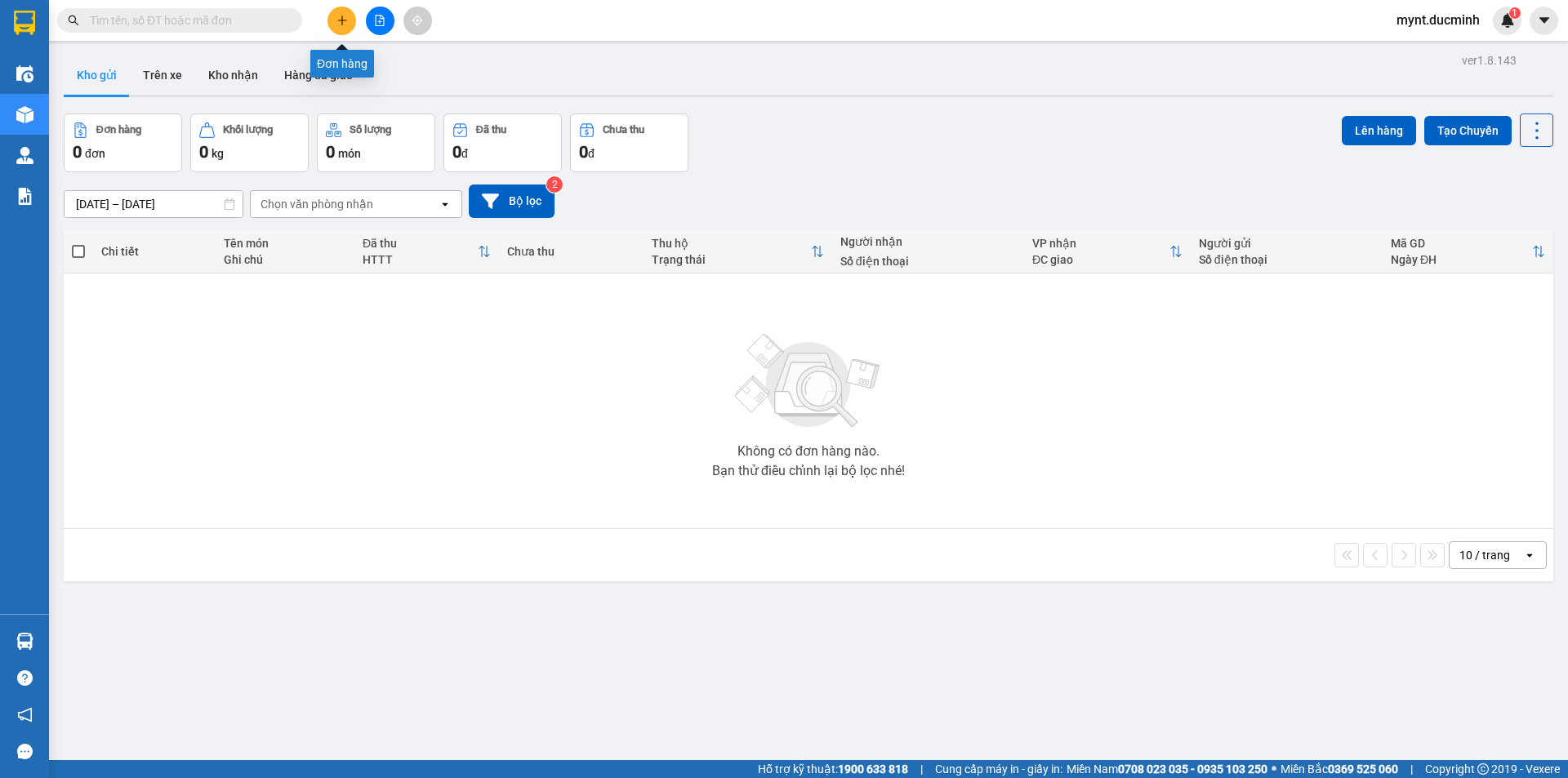
click at [344, 16] on icon "plus" at bounding box center [342, 20] width 12 height 12
